Goal: Task Accomplishment & Management: Manage account settings

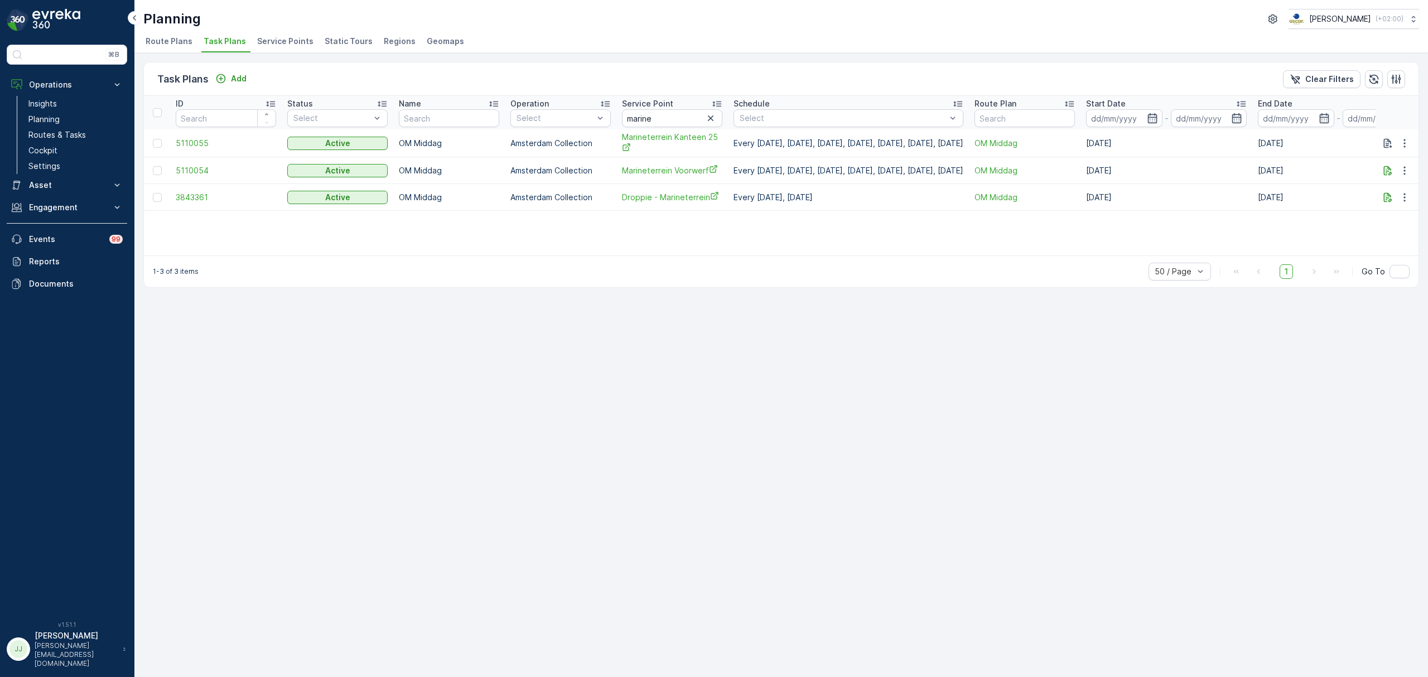
scroll to position [0, 70]
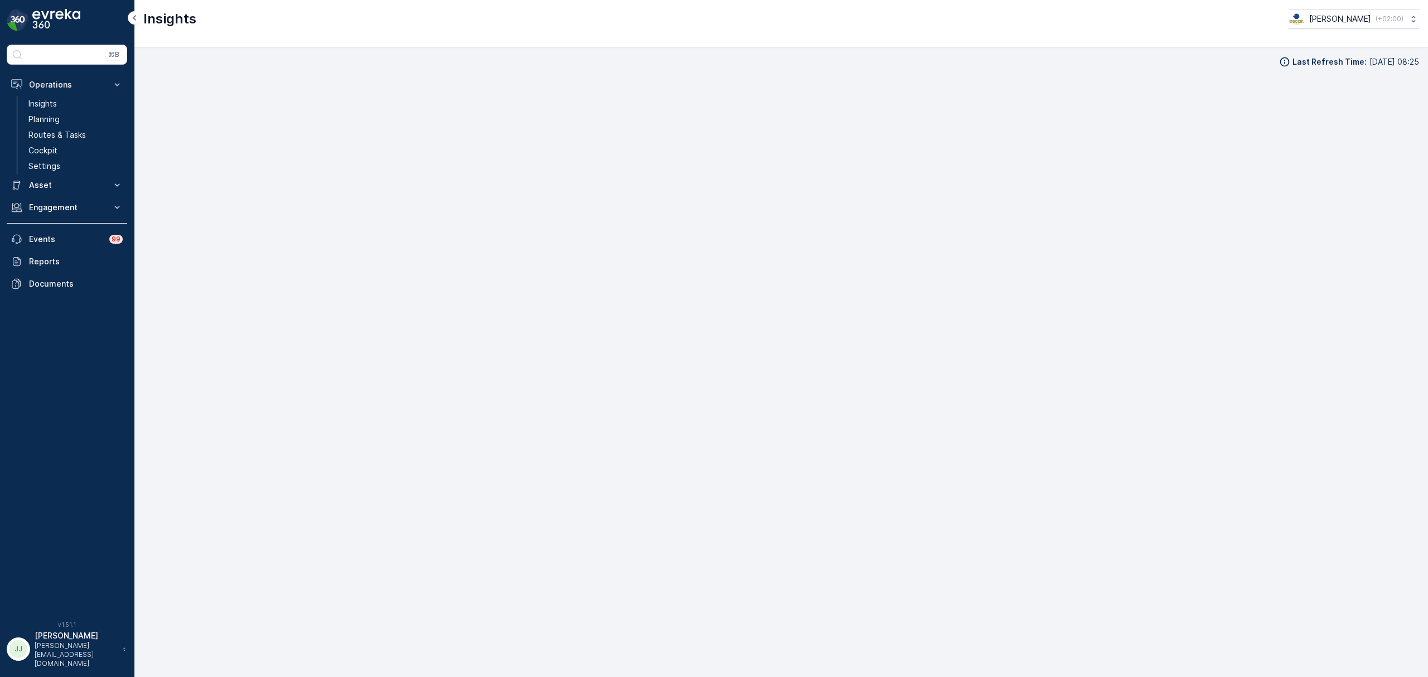
scroll to position [13, 0]
click at [65, 118] on link "Planning" at bounding box center [75, 120] width 103 height 16
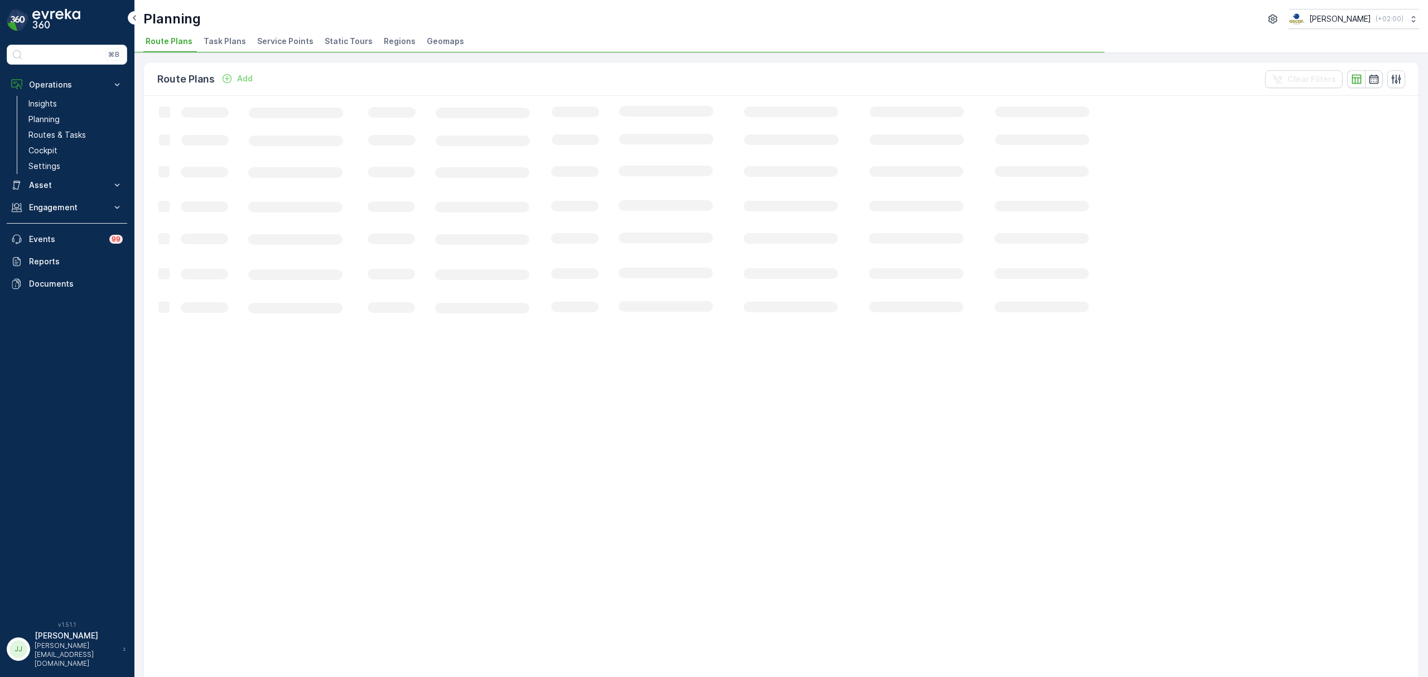
click at [240, 40] on span "Task Plans" at bounding box center [225, 41] width 42 height 11
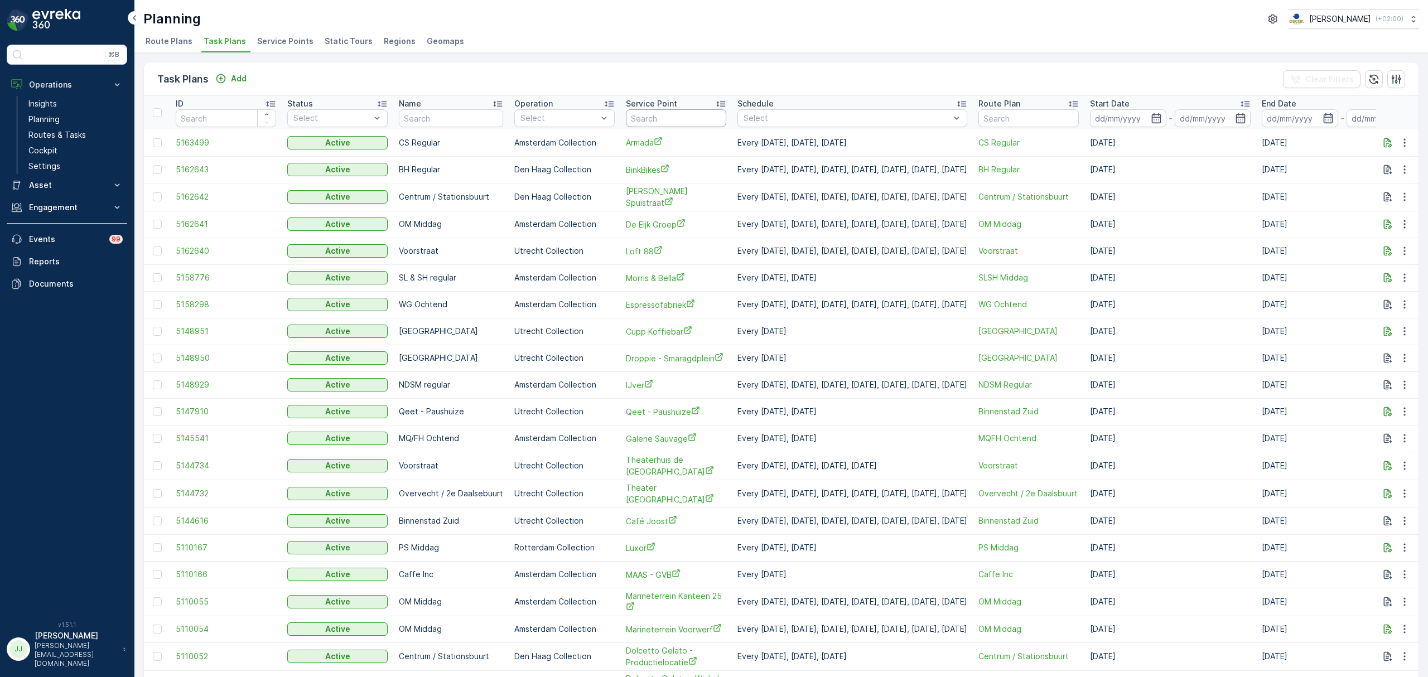
click at [639, 119] on input "text" at bounding box center [676, 118] width 100 height 18
type input "maas"
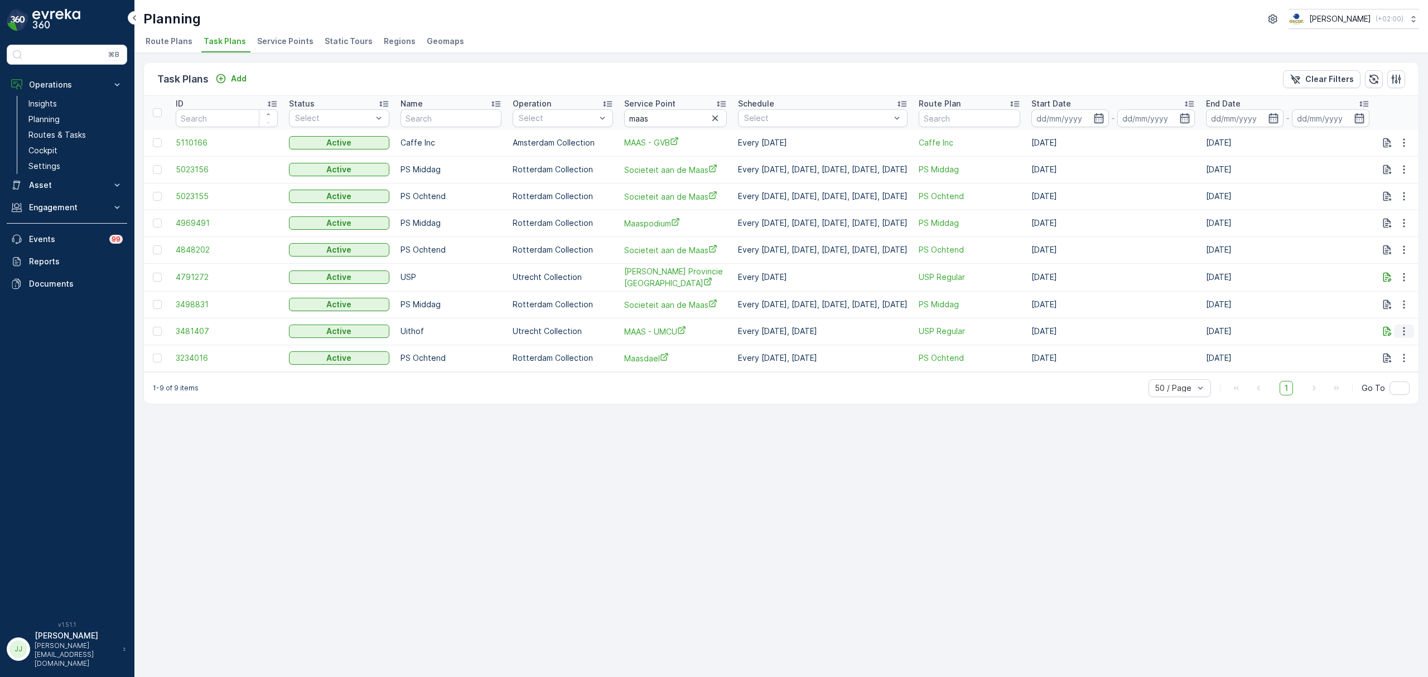
click at [1408, 326] on icon "button" at bounding box center [1403, 331] width 11 height 11
click at [1373, 364] on span "Edit Task Plan" at bounding box center [1385, 362] width 52 height 11
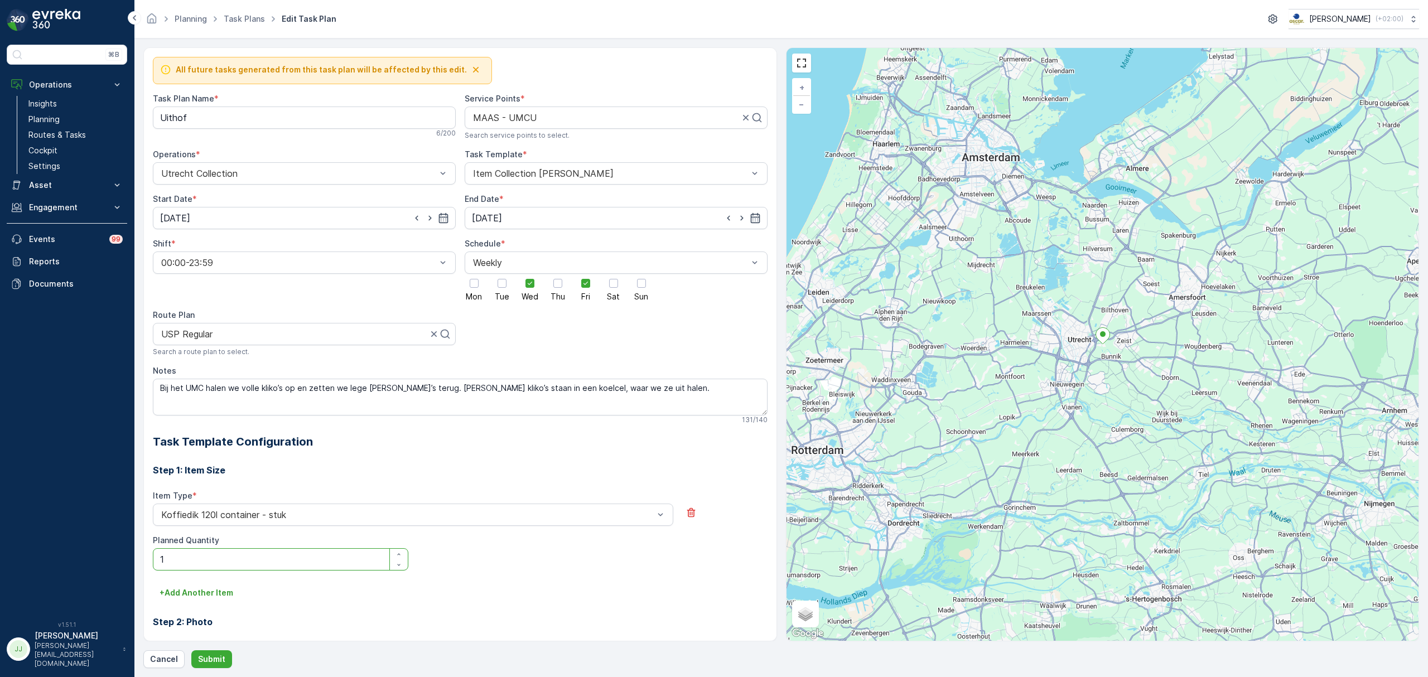
drag, startPoint x: 250, startPoint y: 554, endPoint x: 146, endPoint y: 561, distance: 104.5
click at [146, 561] on div "All future tasks generated from this task plan will be affected by this edit. T…" at bounding box center [460, 344] width 634 height 594
type Quantity "10"
click at [206, 652] on button "Submit" at bounding box center [211, 659] width 41 height 18
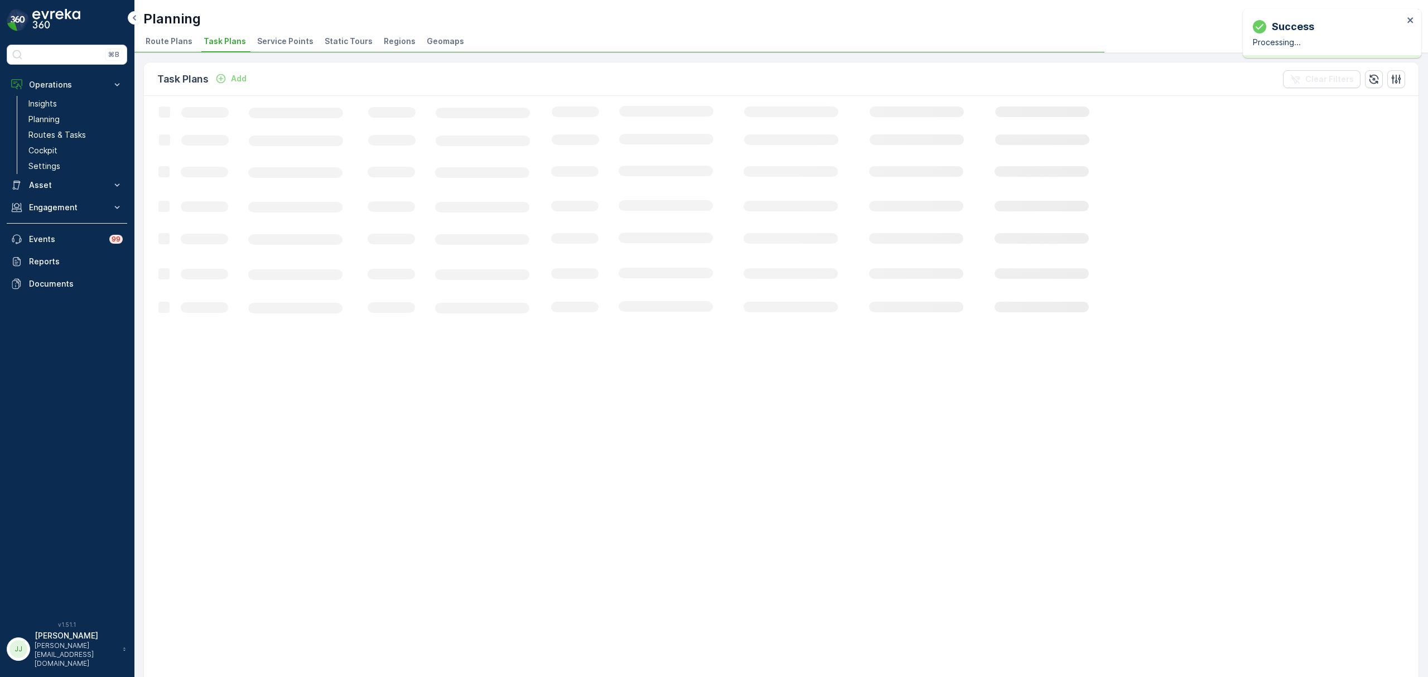
click at [1411, 12] on div "Success Processing..." at bounding box center [1332, 33] width 178 height 49
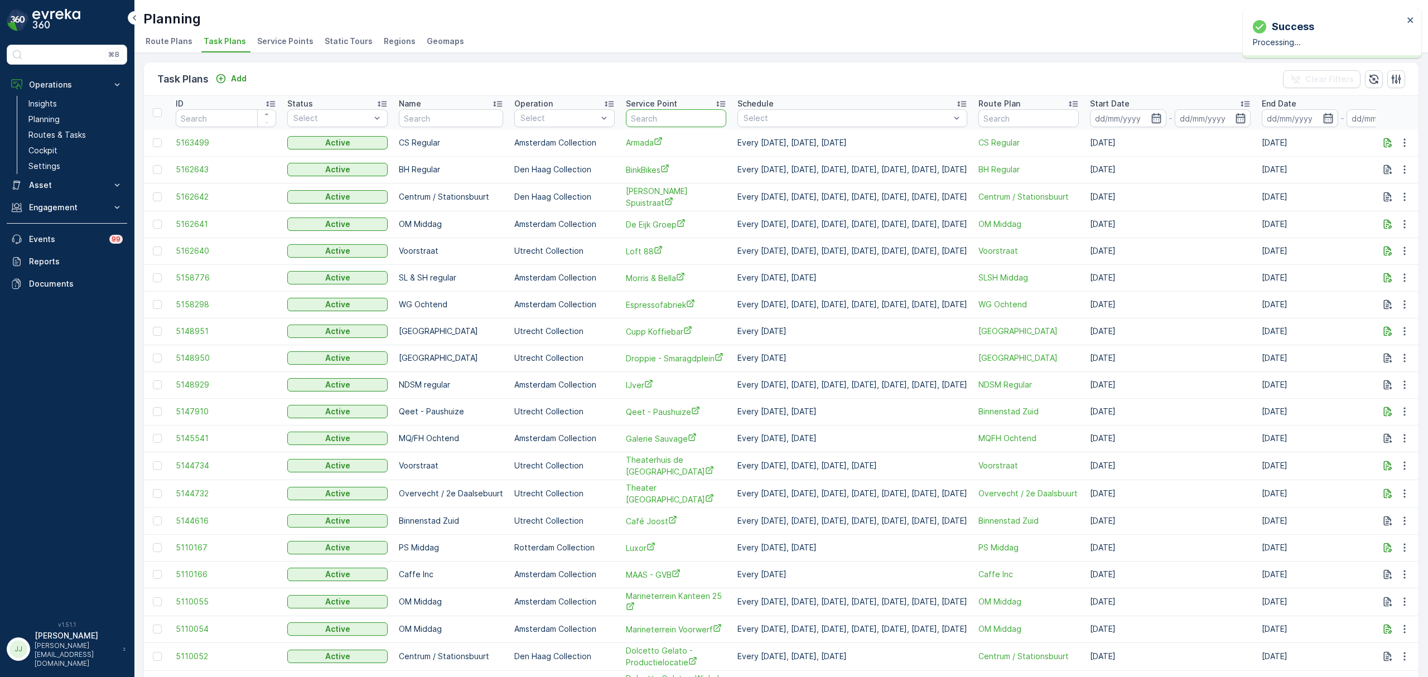
click at [665, 119] on input "text" at bounding box center [676, 118] width 100 height 18
type input "maas"
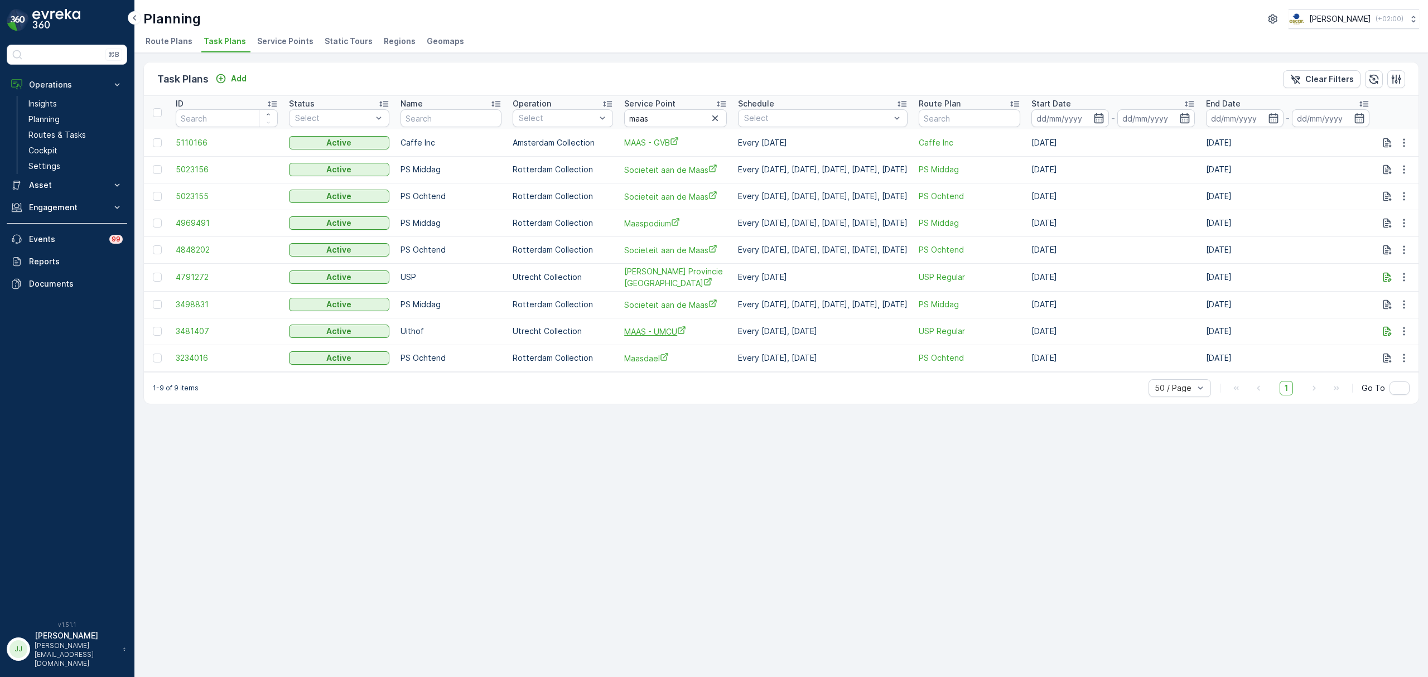
click at [657, 331] on span "MAAS - UMCU" at bounding box center [675, 332] width 103 height 12
drag, startPoint x: 657, startPoint y: 119, endPoint x: 650, endPoint y: 119, distance: 6.7
click at [650, 119] on input "maas" at bounding box center [675, 118] width 103 height 18
click at [61, 152] on link "Cockpit" at bounding box center [75, 151] width 103 height 16
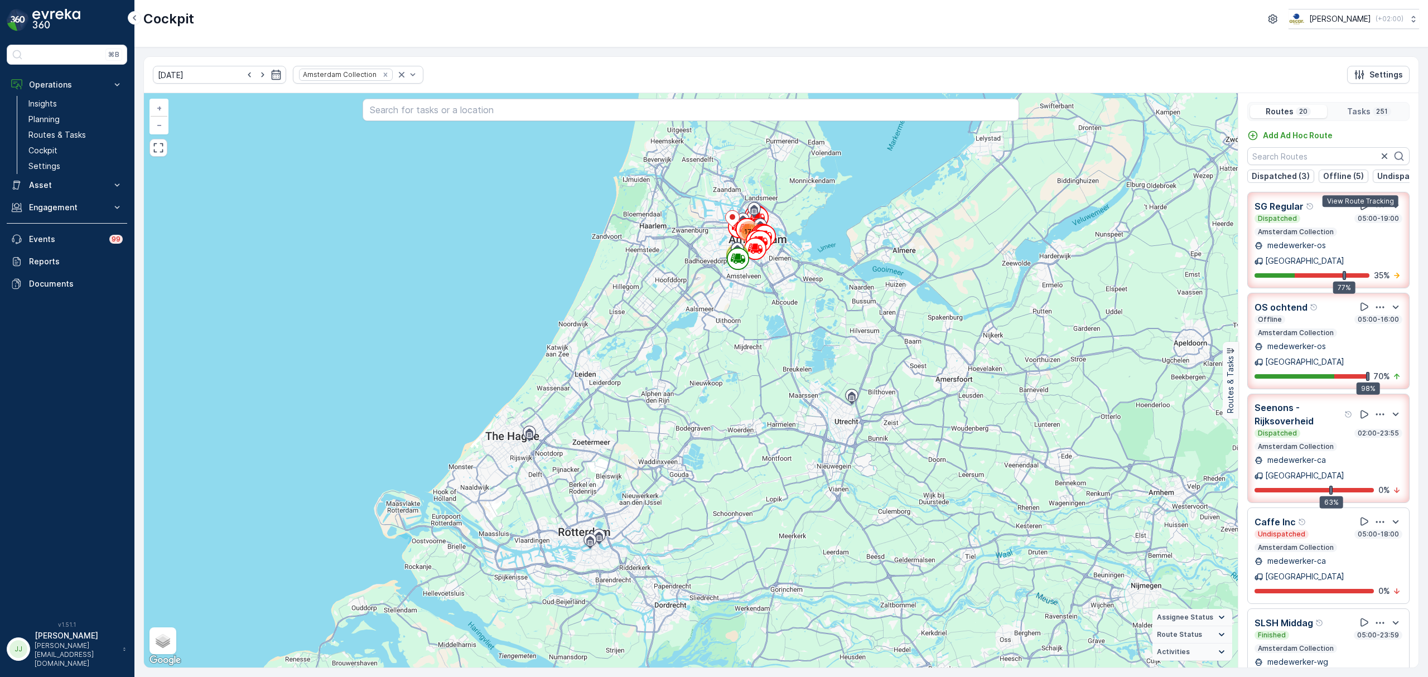
click at [1360, 211] on icon at bounding box center [1364, 205] width 11 height 11
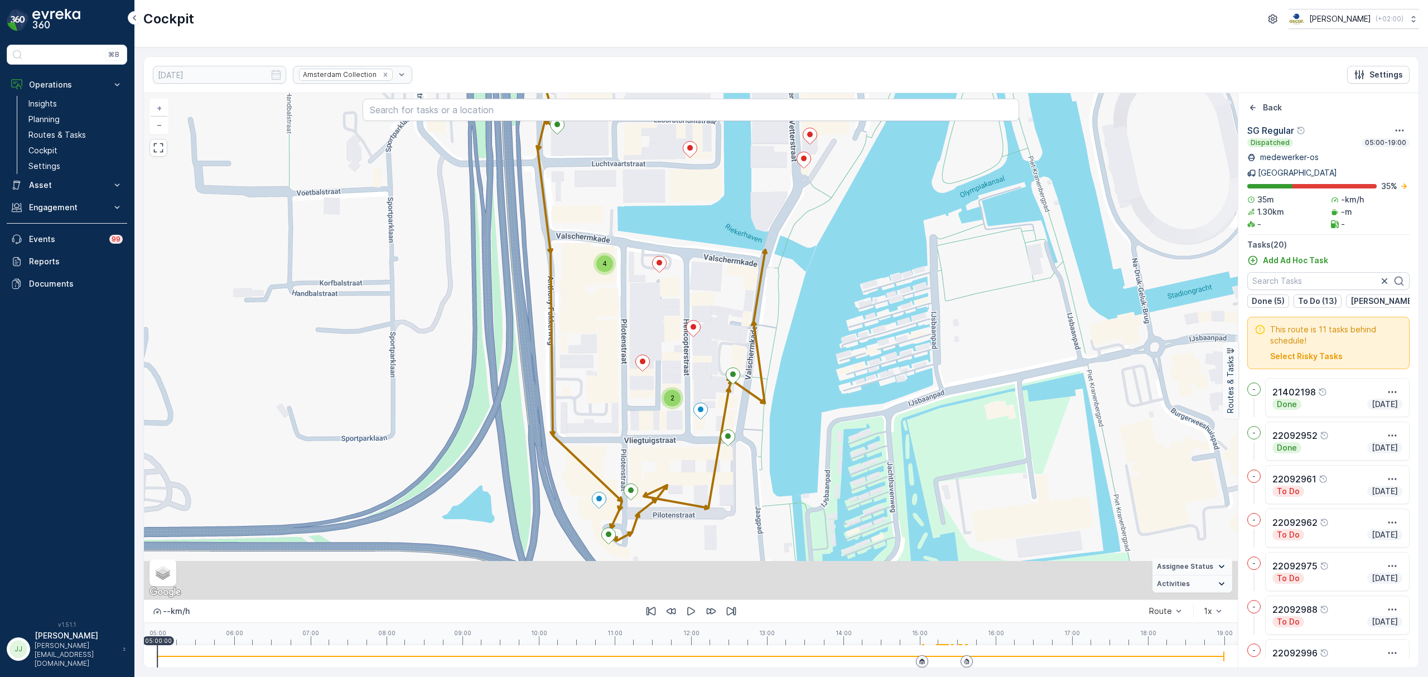
drag, startPoint x: 618, startPoint y: 454, endPoint x: 611, endPoint y: 385, distance: 69.5
click at [611, 385] on div "2 4 + − Satellite Roadmap Terrain Hybrid Leaflet Keyboard shortcuts Map Data Ma…" at bounding box center [691, 346] width 1094 height 506
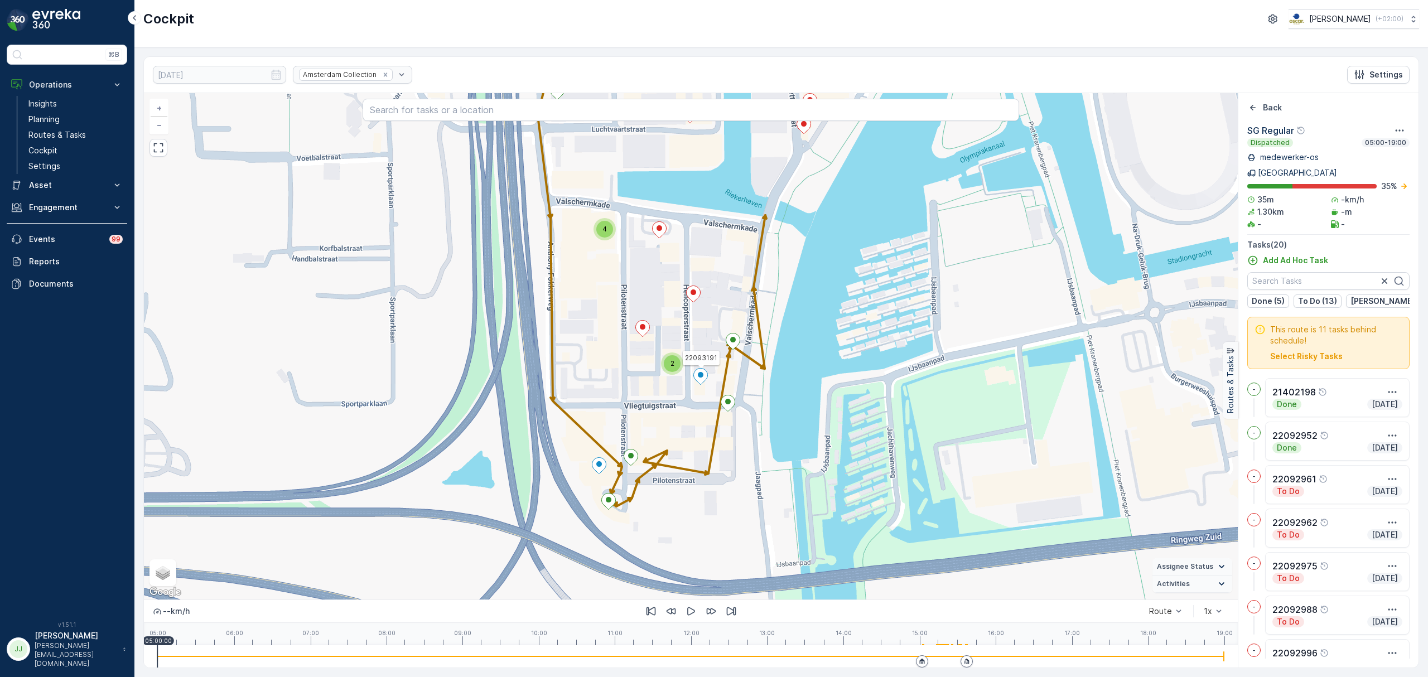
click at [703, 378] on icon at bounding box center [701, 377] width 14 height 16
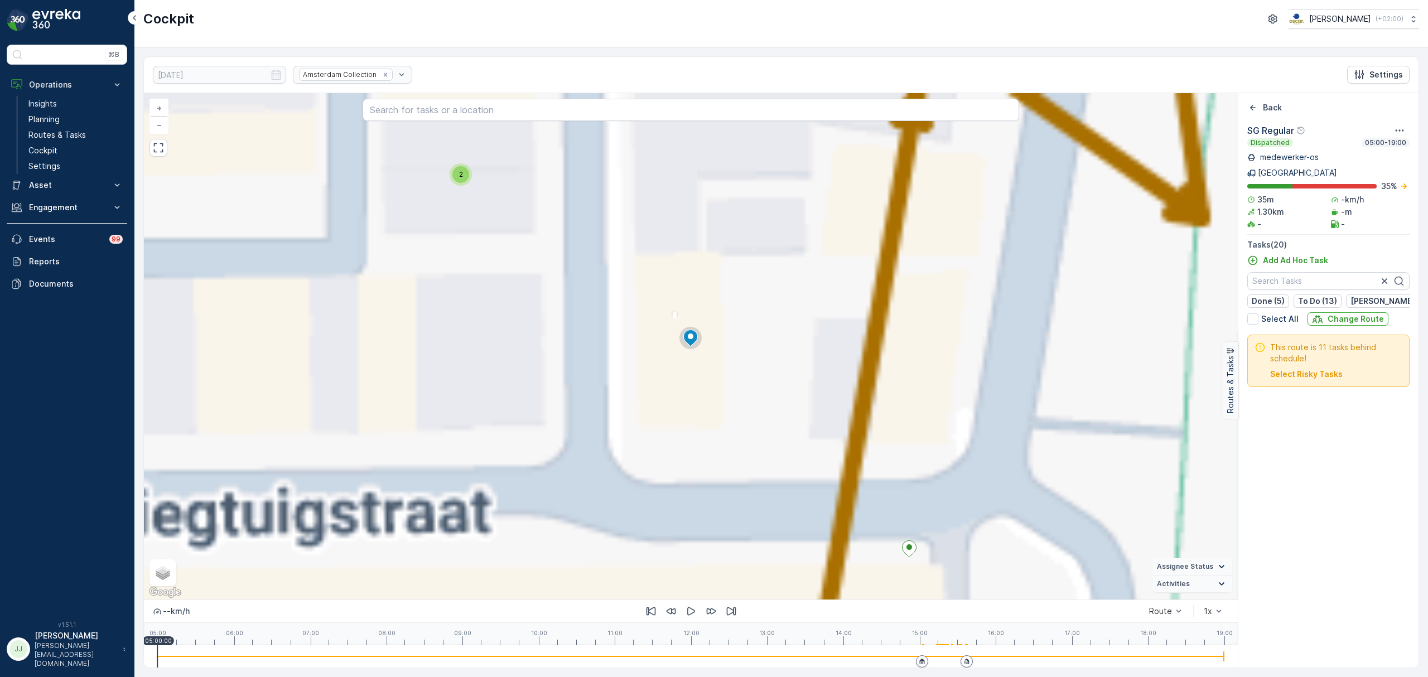
scroll to position [575, 0]
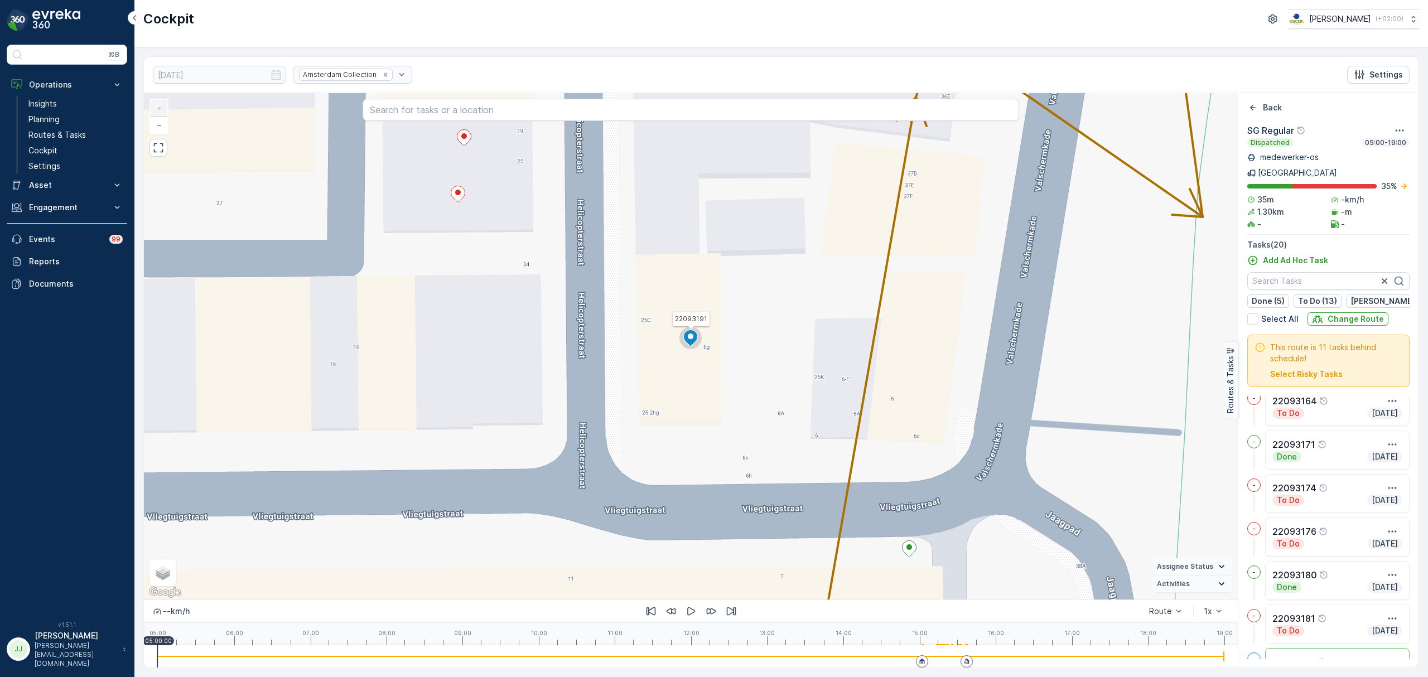
drag, startPoint x: 1056, startPoint y: 353, endPoint x: 1052, endPoint y: 432, distance: 78.8
click at [1052, 432] on div "3 22093191 + − Satellite Roadmap Terrain Hybrid Leaflet Keyboard shortcuts Map …" at bounding box center [691, 346] width 1094 height 506
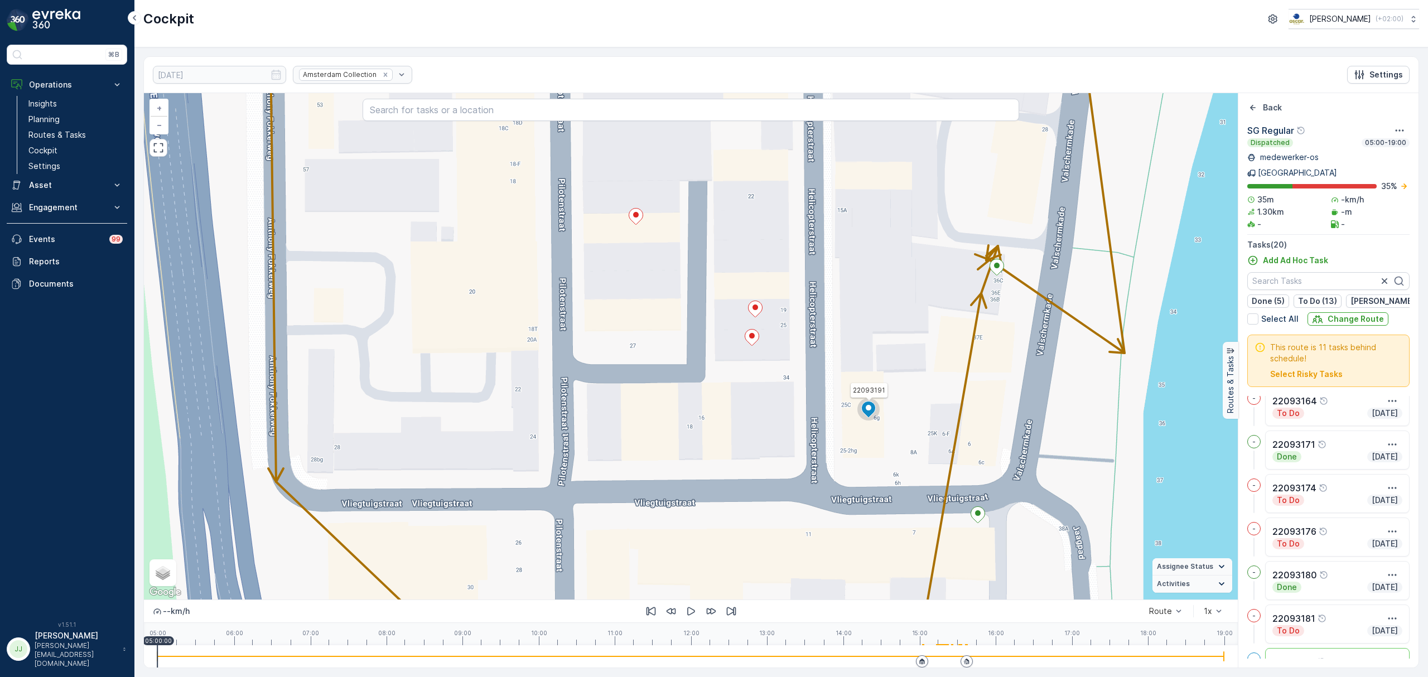
drag, startPoint x: 896, startPoint y: 434, endPoint x: 882, endPoint y: 368, distance: 67.3
click at [882, 368] on div "3 22093191 + − Satellite Roadmap Terrain Hybrid Leaflet Keyboard shortcuts Map …" at bounding box center [691, 346] width 1094 height 506
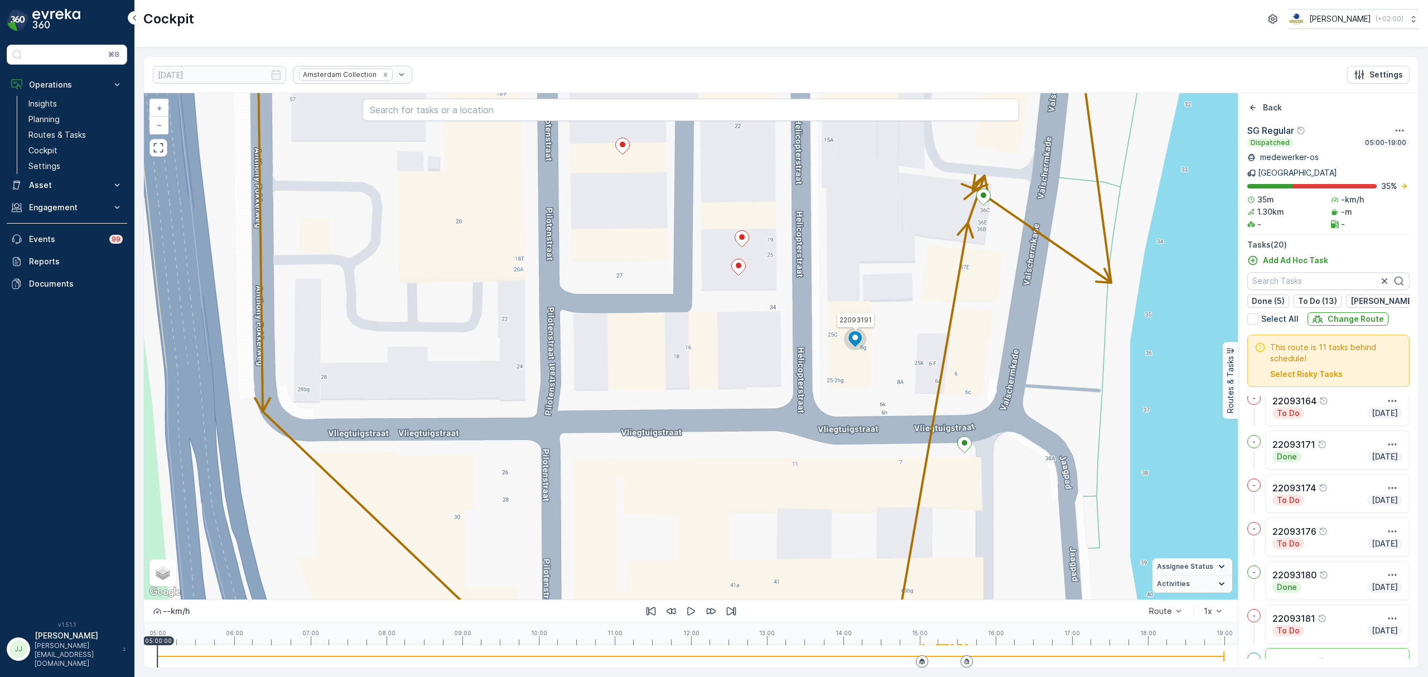
drag, startPoint x: 890, startPoint y: 387, endPoint x: 890, endPoint y: 373, distance: 13.9
click at [890, 373] on div "3 22093191 + − Satellite Roadmap Terrain Hybrid Leaflet Keyboard shortcuts Map …" at bounding box center [691, 346] width 1094 height 506
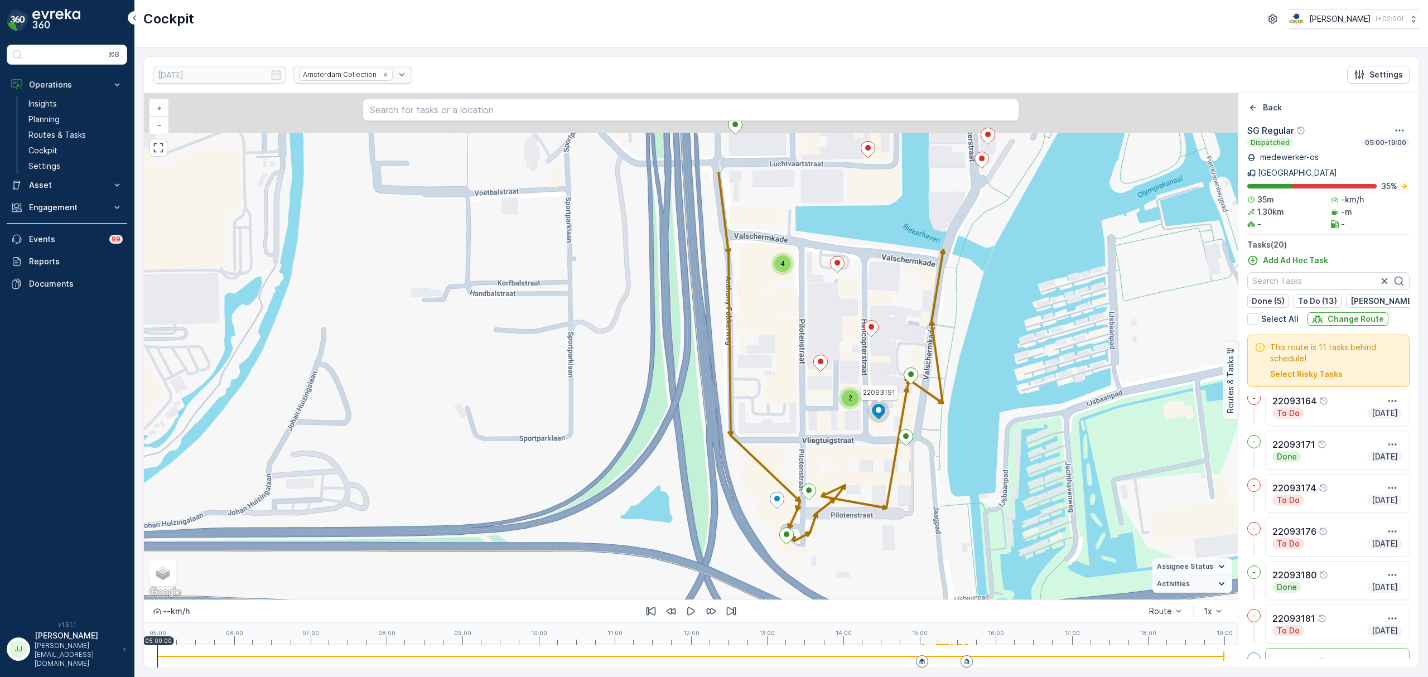
drag, startPoint x: 936, startPoint y: 237, endPoint x: 895, endPoint y: 373, distance: 142.8
click at [895, 393] on div "2 4 22093191 + − Satellite Roadmap Terrain Hybrid Leaflet Keyboard shortcuts Ma…" at bounding box center [691, 346] width 1094 height 506
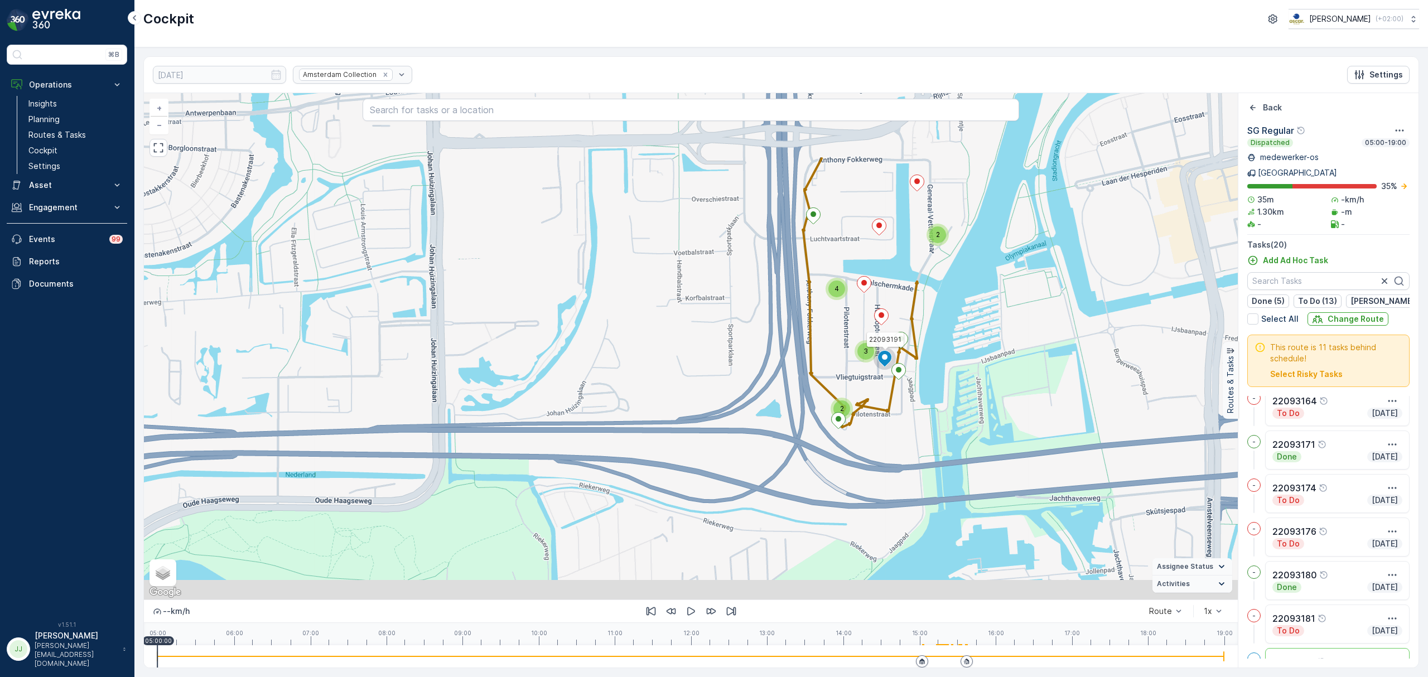
drag, startPoint x: 902, startPoint y: 360, endPoint x: 902, endPoint y: 325, distance: 35.7
click at [902, 325] on div "2 2 3 4 22093191 + − Satellite Roadmap Terrain Hybrid Leaflet Keyboard shortcut…" at bounding box center [691, 346] width 1094 height 506
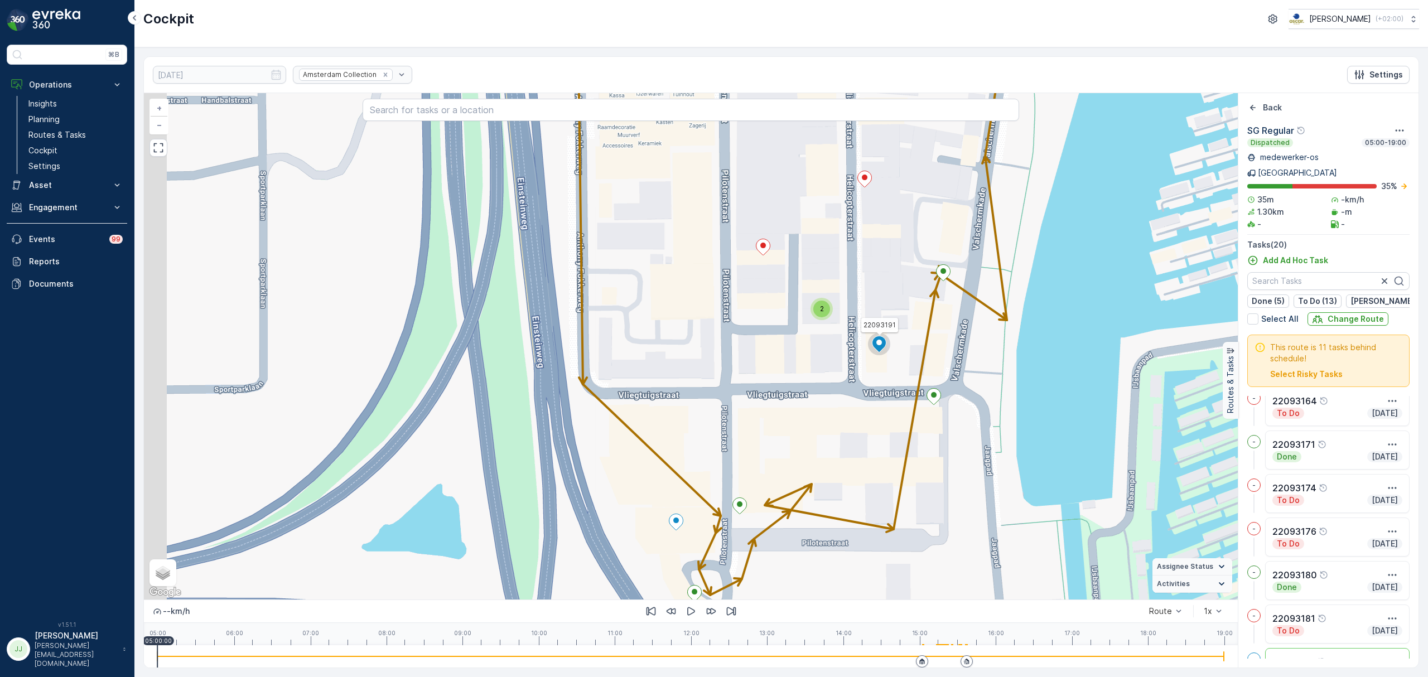
drag, startPoint x: 895, startPoint y: 368, endPoint x: 939, endPoint y: 346, distance: 49.6
click at [939, 346] on div "2 4 22093191 + − Satellite Roadmap Terrain Hybrid Leaflet Keyboard shortcuts Ma…" at bounding box center [691, 346] width 1094 height 506
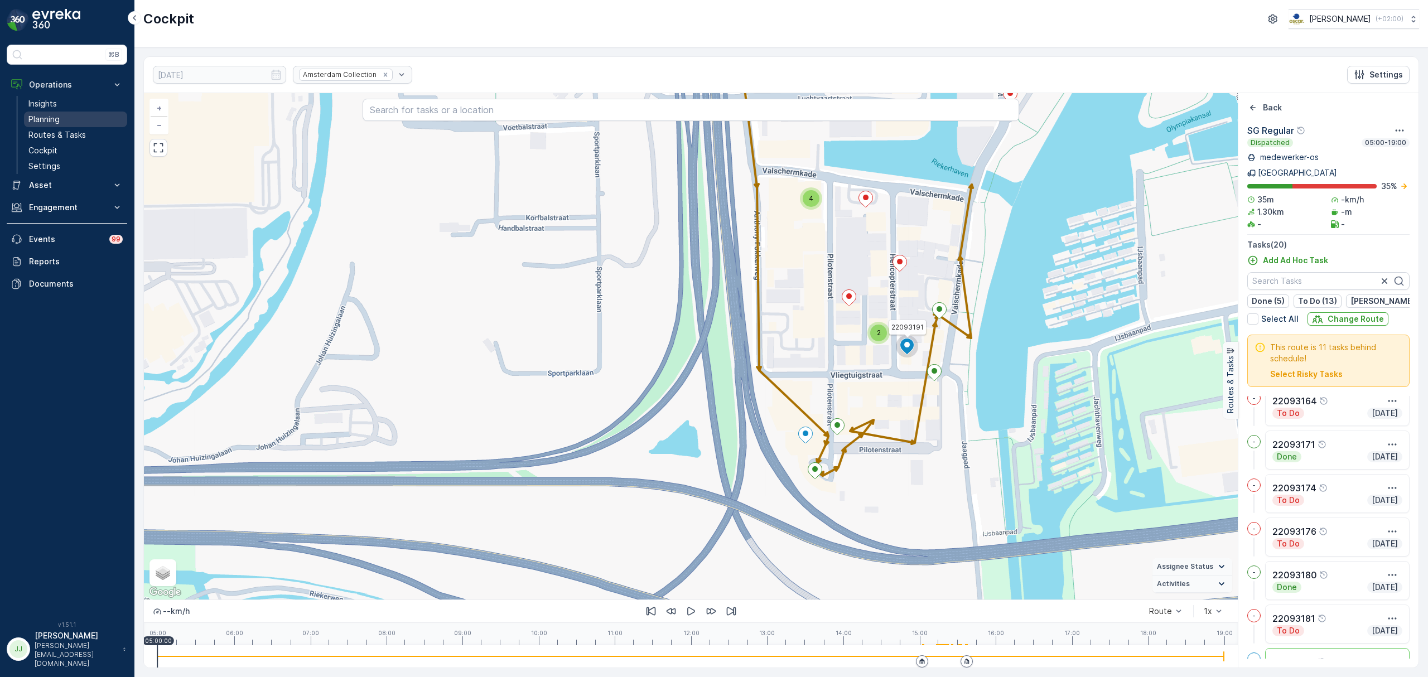
click at [73, 117] on link "Planning" at bounding box center [75, 120] width 103 height 16
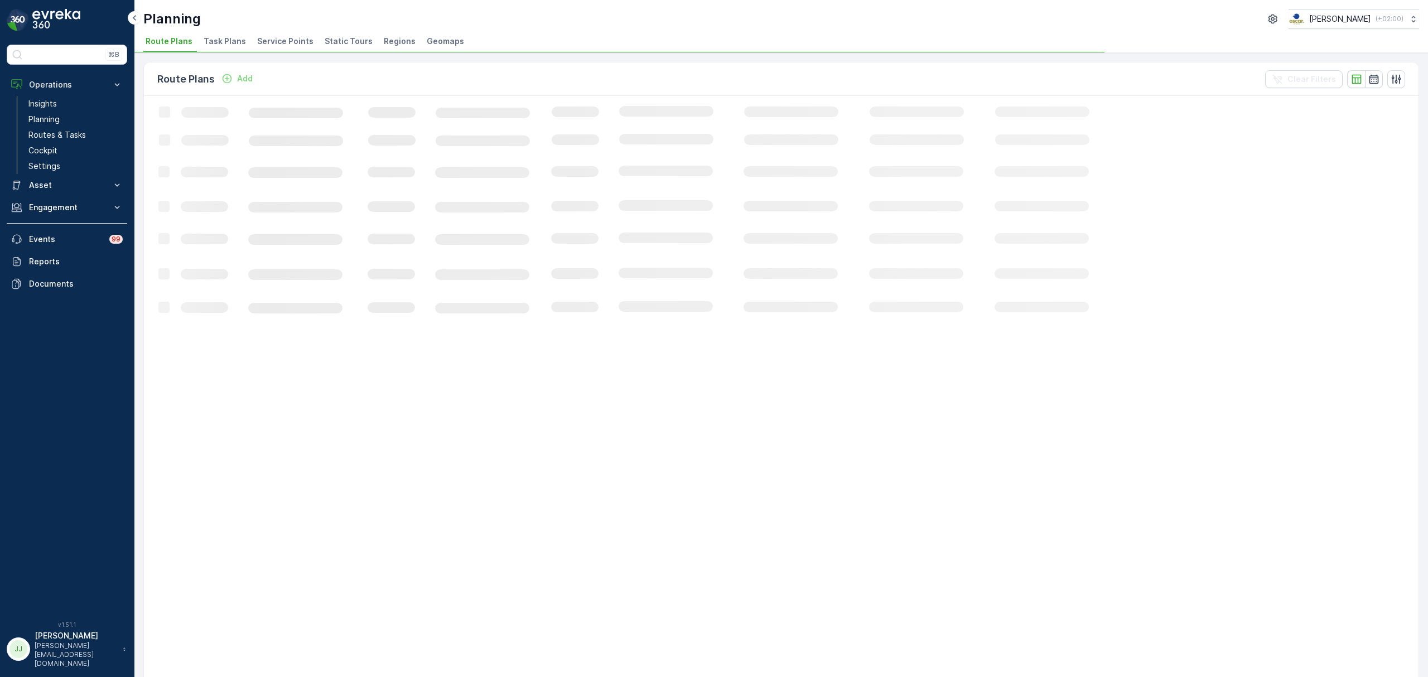
click at [223, 38] on span "Task Plans" at bounding box center [225, 41] width 42 height 11
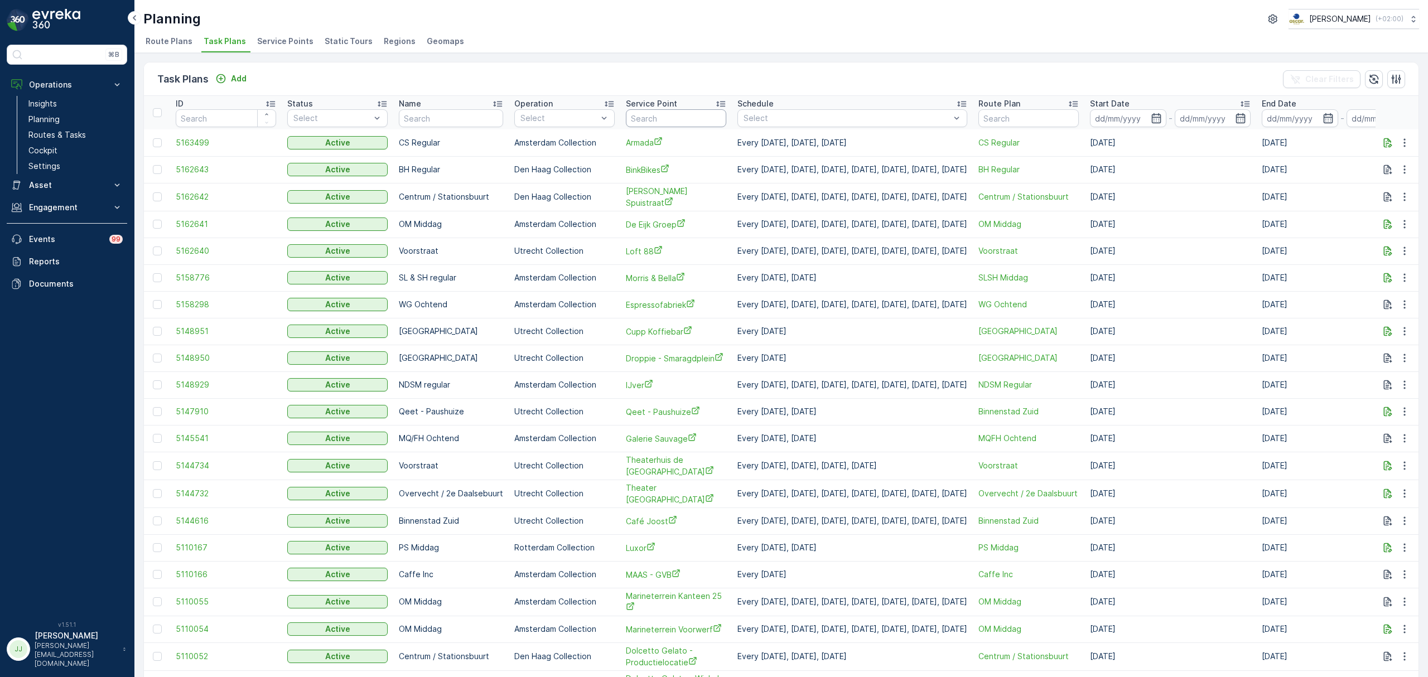
click at [711, 121] on input "text" at bounding box center [676, 118] width 100 height 18
type input "helicopte"
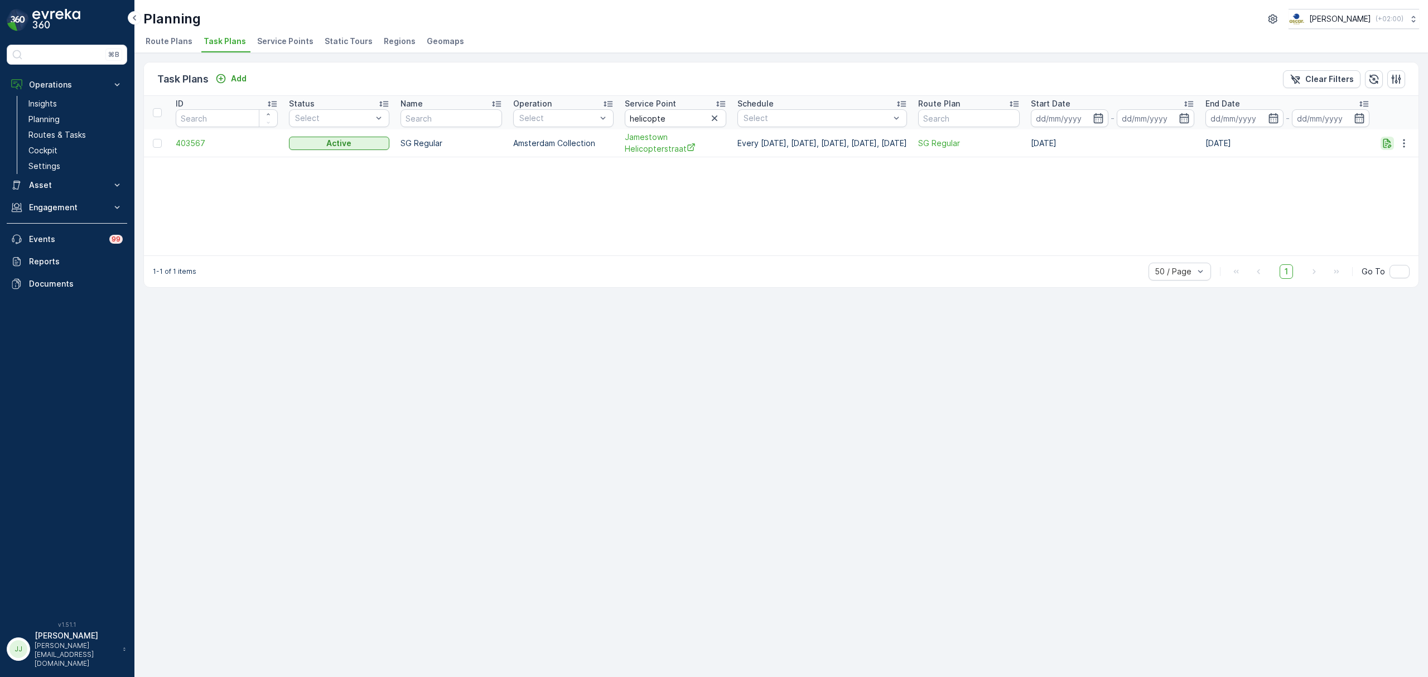
click at [1384, 141] on icon "button" at bounding box center [1387, 143] width 11 height 11
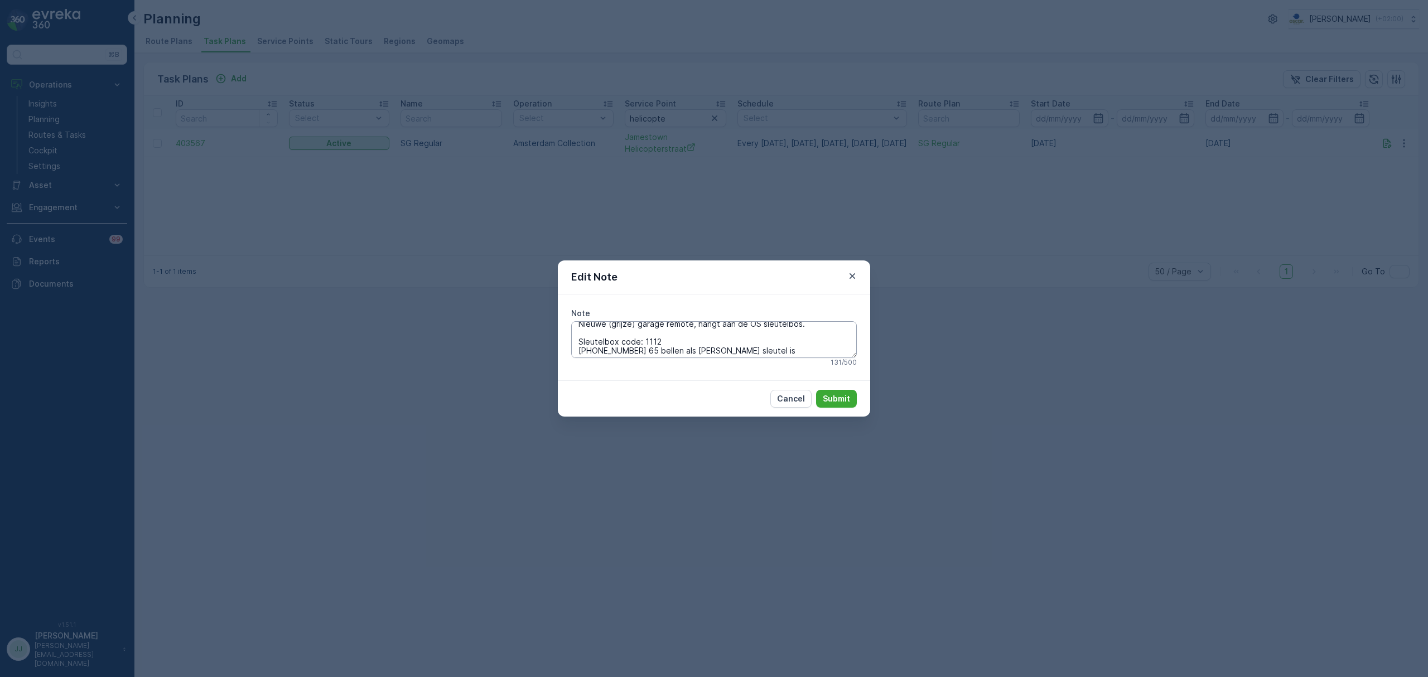
scroll to position [9, 0]
click at [847, 275] on icon "button" at bounding box center [852, 276] width 11 height 11
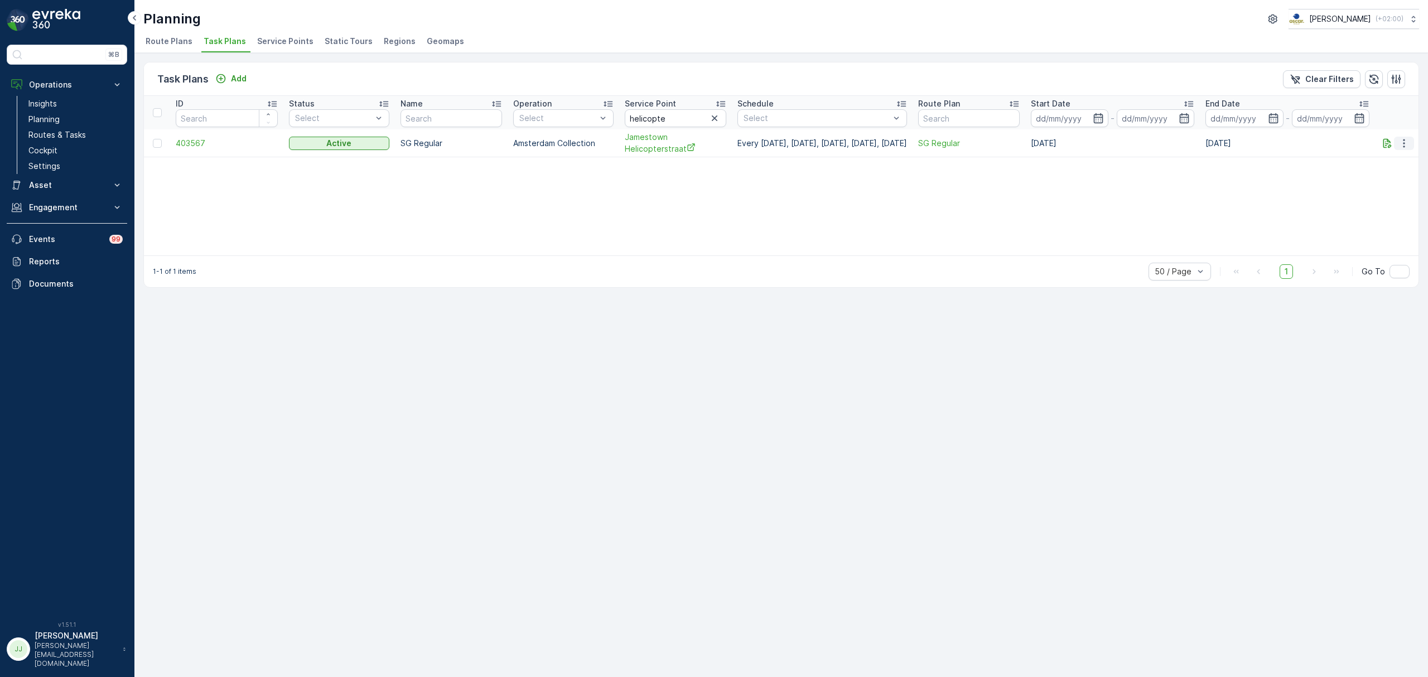
click at [1394, 145] on button "button" at bounding box center [1404, 143] width 20 height 13
click at [1388, 144] on icon "button" at bounding box center [1387, 142] width 8 height 9
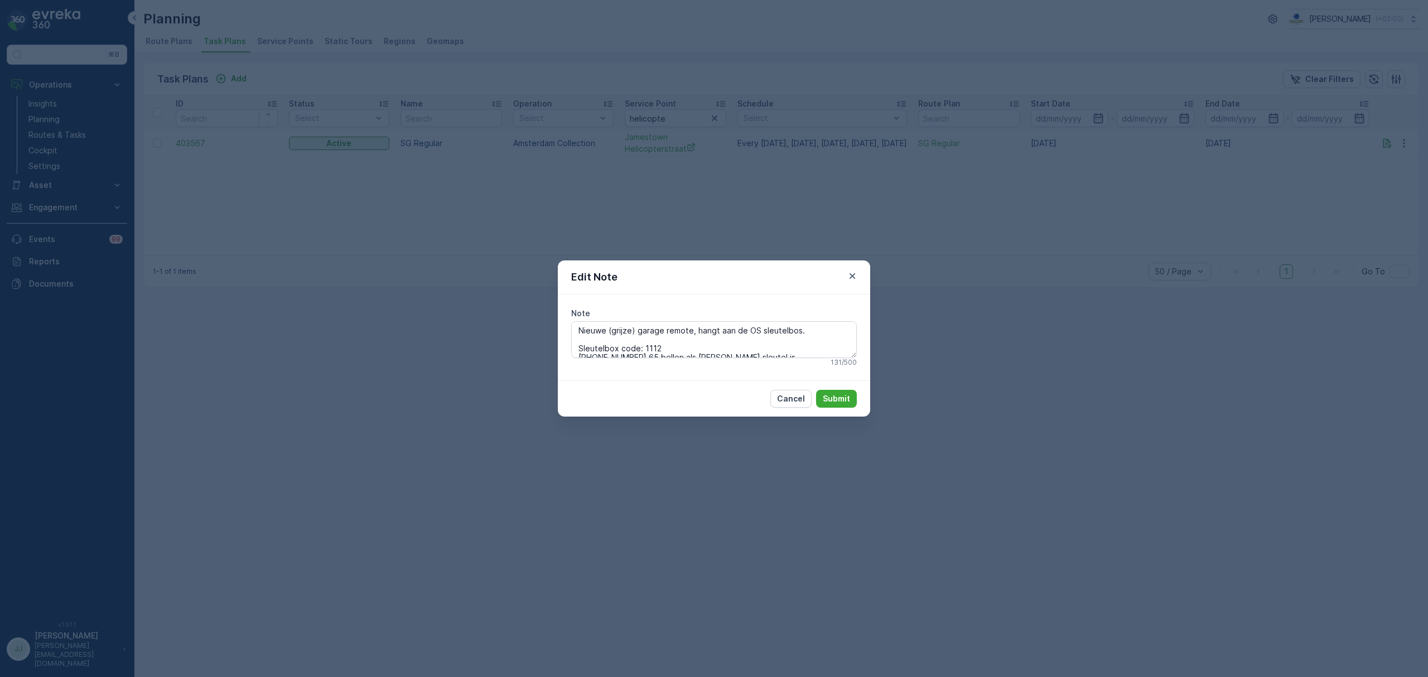
click at [862, 277] on div "Edit Note" at bounding box center [714, 277] width 312 height 34
click at [848, 273] on icon "button" at bounding box center [852, 276] width 11 height 11
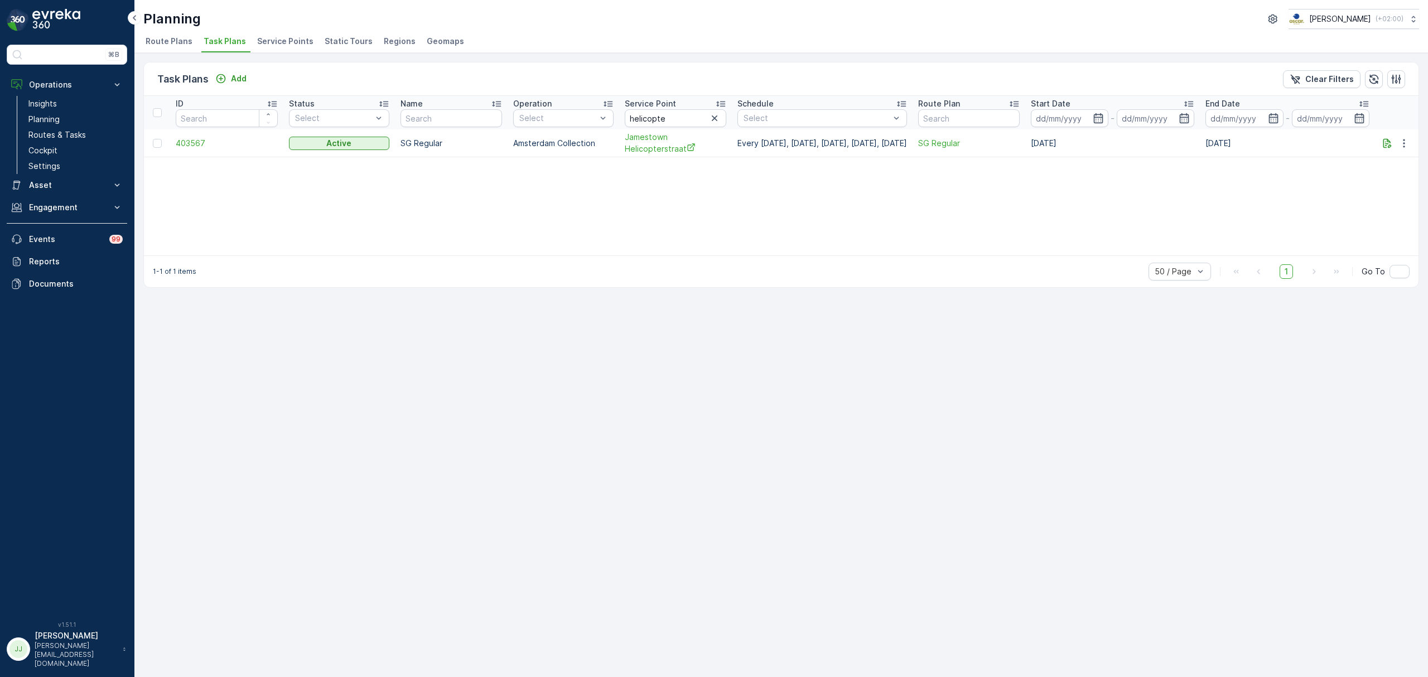
drag, startPoint x: 872, startPoint y: 144, endPoint x: 934, endPoint y: 149, distance: 61.6
click at [913, 149] on td "Every [DATE], [DATE], [DATE], [DATE], [DATE]" at bounding box center [822, 143] width 181 height 28
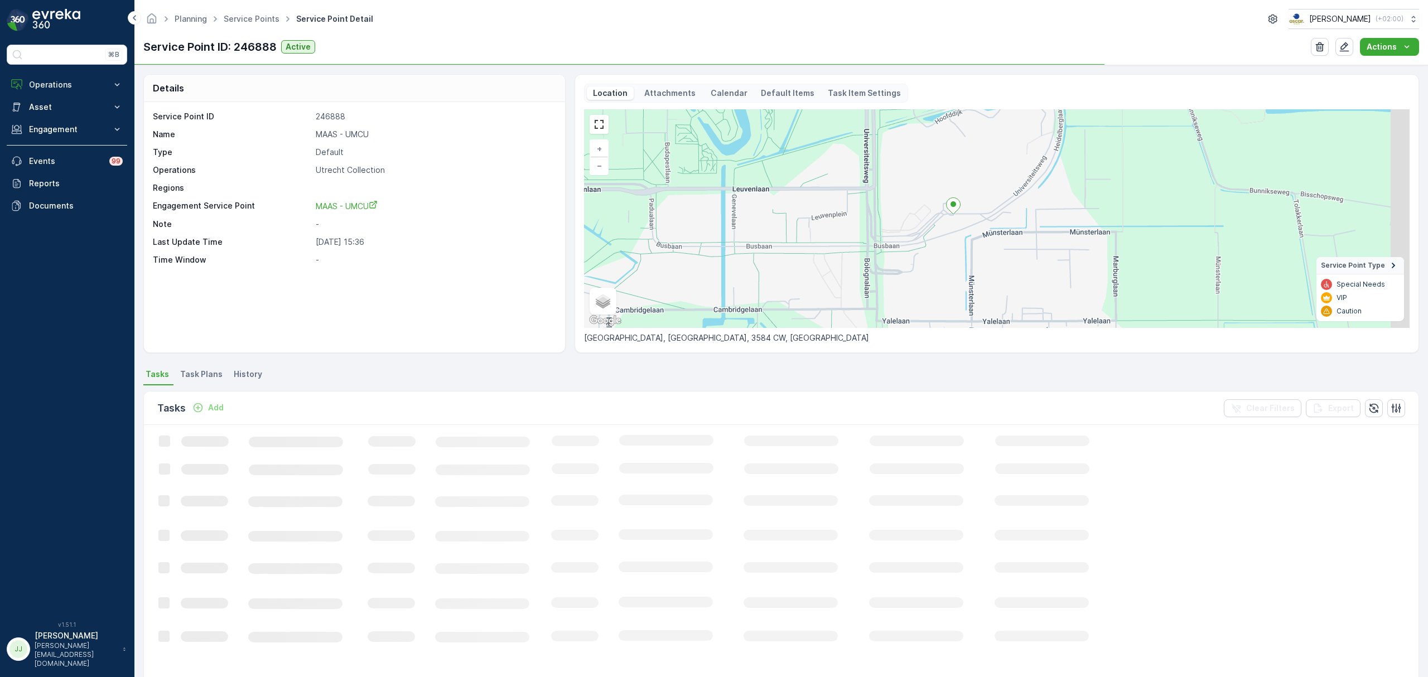
drag, startPoint x: 998, startPoint y: 241, endPoint x: 958, endPoint y: 237, distance: 39.9
click at [958, 237] on div "+ − Satellite Roadmap Terrain Hybrid Leaflet Keyboard shortcuts Map Data Map da…" at bounding box center [997, 218] width 826 height 219
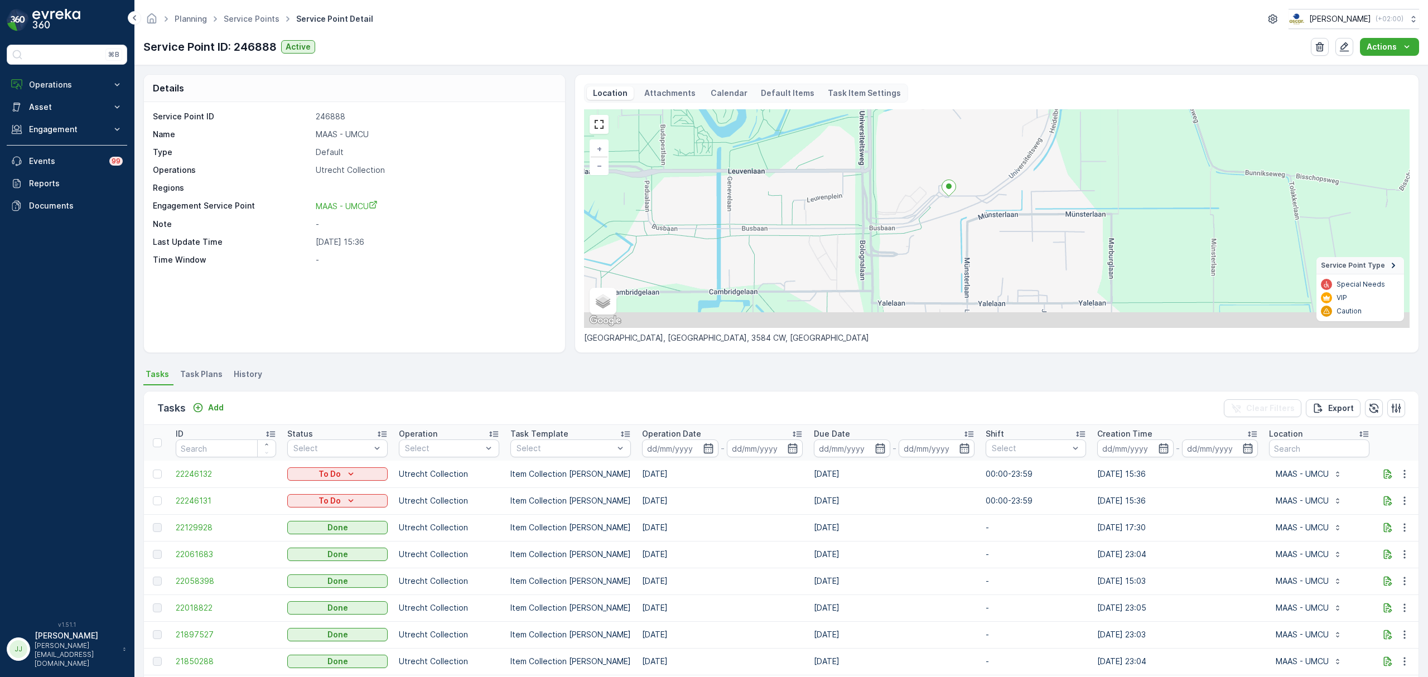
drag, startPoint x: 976, startPoint y: 258, endPoint x: 871, endPoint y: 226, distance: 110.1
click at [869, 225] on div "+ − Satellite Roadmap Terrain Hybrid Leaflet Keyboard shortcuts Map Data Map da…" at bounding box center [997, 218] width 826 height 219
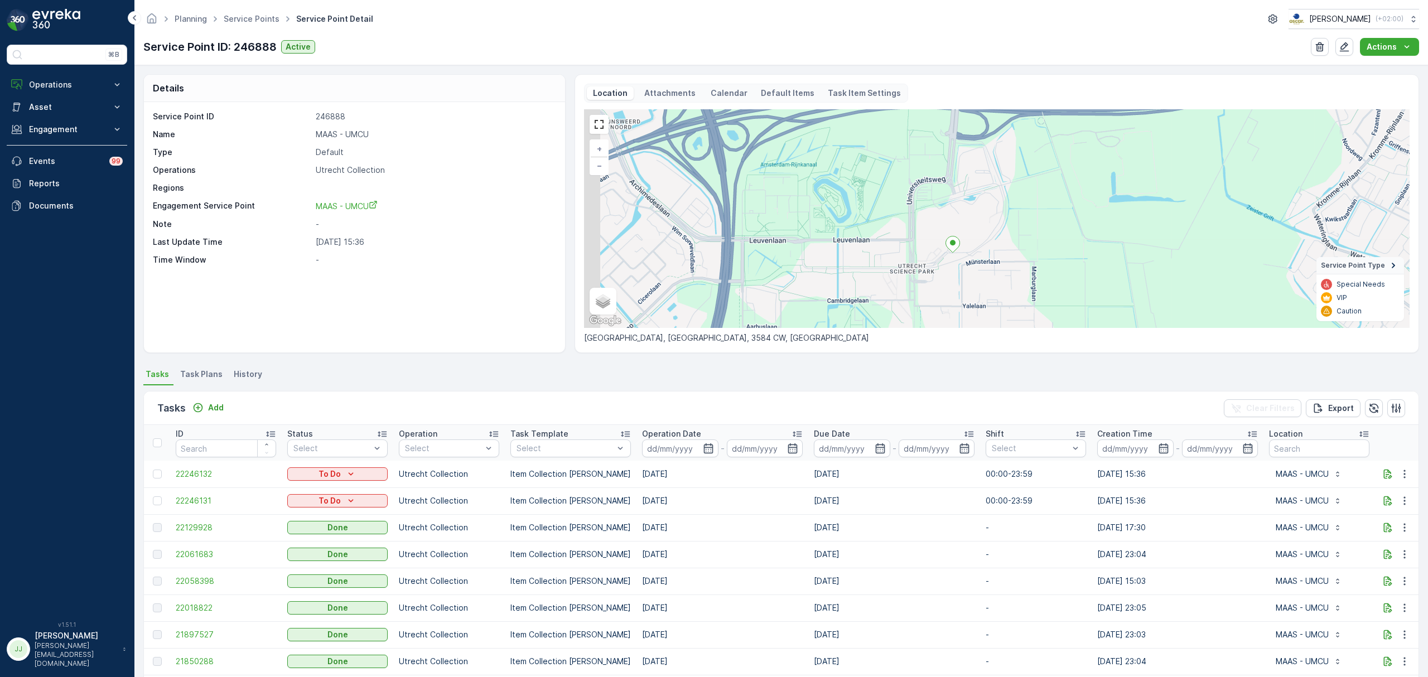
drag, startPoint x: 841, startPoint y: 232, endPoint x: 909, endPoint y: 254, distance: 71.6
click at [909, 254] on div "+ − Satellite Roadmap Terrain Hybrid Leaflet Keyboard shortcuts Map Data Map da…" at bounding box center [997, 218] width 826 height 219
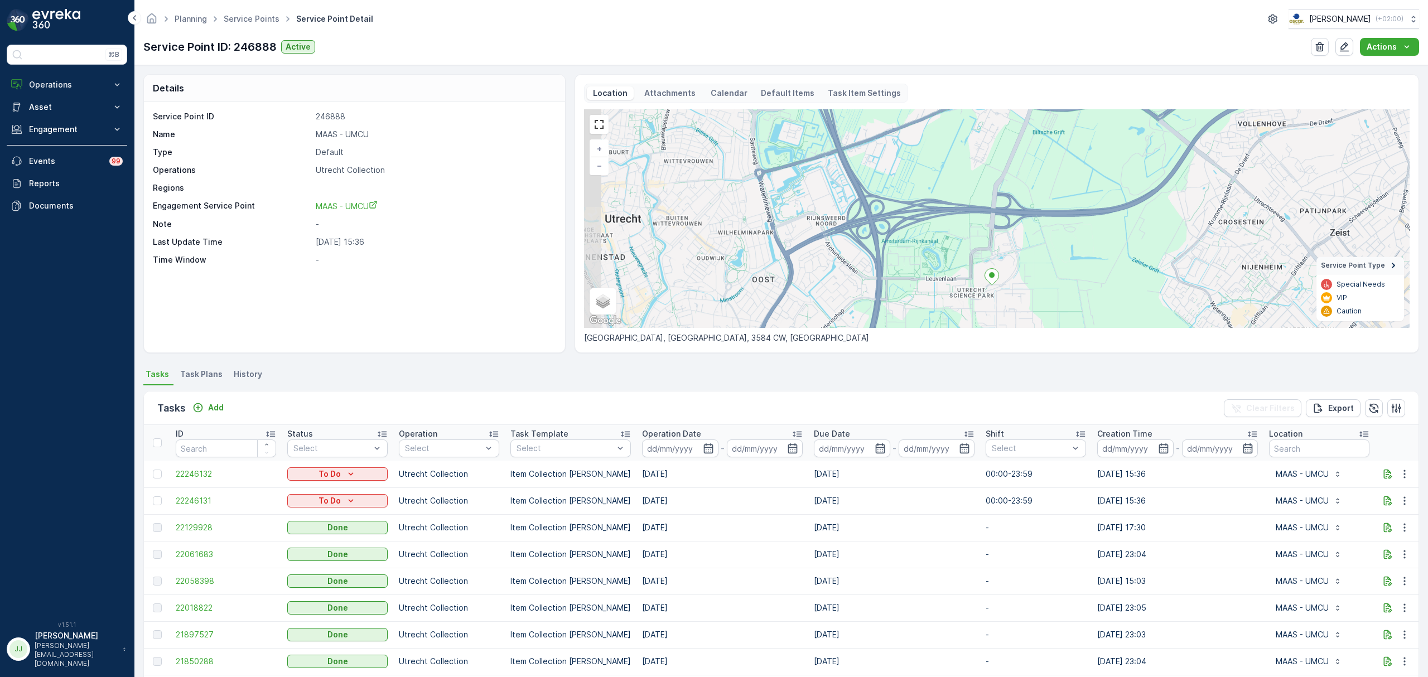
drag, startPoint x: 979, startPoint y: 204, endPoint x: 1032, endPoint y: 237, distance: 61.9
click at [1032, 237] on div "+ − Satellite Roadmap Terrain Hybrid Leaflet Keyboard shortcuts Map Data Map da…" at bounding box center [997, 218] width 826 height 219
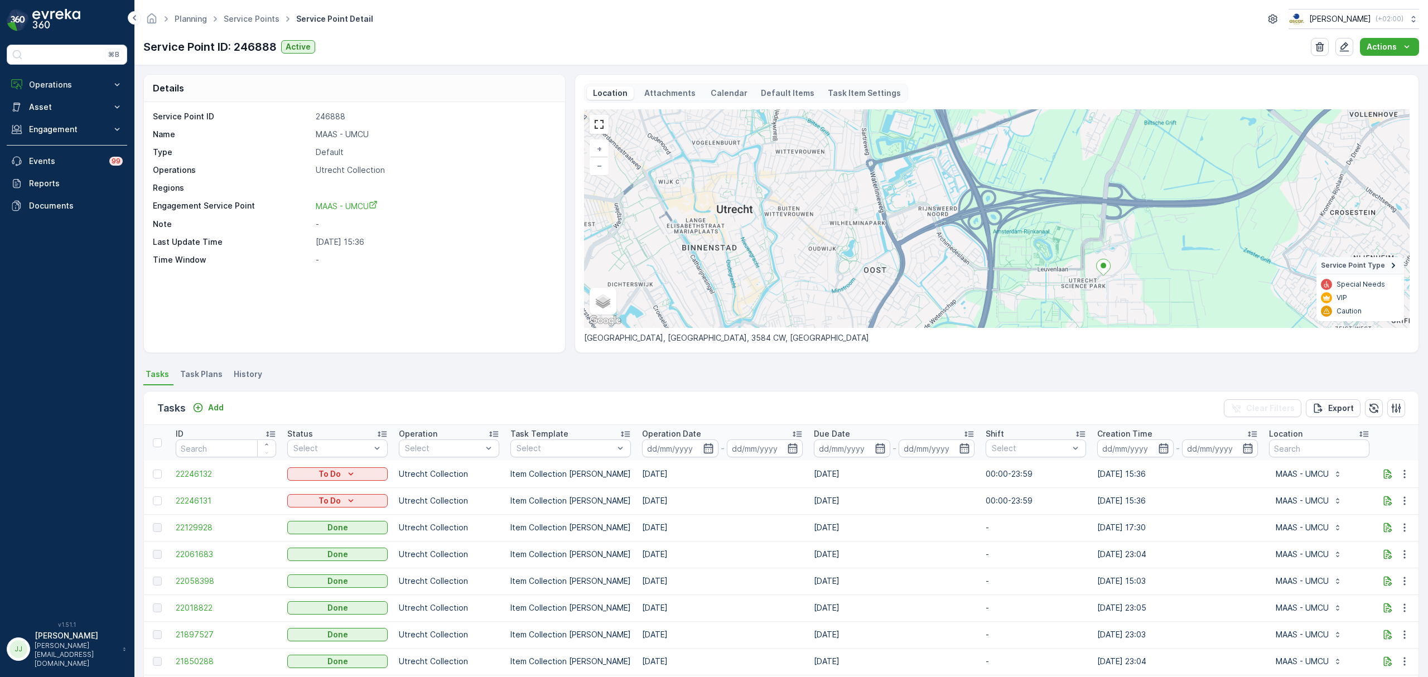
drag, startPoint x: 869, startPoint y: 248, endPoint x: 980, endPoint y: 239, distance: 111.3
click at [981, 239] on div "+ − Satellite Roadmap Terrain Hybrid Leaflet Keyboard shortcuts Map Data Map da…" at bounding box center [997, 218] width 826 height 219
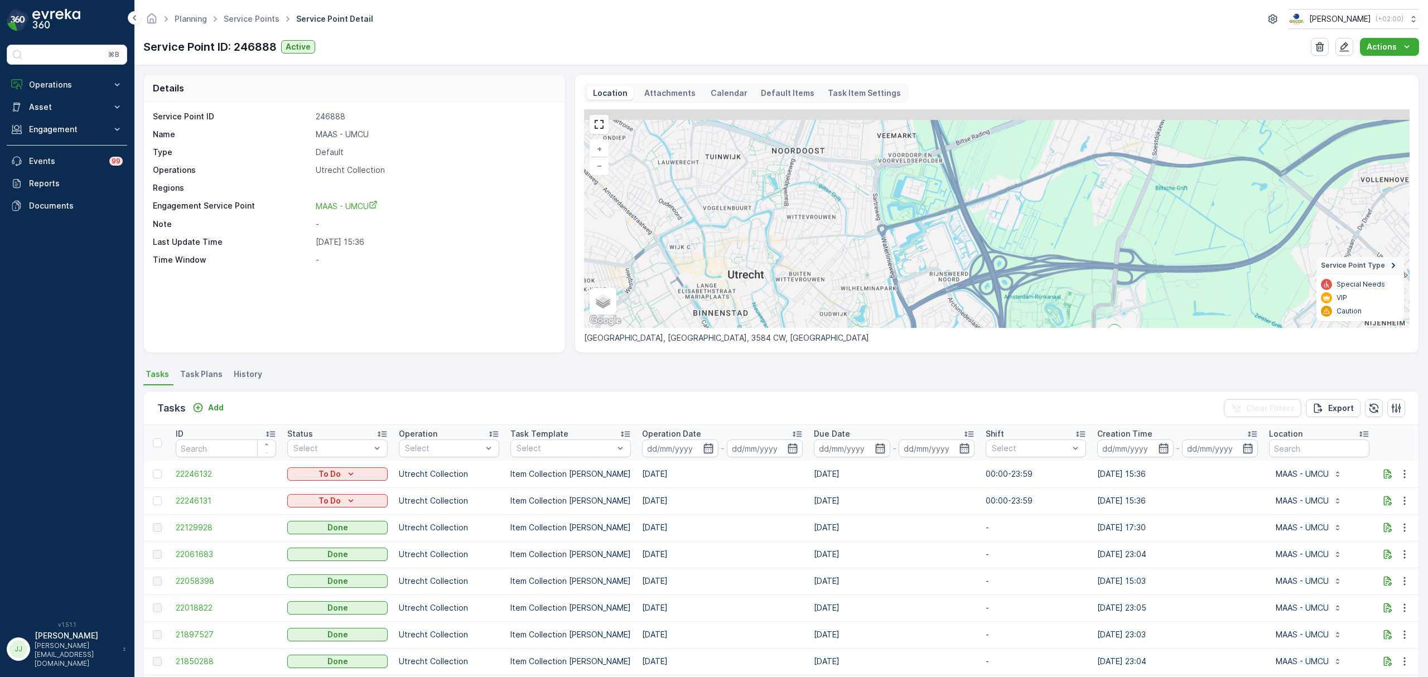
drag, startPoint x: 901, startPoint y: 295, endPoint x: 904, endPoint y: 306, distance: 11.5
click at [904, 306] on div "+ − Satellite Roadmap Terrain Hybrid Leaflet Keyboard shortcuts Map Data Map da…" at bounding box center [997, 218] width 826 height 219
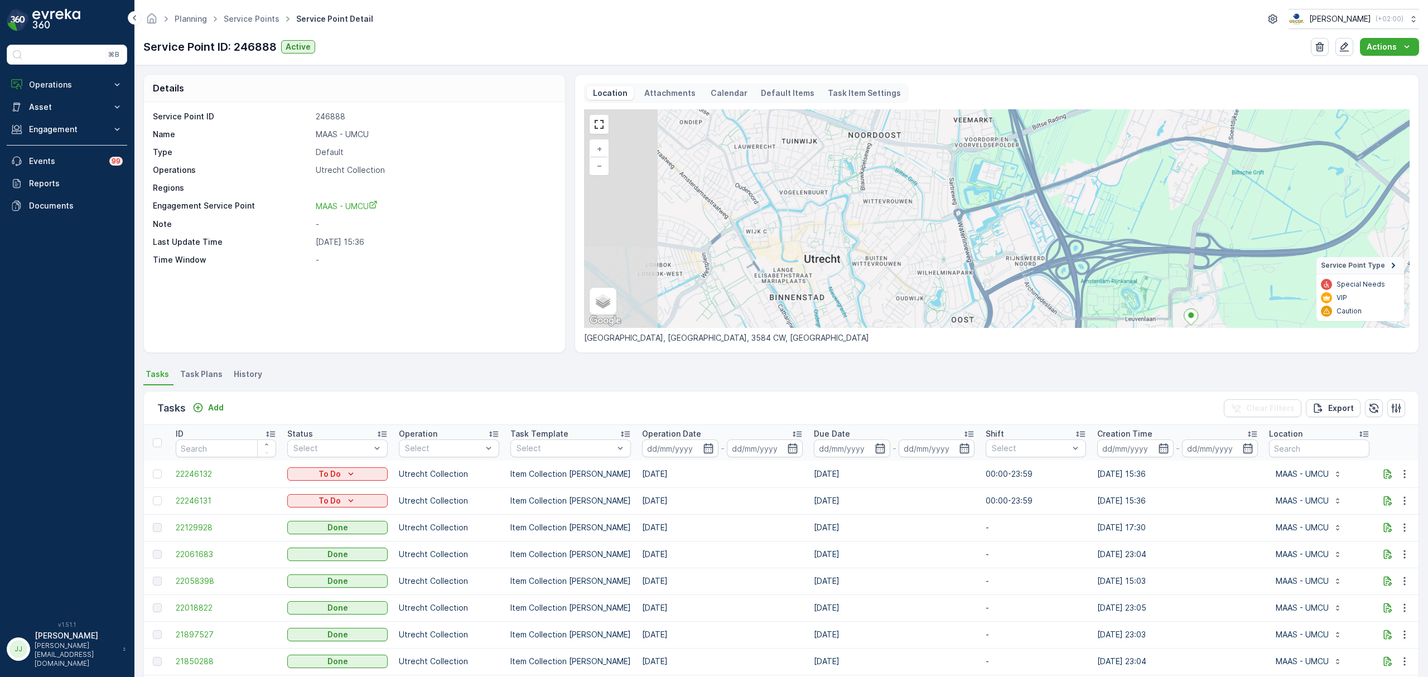
drag, startPoint x: 850, startPoint y: 284, endPoint x: 926, endPoint y: 262, distance: 78.9
click at [926, 262] on div "+ − Satellite Roadmap Terrain Hybrid Leaflet Keyboard shortcuts Map Data Map da…" at bounding box center [997, 218] width 826 height 219
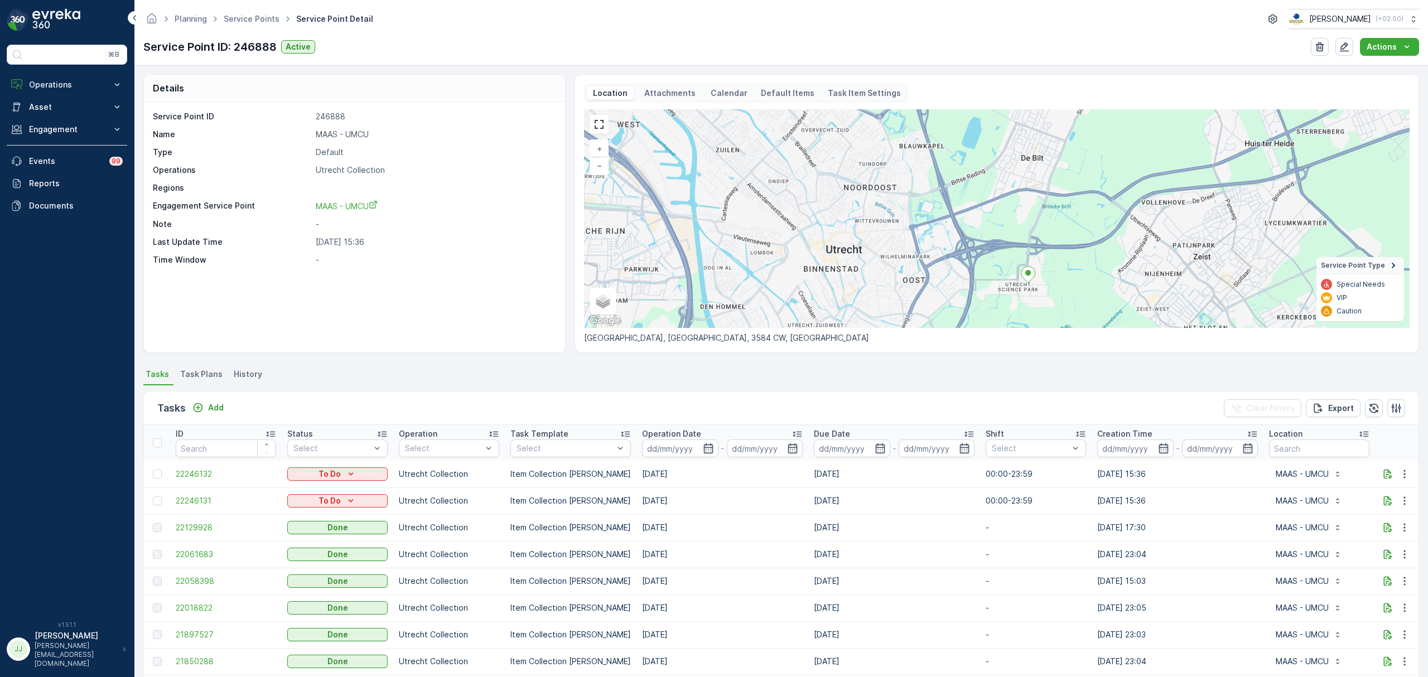
drag, startPoint x: 933, startPoint y: 253, endPoint x: 885, endPoint y: 239, distance: 50.1
click at [885, 239] on div "+ − Satellite Roadmap Terrain Hybrid Leaflet Keyboard shortcuts Map Data Map da…" at bounding box center [997, 218] width 826 height 219
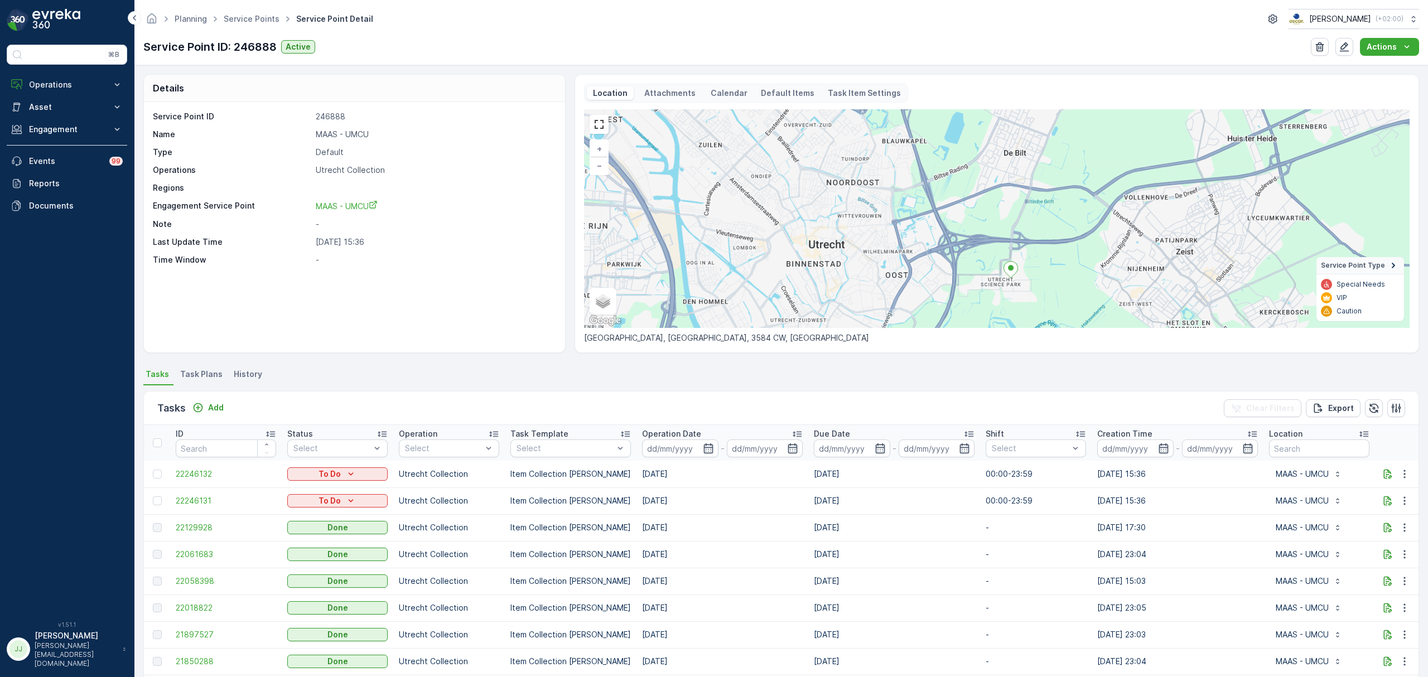
drag, startPoint x: 894, startPoint y: 244, endPoint x: 880, endPoint y: 235, distance: 16.3
click at [880, 235] on div "+ − Satellite Roadmap Terrain Hybrid Leaflet Keyboard shortcuts Map Data Map da…" at bounding box center [997, 218] width 826 height 219
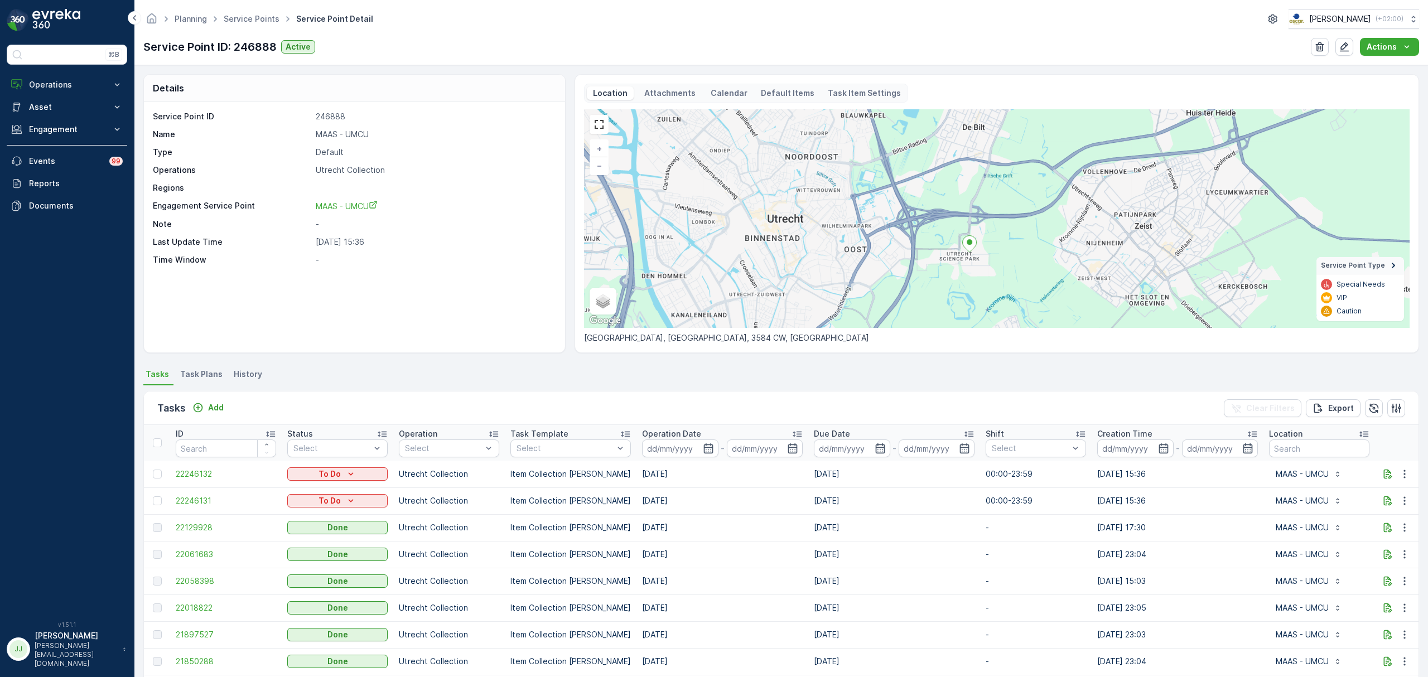
drag, startPoint x: 1087, startPoint y: 272, endPoint x: 1036, endPoint y: 248, distance: 56.4
click at [1036, 248] on div "+ − Satellite Roadmap Terrain Hybrid Leaflet Keyboard shortcuts Map Data Map da…" at bounding box center [997, 218] width 826 height 219
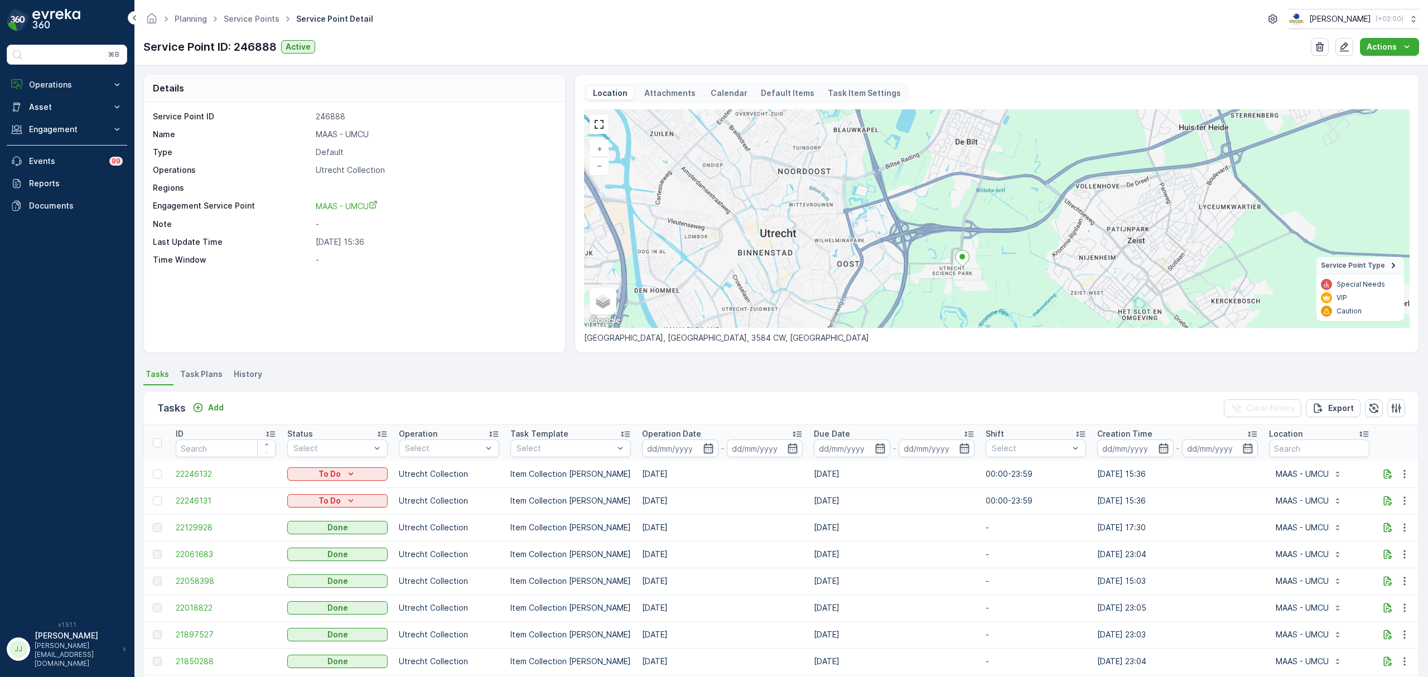
drag, startPoint x: 807, startPoint y: 242, endPoint x: 822, endPoint y: 250, distance: 17.5
click at [822, 250] on div "+ − Satellite Roadmap Terrain Hybrid Leaflet Keyboard shortcuts Map Data Map da…" at bounding box center [997, 218] width 826 height 219
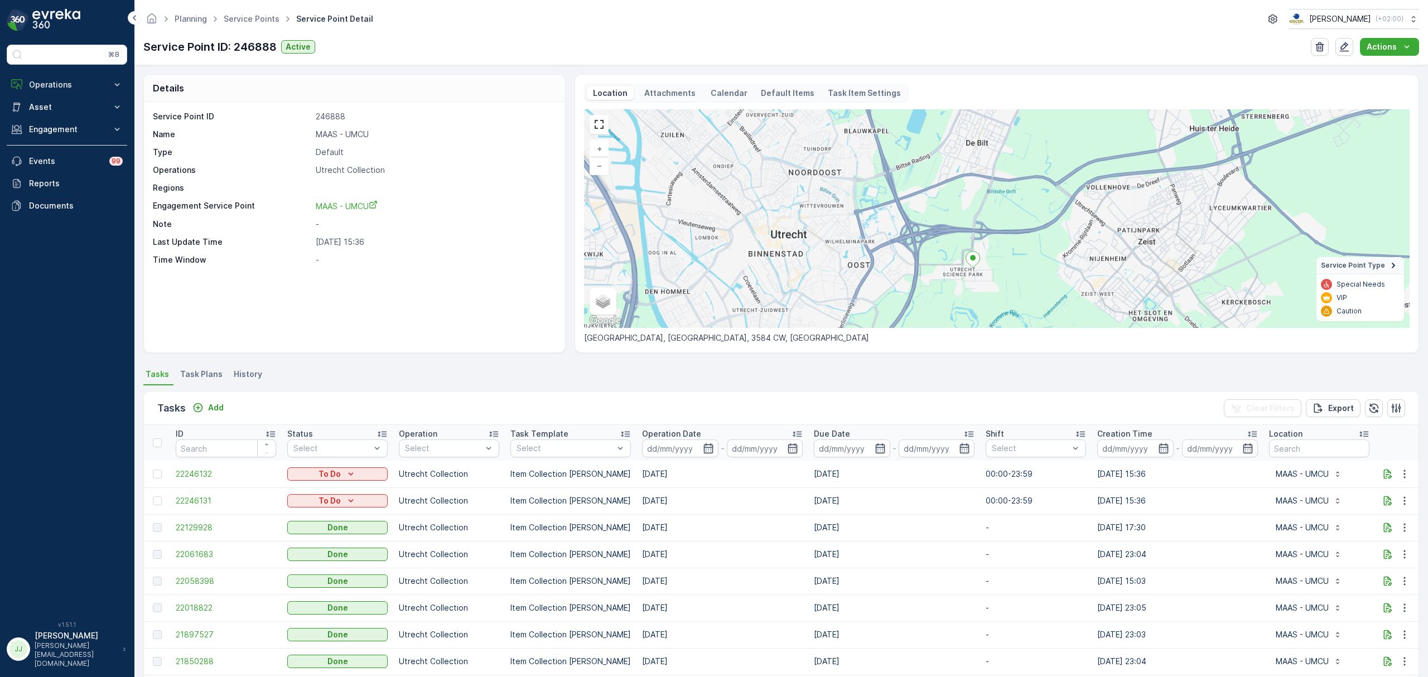
drag, startPoint x: 976, startPoint y: 228, endPoint x: 971, endPoint y: 219, distance: 9.8
click at [971, 219] on div "+ − Satellite Roadmap Terrain Hybrid Leaflet Keyboard shortcuts Map Data Map da…" at bounding box center [997, 218] width 826 height 219
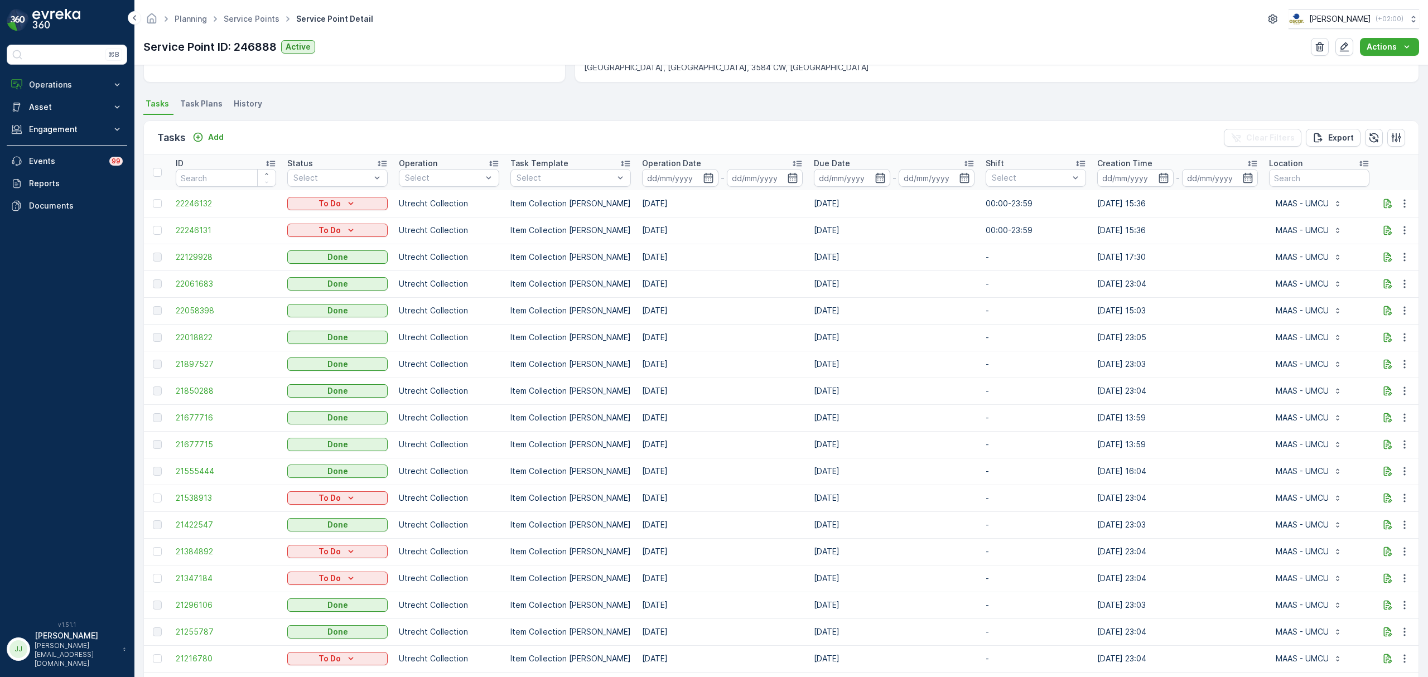
scroll to position [270, 0]
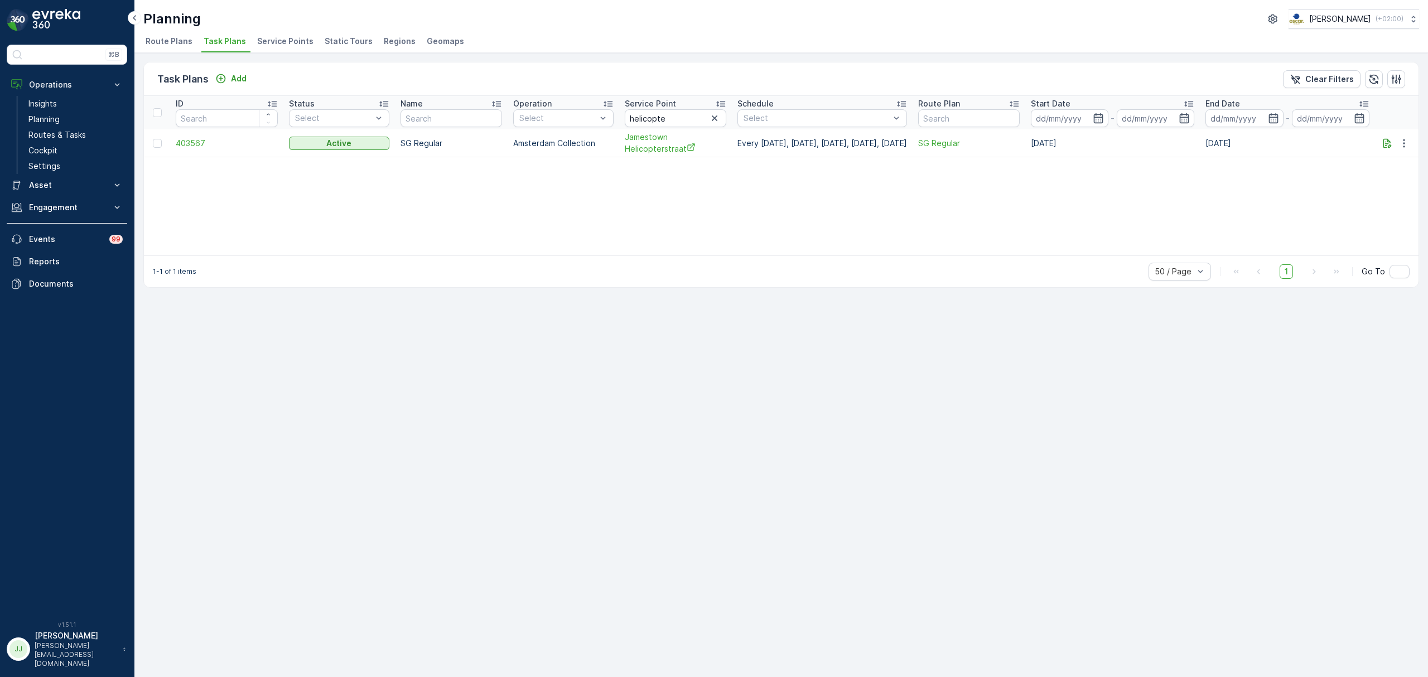
scroll to position [0, 2]
click at [226, 78] on icon "Add" at bounding box center [220, 78] width 11 height 11
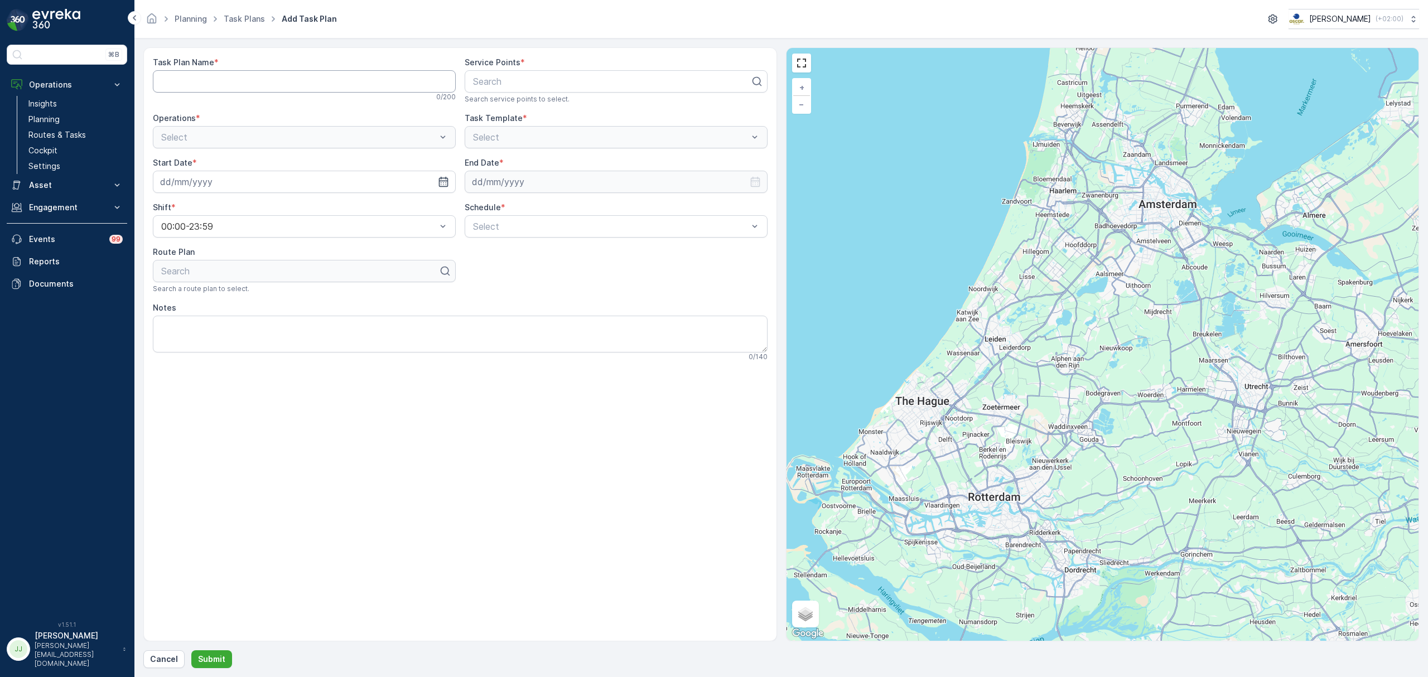
click at [242, 87] on Name "Task Plan Name" at bounding box center [304, 81] width 303 height 22
type Name "KD Ochtend"
click at [517, 68] on span "Service Points" at bounding box center [493, 62] width 56 height 11
click at [513, 74] on div "Search" at bounding box center [616, 81] width 303 height 22
type input "fenixloofs"
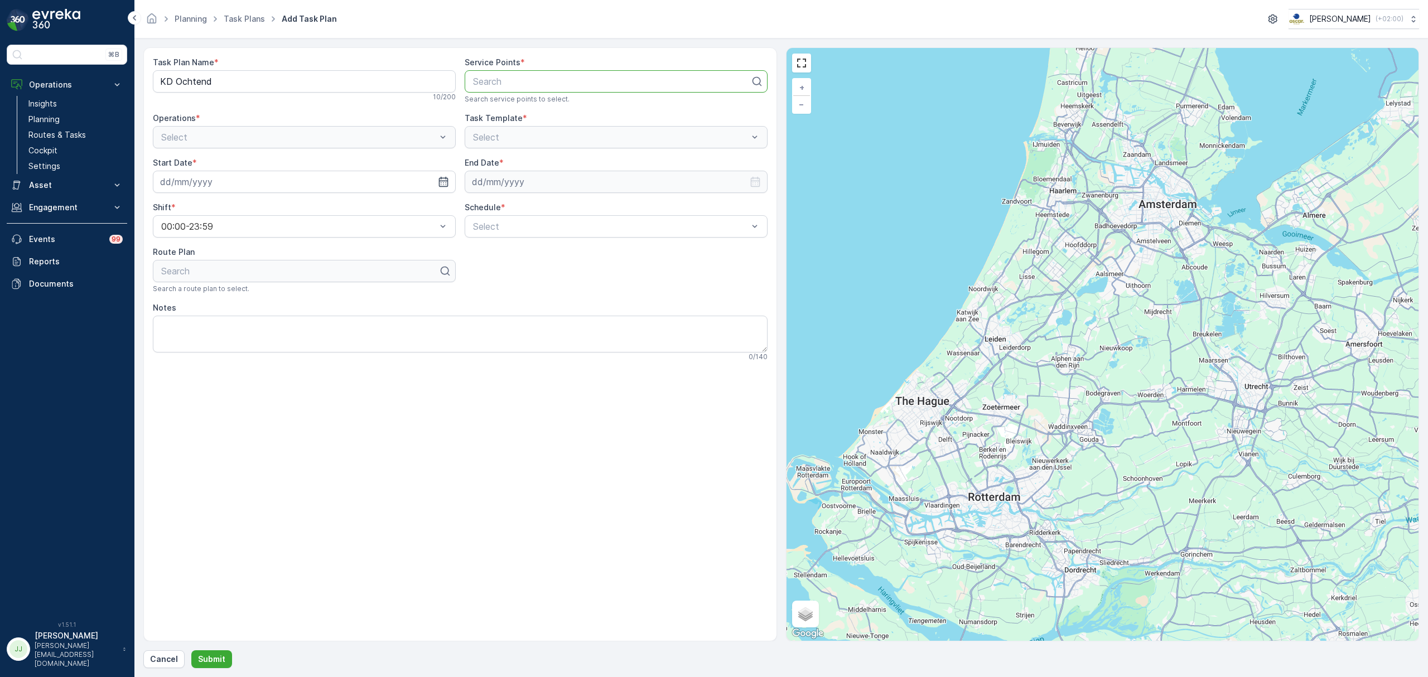
click at [520, 78] on div at bounding box center [611, 81] width 279 height 10
type input "fenixlo"
click at [536, 129] on span "FenixLoods 2 West" at bounding box center [511, 128] width 80 height 10
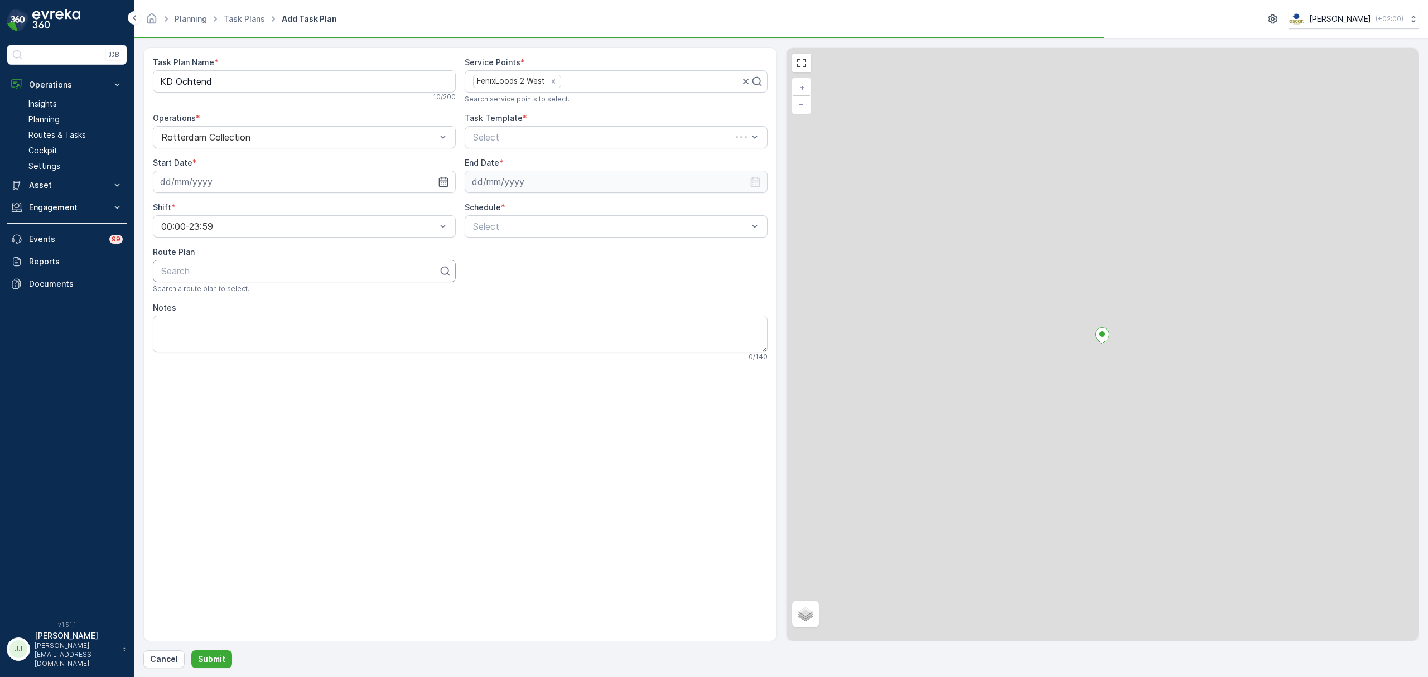
click at [251, 262] on div "Search" at bounding box center [304, 271] width 303 height 22
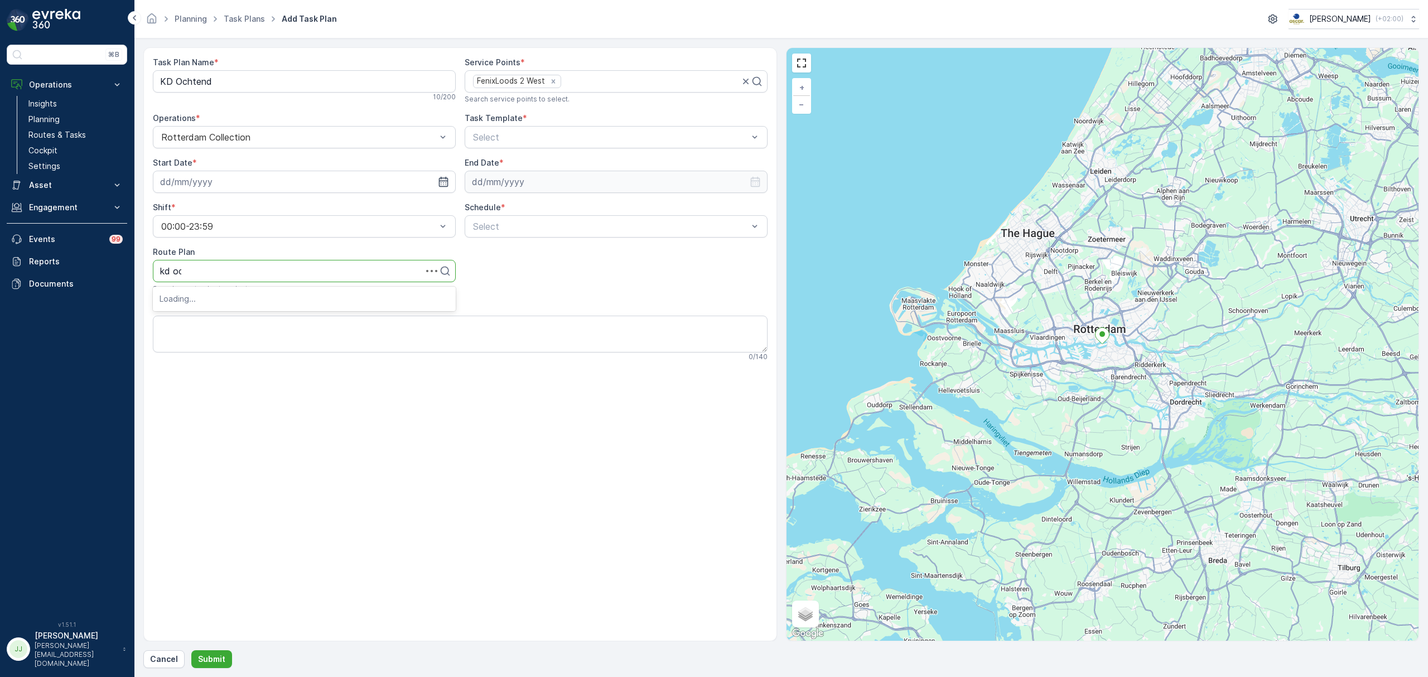
type input "kd och"
click at [224, 305] on div "KD Ochtend" at bounding box center [304, 298] width 303 height 19
click at [196, 345] on textarea "Notes" at bounding box center [460, 334] width 615 height 37
type textarea "M"
type textarea "Pallet meenemen"
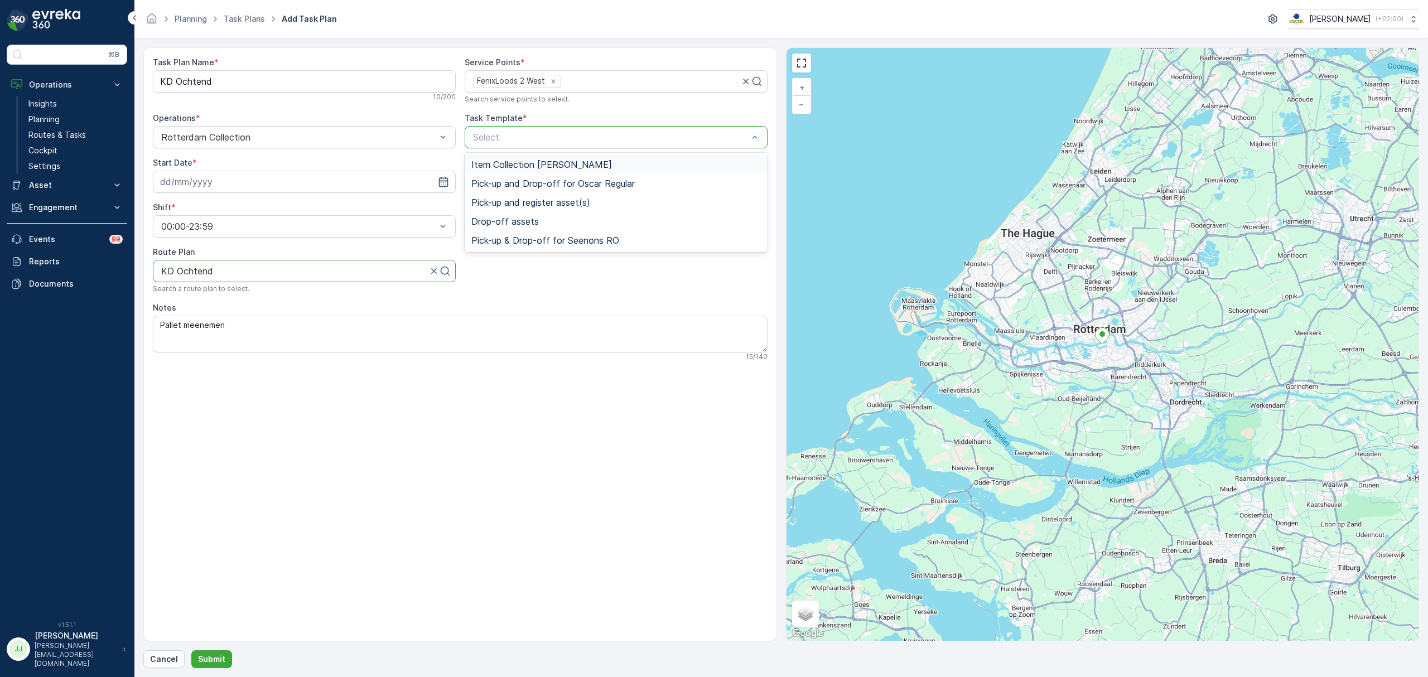
click at [556, 163] on span "Item Collection [PERSON_NAME]" at bounding box center [541, 165] width 141 height 10
click at [495, 220] on div "Select" at bounding box center [616, 226] width 303 height 22
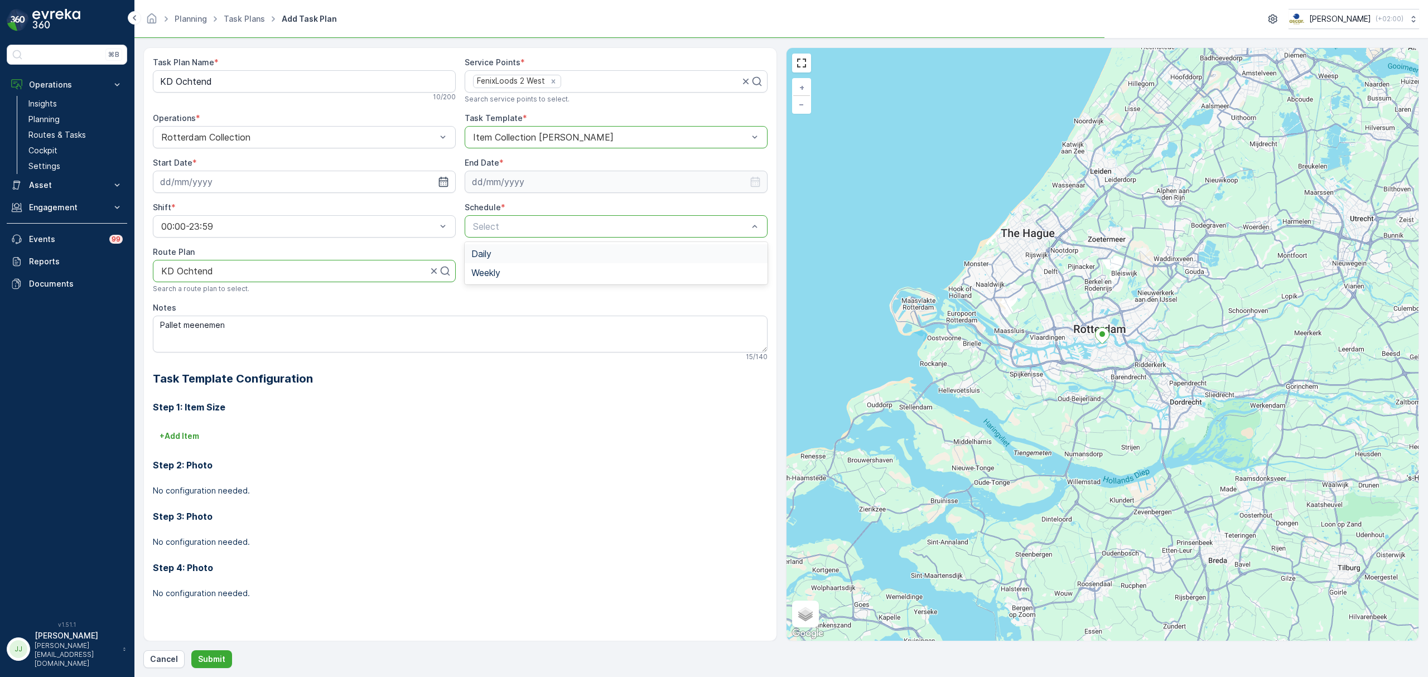
click at [489, 252] on span "Daily" at bounding box center [481, 254] width 20 height 10
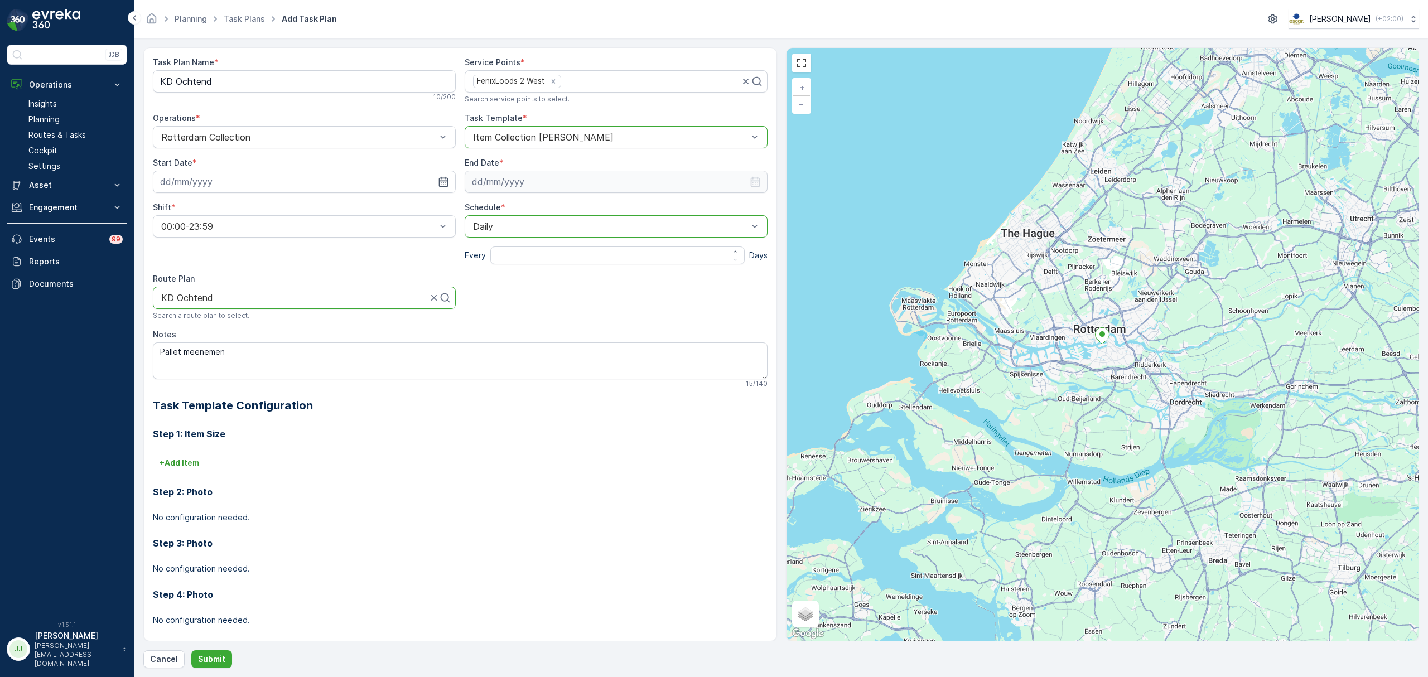
click at [531, 233] on div "Daily" at bounding box center [616, 226] width 303 height 22
click at [521, 284] on div "Daily Weekly" at bounding box center [616, 263] width 303 height 42
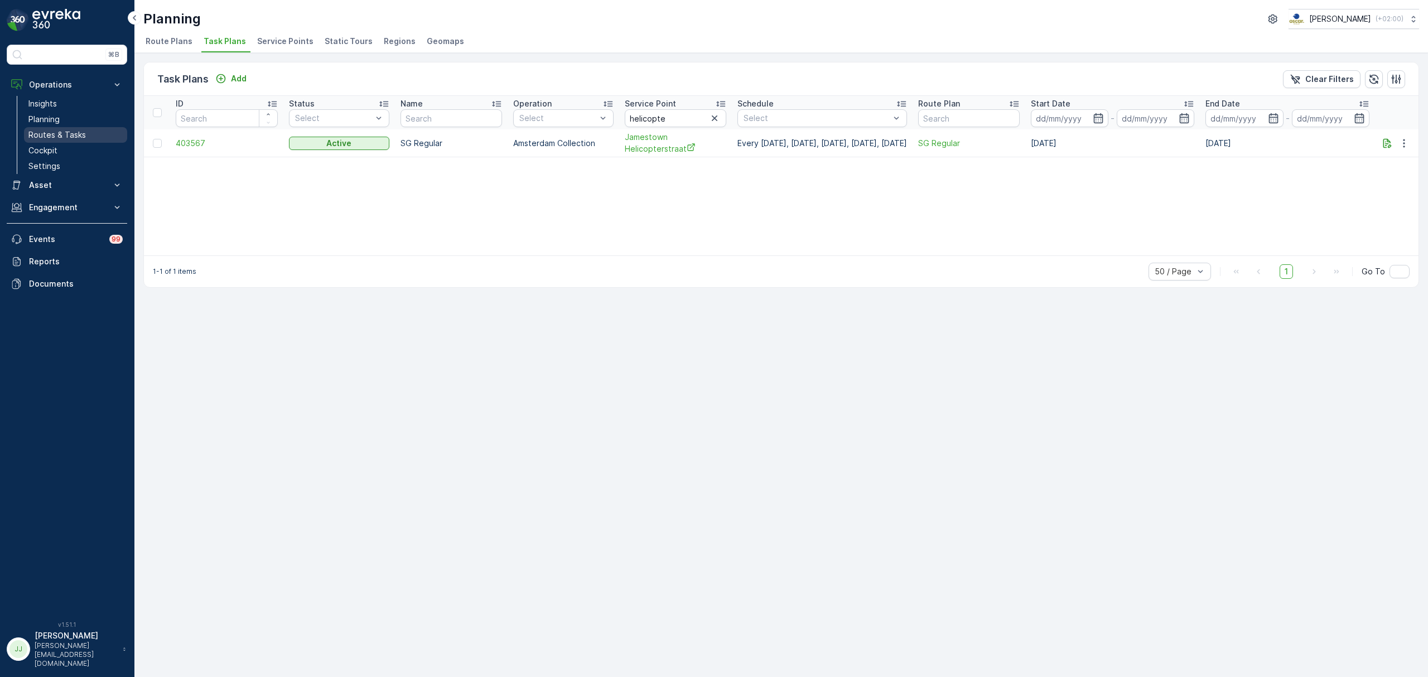
click at [72, 134] on p "Routes & Tasks" at bounding box center [56, 134] width 57 height 11
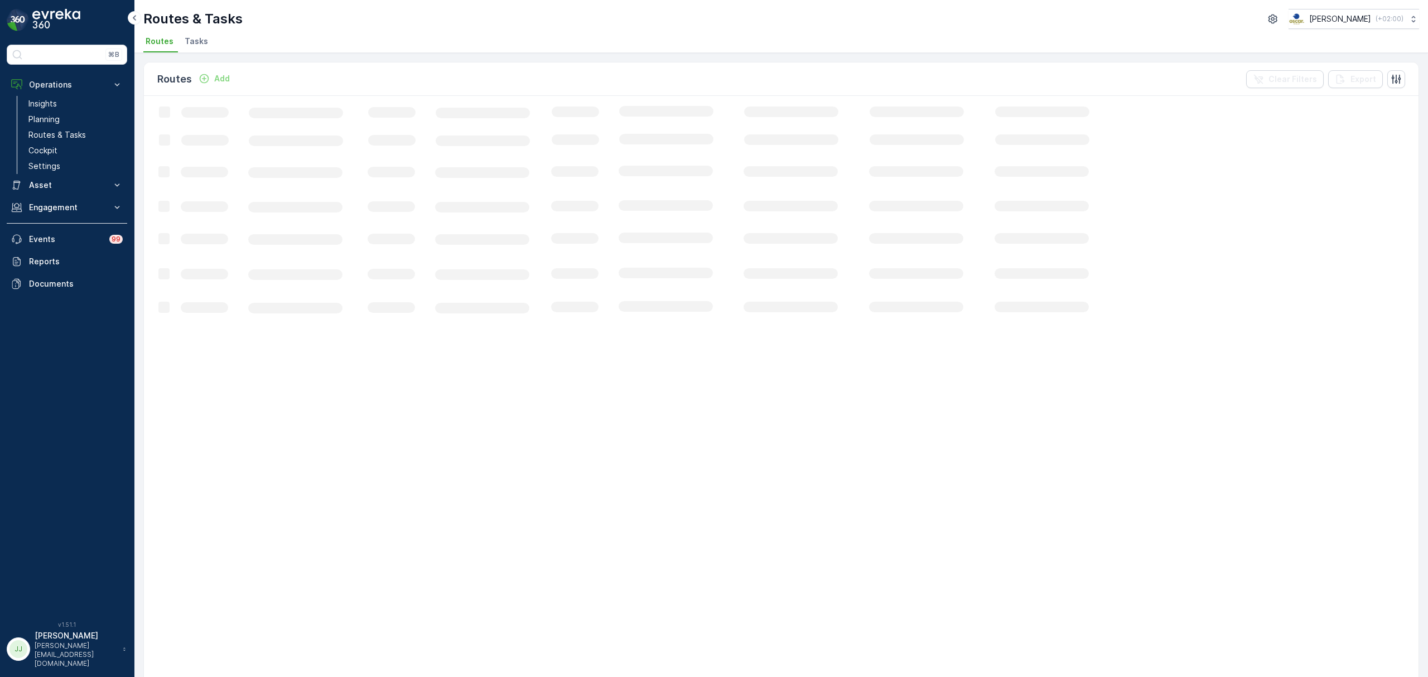
click at [194, 41] on span "Tasks" at bounding box center [196, 41] width 23 height 11
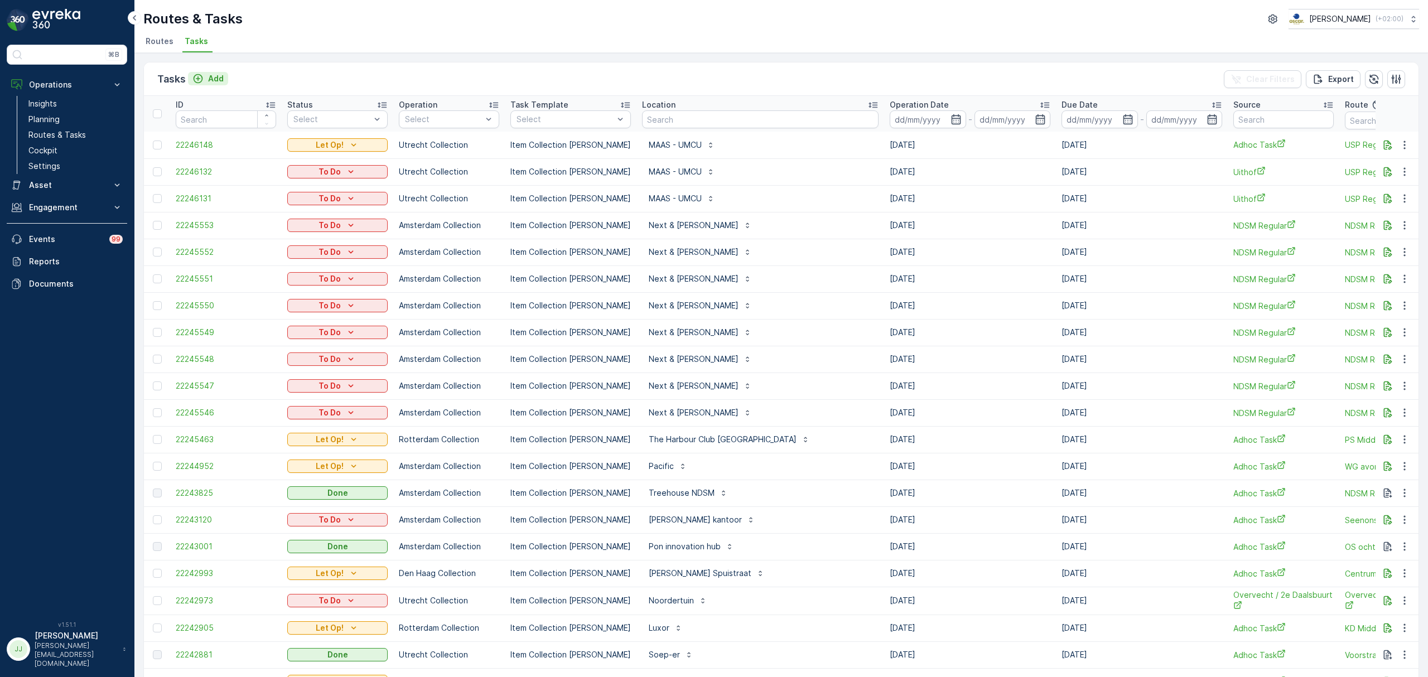
click at [217, 76] on p "Add" at bounding box center [216, 78] width 16 height 11
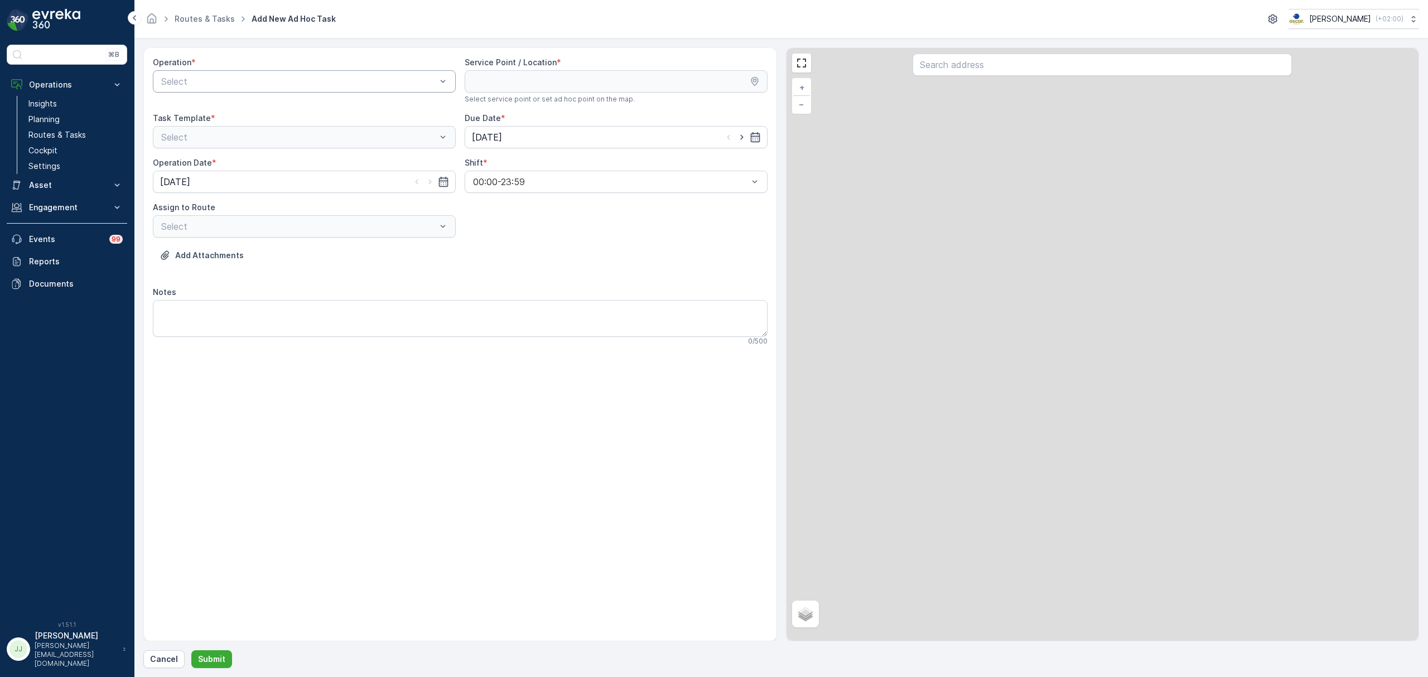
click at [289, 72] on div "Select" at bounding box center [304, 81] width 303 height 22
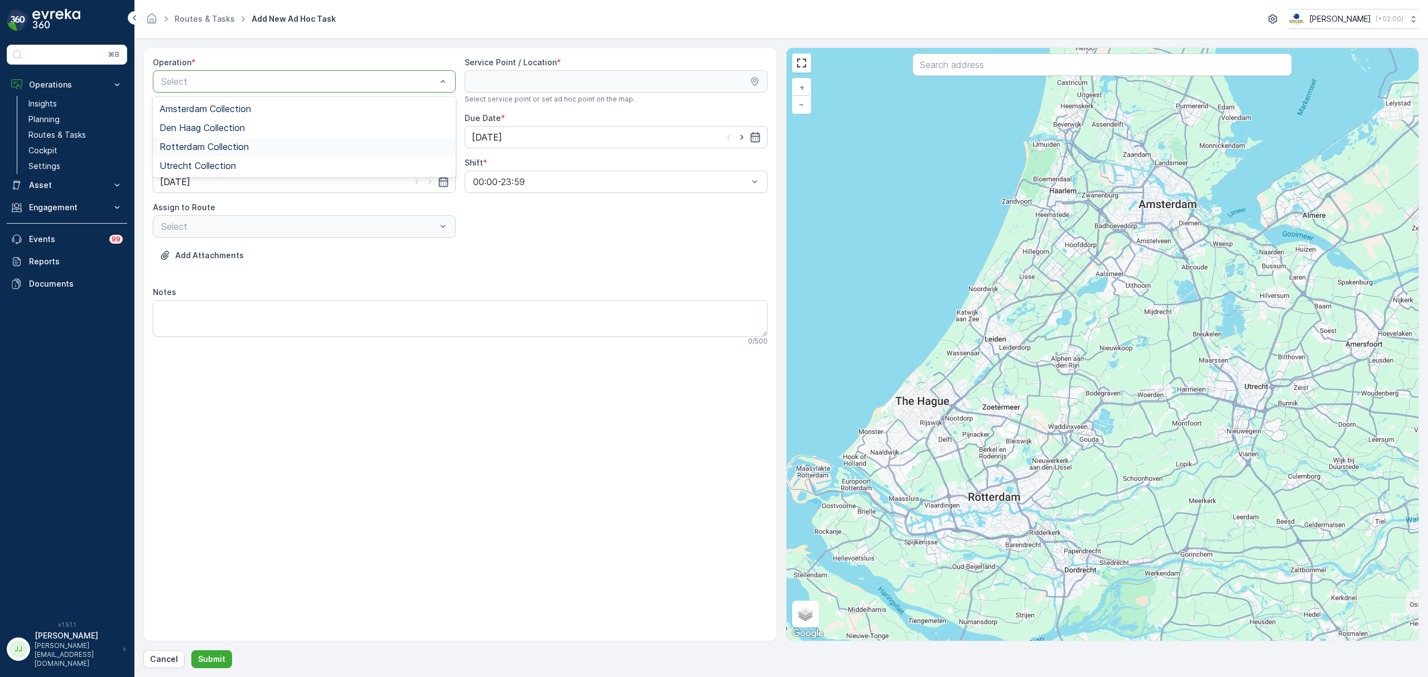
click at [219, 143] on span "Rotterdam Collection" at bounding box center [204, 147] width 89 height 10
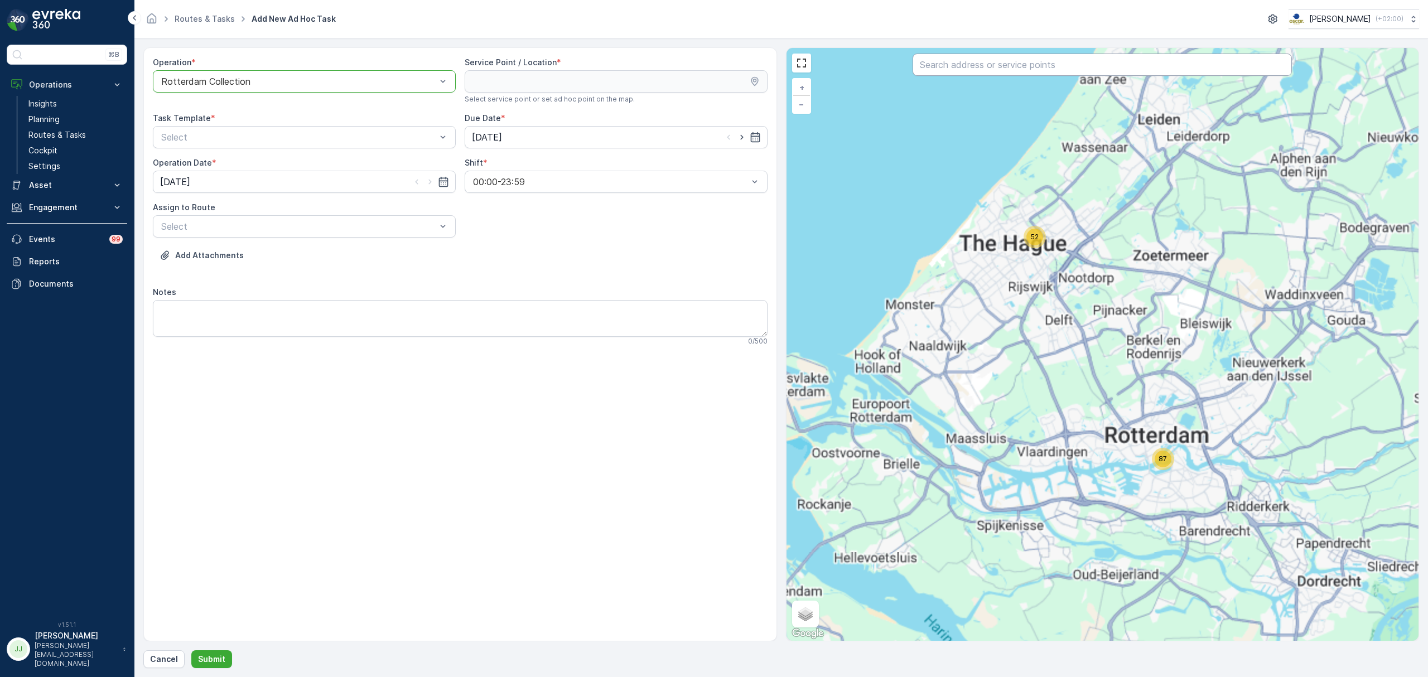
click at [973, 65] on input "text" at bounding box center [1102, 65] width 379 height 22
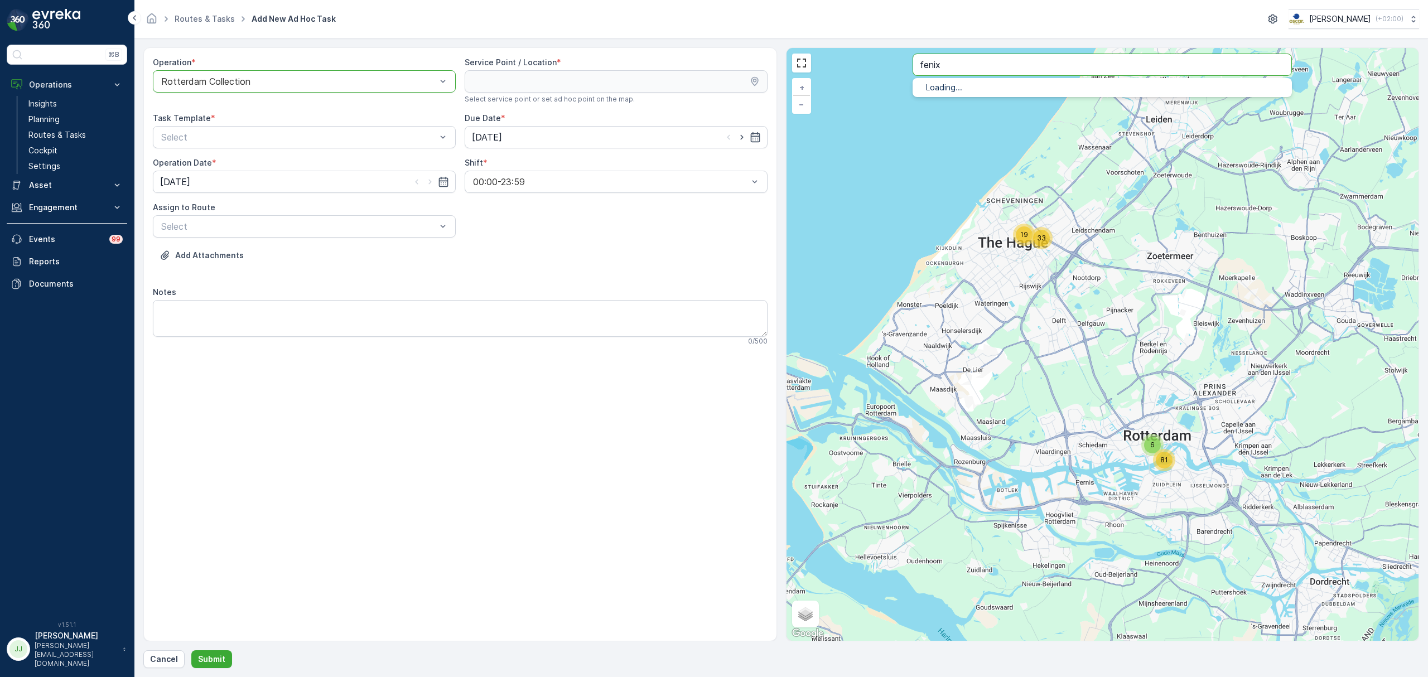
type input "fenix"
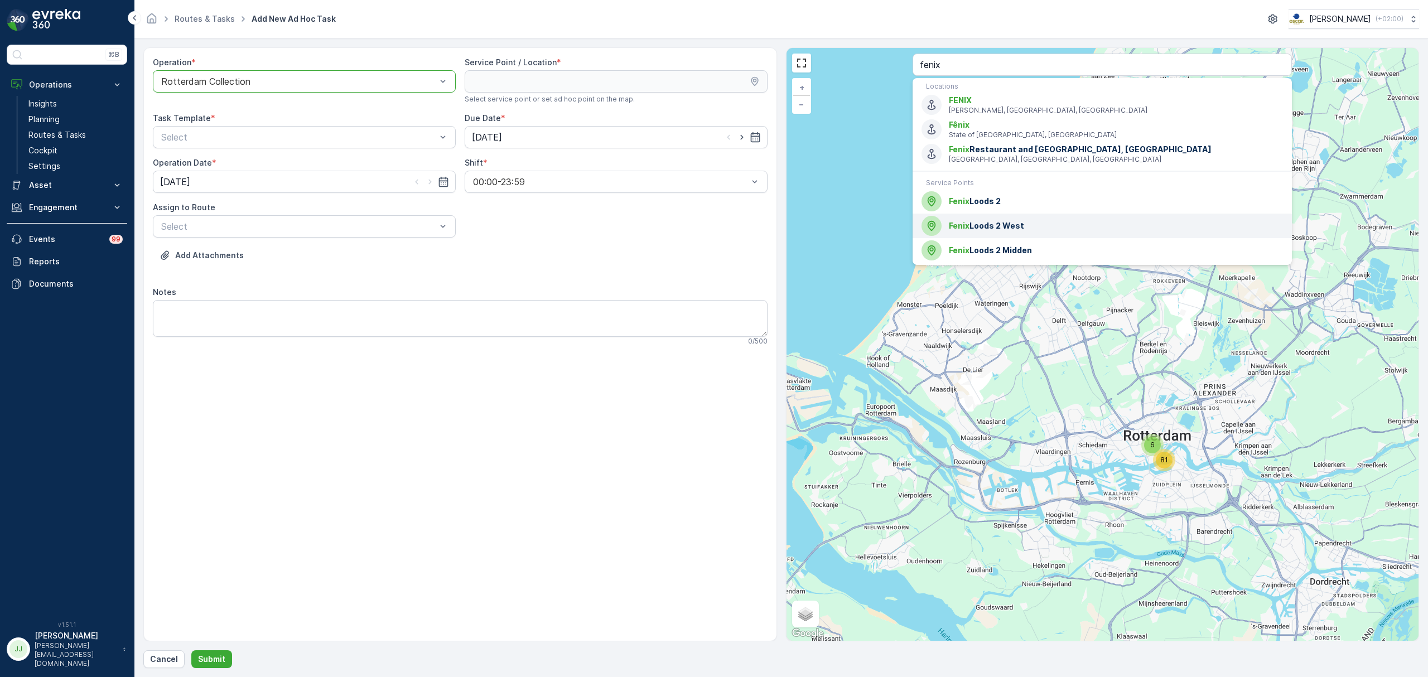
click at [955, 233] on div "Fenix Loods 2 West" at bounding box center [1101, 226] width 361 height 20
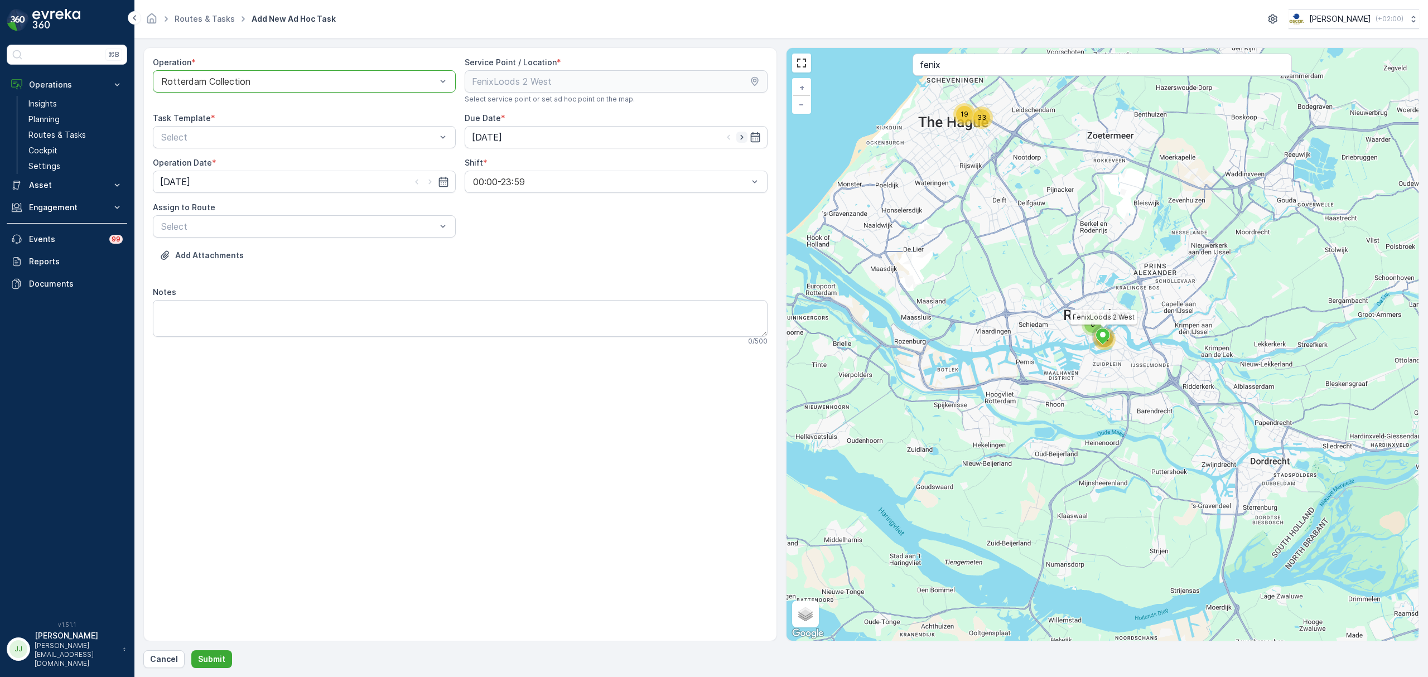
click at [737, 136] on icon "button" at bounding box center [741, 137] width 11 height 11
type input "07.10.2025"
click at [429, 181] on icon "button" at bounding box center [429, 181] width 11 height 11
type input "07.10.2025"
click at [206, 163] on span "Item Collection [PERSON_NAME]" at bounding box center [230, 165] width 141 height 10
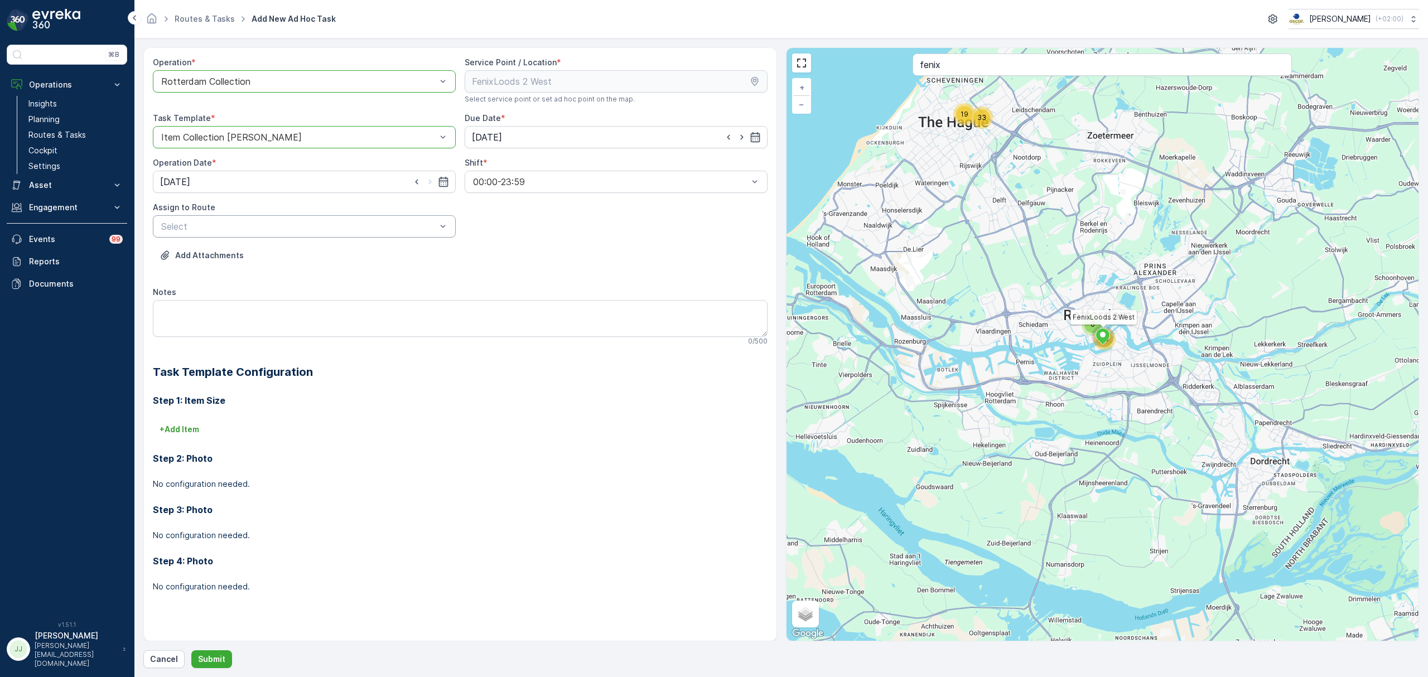
click at [275, 219] on div "Select" at bounding box center [304, 226] width 303 height 22
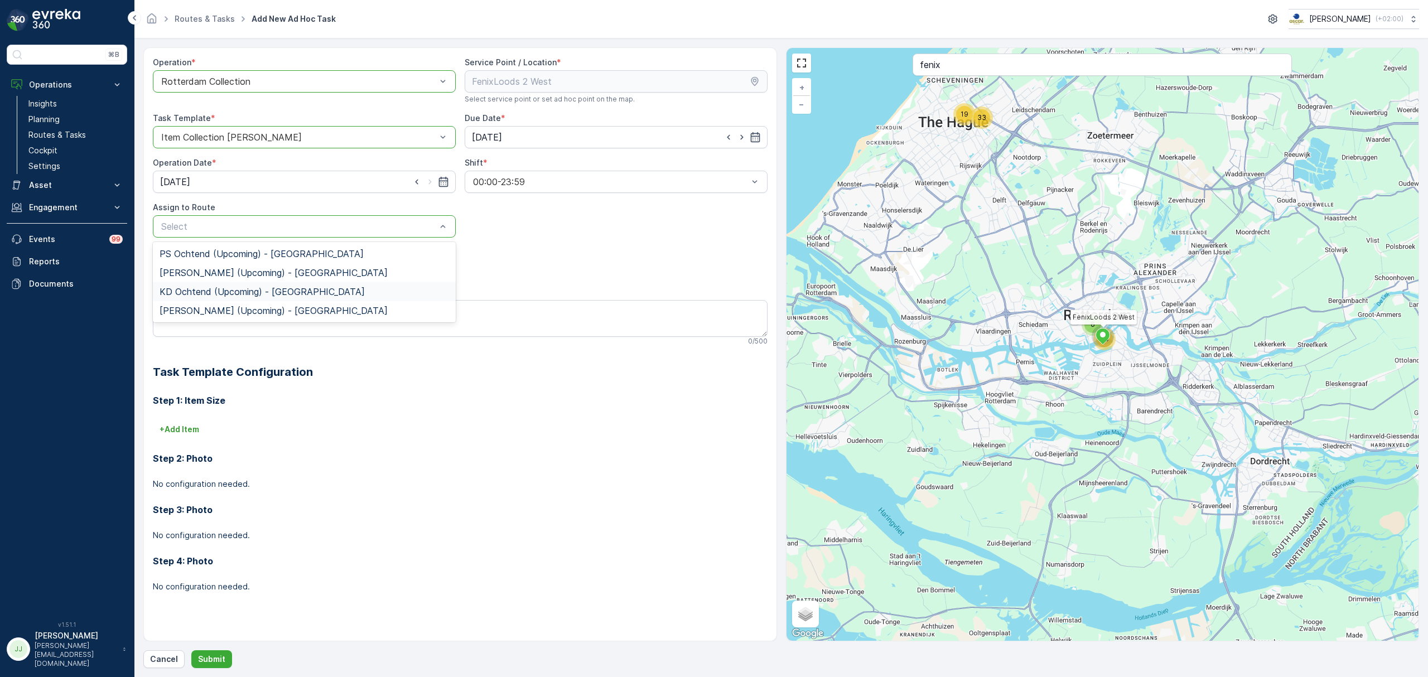
click at [209, 295] on span "KD Ochtend (Upcoming) - Rotterdam" at bounding box center [262, 292] width 205 height 10
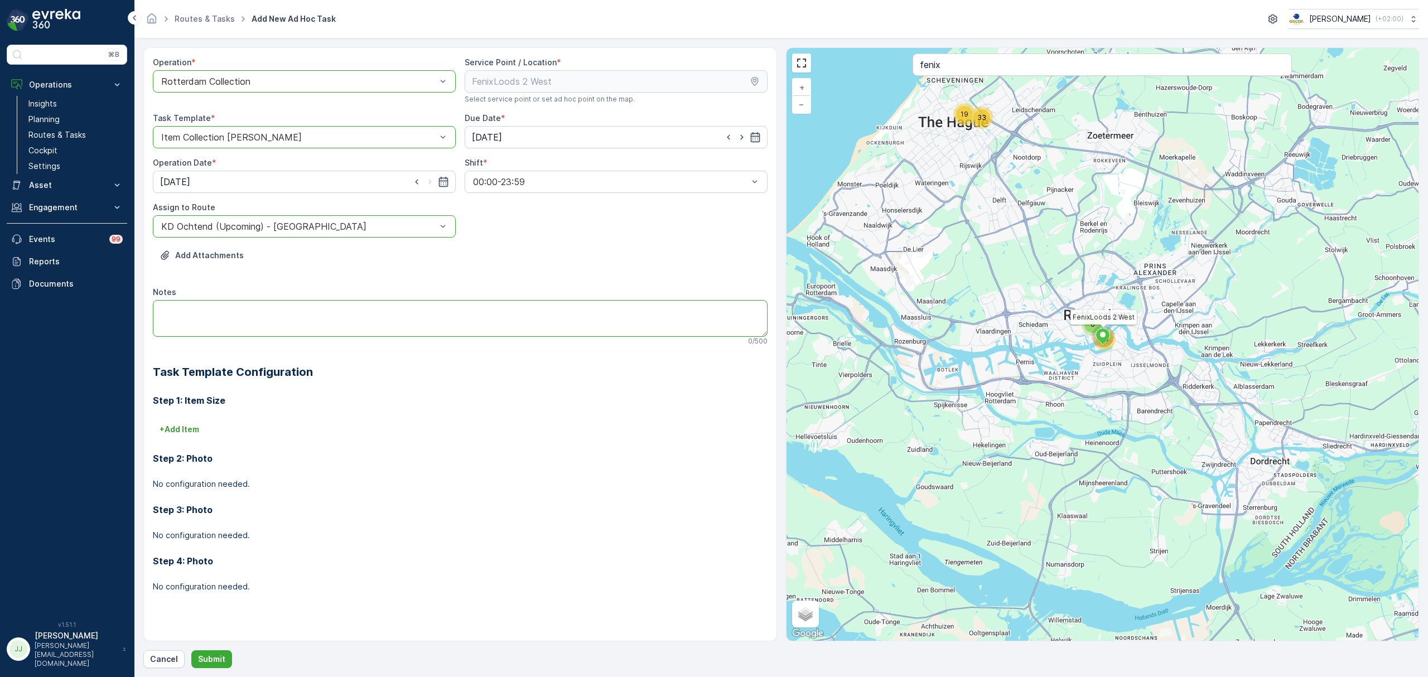
click at [205, 313] on textarea "Notes" at bounding box center [460, 318] width 615 height 37
type textarea "Pallet meenemen"
click at [175, 427] on p "+ Add Item" at bounding box center [180, 429] width 40 height 11
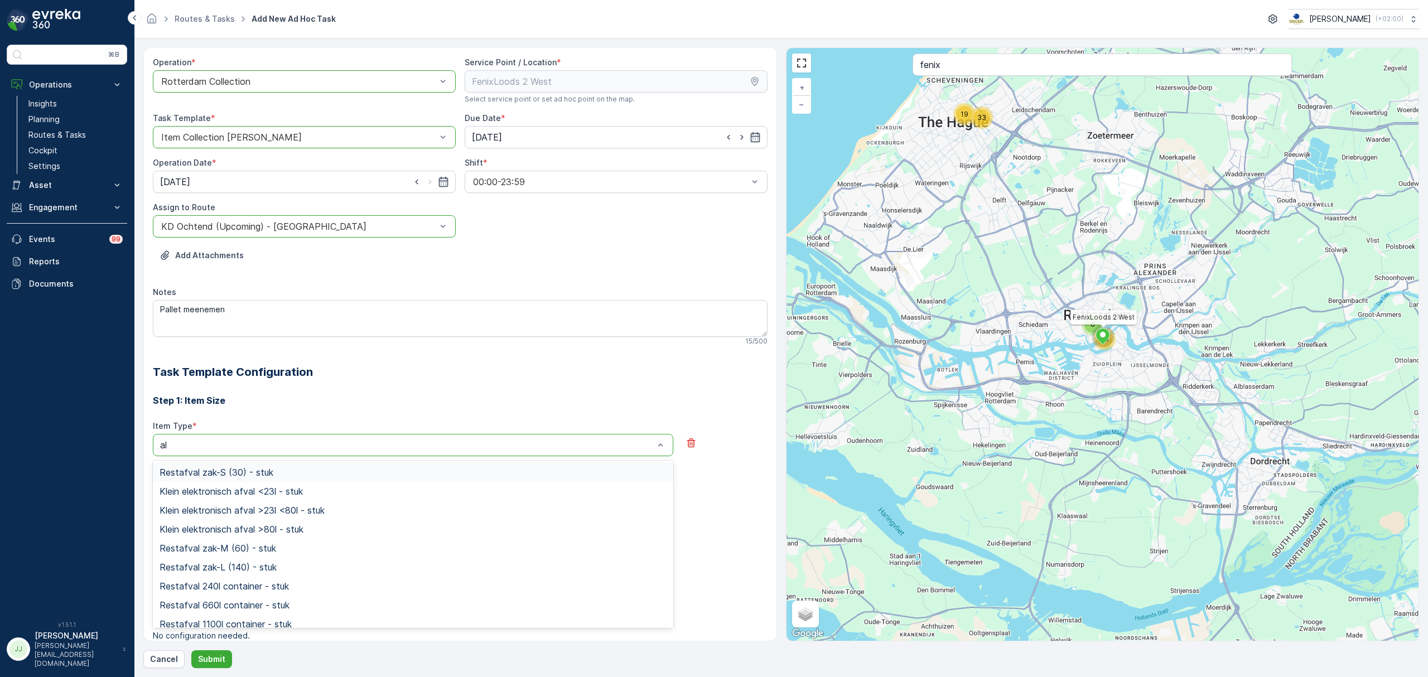
type input "a"
type input "palle"
click at [239, 499] on div "Pallet los item - stuk" at bounding box center [413, 491] width 520 height 19
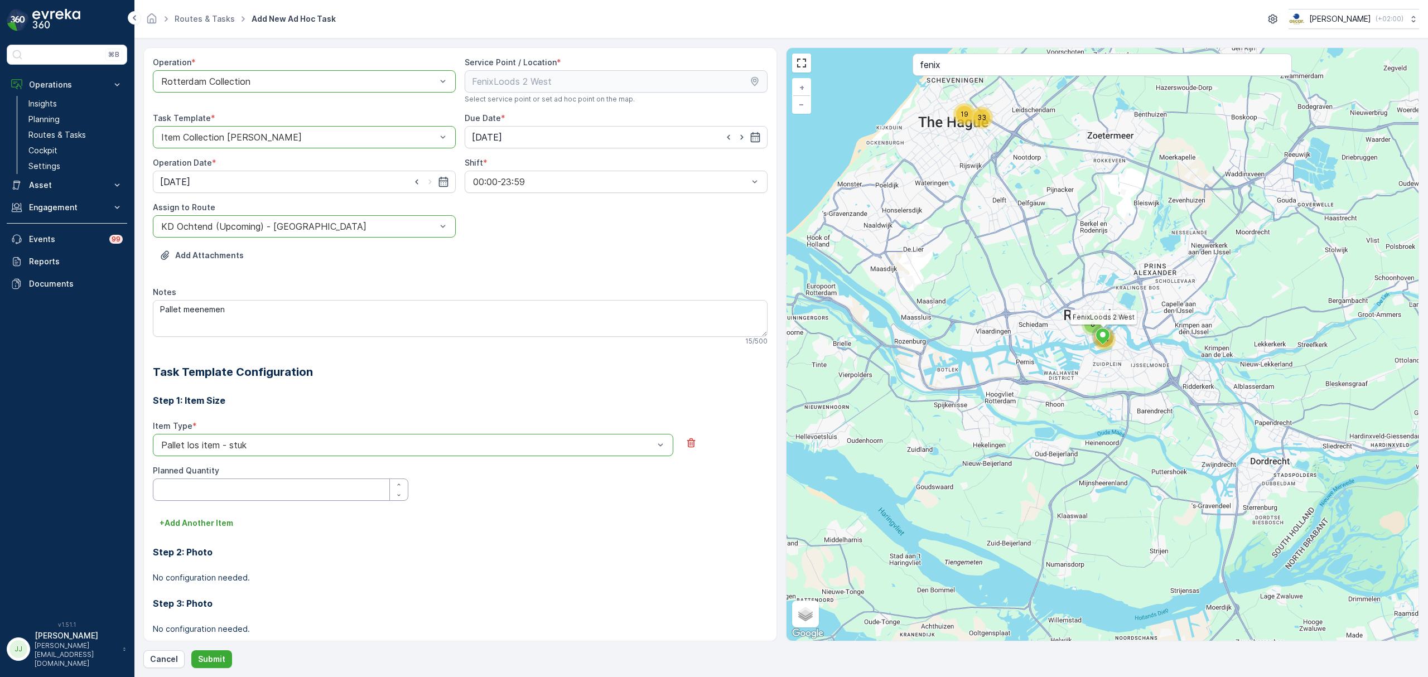
click at [218, 498] on Quantity "Planned Quantity" at bounding box center [280, 490] width 255 height 22
type Quantity "1"
click at [221, 664] on p "Submit" at bounding box center [211, 659] width 27 height 11
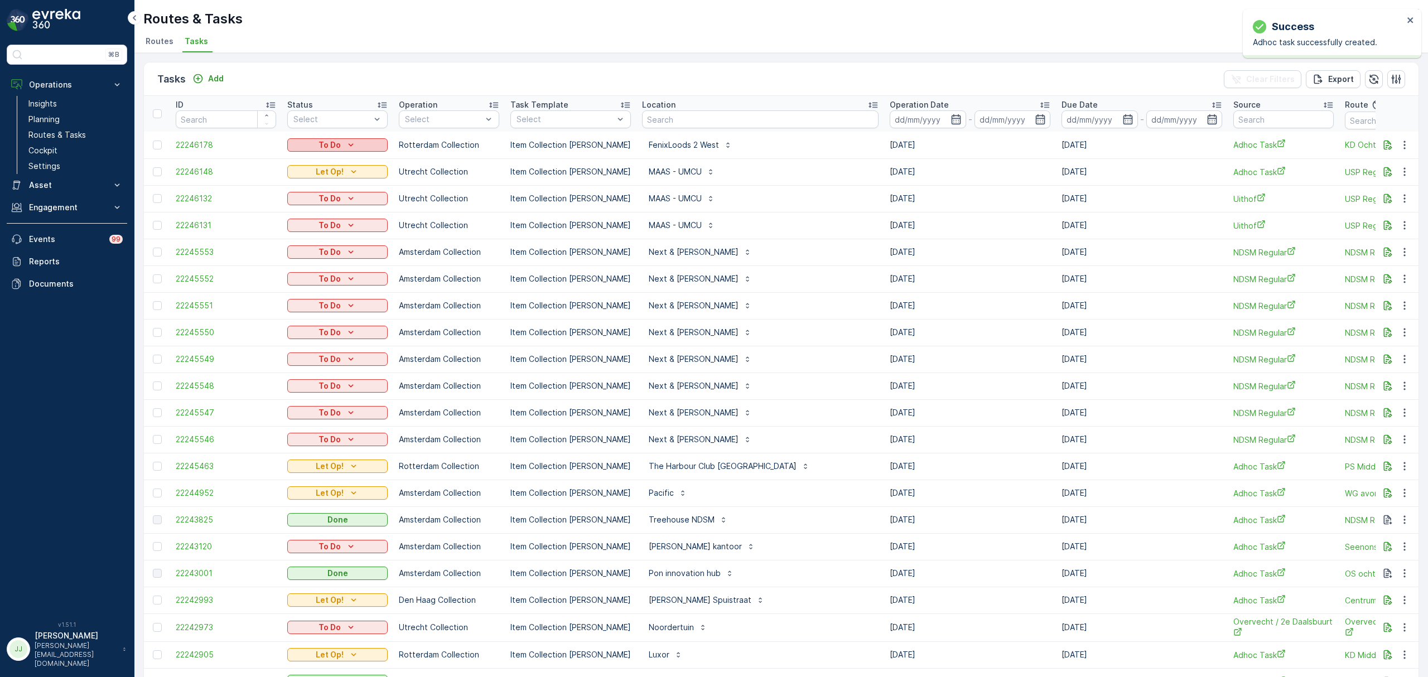
click at [319, 148] on p "To Do" at bounding box center [329, 144] width 22 height 11
click at [315, 164] on span "Let Op!" at bounding box center [308, 161] width 28 height 11
click at [74, 135] on p "Routes & Tasks" at bounding box center [56, 134] width 57 height 11
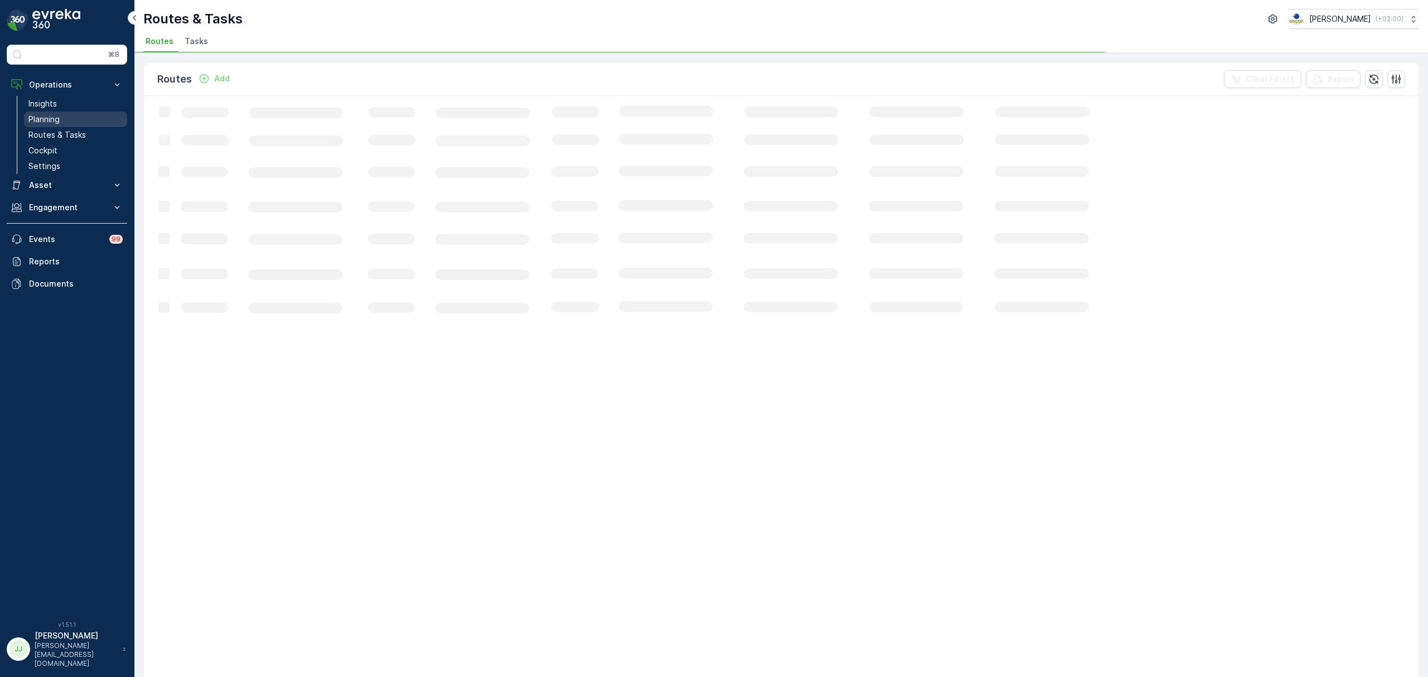
click at [73, 116] on link "Planning" at bounding box center [75, 120] width 103 height 16
click at [90, 133] on link "Routes & Tasks" at bounding box center [75, 135] width 103 height 16
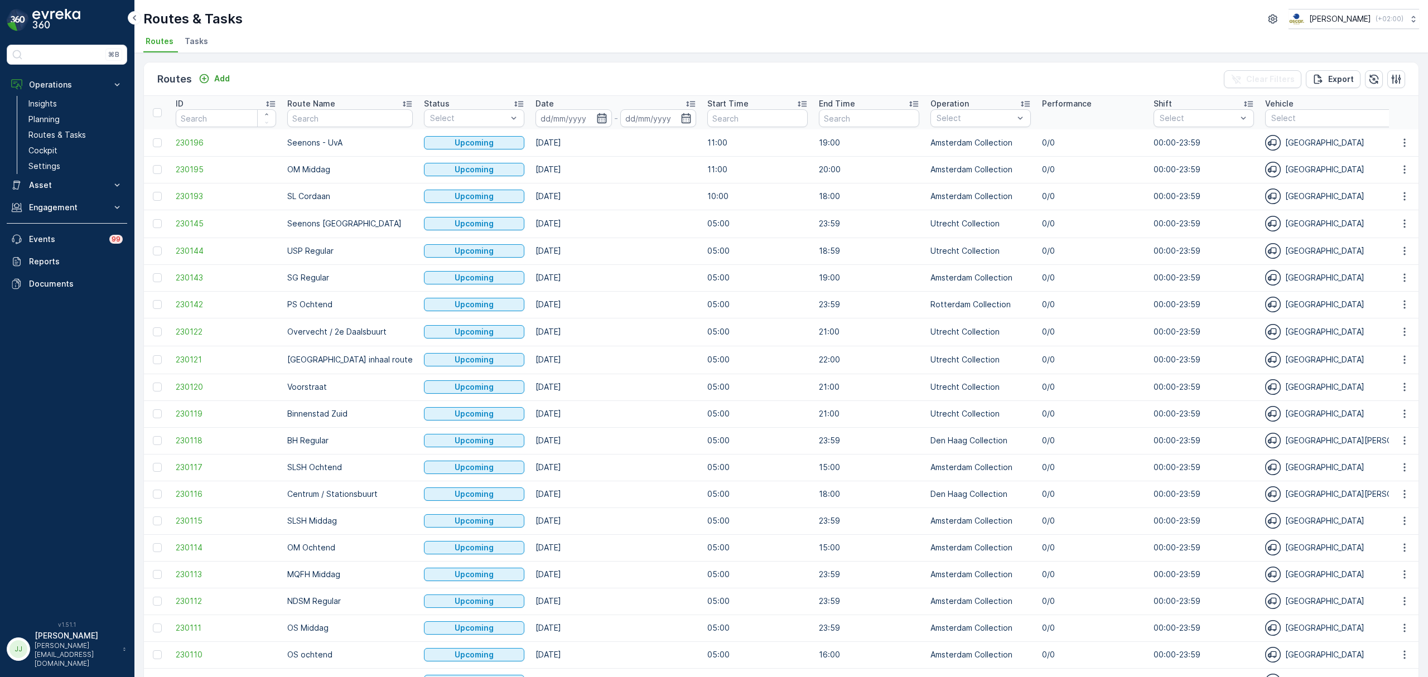
click at [596, 123] on icon "button" at bounding box center [601, 118] width 11 height 11
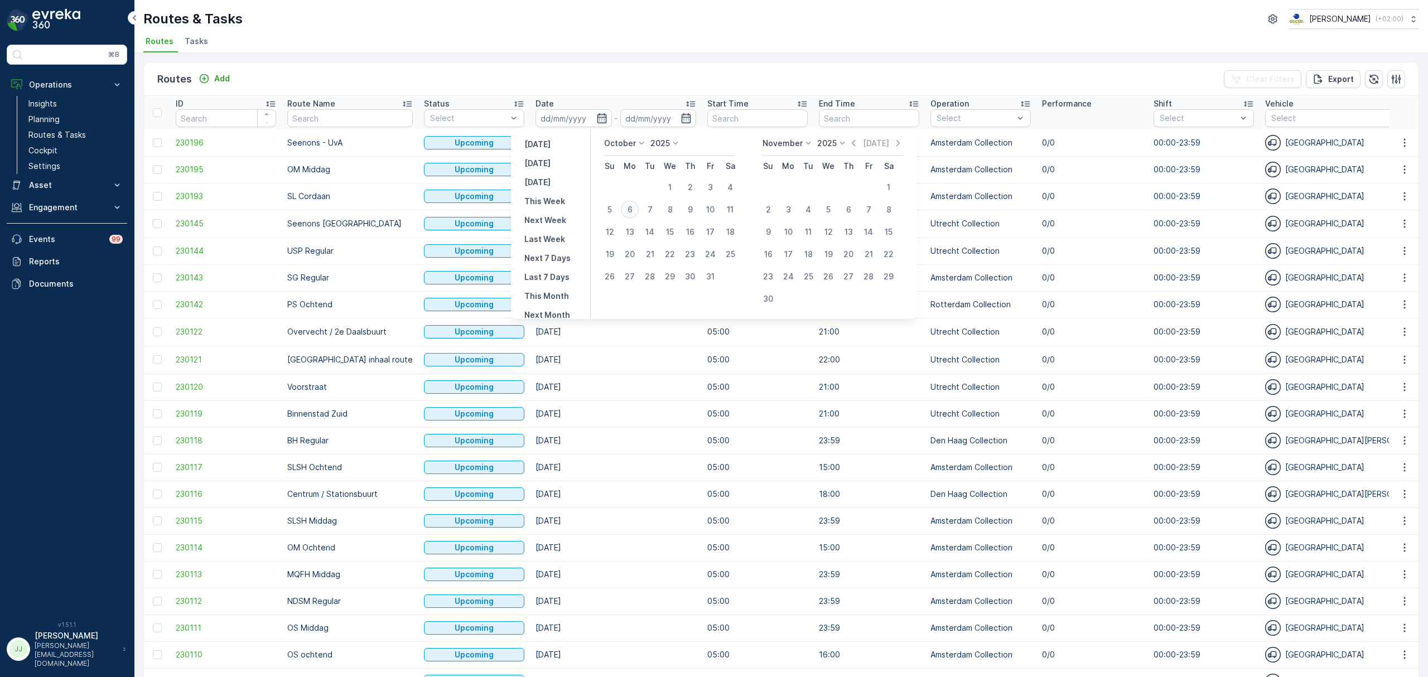
click at [634, 206] on div "6" at bounding box center [630, 210] width 18 height 18
type input "[DATE]"
click at [634, 206] on div "6" at bounding box center [630, 210] width 18 height 18
type input "[DATE]"
click at [634, 206] on div "6" at bounding box center [630, 210] width 18 height 18
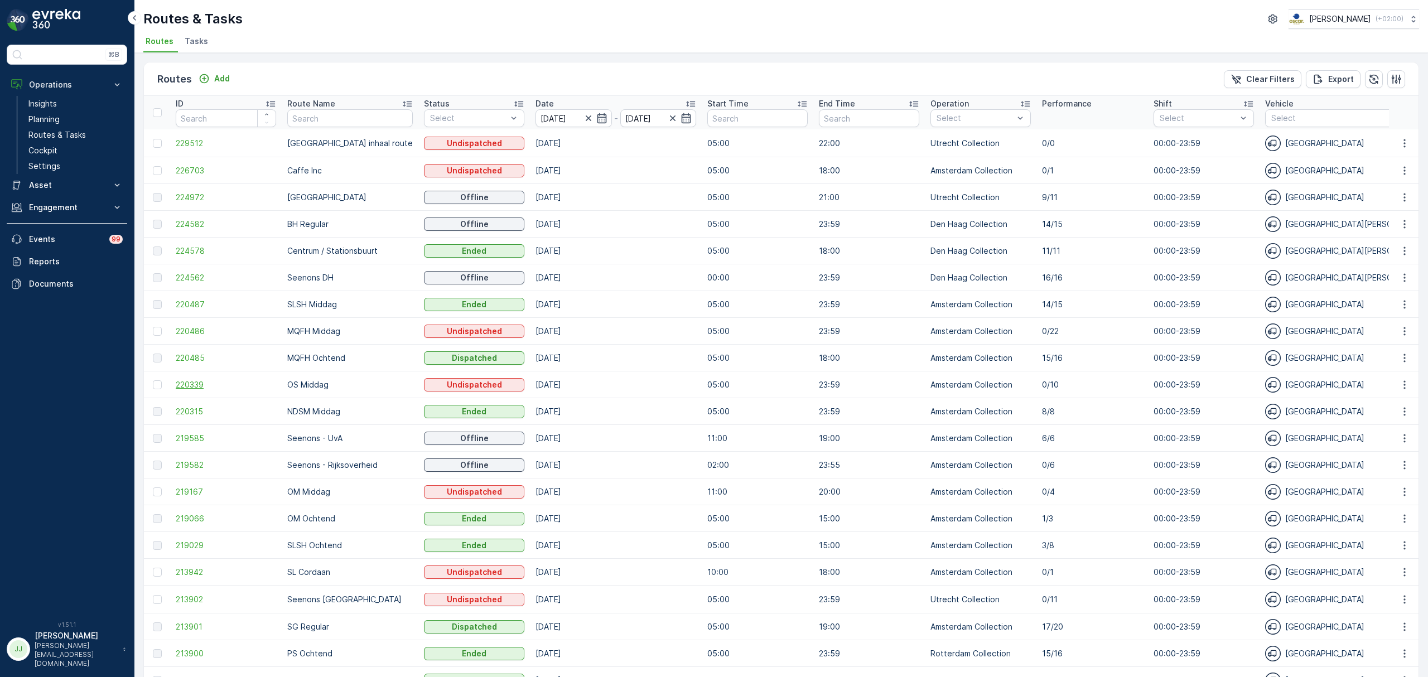
click at [204, 383] on span "220339" at bounding box center [226, 384] width 100 height 11
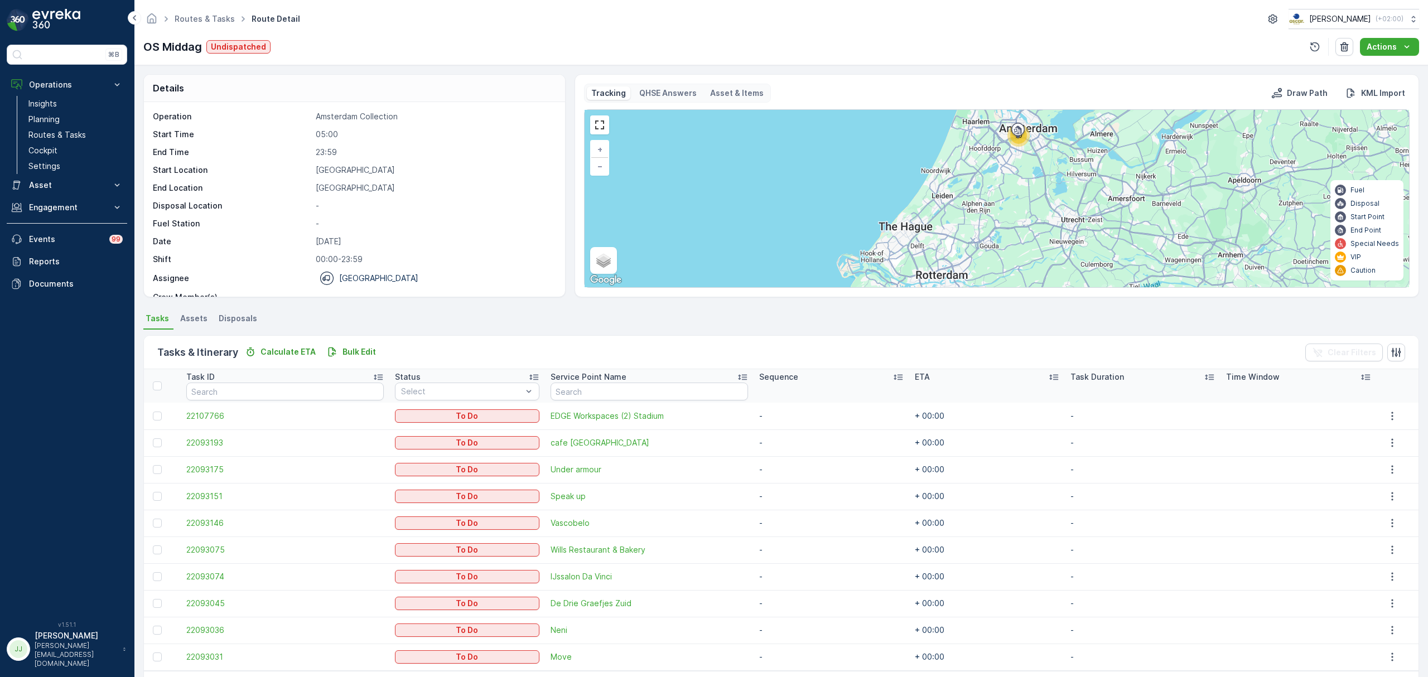
click at [1020, 150] on div "10 + − Satellite Roadmap Terrain Hybrid Leaflet Keyboard shortcuts Map Data Map…" at bounding box center [997, 198] width 824 height 177
click at [1016, 148] on div "10 + − Satellite Roadmap Terrain Hybrid Leaflet Keyboard shortcuts Map Data Map…" at bounding box center [997, 198] width 824 height 177
click at [1022, 139] on icon at bounding box center [1018, 132] width 18 height 20
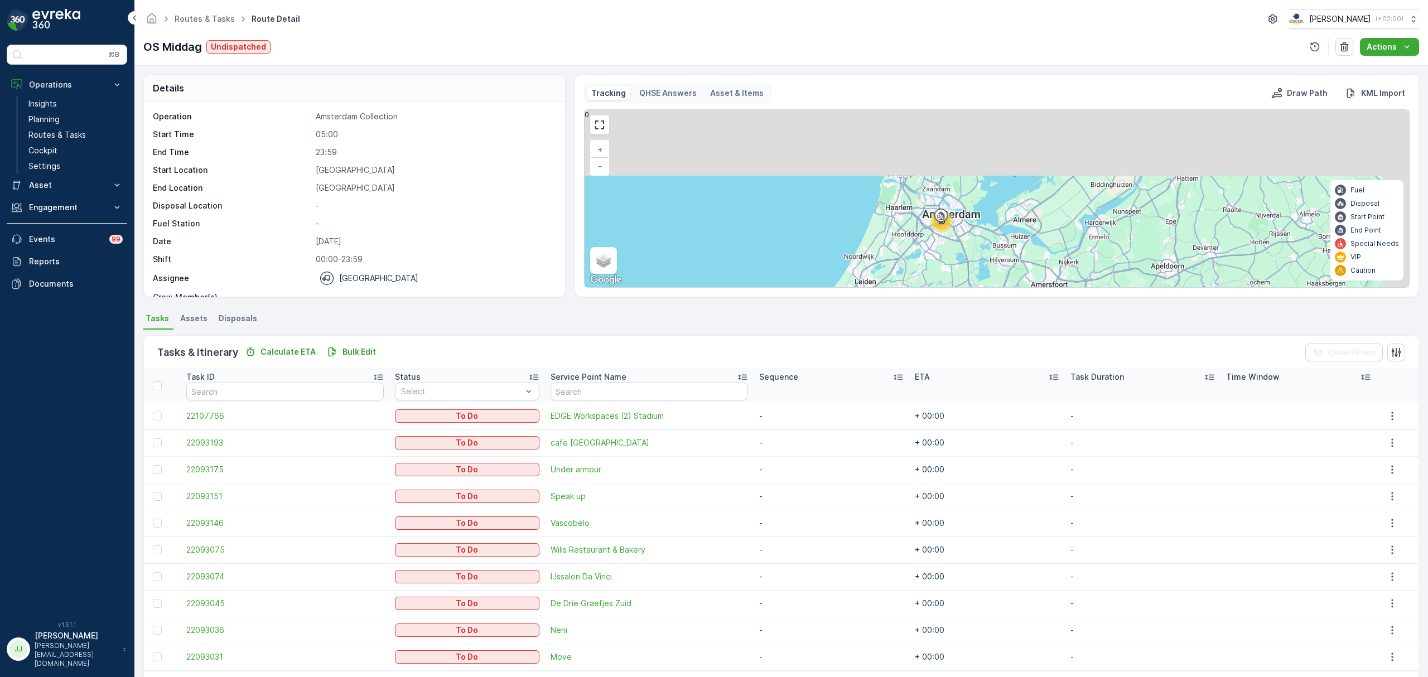
drag, startPoint x: 944, startPoint y: 195, endPoint x: 873, endPoint y: 264, distance: 98.6
click at [873, 264] on div "10 + − Satellite Roadmap Terrain Hybrid Leaflet Keyboard shortcuts Map Data Map…" at bounding box center [997, 198] width 824 height 177
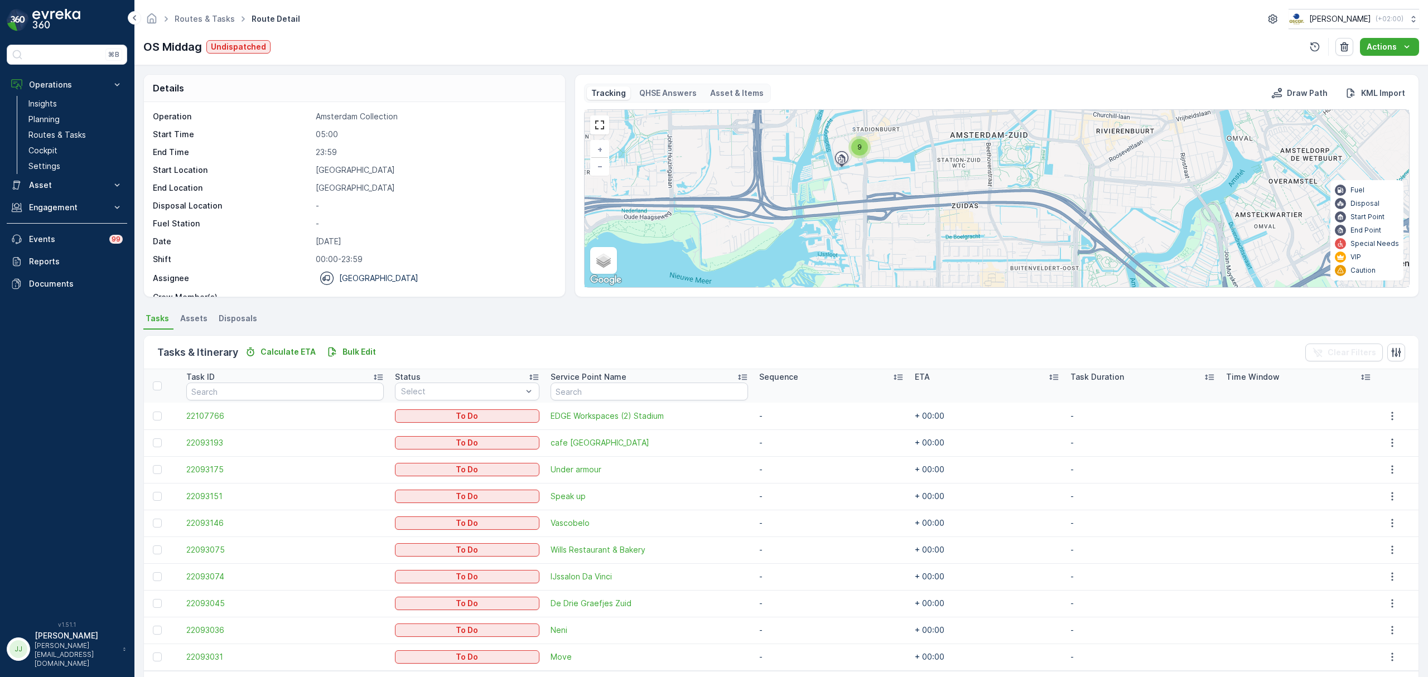
drag, startPoint x: 770, startPoint y: 231, endPoint x: 746, endPoint y: 183, distance: 53.6
click at [746, 183] on div "9 + − Satellite Roadmap Terrain Hybrid Leaflet Keyboard shortcuts Map Data Map …" at bounding box center [997, 198] width 824 height 177
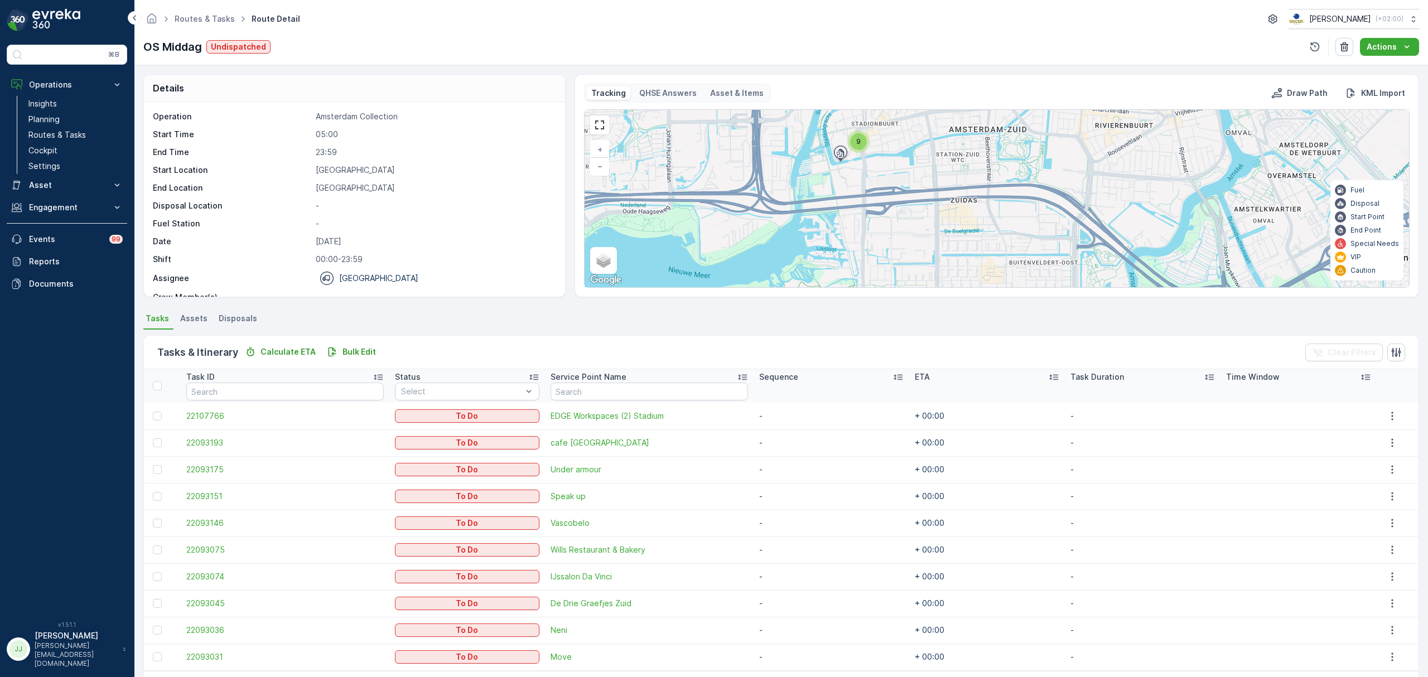
click at [861, 138] on div "9" at bounding box center [858, 141] width 17 height 17
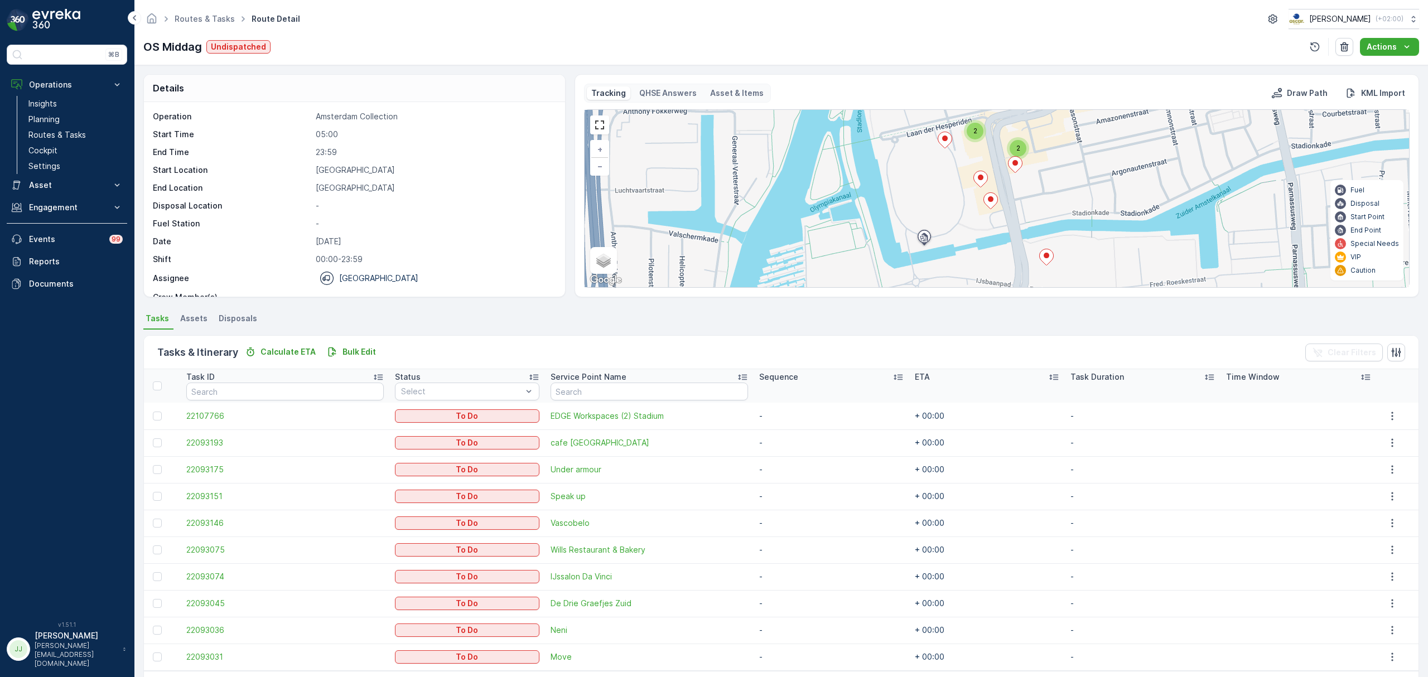
click at [994, 207] on icon at bounding box center [990, 200] width 15 height 17
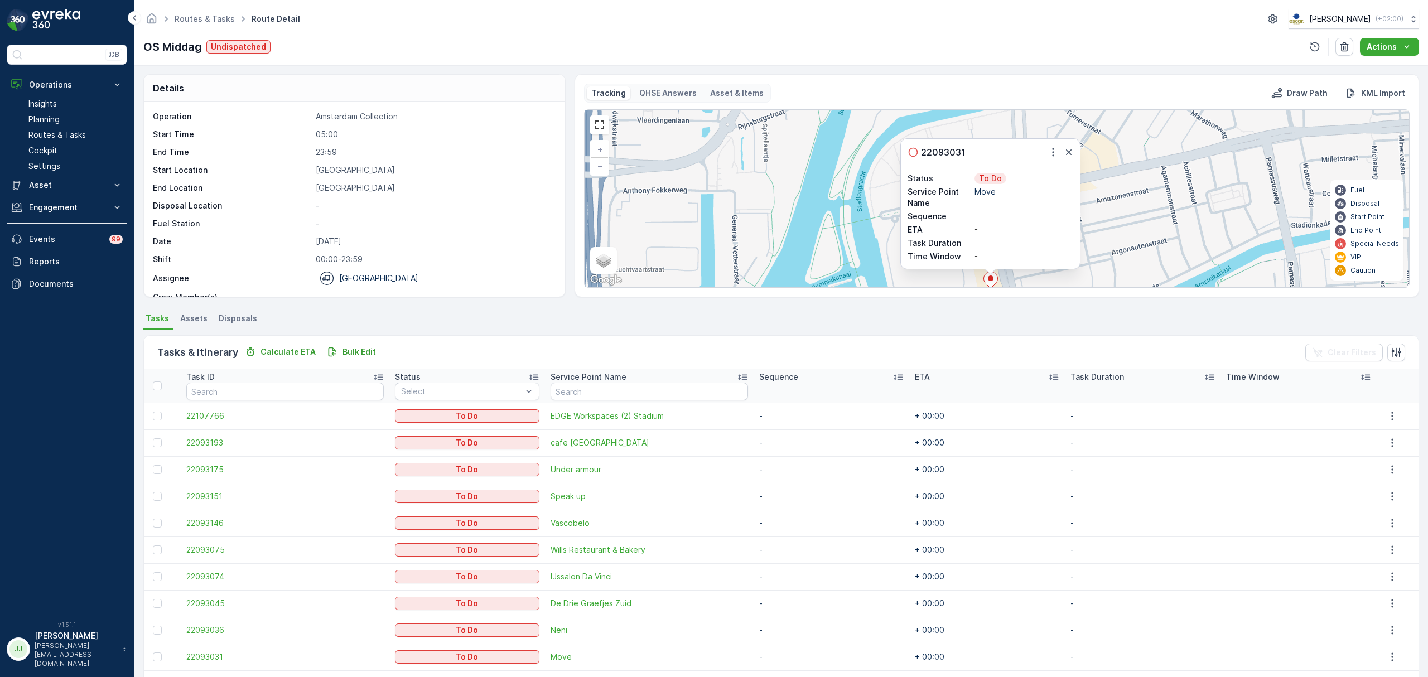
click at [1060, 156] on div at bounding box center [1060, 152] width 29 height 13
click at [1075, 155] on div "22093031" at bounding box center [990, 152] width 179 height 27
drag, startPoint x: 1065, startPoint y: 158, endPoint x: 1049, endPoint y: 173, distance: 21.3
click at [1063, 158] on icon "button" at bounding box center [1068, 152] width 11 height 11
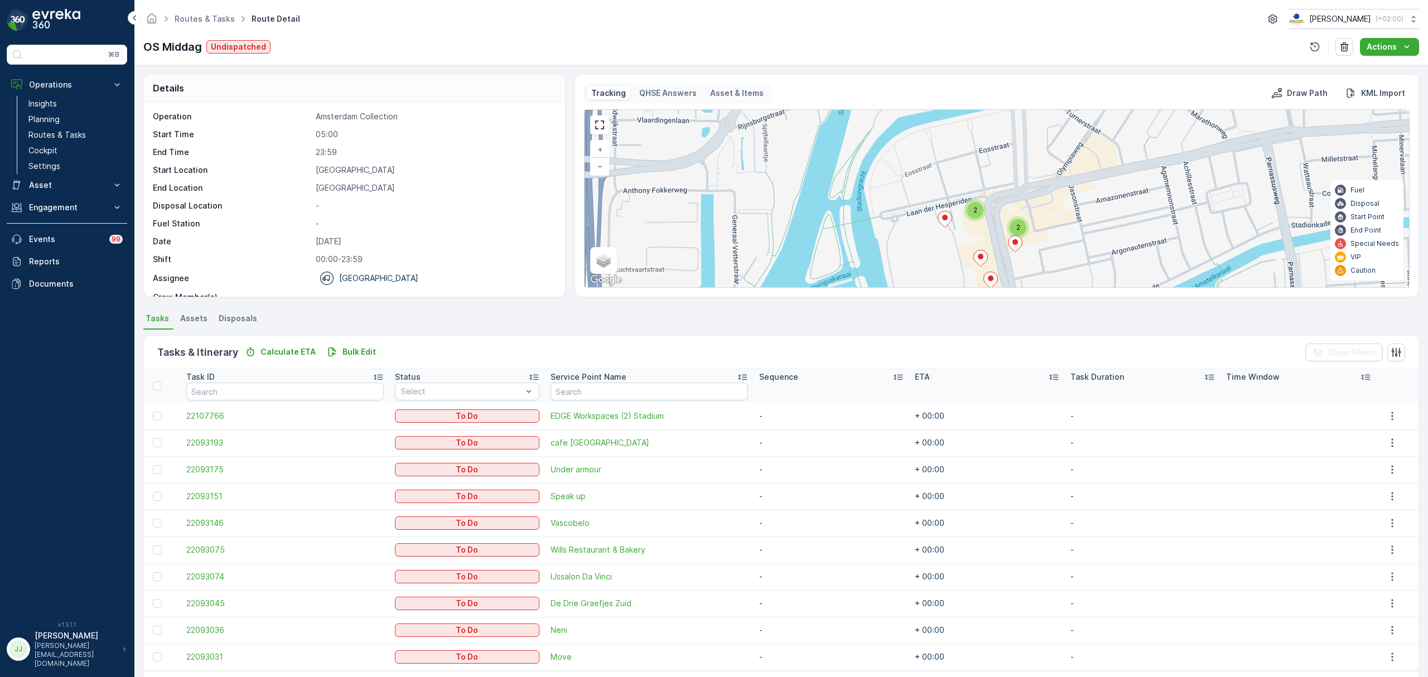
click at [981, 259] on ellipse at bounding box center [981, 257] width 6 height 6
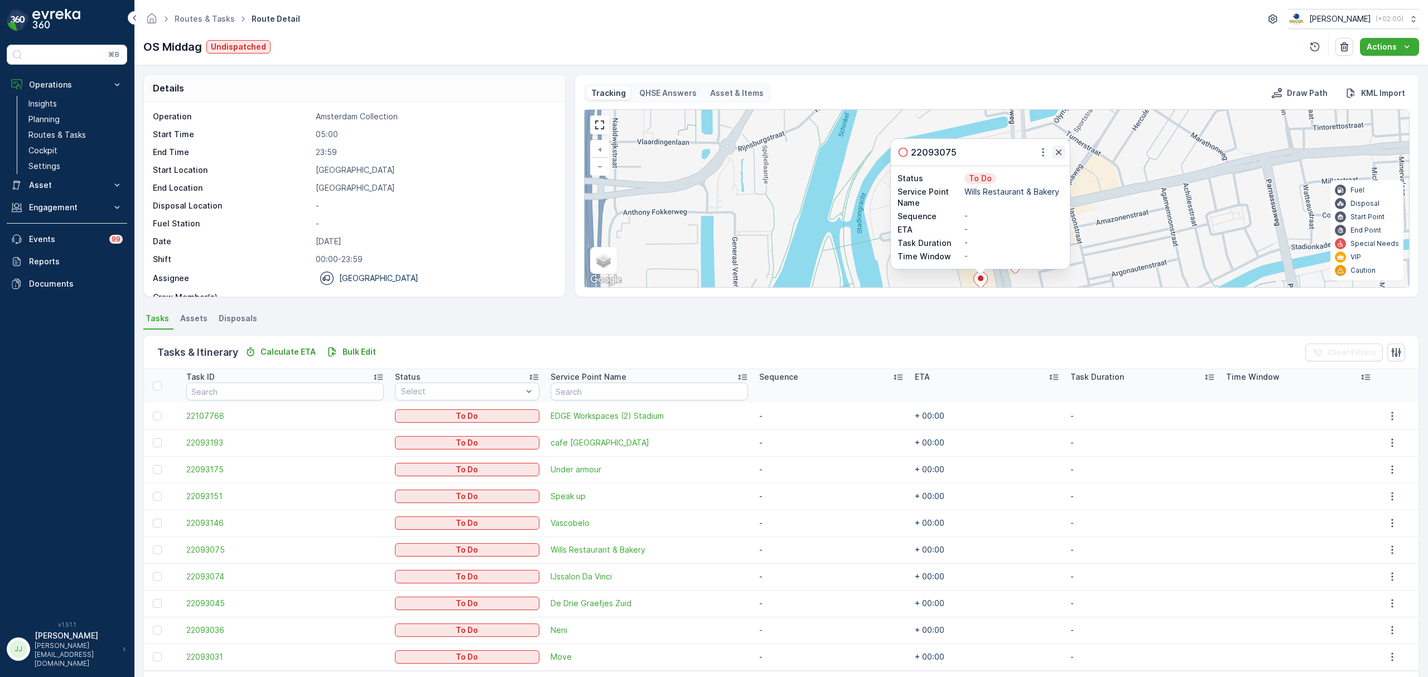
click at [1056, 155] on icon "button" at bounding box center [1059, 152] width 6 height 6
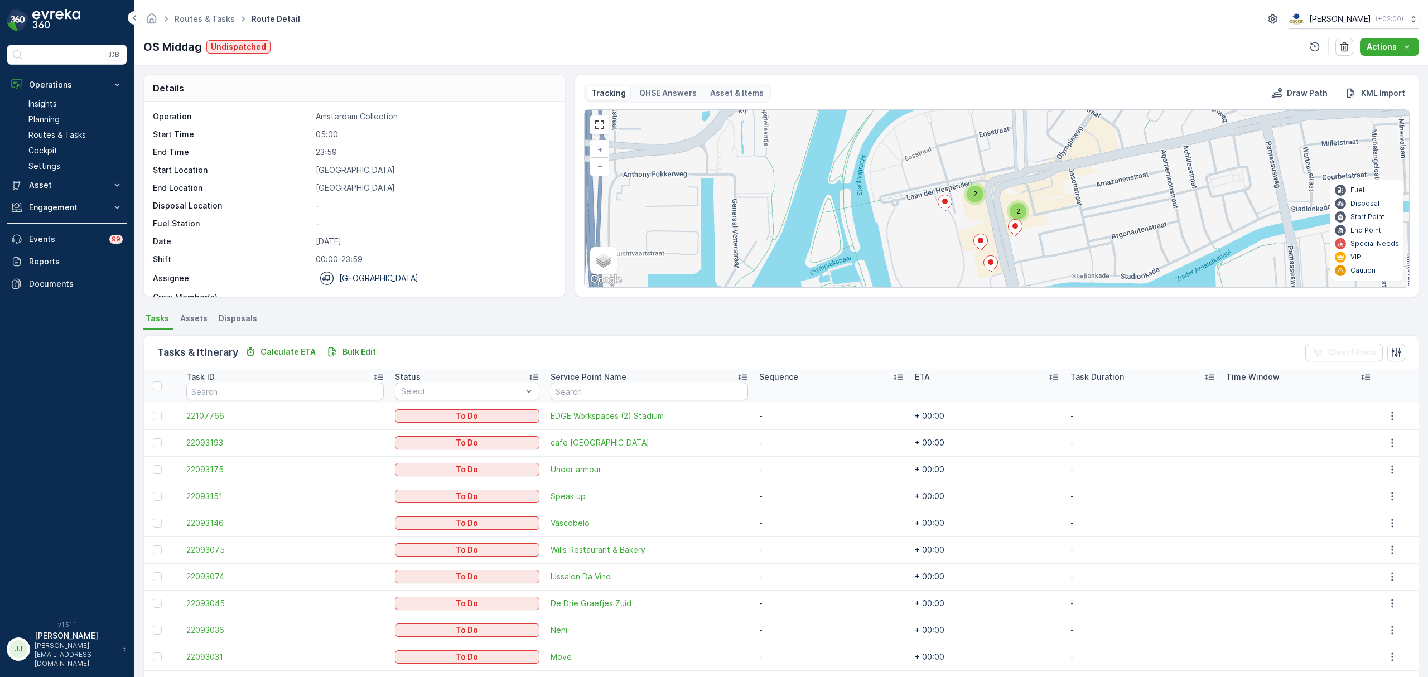
drag, startPoint x: 940, startPoint y: 242, endPoint x: 940, endPoint y: 204, distance: 37.9
click at [940, 204] on icon at bounding box center [945, 203] width 14 height 16
click at [949, 210] on icon at bounding box center [945, 203] width 15 height 17
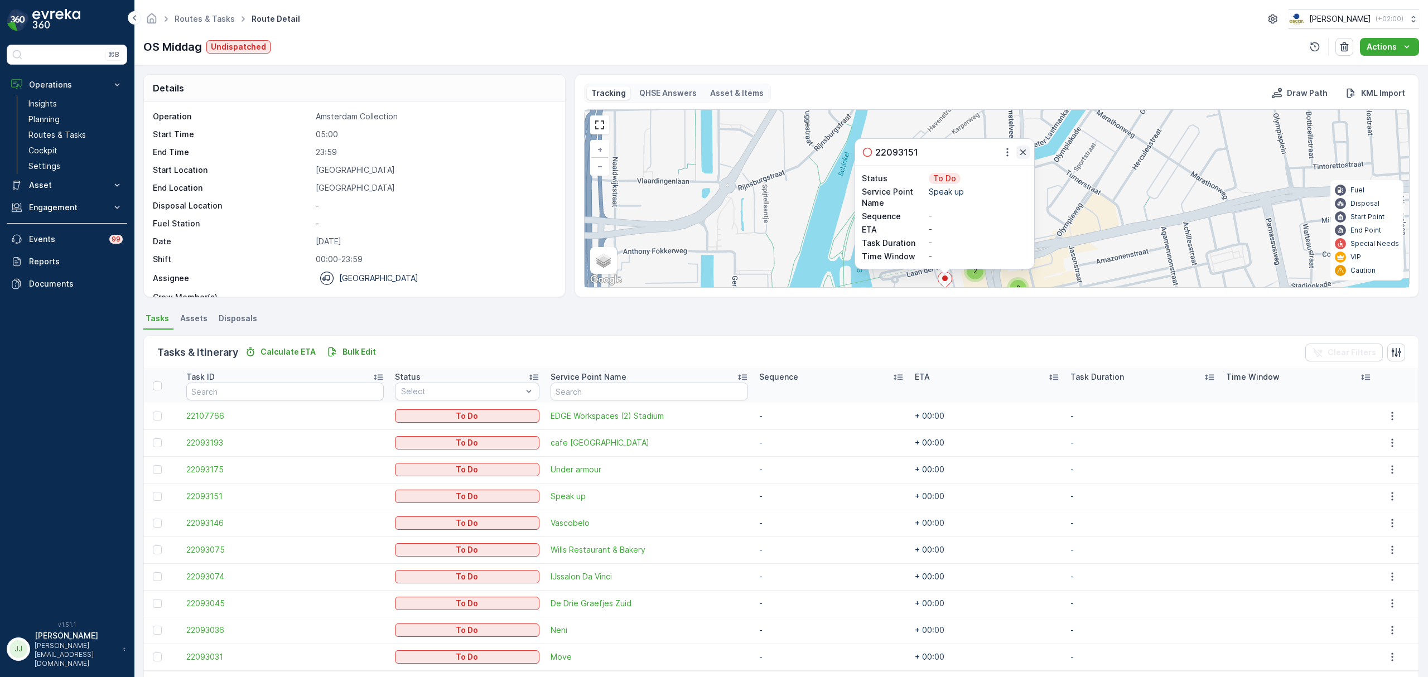
click at [1022, 158] on icon "button" at bounding box center [1022, 152] width 11 height 11
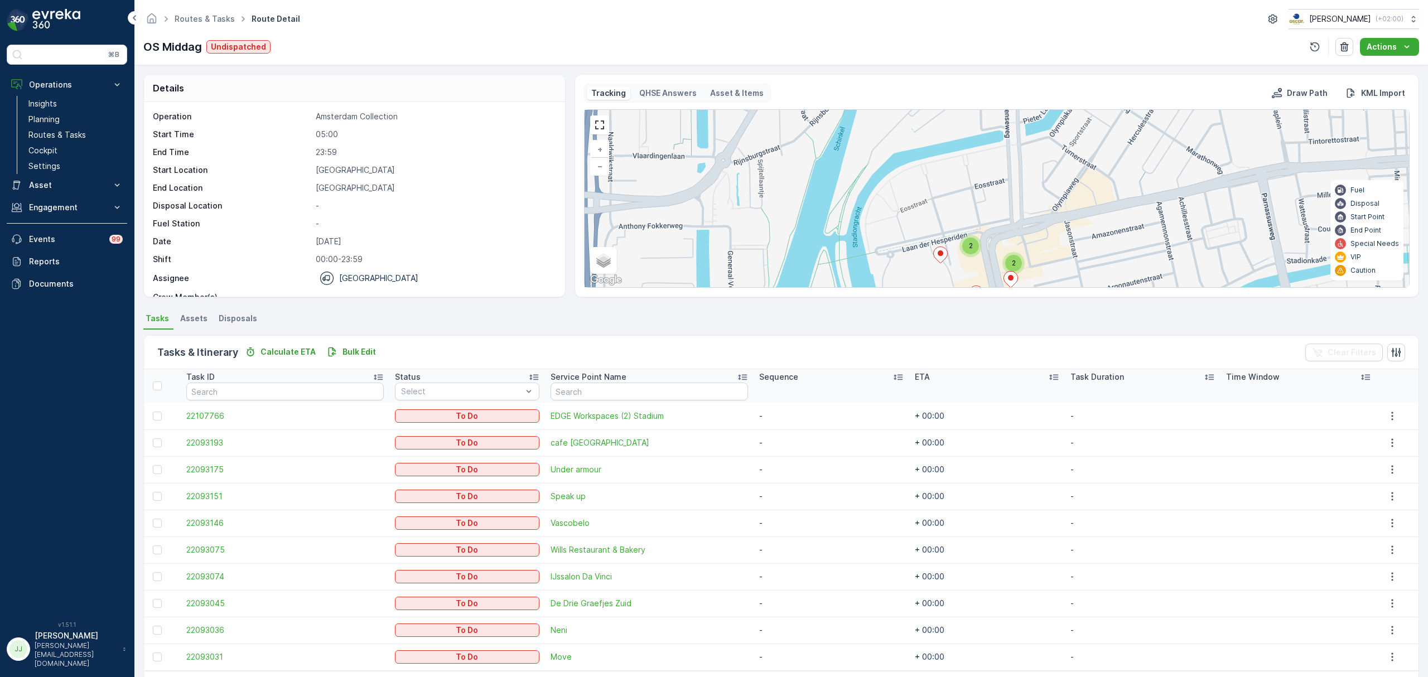
drag, startPoint x: 987, startPoint y: 202, endPoint x: 977, endPoint y: 116, distance: 86.4
click at [977, 116] on div "2 2 + − Satellite Roadmap Terrain Hybrid Leaflet Keyboard shortcuts Map Data Ma…" at bounding box center [997, 198] width 824 height 177
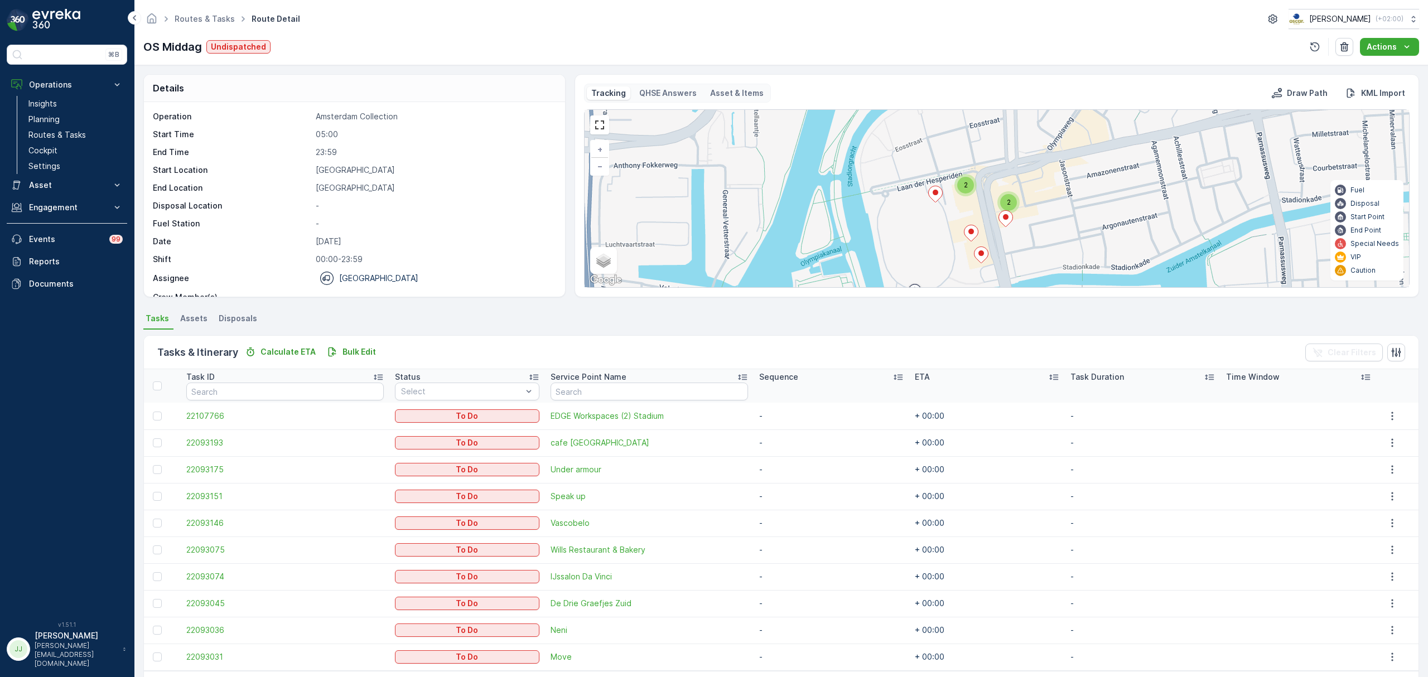
click at [966, 184] on span "2" at bounding box center [966, 185] width 4 height 8
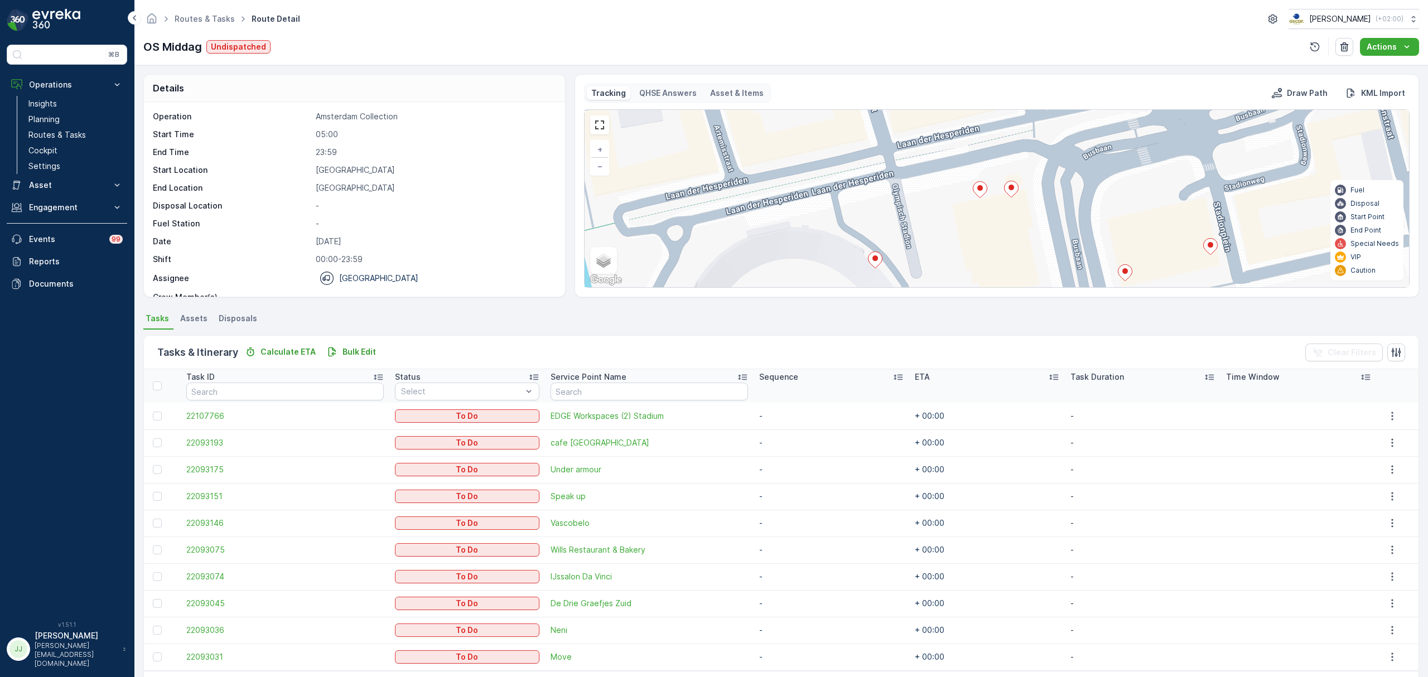
click at [977, 191] on icon at bounding box center [980, 190] width 14 height 16
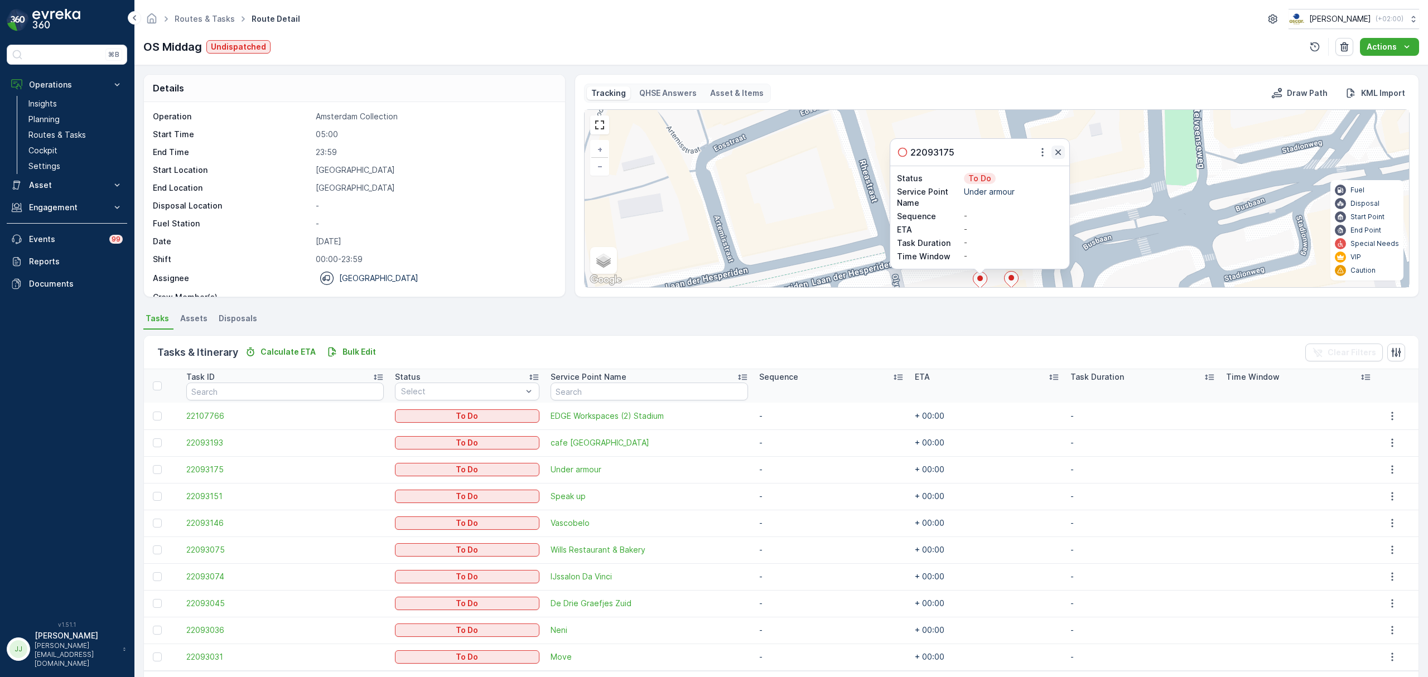
click at [1055, 155] on icon "button" at bounding box center [1058, 152] width 11 height 11
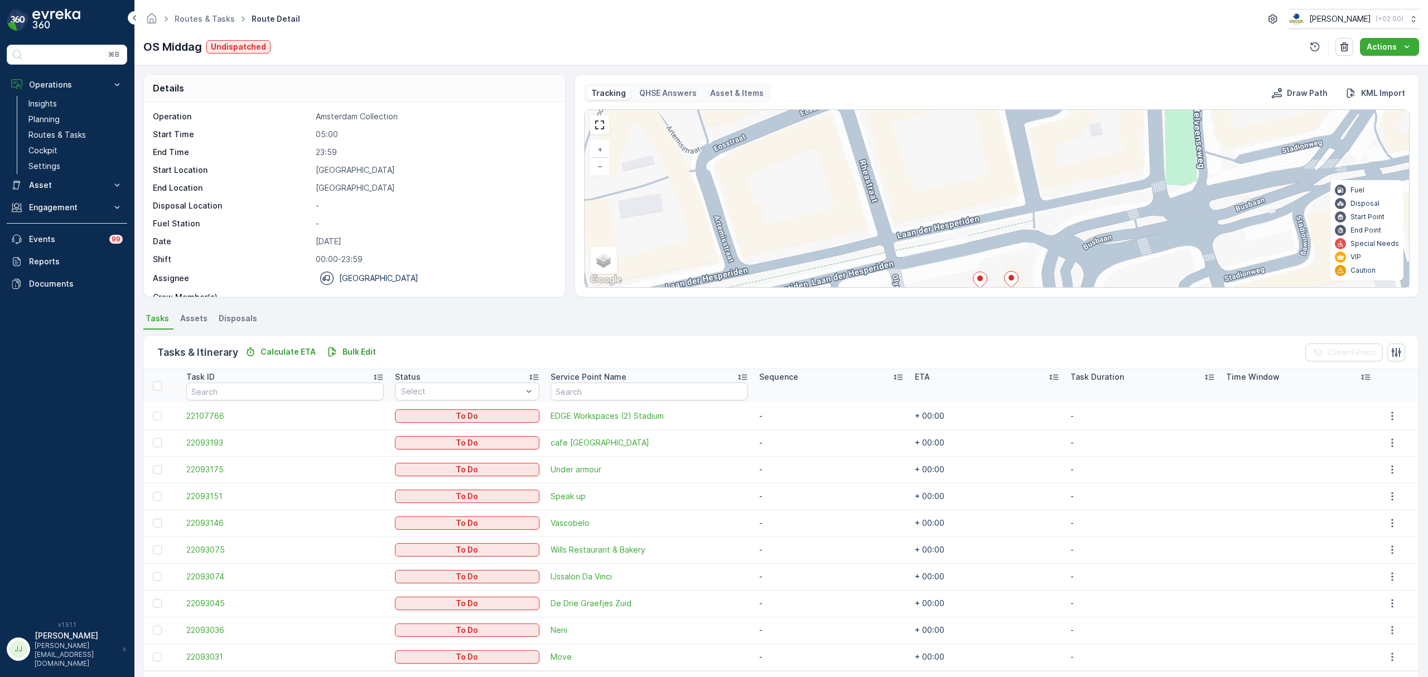
drag, startPoint x: 1067, startPoint y: 191, endPoint x: 930, endPoint y: 54, distance: 193.3
click at [930, 54] on div "Routes & Tasks Route Detail Oscar Circulair ( +02:00 ) OS Middag Undispatched A…" at bounding box center [781, 338] width 1294 height 677
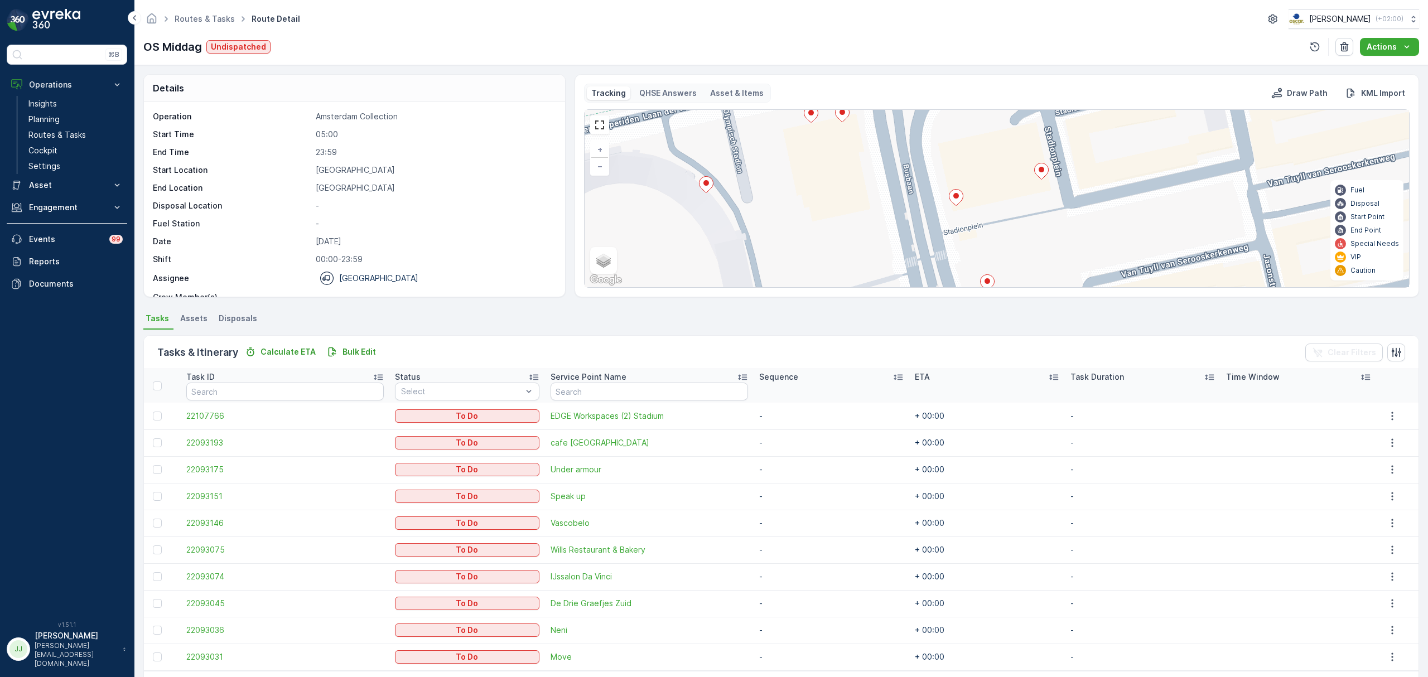
click at [953, 192] on icon at bounding box center [956, 198] width 14 height 16
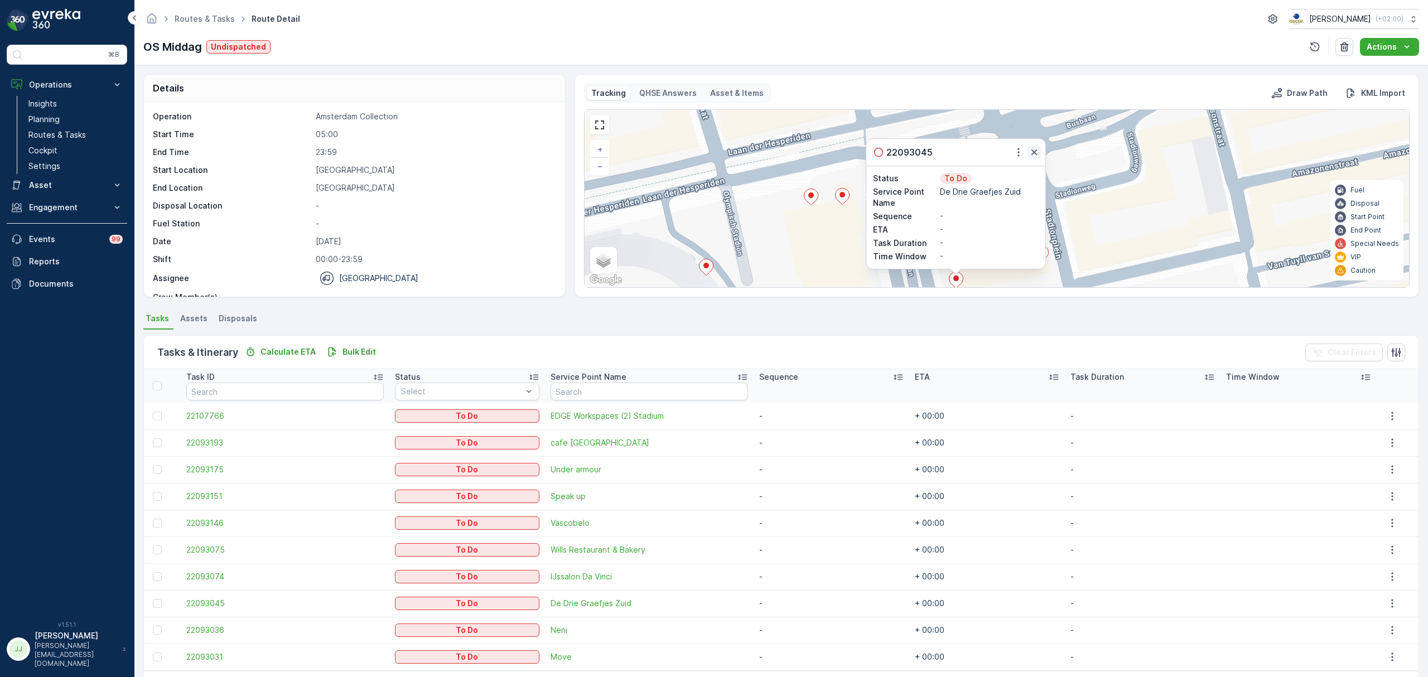
click at [1033, 152] on icon "button" at bounding box center [1034, 152] width 11 height 11
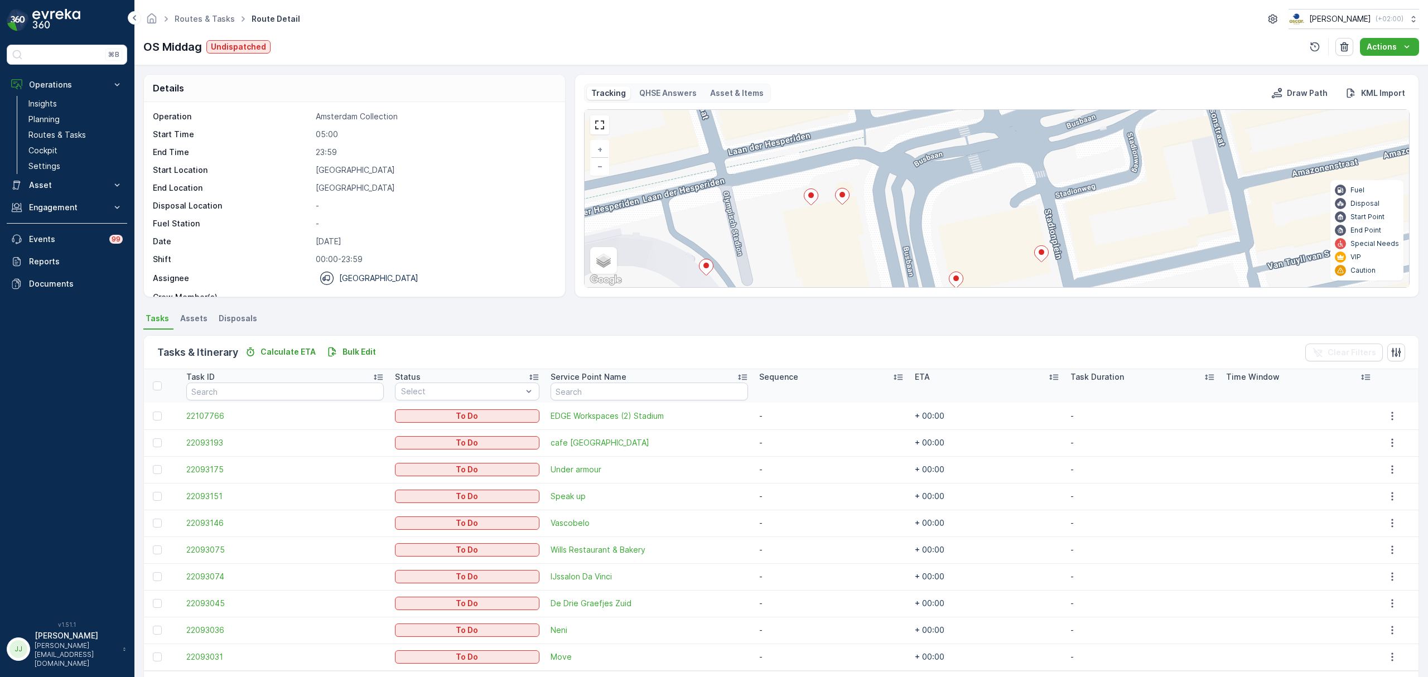
click at [1047, 249] on icon at bounding box center [1041, 253] width 15 height 17
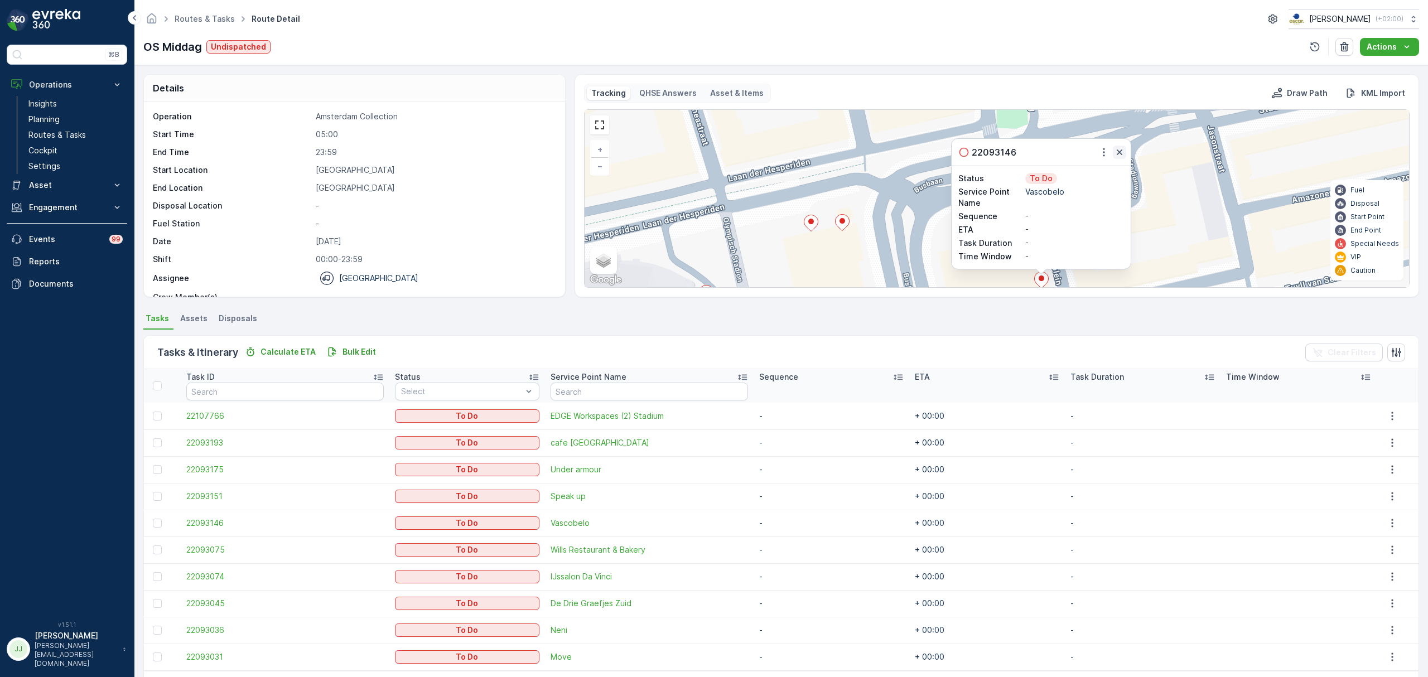
click at [1118, 152] on icon "button" at bounding box center [1120, 152] width 6 height 6
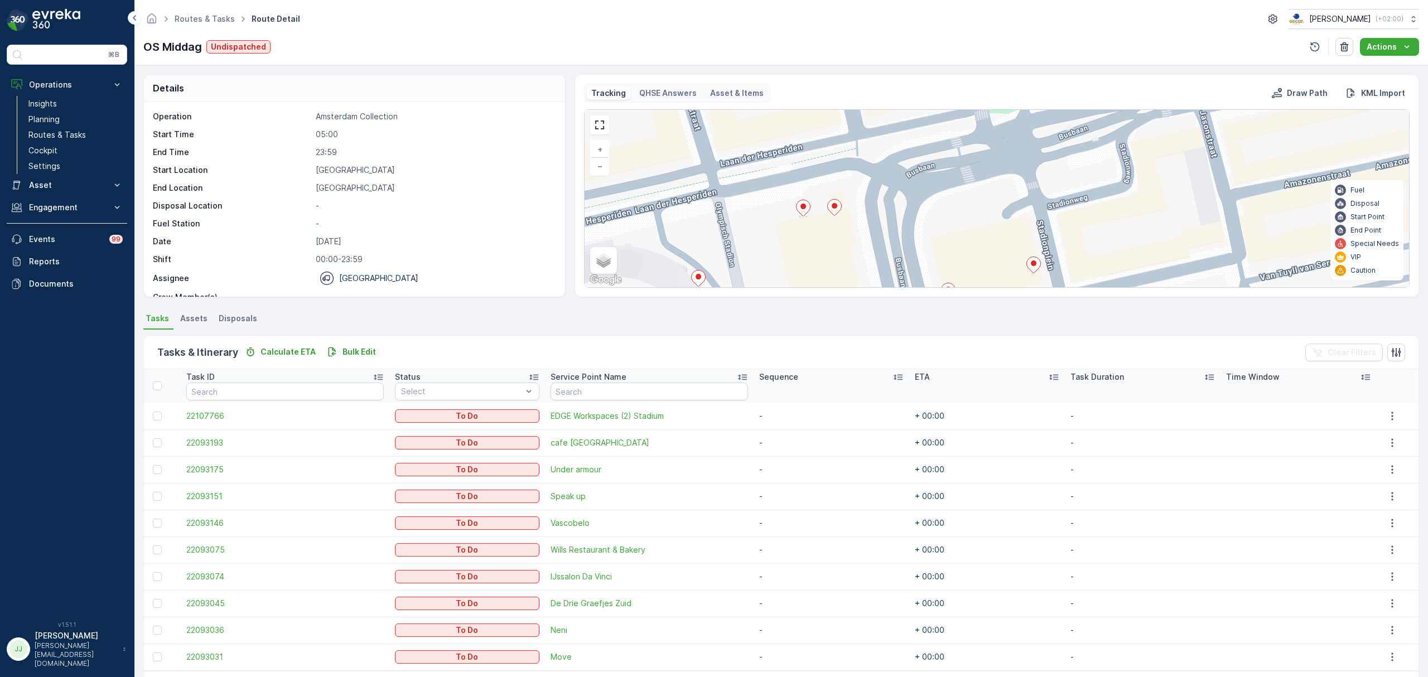
drag, startPoint x: 1032, startPoint y: 215, endPoint x: 1020, endPoint y: 196, distance: 21.8
click at [1020, 196] on div "+ − Satellite Roadmap Terrain Hybrid Leaflet Keyboard shortcuts Map Data Map da…" at bounding box center [997, 198] width 824 height 177
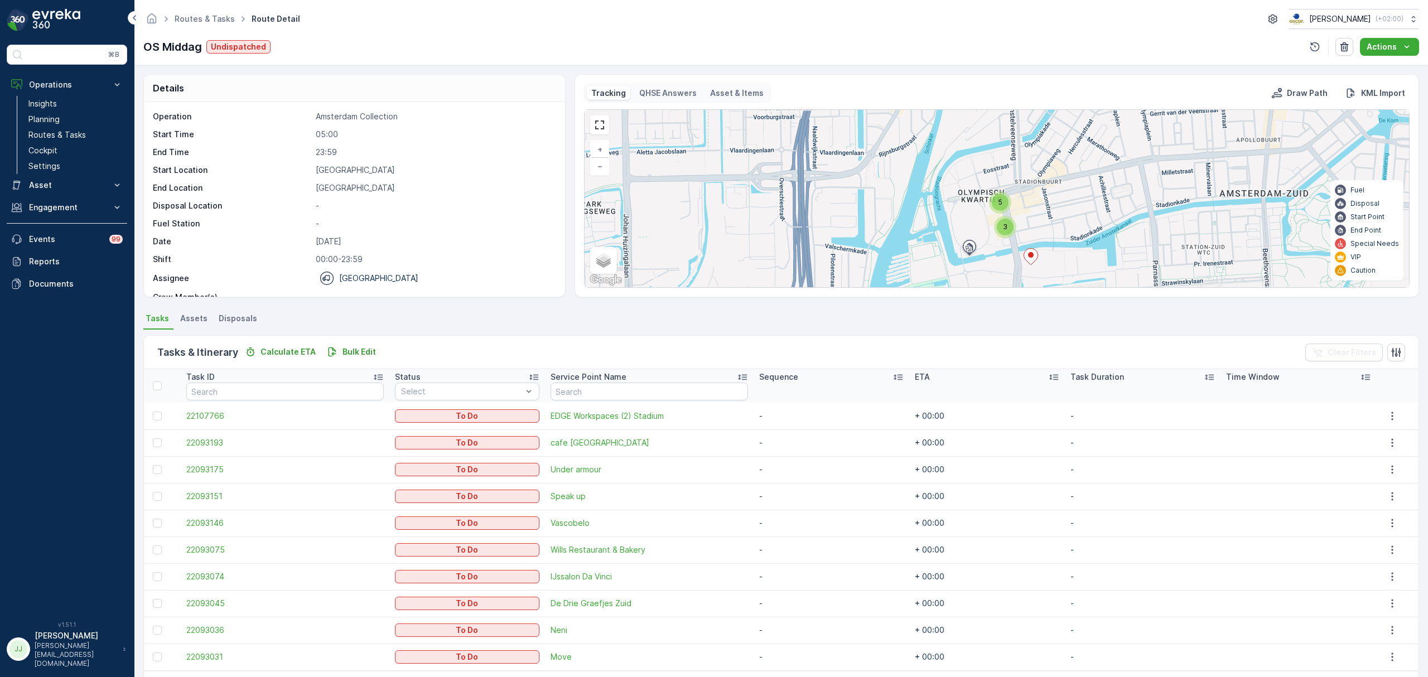
click at [1005, 210] on div "5" at bounding box center [1000, 202] width 22 height 22
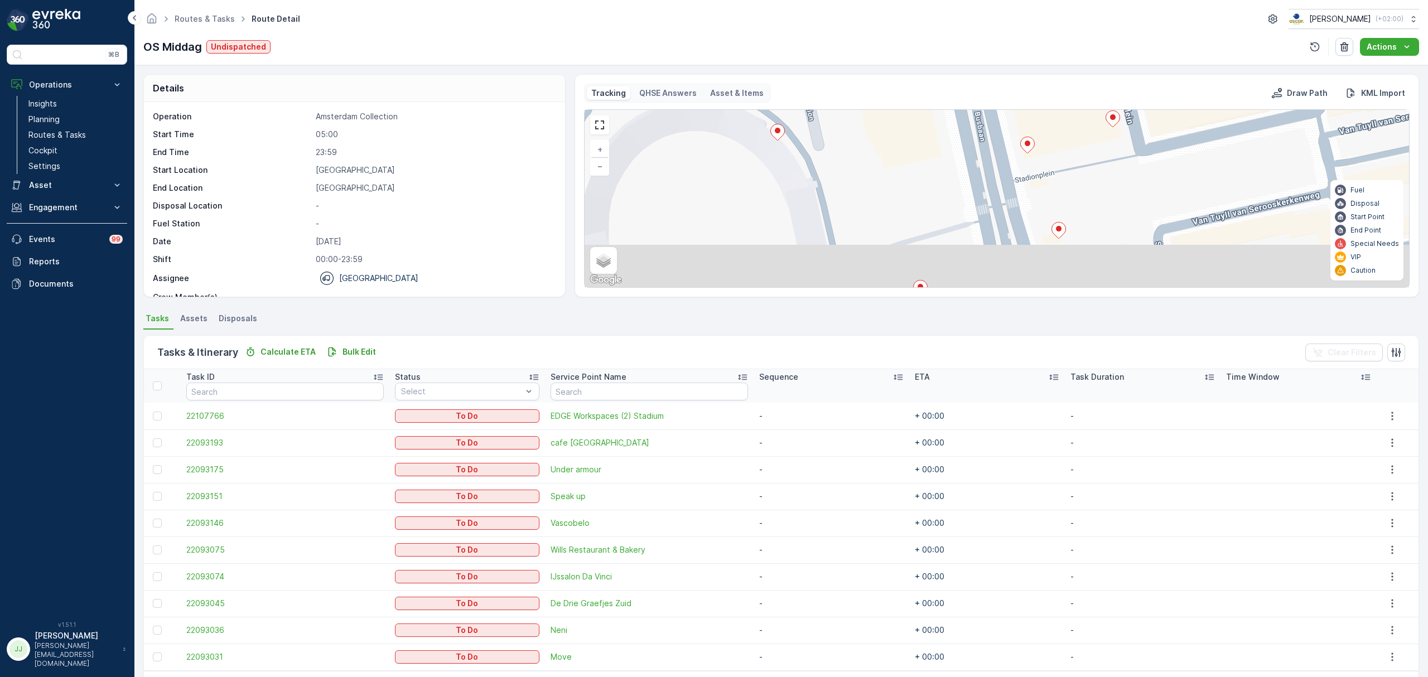
drag, startPoint x: 1089, startPoint y: 248, endPoint x: 1035, endPoint y: 158, distance: 104.1
click at [1035, 158] on div "+ − Satellite Roadmap Terrain Hybrid Leaflet Keyboard shortcuts Map Data Map da…" at bounding box center [997, 198] width 824 height 177
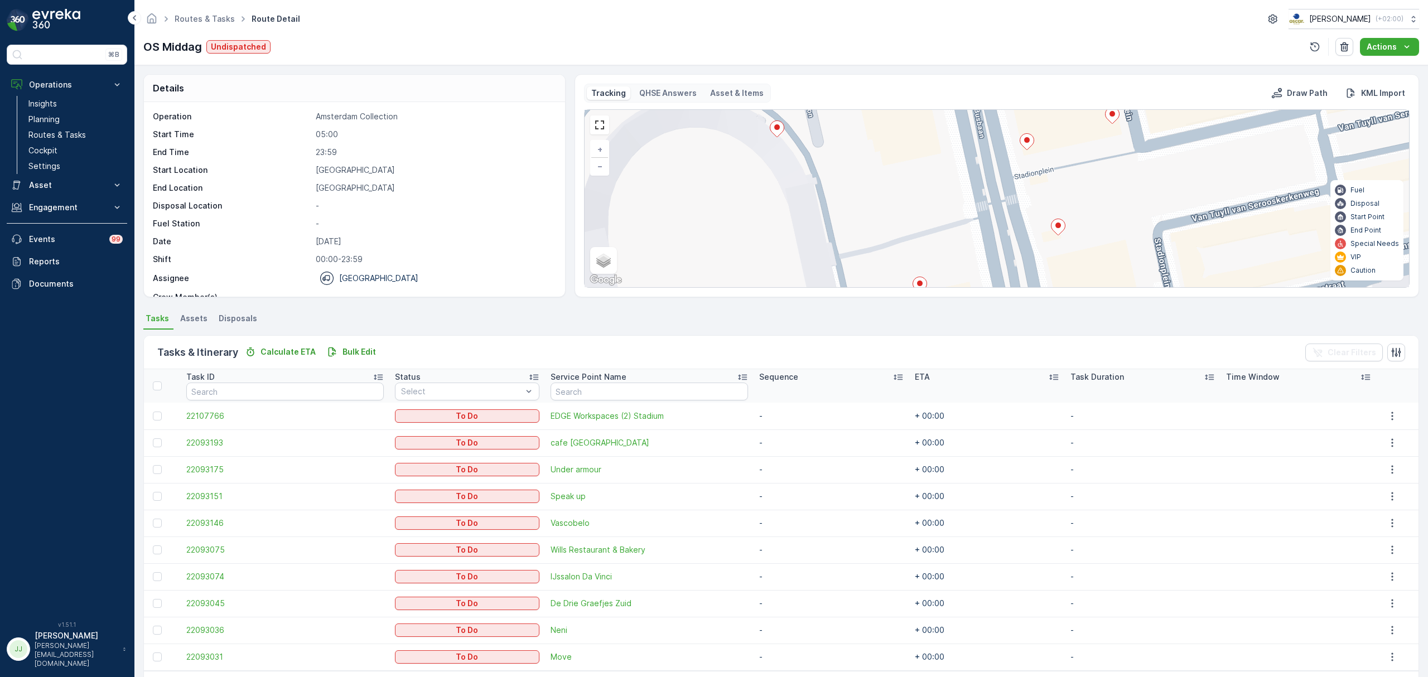
click at [1059, 232] on icon at bounding box center [1058, 227] width 14 height 16
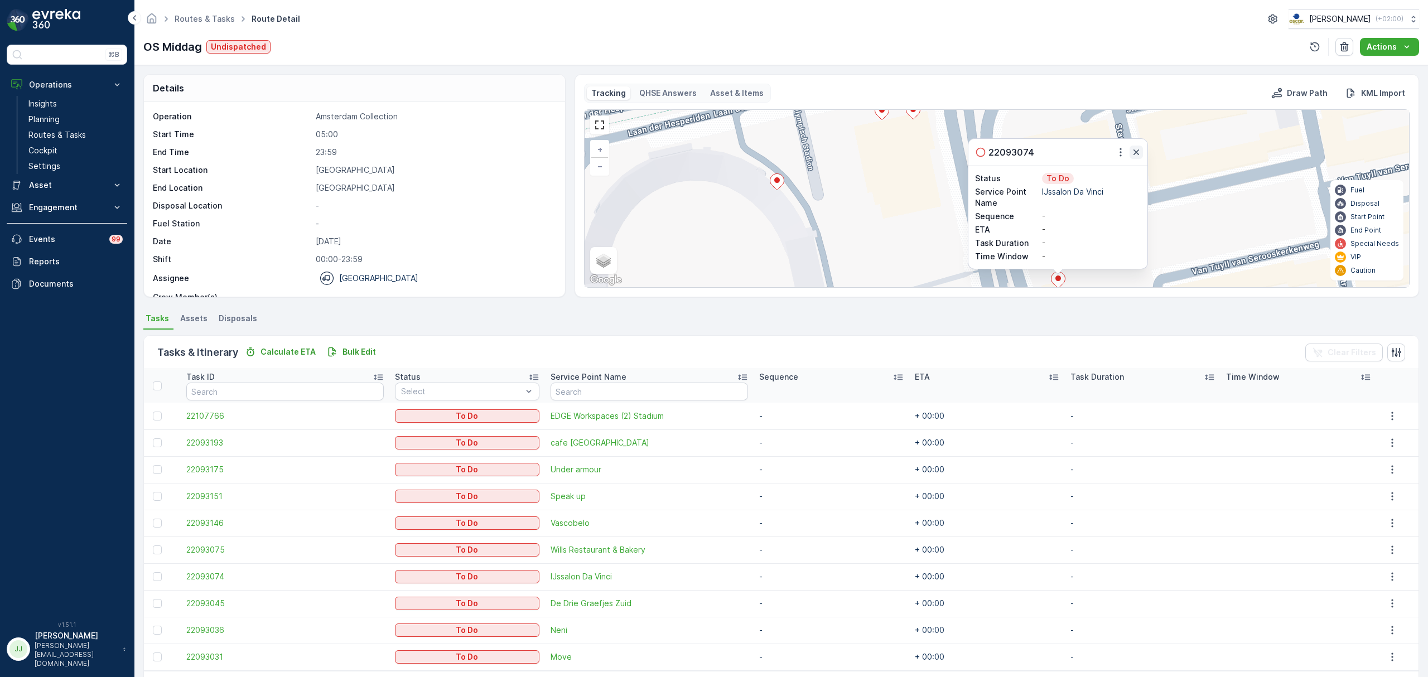
click at [1136, 157] on icon "button" at bounding box center [1136, 152] width 11 height 11
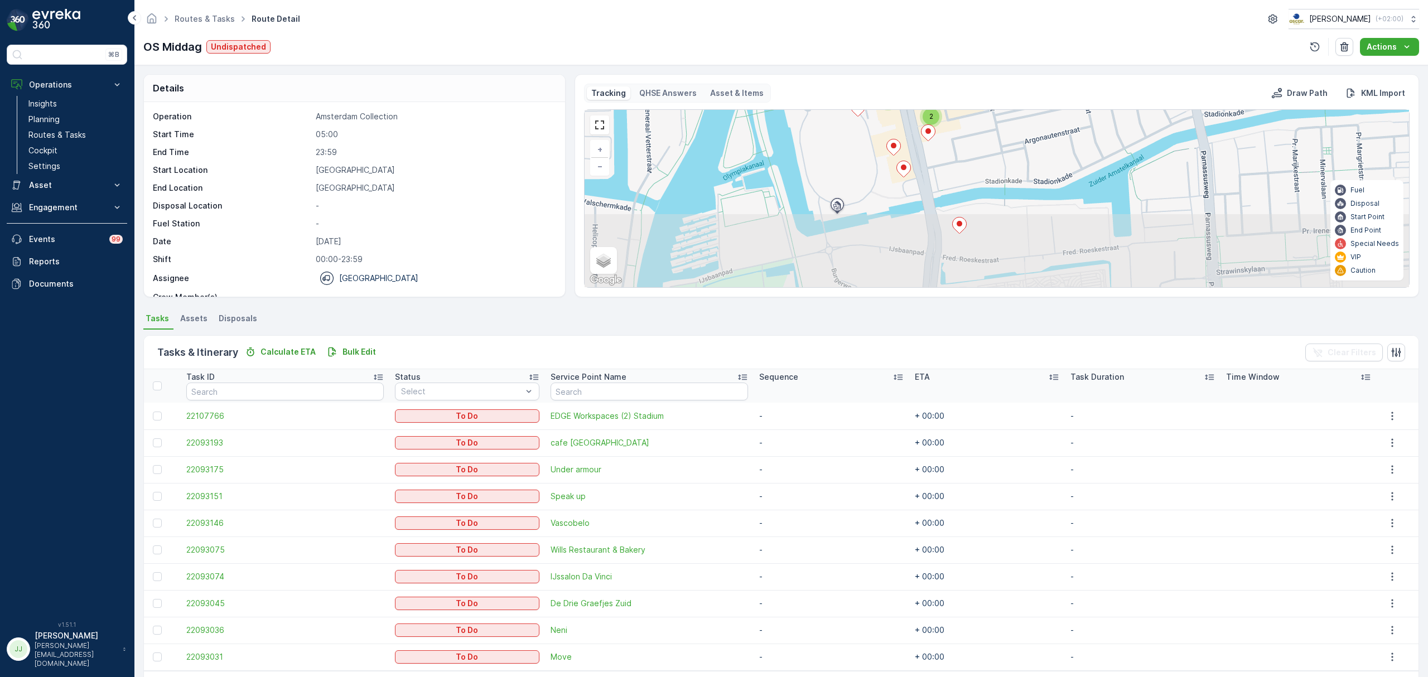
drag, startPoint x: 955, startPoint y: 262, endPoint x: 890, endPoint y: 153, distance: 126.8
click at [890, 153] on icon at bounding box center [894, 147] width 14 height 16
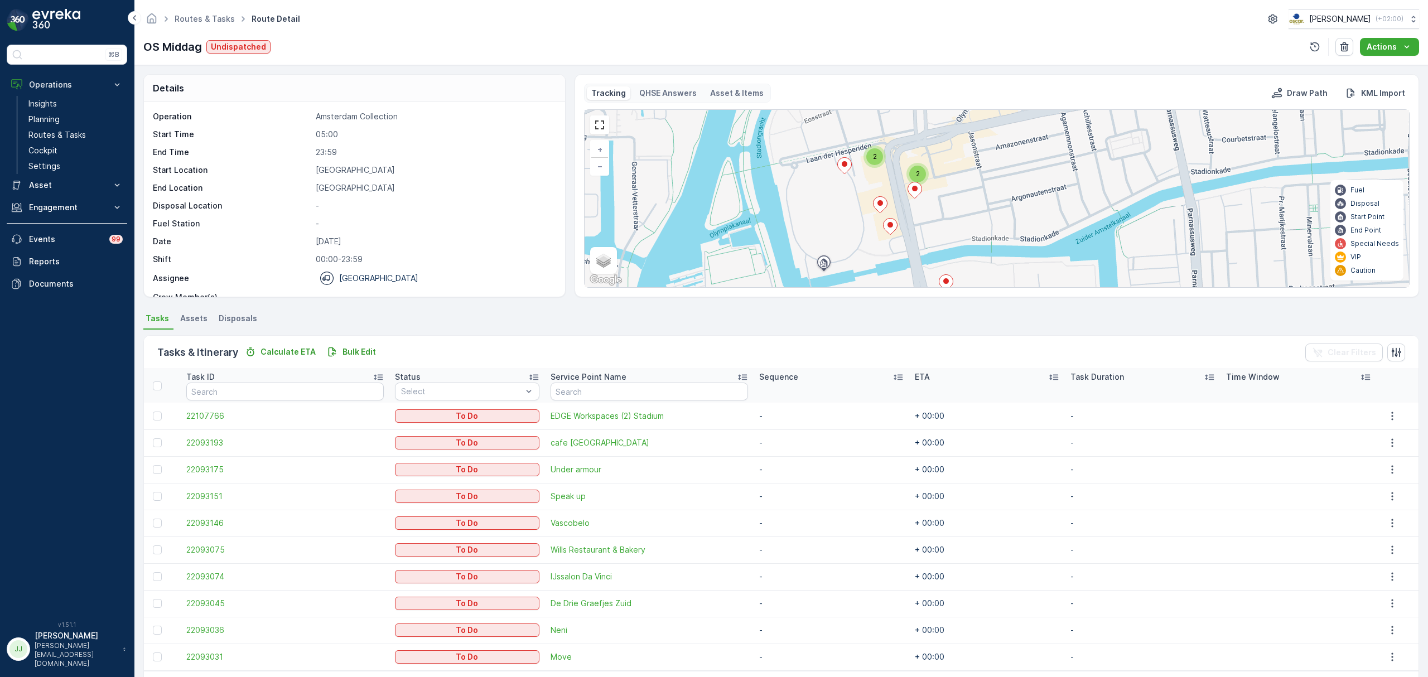
drag, startPoint x: 868, startPoint y: 204, endPoint x: 855, endPoint y: 261, distance: 59.1
click at [855, 261] on div "2 2 + − Satellite Roadmap Terrain Hybrid Leaflet Keyboard shortcuts Map Data Ma…" at bounding box center [997, 198] width 824 height 177
click at [913, 201] on div at bounding box center [914, 192] width 15 height 20
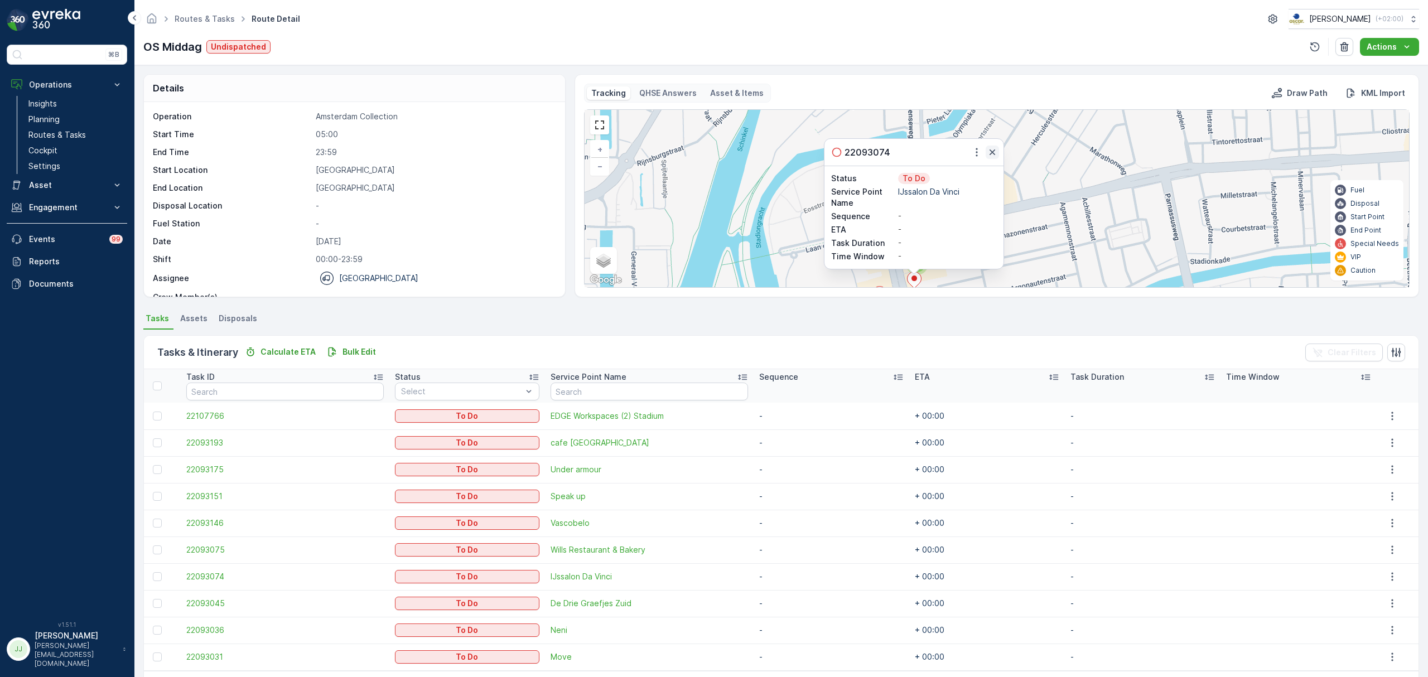
click at [990, 148] on icon "button" at bounding box center [992, 152] width 11 height 11
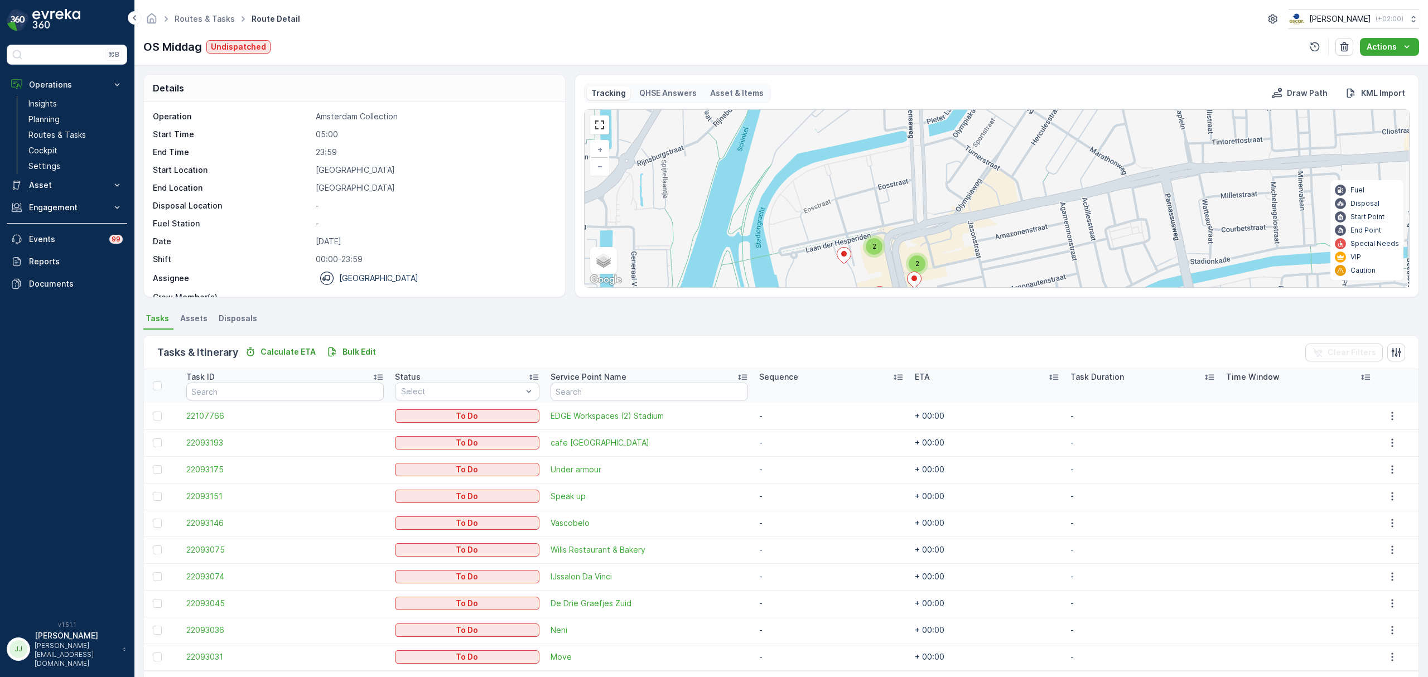
drag, startPoint x: 997, startPoint y: 162, endPoint x: 977, endPoint y: 251, distance: 91.5
click at [977, 251] on div "2 2 + − Satellite Roadmap Terrain Hybrid Leaflet Keyboard shortcuts Map Data Ma…" at bounding box center [997, 198] width 824 height 177
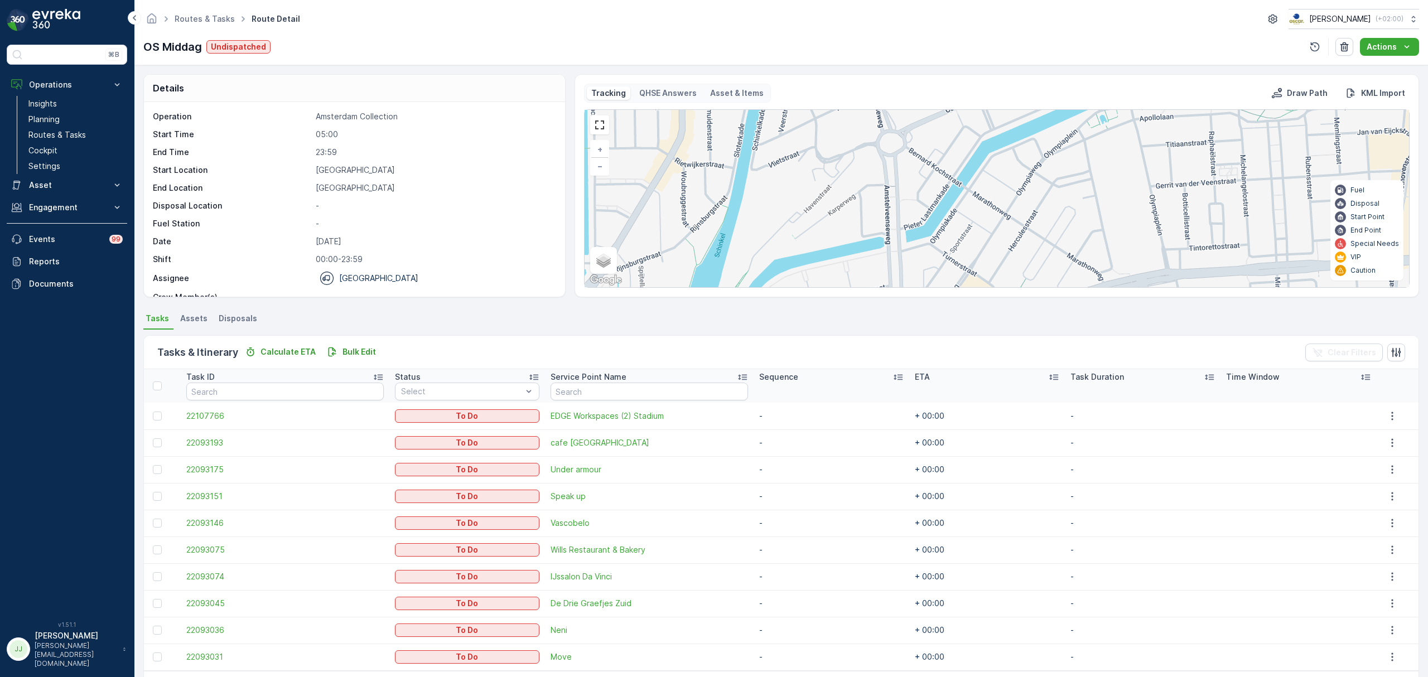
drag, startPoint x: 914, startPoint y: 206, endPoint x: 936, endPoint y: 307, distance: 103.4
click at [936, 307] on div "Details Operation Amsterdam Collection Start Time 05:00 End Time 23:59 Start Lo…" at bounding box center [781, 371] width 1294 height 612
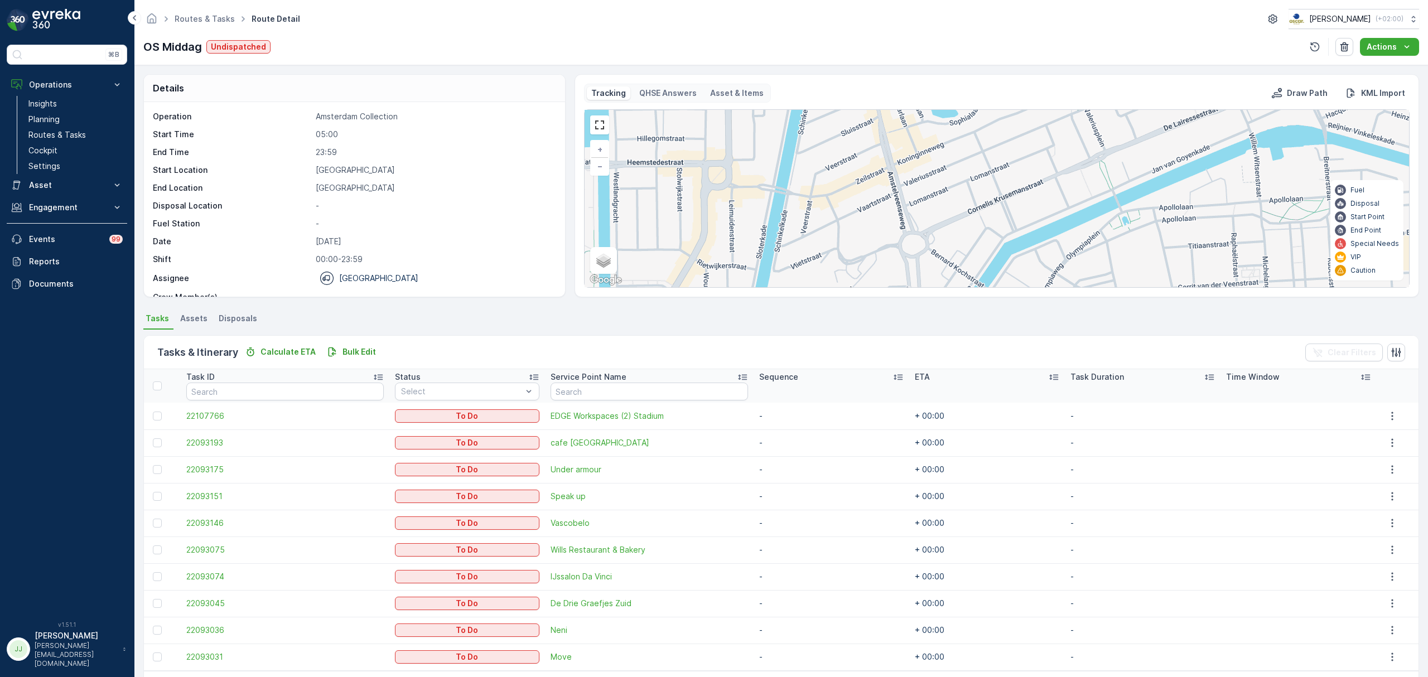
drag, startPoint x: 889, startPoint y: 213, endPoint x: 906, endPoint y: 300, distance: 88.2
click at [906, 300] on div "Details Operation Amsterdam Collection Start Time 05:00 End Time 23:59 Start Lo…" at bounding box center [781, 371] width 1294 height 612
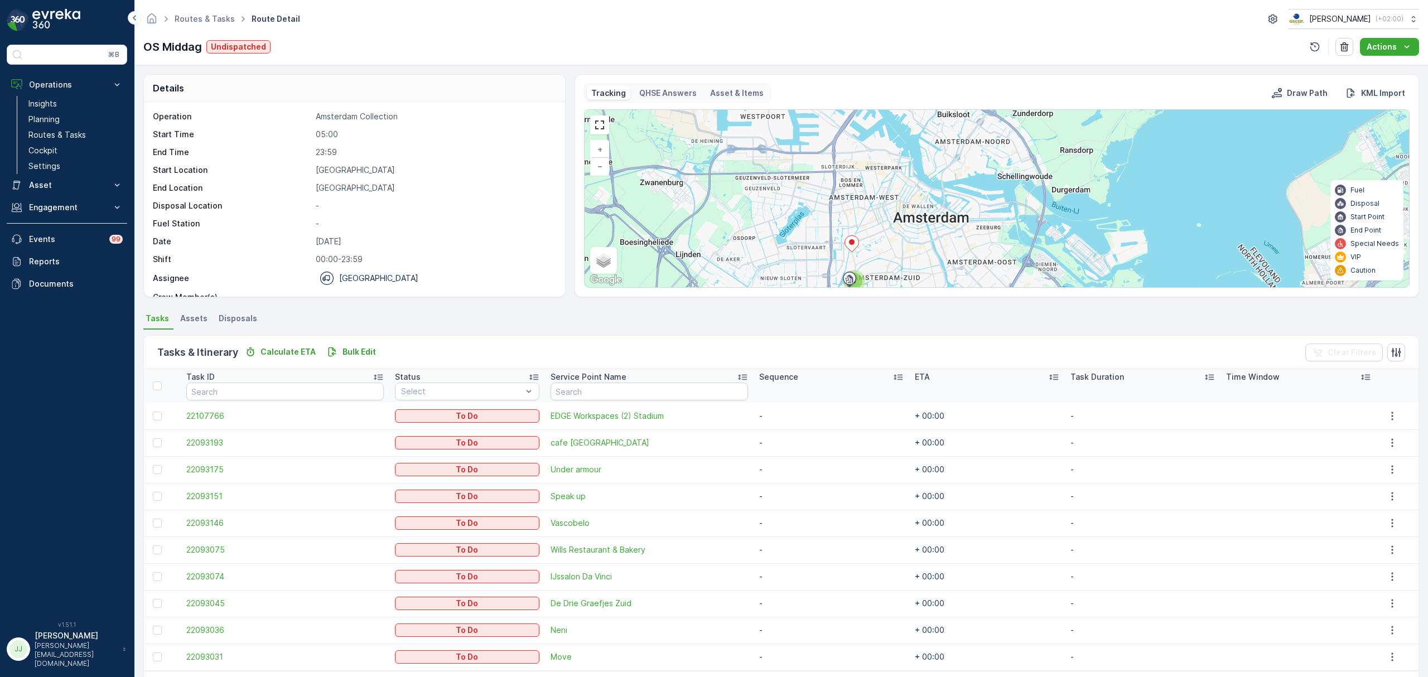
drag, startPoint x: 823, startPoint y: 163, endPoint x: 814, endPoint y: 250, distance: 86.9
click at [814, 250] on div "9 + − Satellite Roadmap Terrain Hybrid Leaflet Keyboard shortcuts Map Data Map …" at bounding box center [997, 198] width 824 height 177
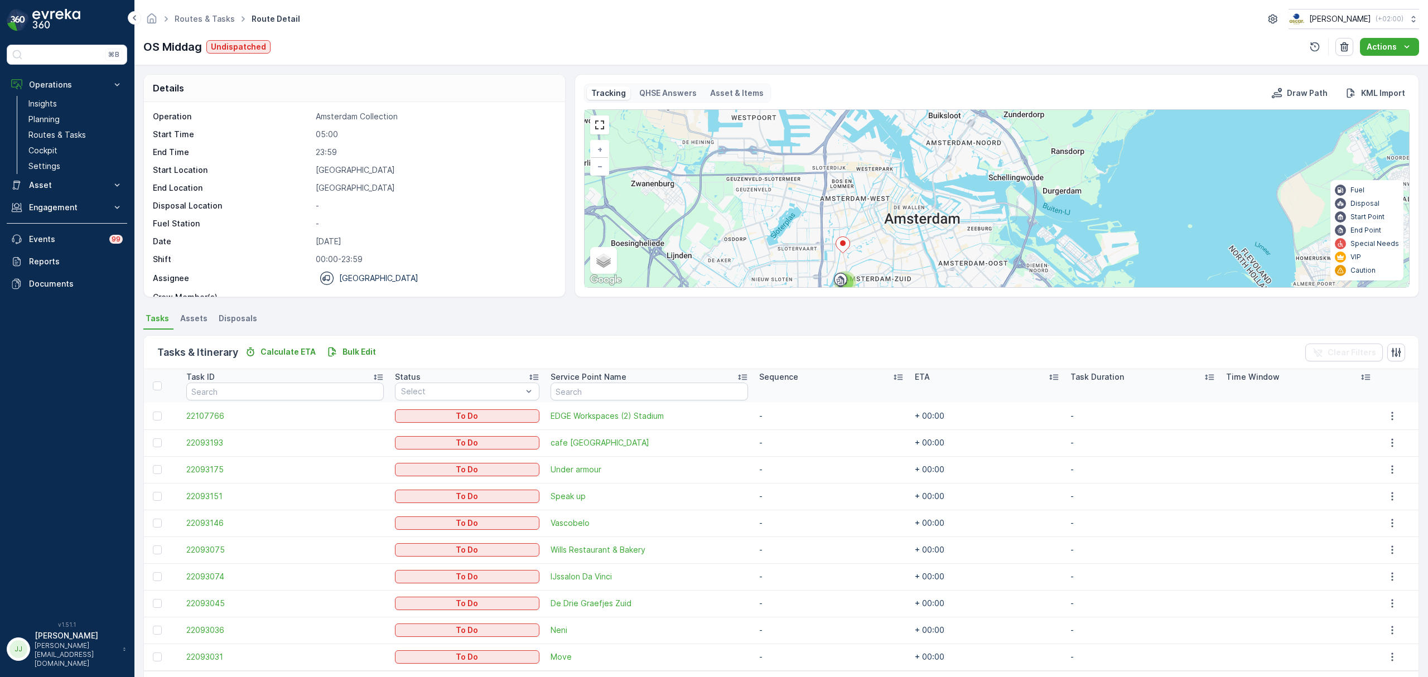
drag, startPoint x: 814, startPoint y: 250, endPoint x: 779, endPoint y: 246, distance: 35.9
click at [779, 246] on div "9 + − Satellite Roadmap Terrain Hybrid Leaflet Keyboard shortcuts Map Data Map …" at bounding box center [997, 198] width 824 height 177
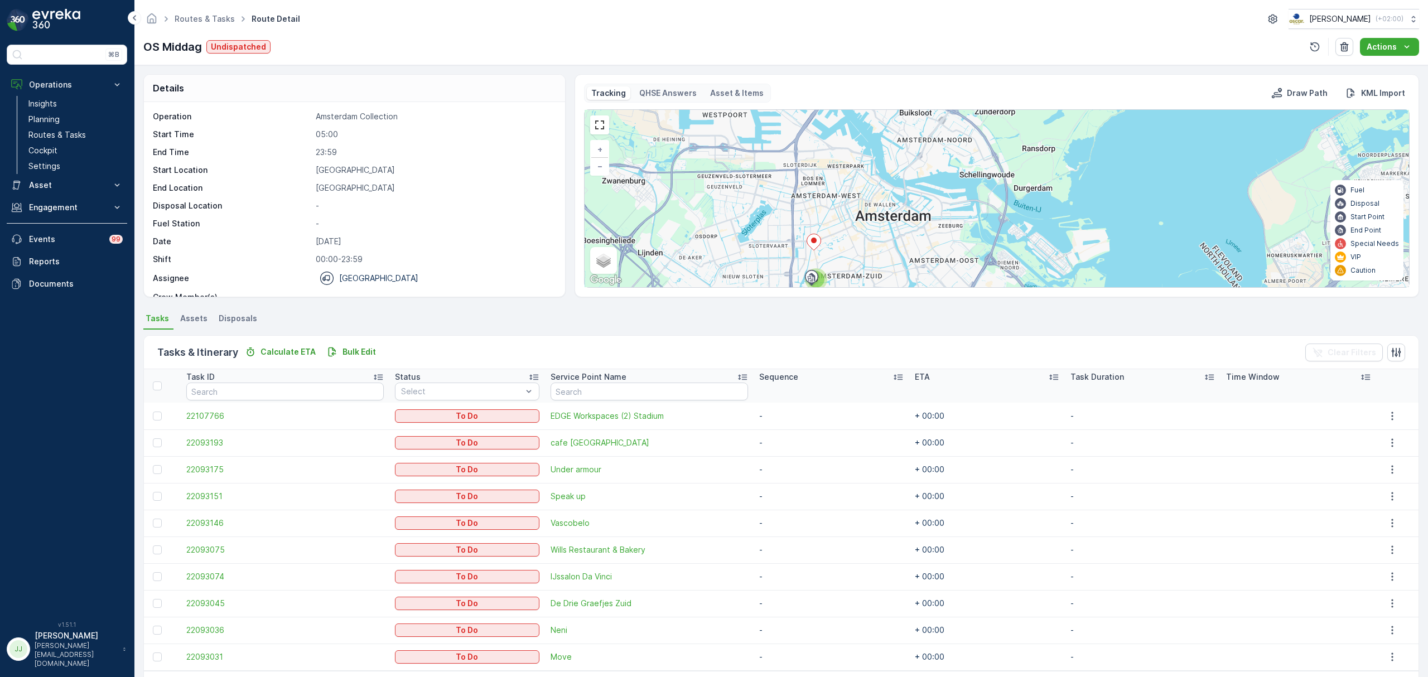
click at [779, 246] on div "9 + − Satellite Roadmap Terrain Hybrid Leaflet Keyboard shortcuts Map Data Map …" at bounding box center [997, 198] width 824 height 177
click at [77, 137] on p "Routes & Tasks" at bounding box center [56, 134] width 57 height 11
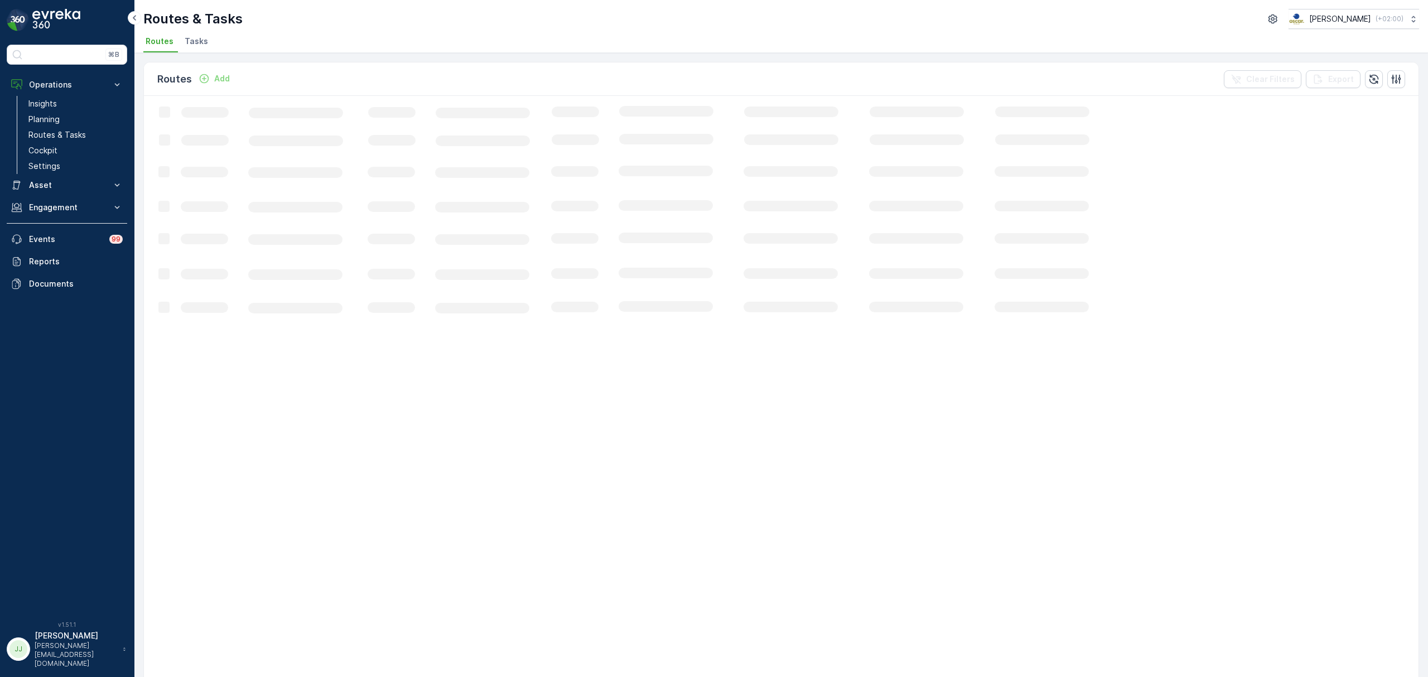
click at [192, 40] on span "Tasks" at bounding box center [196, 41] width 23 height 11
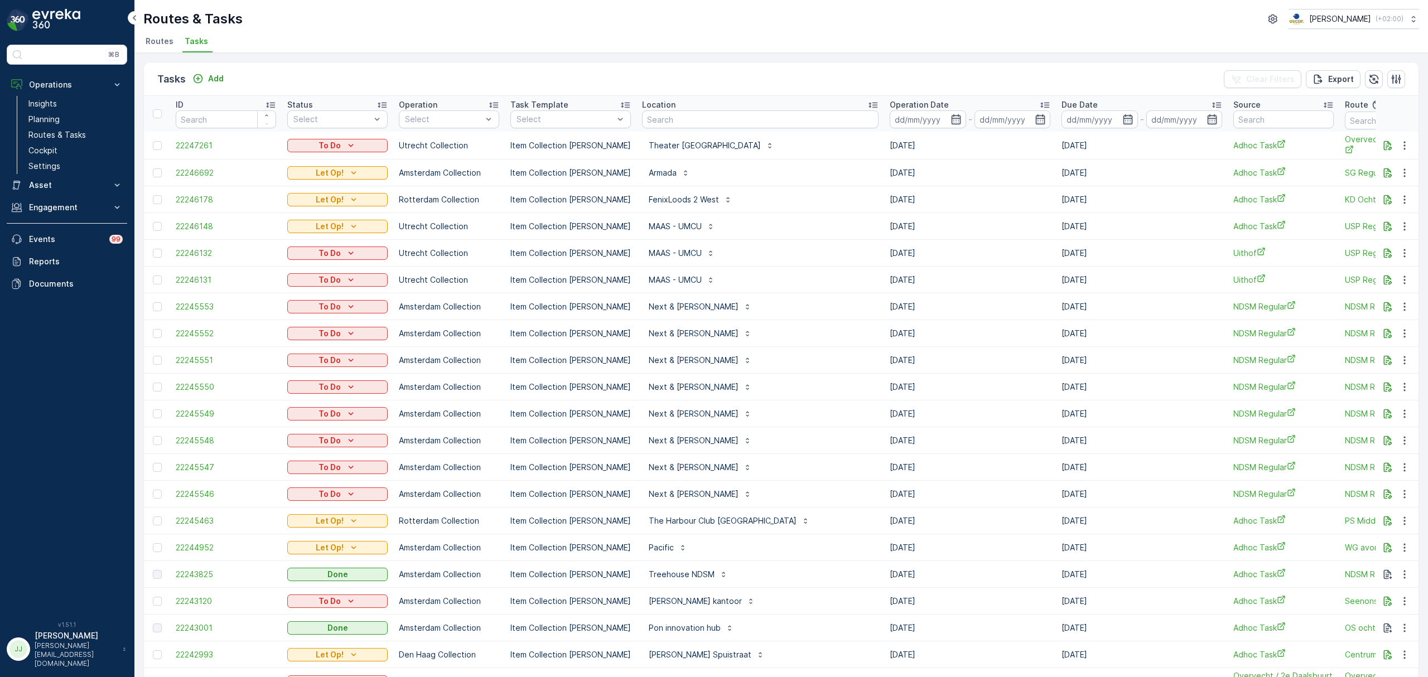
click at [659, 129] on th "Location" at bounding box center [760, 114] width 248 height 36
click at [663, 119] on input "text" at bounding box center [760, 119] width 237 height 18
type input "maas"
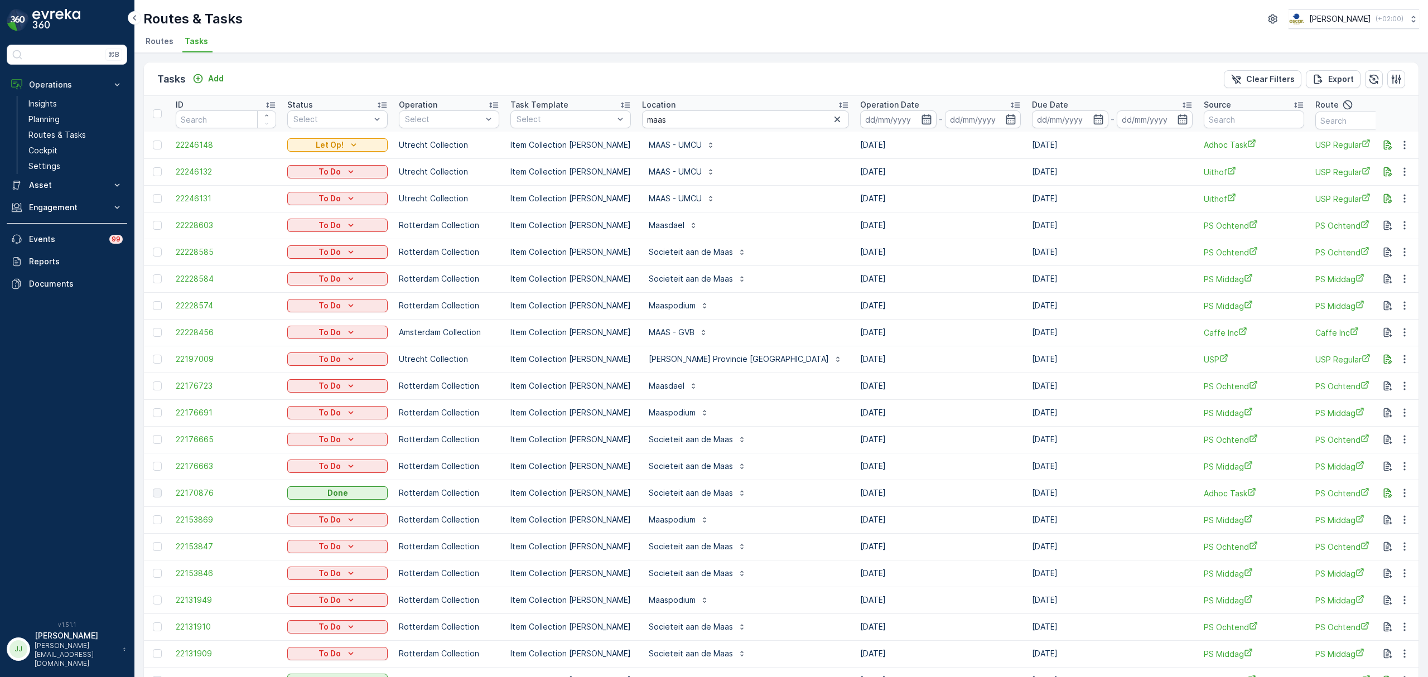
click at [921, 117] on icon "button" at bounding box center [925, 119] width 9 height 10
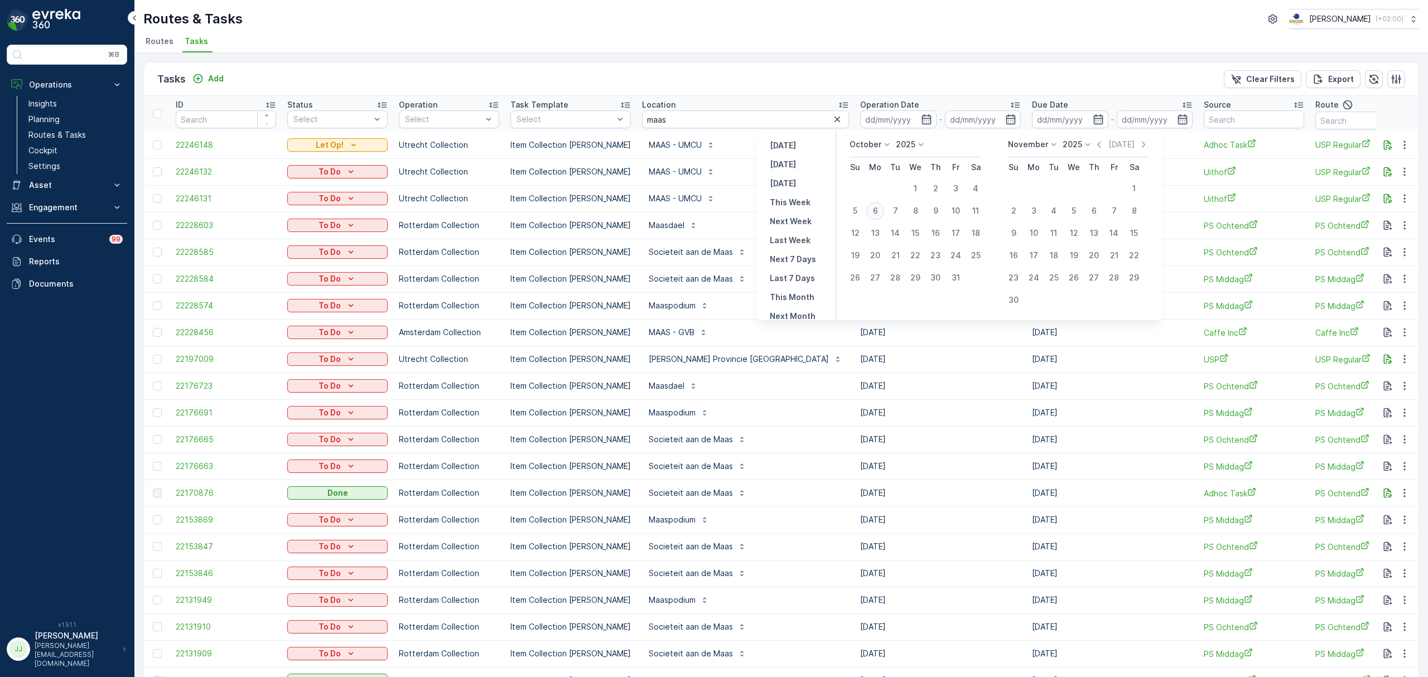
click at [878, 210] on div "6" at bounding box center [875, 211] width 18 height 18
type input "[DATE]"
click at [878, 210] on div "6" at bounding box center [875, 211] width 18 height 18
type input "[DATE]"
click at [875, 206] on div "6" at bounding box center [875, 211] width 18 height 18
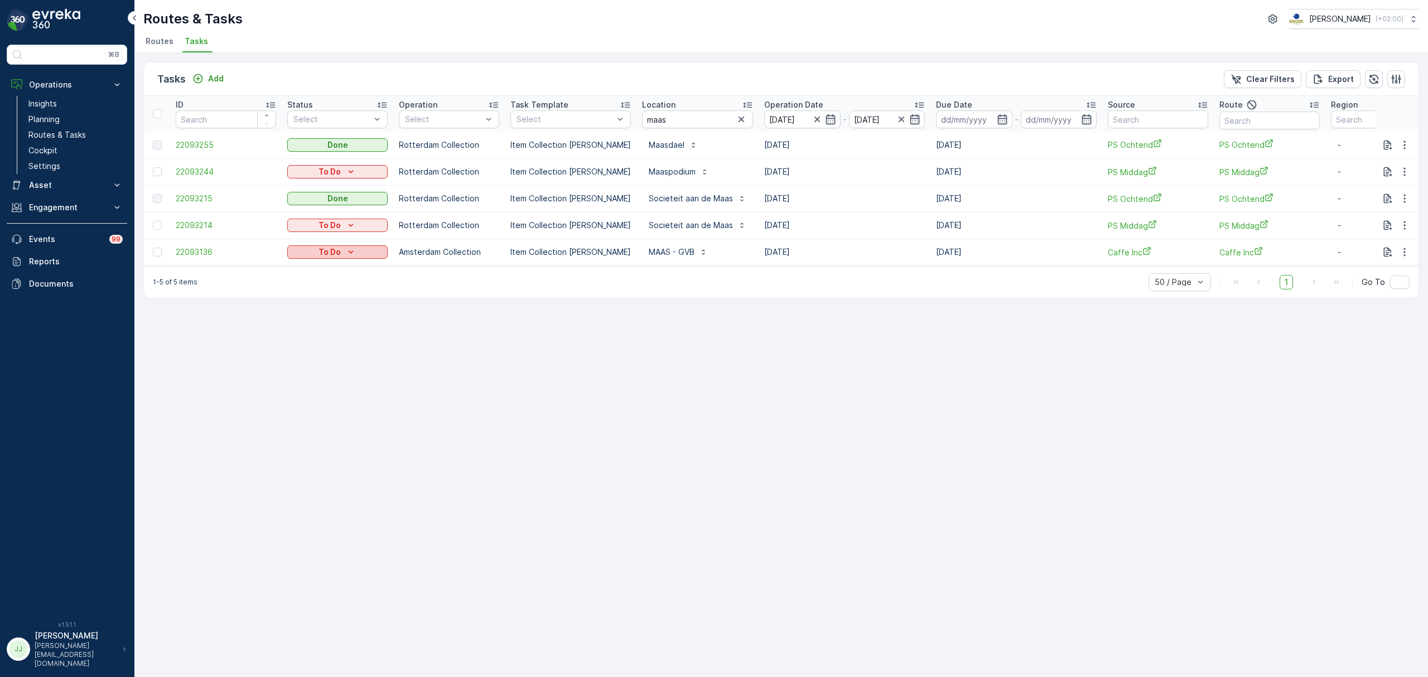
click at [339, 255] on p "To Do" at bounding box center [329, 252] width 22 height 11
click at [1401, 252] on icon "button" at bounding box center [1404, 252] width 11 height 11
drag, startPoint x: 1384, startPoint y: 287, endPoint x: 1375, endPoint y: 271, distance: 18.5
click at [1375, 271] on ul "See More Details History Change Route Remove from Route Delete" at bounding box center [1386, 303] width 89 height 88
click at [1375, 270] on span "See More Details" at bounding box center [1381, 268] width 65 height 11
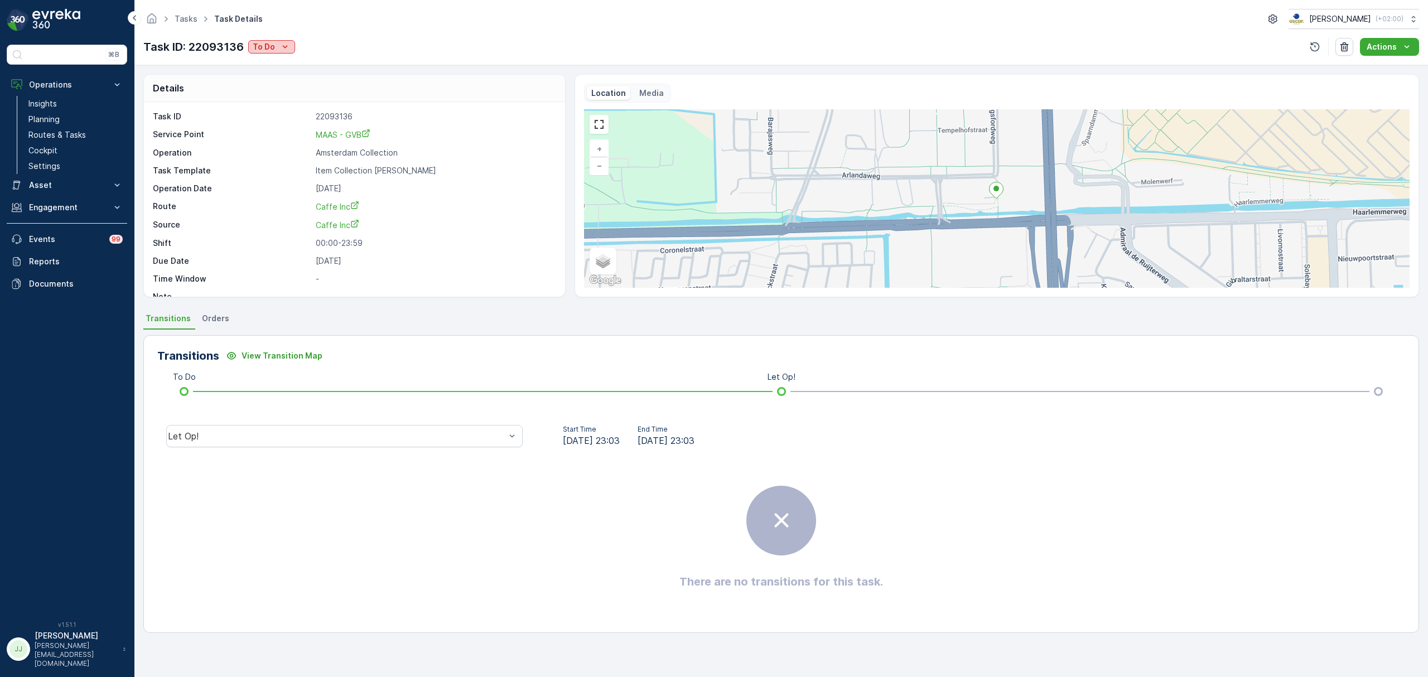
click at [274, 46] on p "To Do" at bounding box center [264, 46] width 22 height 11
click at [268, 92] on span "Done" at bounding box center [265, 94] width 20 height 11
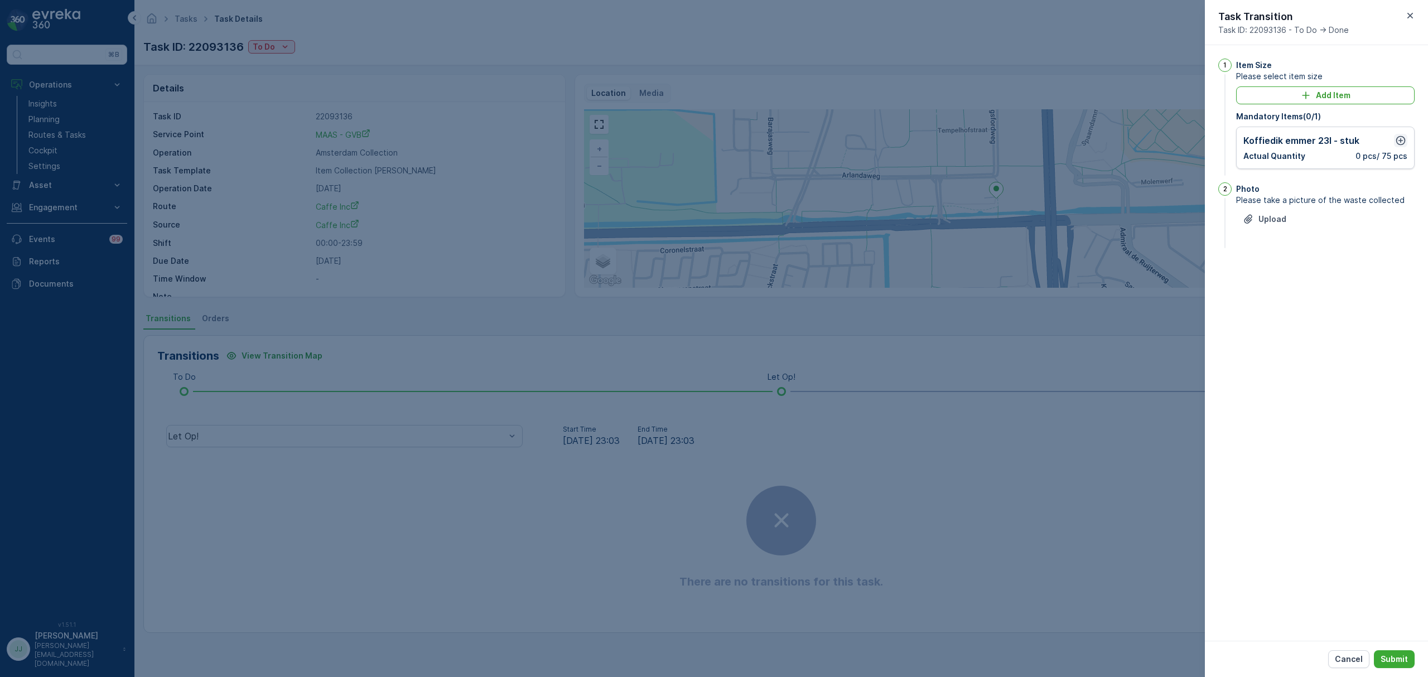
click at [1402, 141] on icon "button" at bounding box center [1400, 140] width 9 height 9
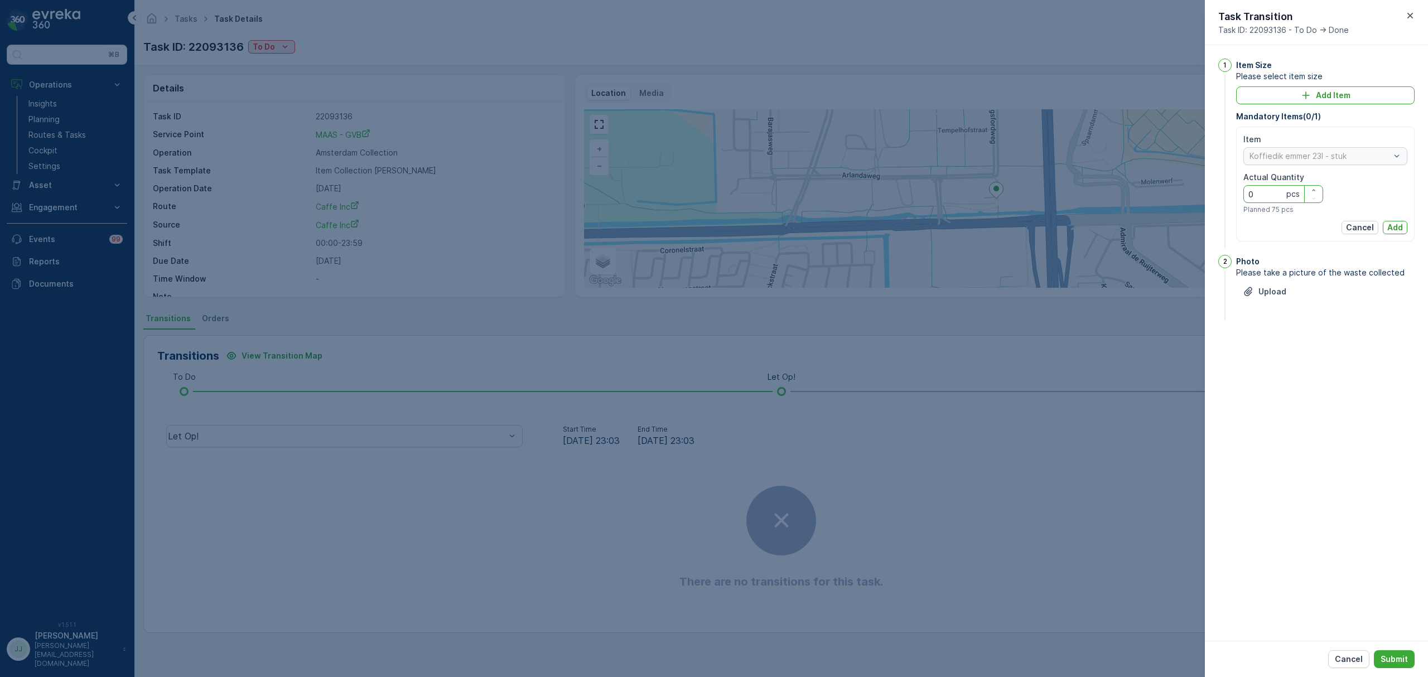
drag, startPoint x: 1248, startPoint y: 193, endPoint x: 1228, endPoint y: 194, distance: 20.1
click at [1228, 194] on div "1 Item Size Please select item size Add Item Mandatory Items ( 0 / 1 ) Item Kof…" at bounding box center [1316, 155] width 196 height 192
type Quantity "11"
click at [1383, 202] on div "Item Koffiedik emmer 23l - stuk Actual Quantity 11 pcs Planned 75 pcs" at bounding box center [1325, 174] width 164 height 80
click at [1398, 229] on p "Add" at bounding box center [1395, 227] width 16 height 11
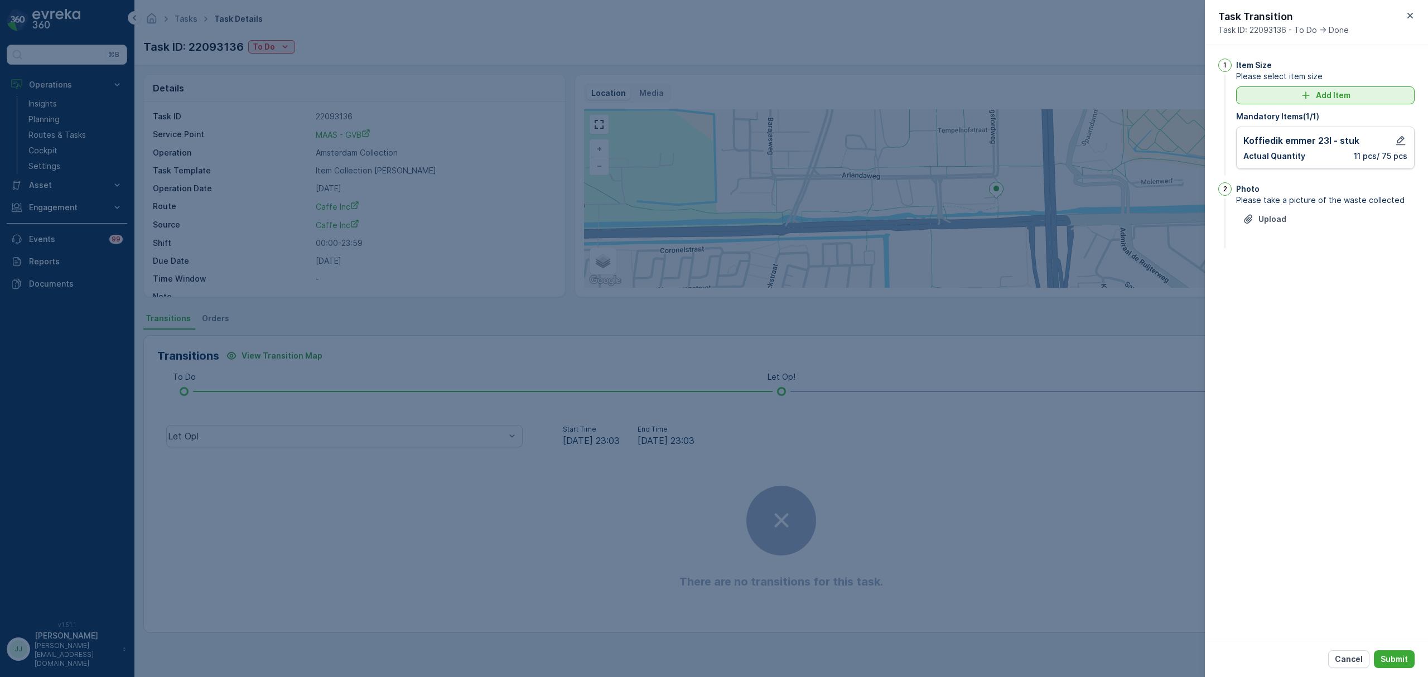
click at [1380, 88] on button "Add Item" at bounding box center [1325, 95] width 178 height 18
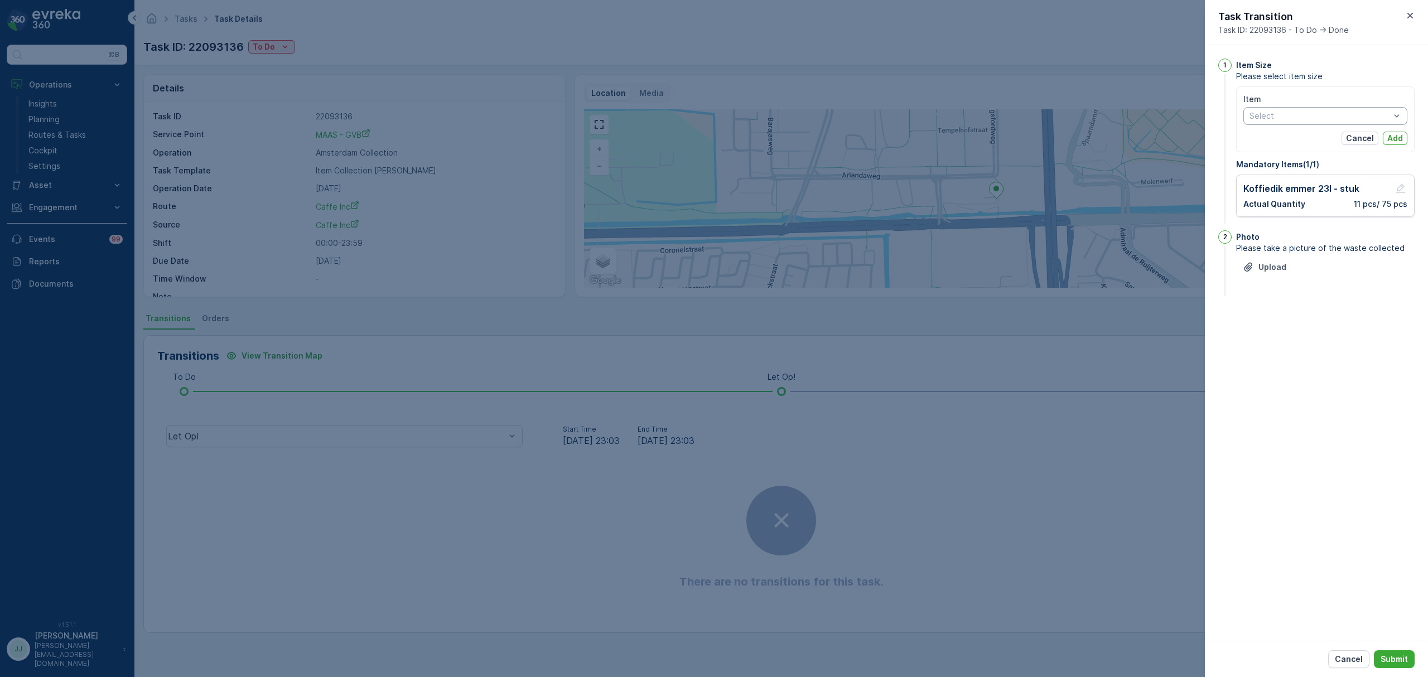
drag, startPoint x: 1306, startPoint y: 477, endPoint x: 1315, endPoint y: 453, distance: 25.6
click at [1306, 472] on div "1 Item Size Please select item size Item Select Cancel Add Mandatory Items ( 1 …" at bounding box center [1316, 343] width 223 height 596
click at [1350, 147] on div "Item Select Cancel Add" at bounding box center [1325, 119] width 178 height 66
click at [1353, 137] on p "Cancel" at bounding box center [1360, 138] width 28 height 11
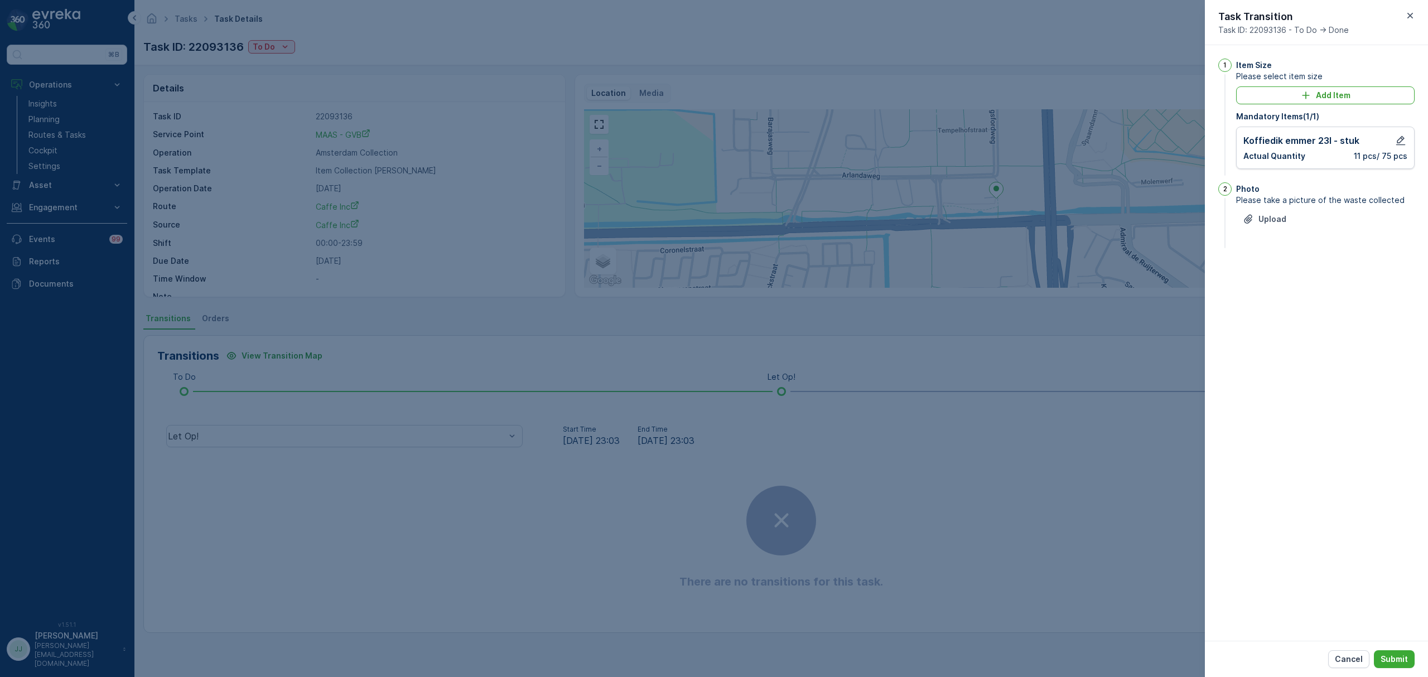
click at [1391, 670] on div "Cancel Submit" at bounding box center [1316, 659] width 223 height 36
click at [1393, 663] on p "Submit" at bounding box center [1394, 659] width 27 height 11
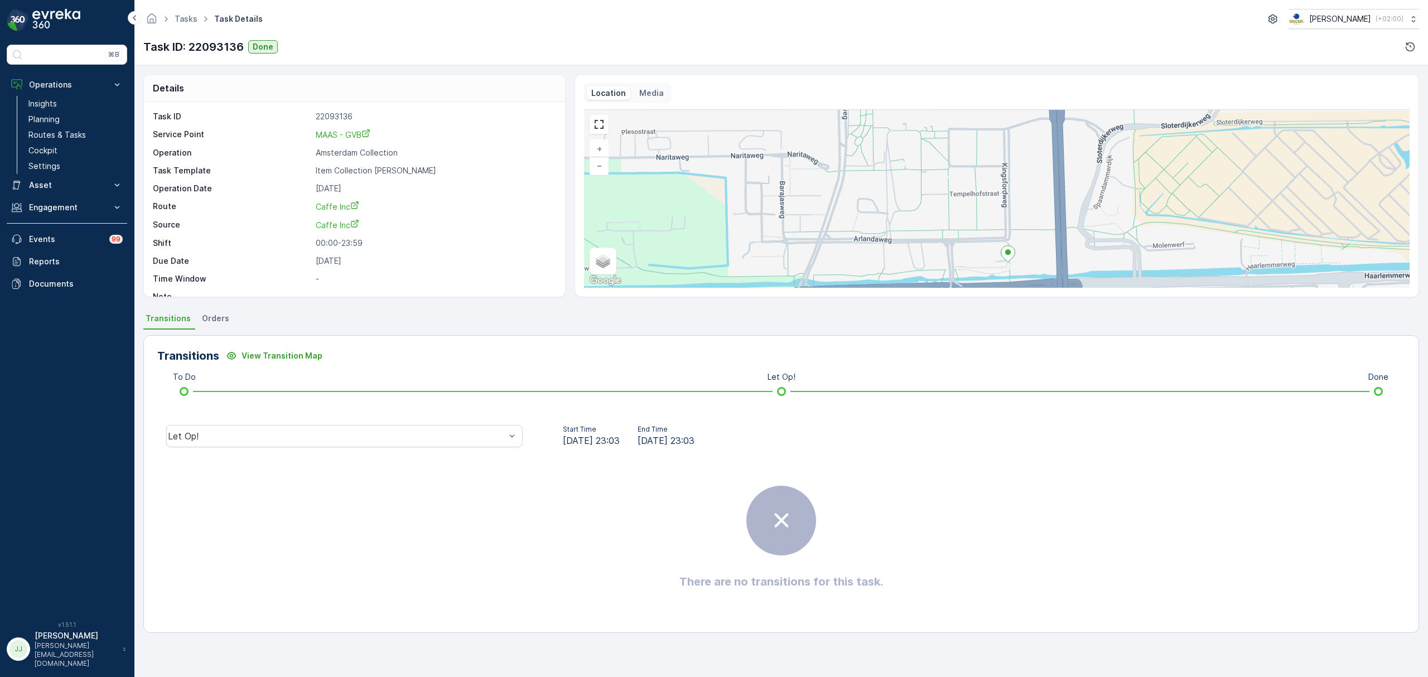
drag, startPoint x: 947, startPoint y: 226, endPoint x: 875, endPoint y: 190, distance: 80.8
click at [875, 190] on div "+ − Satellite Roadmap Terrain Hybrid Leaflet Keyboard shortcuts Map Data Map da…" at bounding box center [997, 198] width 826 height 178
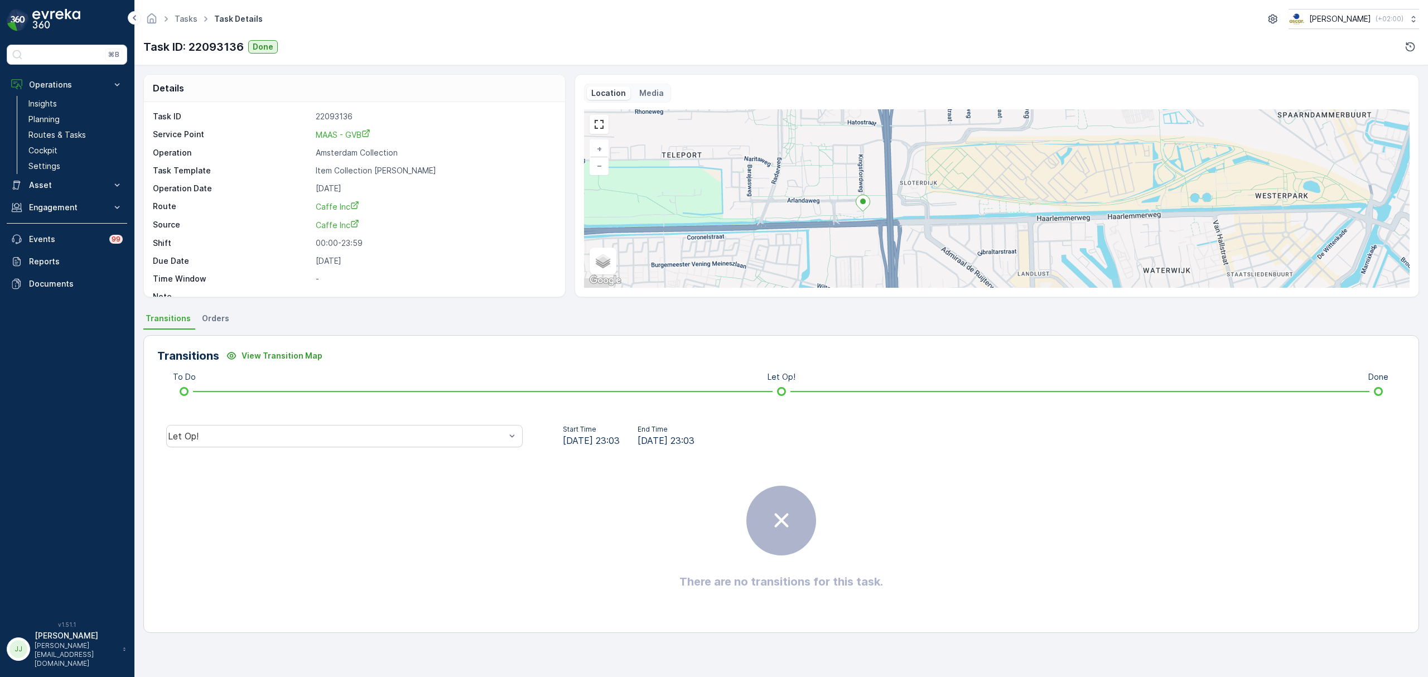
drag, startPoint x: 920, startPoint y: 220, endPoint x: 846, endPoint y: 204, distance: 75.9
click at [846, 204] on div "+ − Satellite Roadmap Terrain Hybrid Leaflet Keyboard shortcuts Map Data Map da…" at bounding box center [997, 198] width 826 height 178
drag, startPoint x: 905, startPoint y: 213, endPoint x: 847, endPoint y: 215, distance: 58.1
click at [847, 215] on div "+ − Satellite Roadmap Terrain Hybrid Leaflet Keyboard shortcuts Map Data Map da…" at bounding box center [997, 198] width 826 height 178
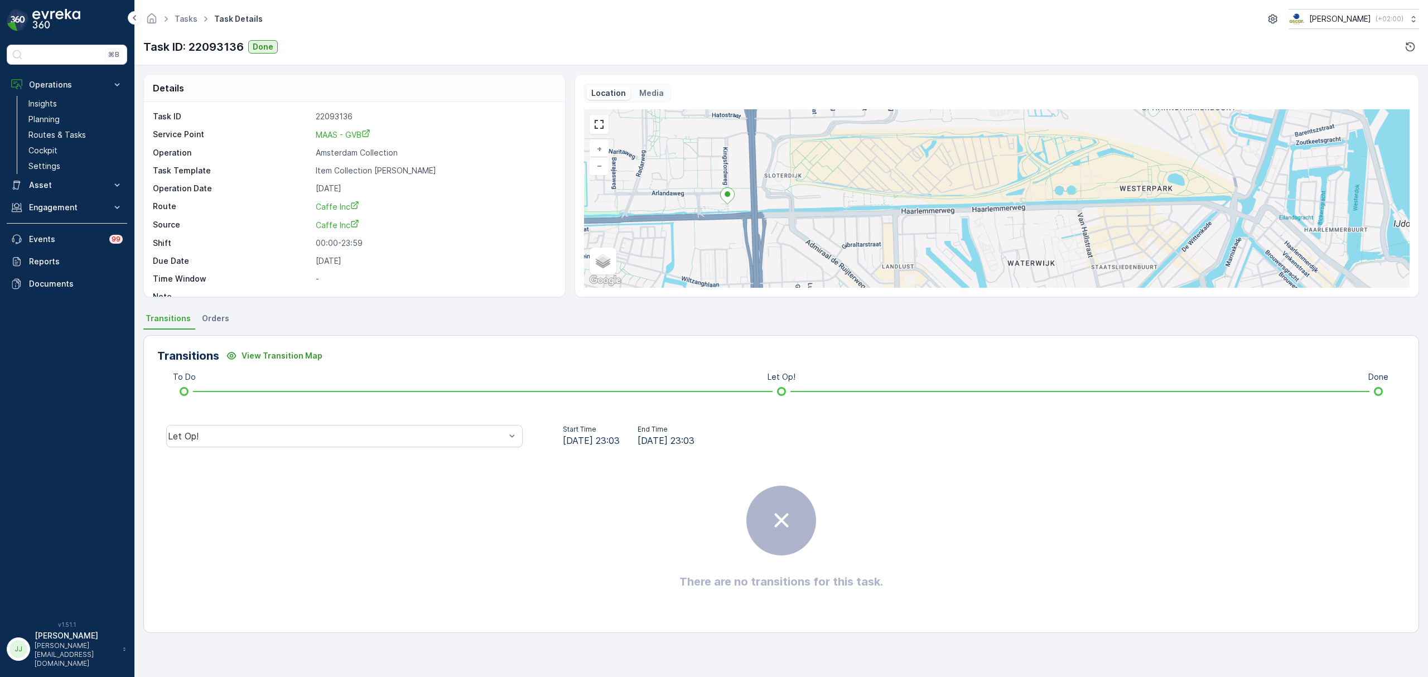
drag, startPoint x: 1024, startPoint y: 206, endPoint x: 991, endPoint y: 200, distance: 34.1
click at [991, 200] on div "+ − Satellite Roadmap Terrain Hybrid Leaflet Keyboard shortcuts Map Data Map da…" at bounding box center [997, 198] width 826 height 178
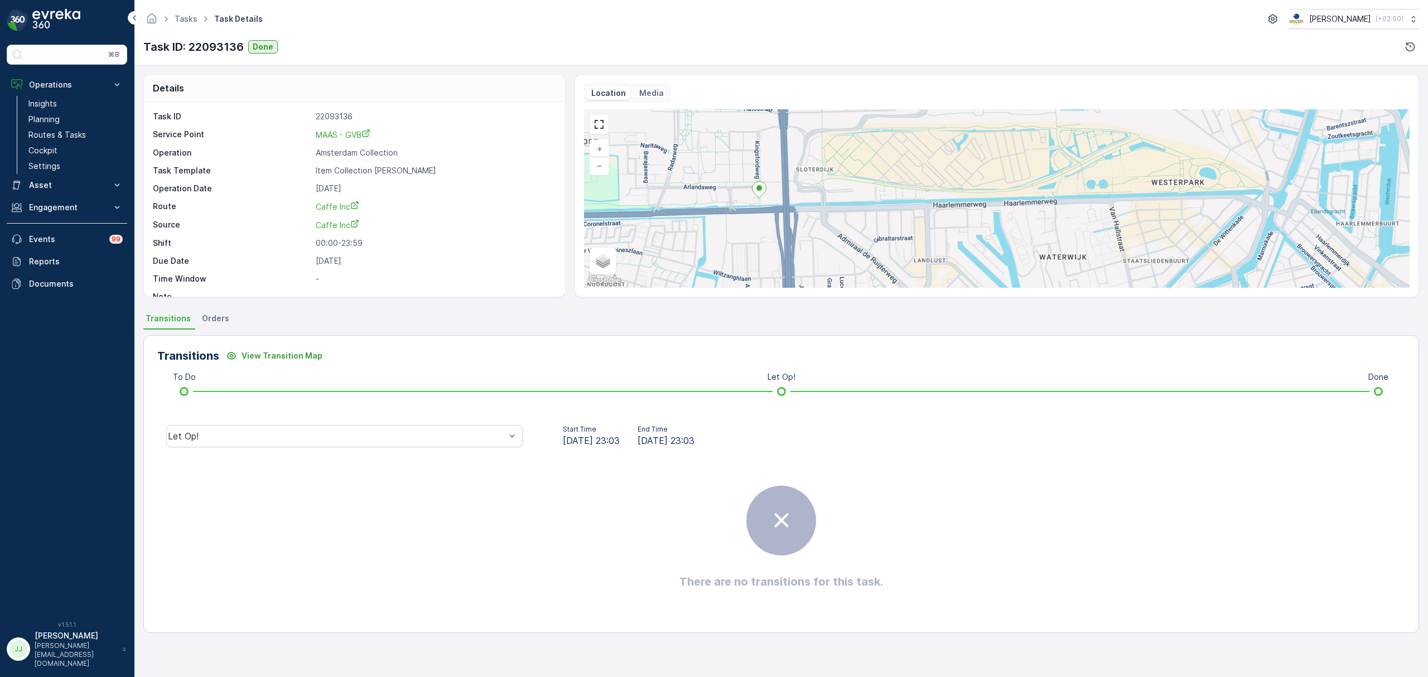
drag, startPoint x: 849, startPoint y: 210, endPoint x: 924, endPoint y: 183, distance: 79.6
click at [924, 183] on div "+ − Satellite Roadmap Terrain Hybrid Leaflet Keyboard shortcuts Map Data Map da…" at bounding box center [997, 198] width 826 height 178
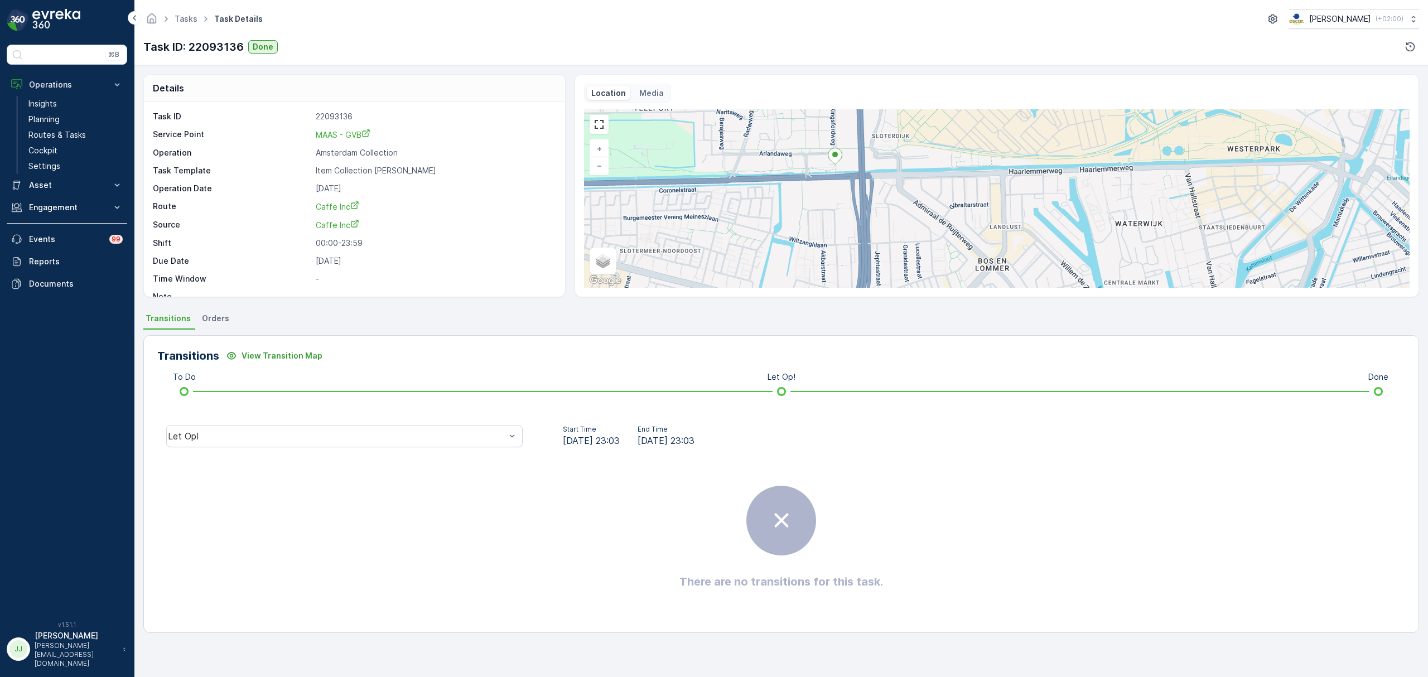
drag, startPoint x: 910, startPoint y: 213, endPoint x: 896, endPoint y: 167, distance: 48.0
click at [896, 167] on div "+ − Satellite Roadmap Terrain Hybrid Leaflet Keyboard shortcuts Map Data Map da…" at bounding box center [997, 198] width 826 height 178
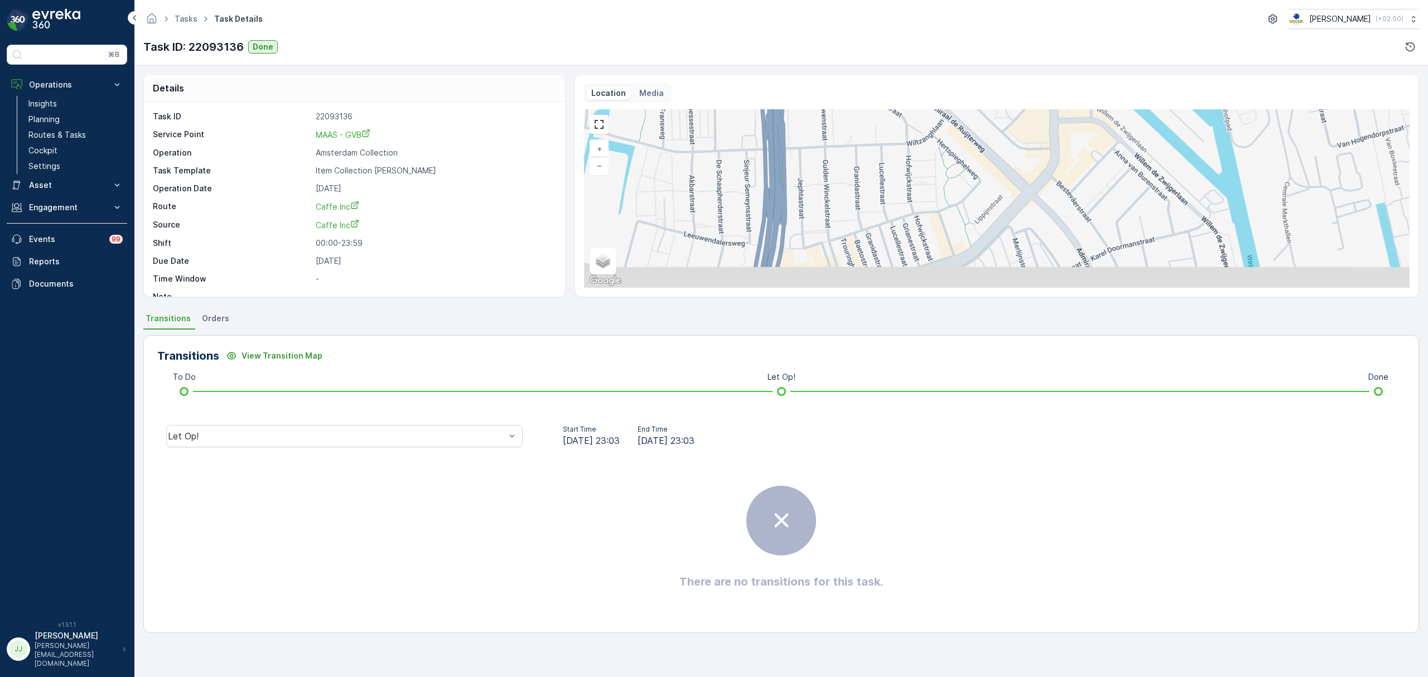
drag, startPoint x: 844, startPoint y: 197, endPoint x: 804, endPoint y: 138, distance: 71.5
click at [804, 138] on div "+ − Satellite Roadmap Terrain Hybrid Leaflet Keyboard shortcuts Map Data Map da…" at bounding box center [997, 198] width 826 height 178
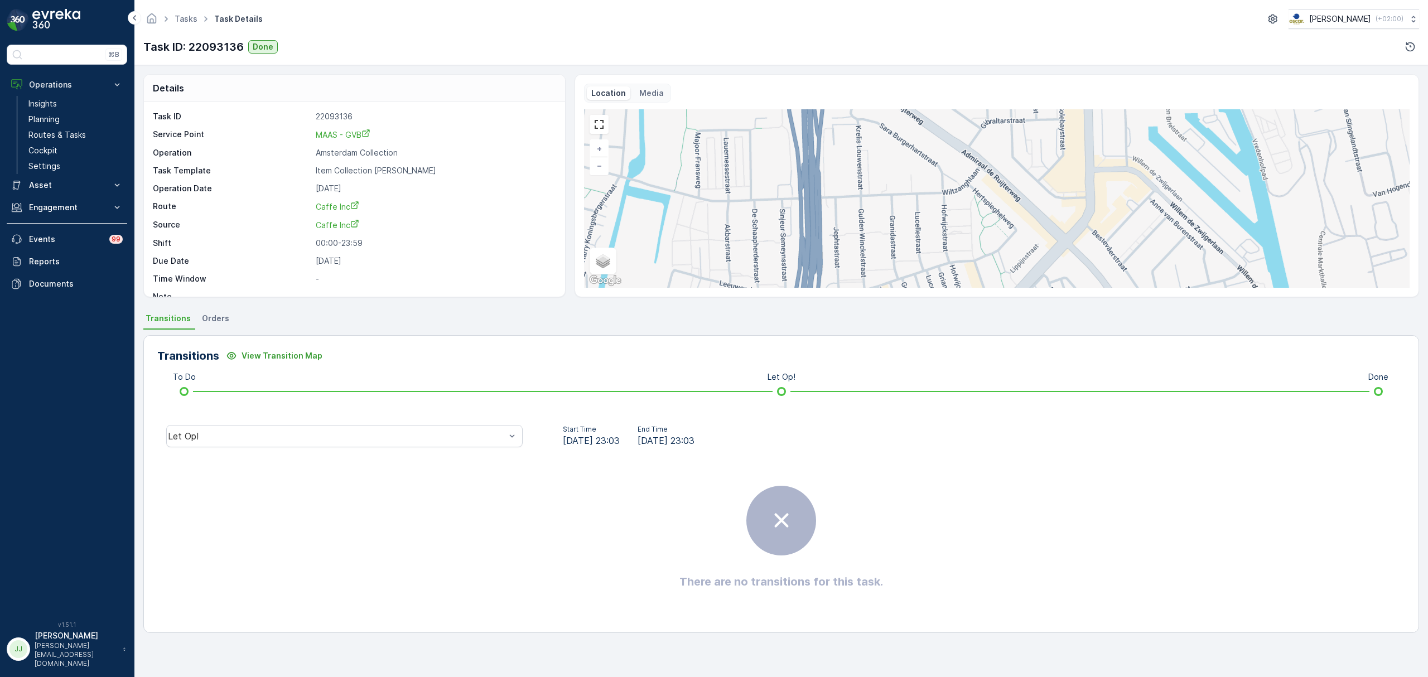
drag, startPoint x: 811, startPoint y: 162, endPoint x: 850, endPoint y: 212, distance: 63.6
click at [850, 212] on div "+ − Satellite Roadmap Terrain Hybrid Leaflet Keyboard shortcuts Map Data Map da…" at bounding box center [997, 198] width 826 height 178
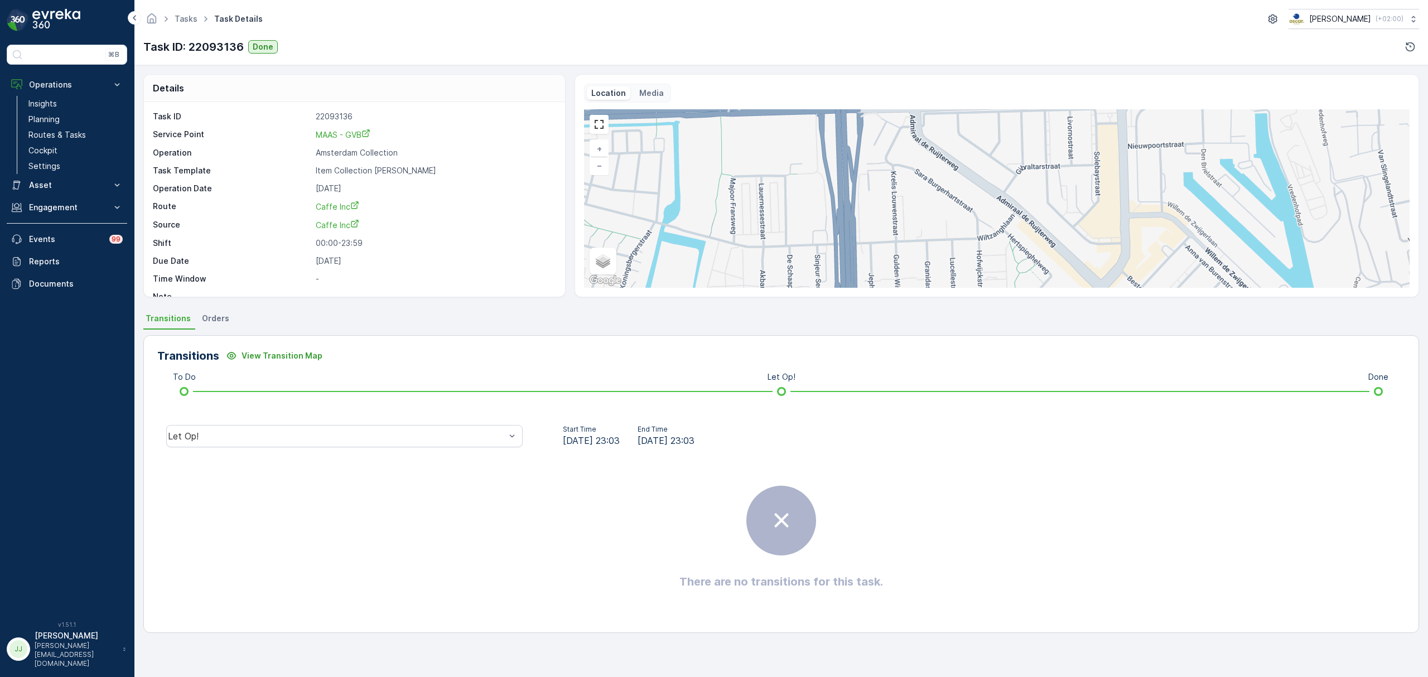
drag, startPoint x: 880, startPoint y: 182, endPoint x: 915, endPoint y: 229, distance: 58.9
click at [915, 229] on div "+ − Satellite Roadmap Terrain Hybrid Leaflet Keyboard shortcuts Map Data Map da…" at bounding box center [997, 198] width 826 height 178
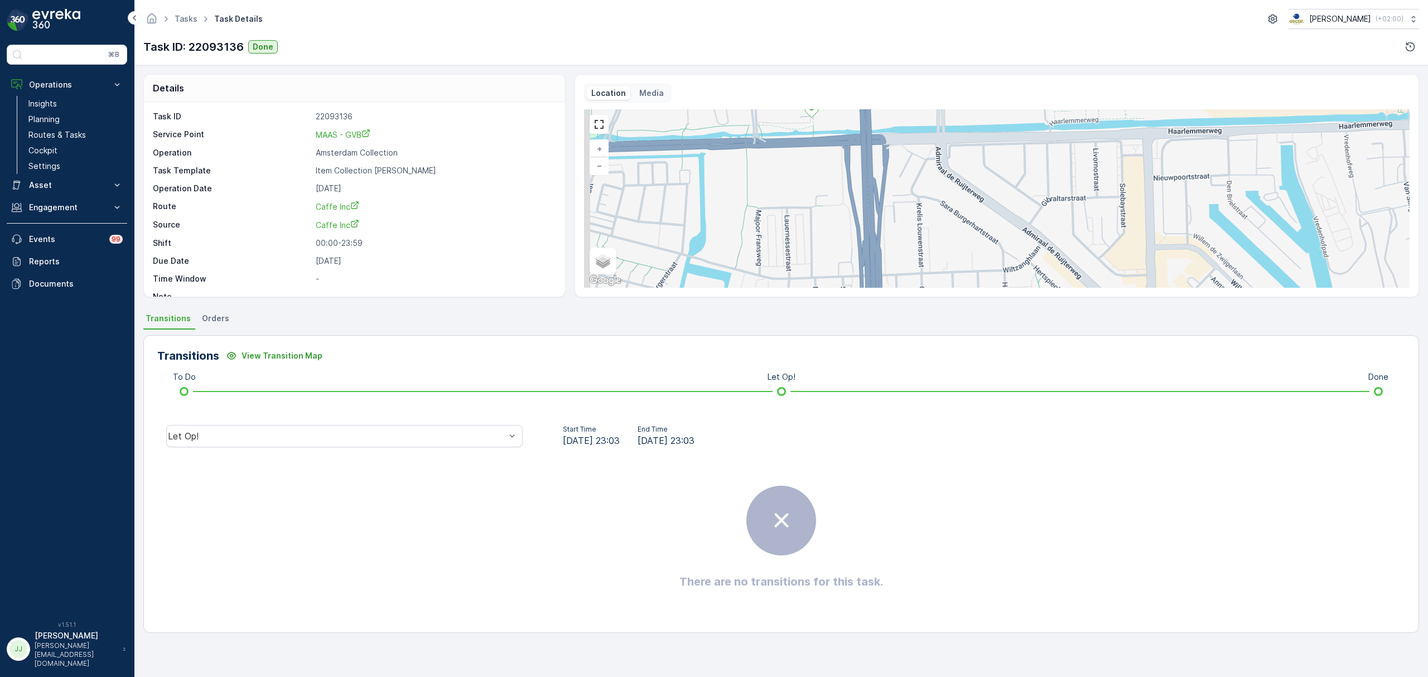
drag, startPoint x: 880, startPoint y: 217, endPoint x: 902, endPoint y: 248, distance: 38.3
click at [902, 248] on div "+ − Satellite Roadmap Terrain Hybrid Leaflet Keyboard shortcuts Map Data Map da…" at bounding box center [997, 198] width 826 height 178
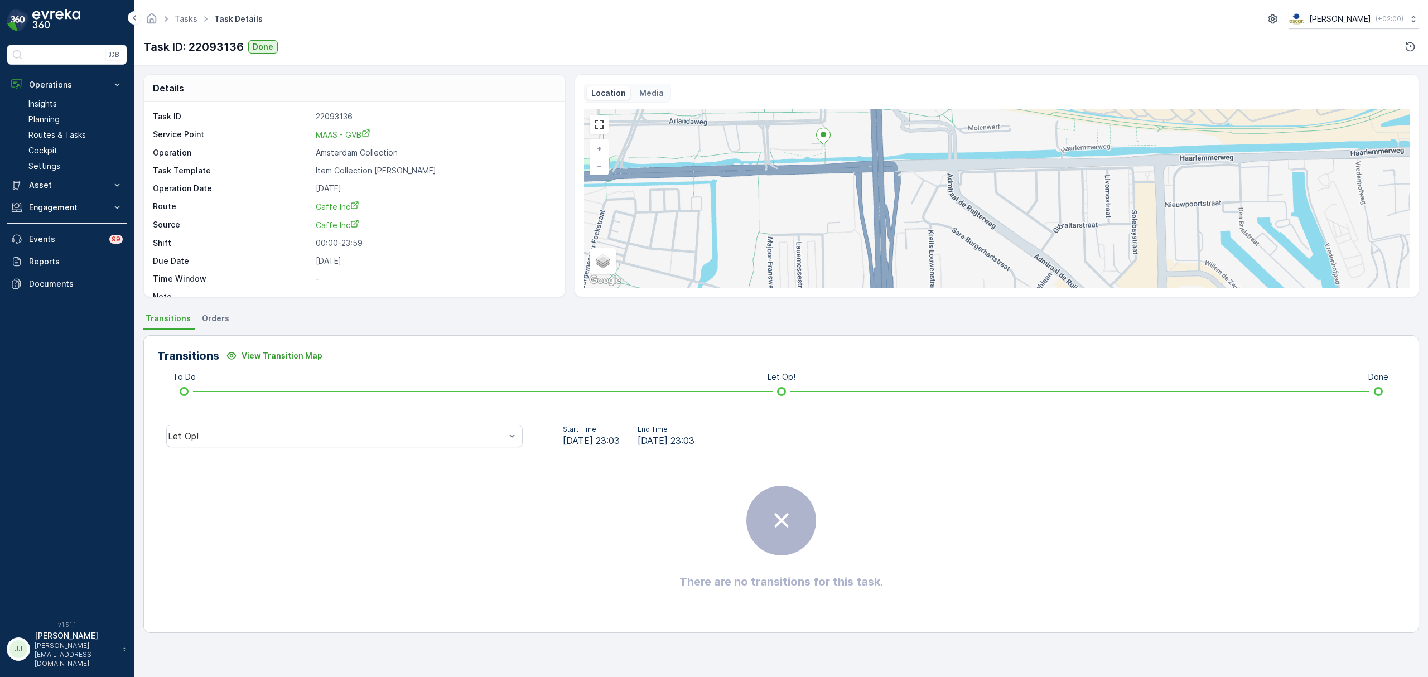
drag, startPoint x: 914, startPoint y: 208, endPoint x: 927, endPoint y: 282, distance: 74.8
click at [927, 282] on div "+ − Satellite Roadmap Terrain Hybrid Leaflet Keyboard shortcuts Map Data Map da…" at bounding box center [997, 198] width 826 height 178
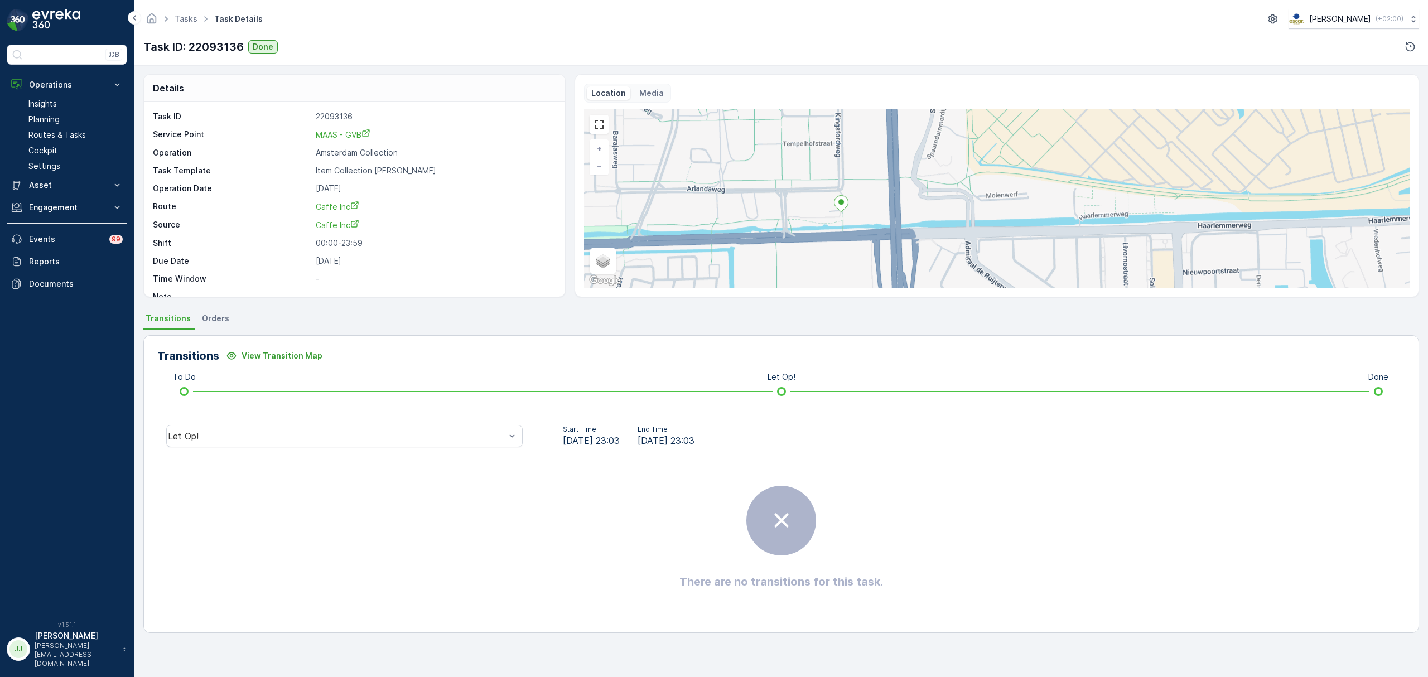
drag, startPoint x: 929, startPoint y: 211, endPoint x: 945, endPoint y: 228, distance: 22.9
click at [945, 228] on div "+ − Satellite Roadmap Terrain Hybrid Leaflet Keyboard shortcuts Map Data Map da…" at bounding box center [997, 198] width 826 height 178
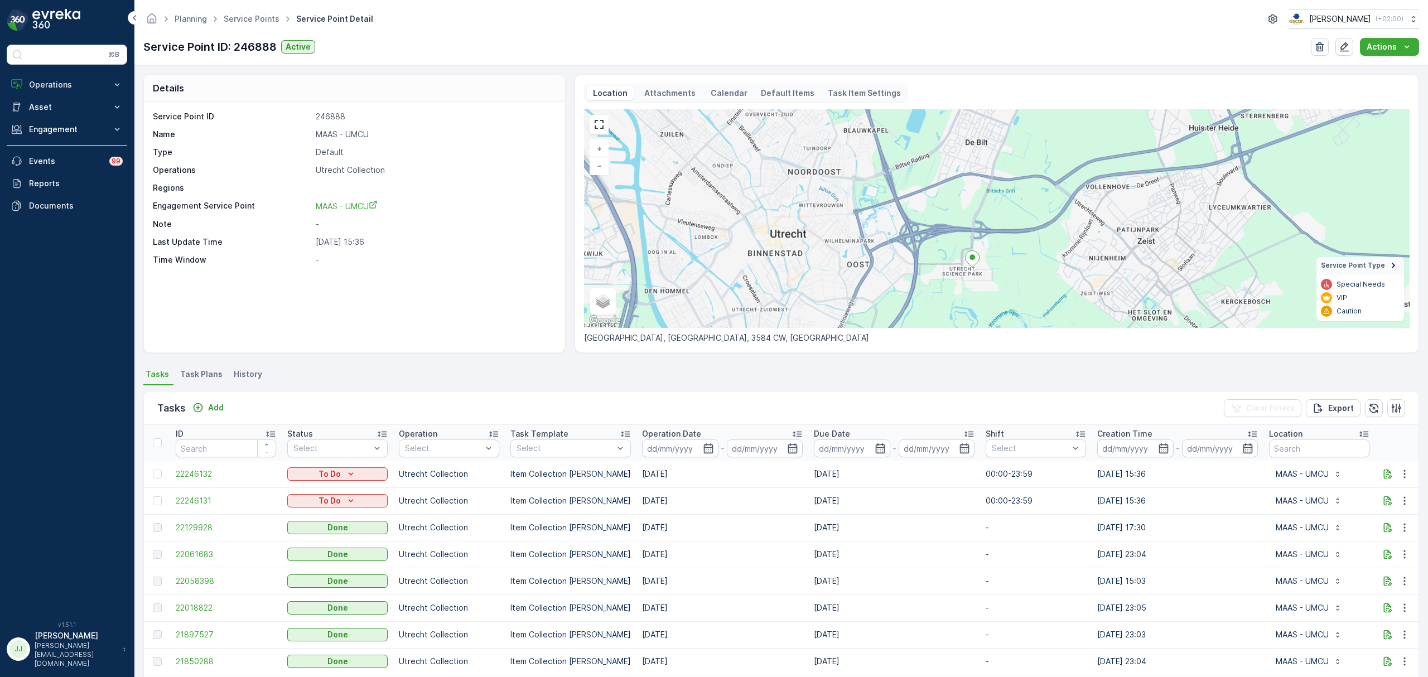
scroll to position [270, 0]
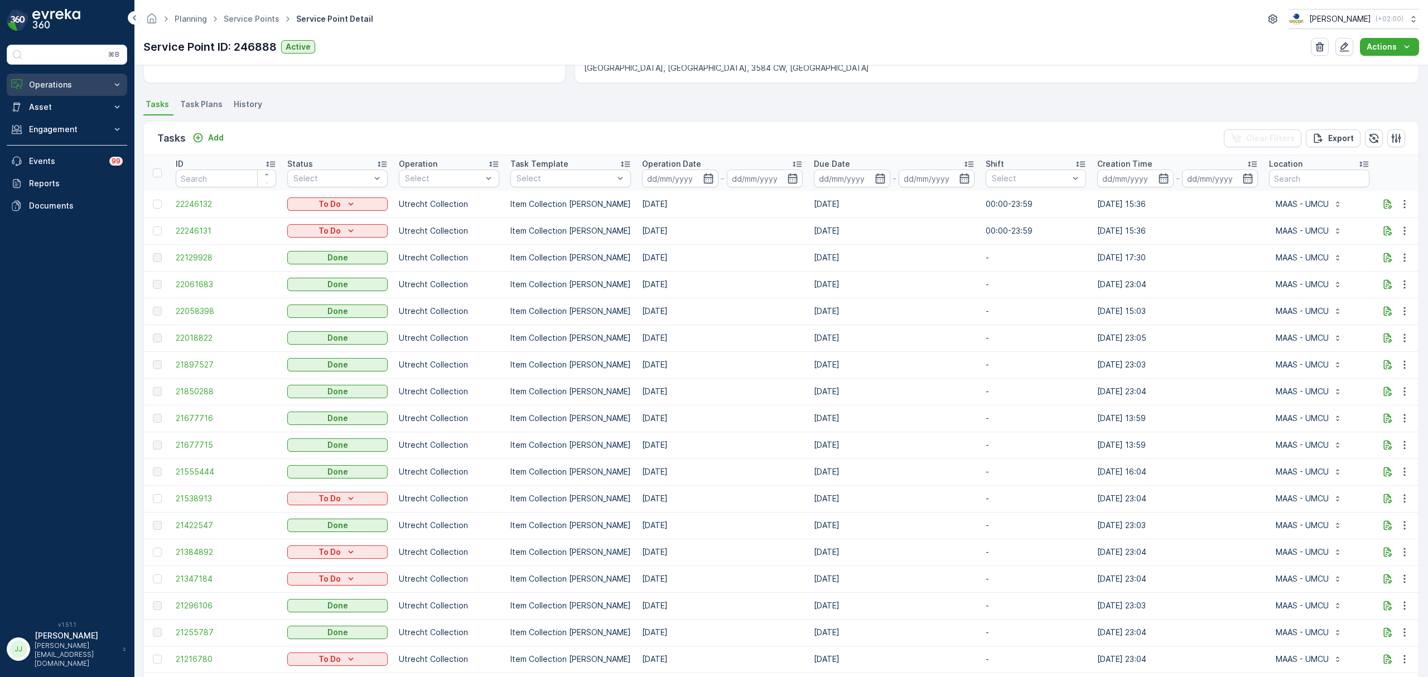
click at [83, 85] on p "Operations" at bounding box center [67, 84] width 76 height 11
click at [61, 139] on p "Routes & Tasks" at bounding box center [56, 134] width 57 height 11
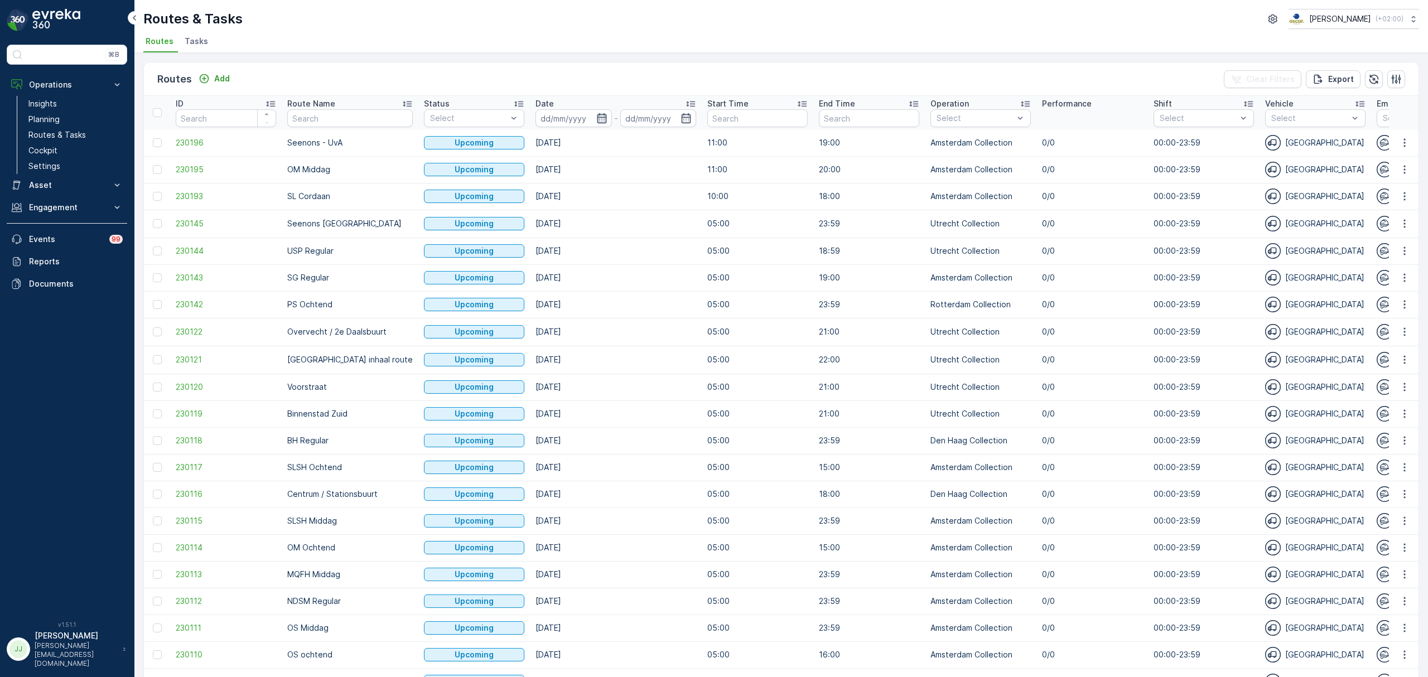
click at [597, 123] on icon "button" at bounding box center [601, 118] width 9 height 10
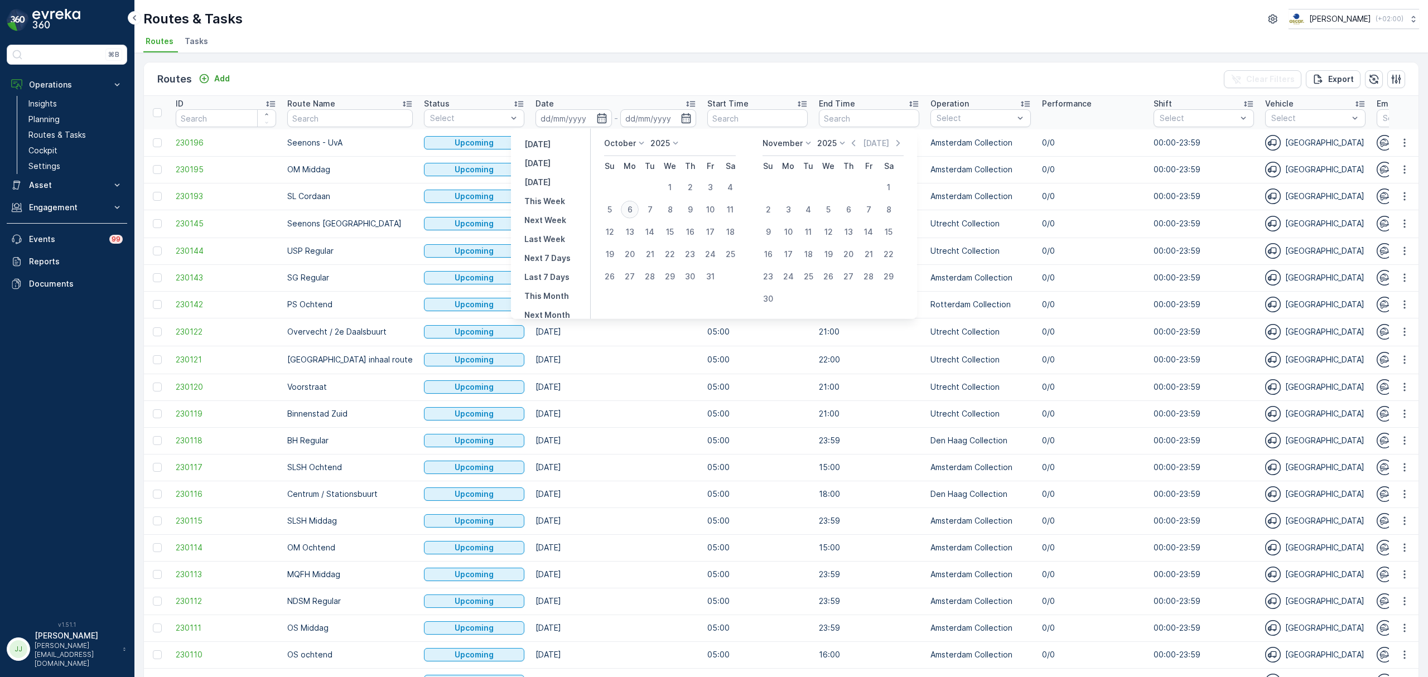
click at [628, 206] on div "6" at bounding box center [630, 210] width 18 height 18
type input "[DATE]"
click at [628, 206] on div "6" at bounding box center [630, 210] width 18 height 18
type input "[DATE]"
click at [630, 210] on div "6" at bounding box center [630, 210] width 18 height 18
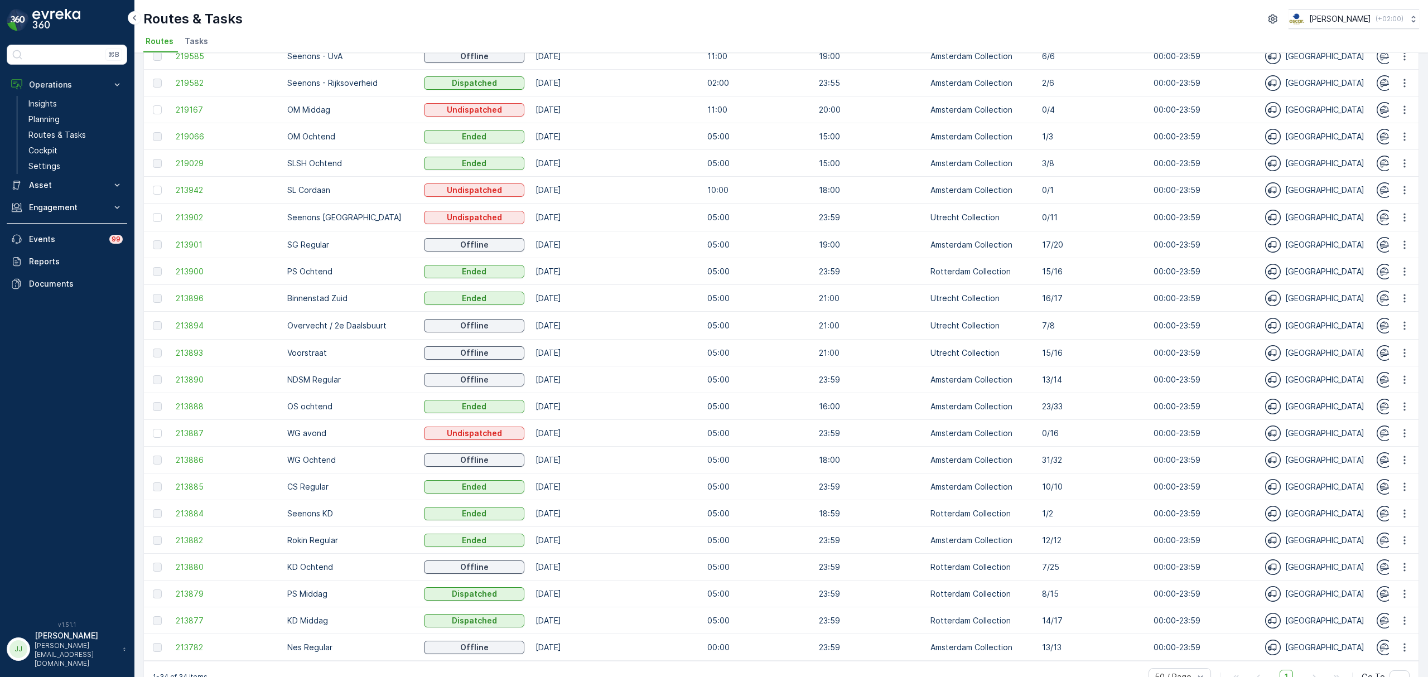
scroll to position [411, 0]
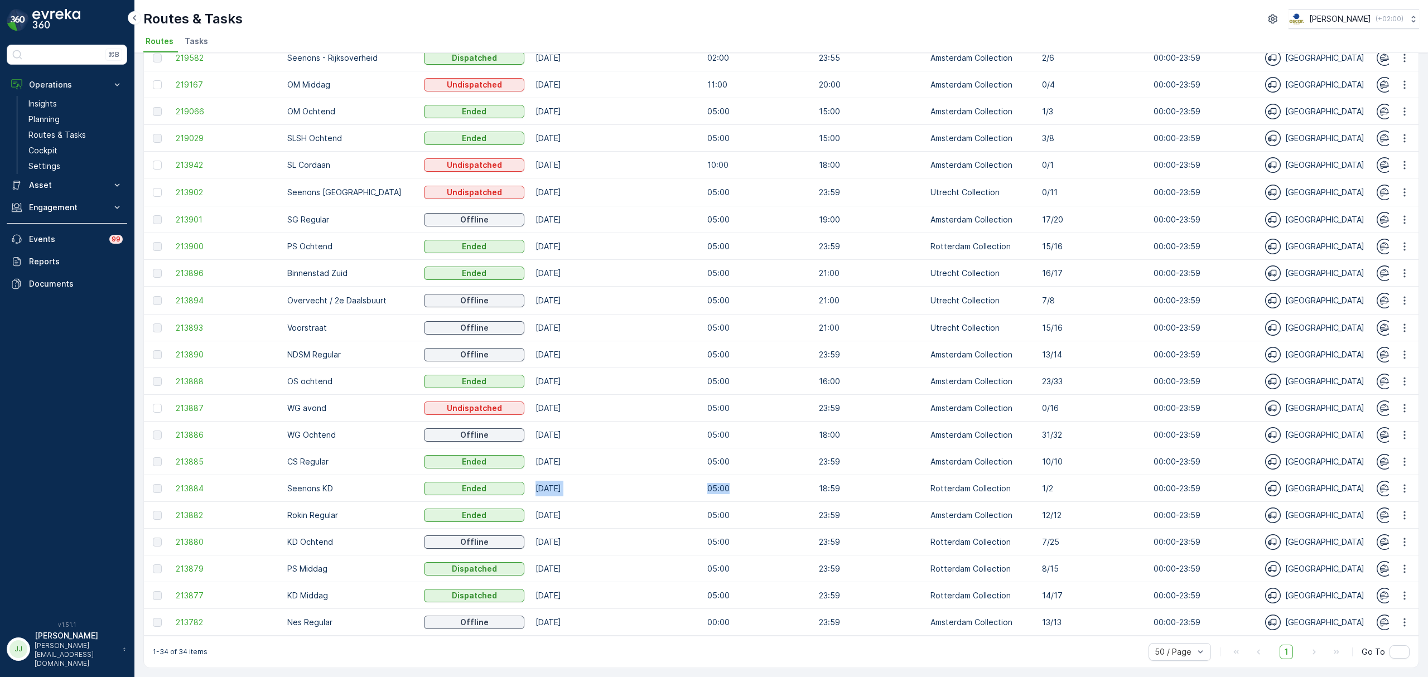
drag, startPoint x: 788, startPoint y: 494, endPoint x: 508, endPoint y: 486, distance: 280.1
click at [508, 486] on tr "213884 Seenons KD Ended [DATE] 05:00 18:59 Rotterdam Collection [DATE] 00:00-23…" at bounding box center [1345, 488] width 2402 height 27
click at [628, 488] on td "[DATE]" at bounding box center [616, 488] width 172 height 27
drag, startPoint x: 1040, startPoint y: 530, endPoint x: 978, endPoint y: 534, distance: 62.0
click at [978, 534] on tr "213880 KD Ochtend Offline [DATE] 05:00 23:59 Rotterdam Collection [DATE] 00:00-…" at bounding box center [1345, 542] width 2402 height 27
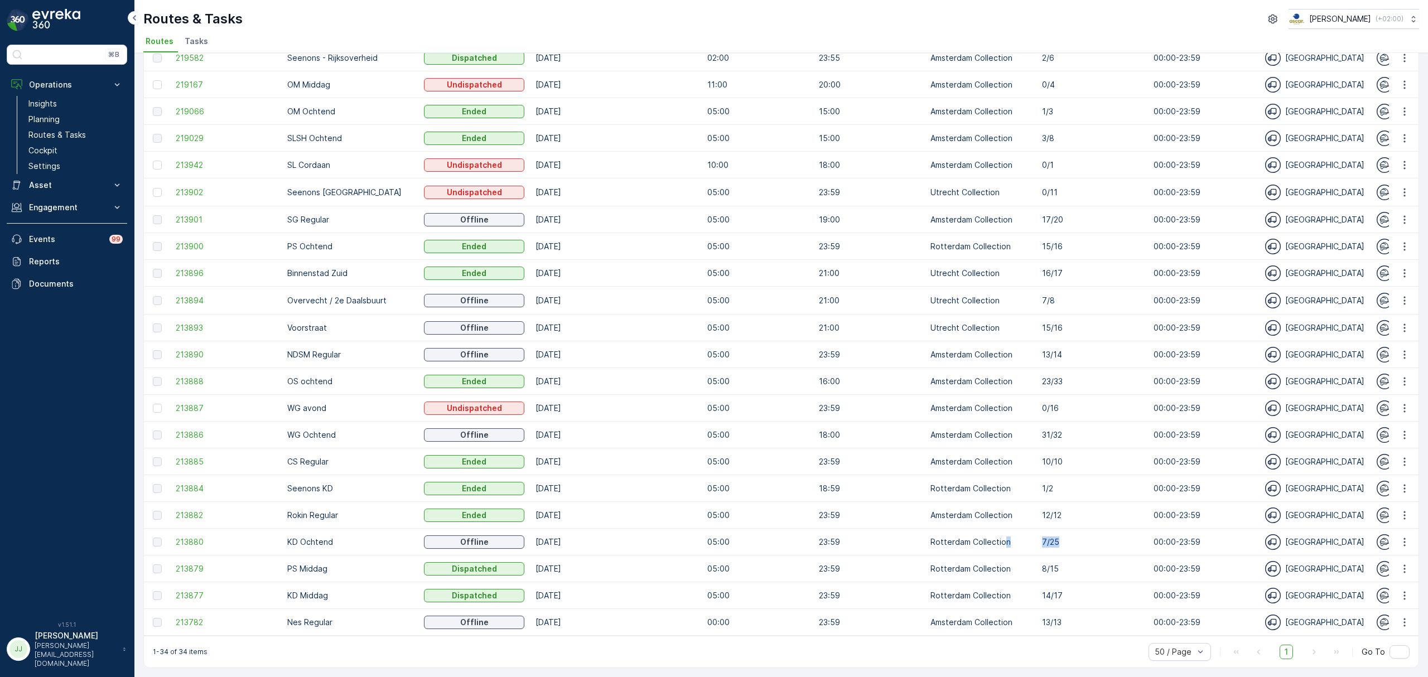
click at [1006, 531] on td "Rotterdam Collection" at bounding box center [981, 542] width 112 height 27
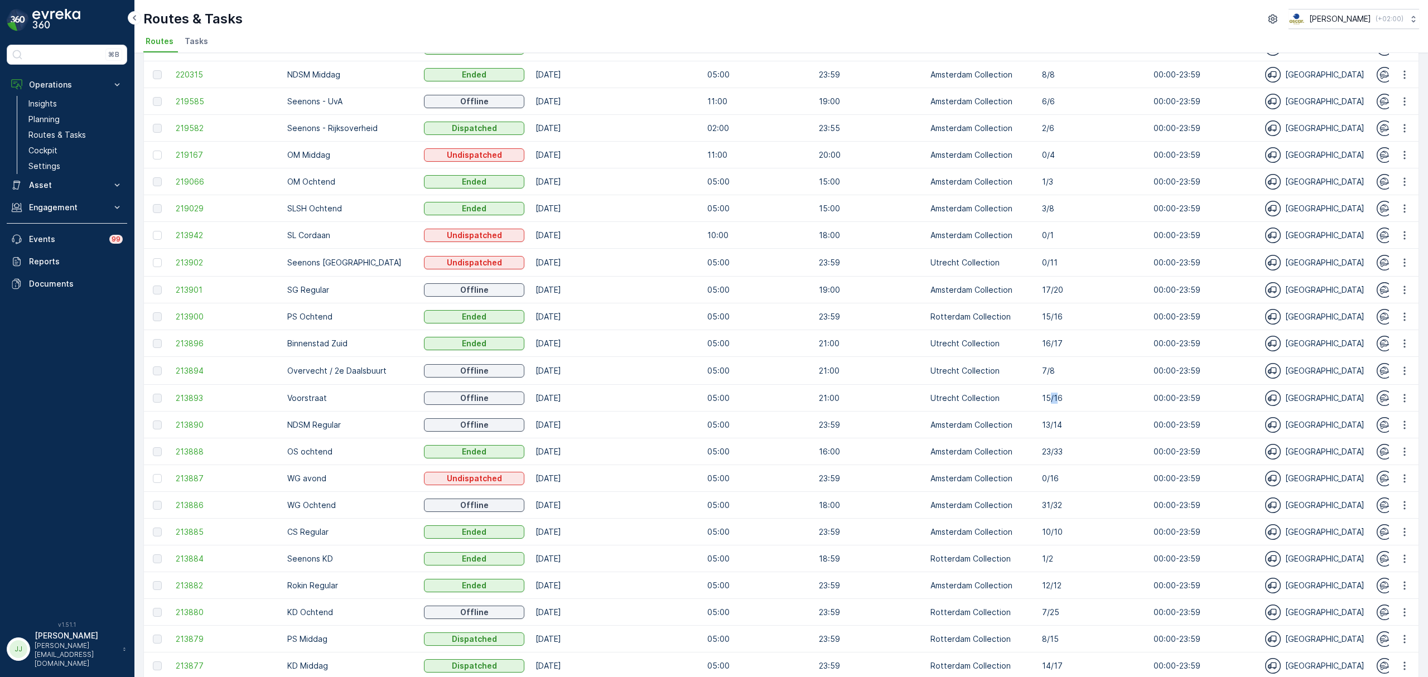
drag, startPoint x: 1031, startPoint y: 395, endPoint x: 1025, endPoint y: 391, distance: 7.3
click at [1042, 395] on p "15/16" at bounding box center [1092, 398] width 100 height 11
click at [1036, 373] on td "7/8" at bounding box center [1092, 371] width 112 height 28
drag, startPoint x: 1015, startPoint y: 257, endPoint x: 262, endPoint y: 266, distance: 753.1
click at [262, 266] on tr "213902 Seenons Utrecht Undispatched [DATE] 05:00 23:59 Utrecht Collection 0/11 …" at bounding box center [1345, 263] width 2402 height 28
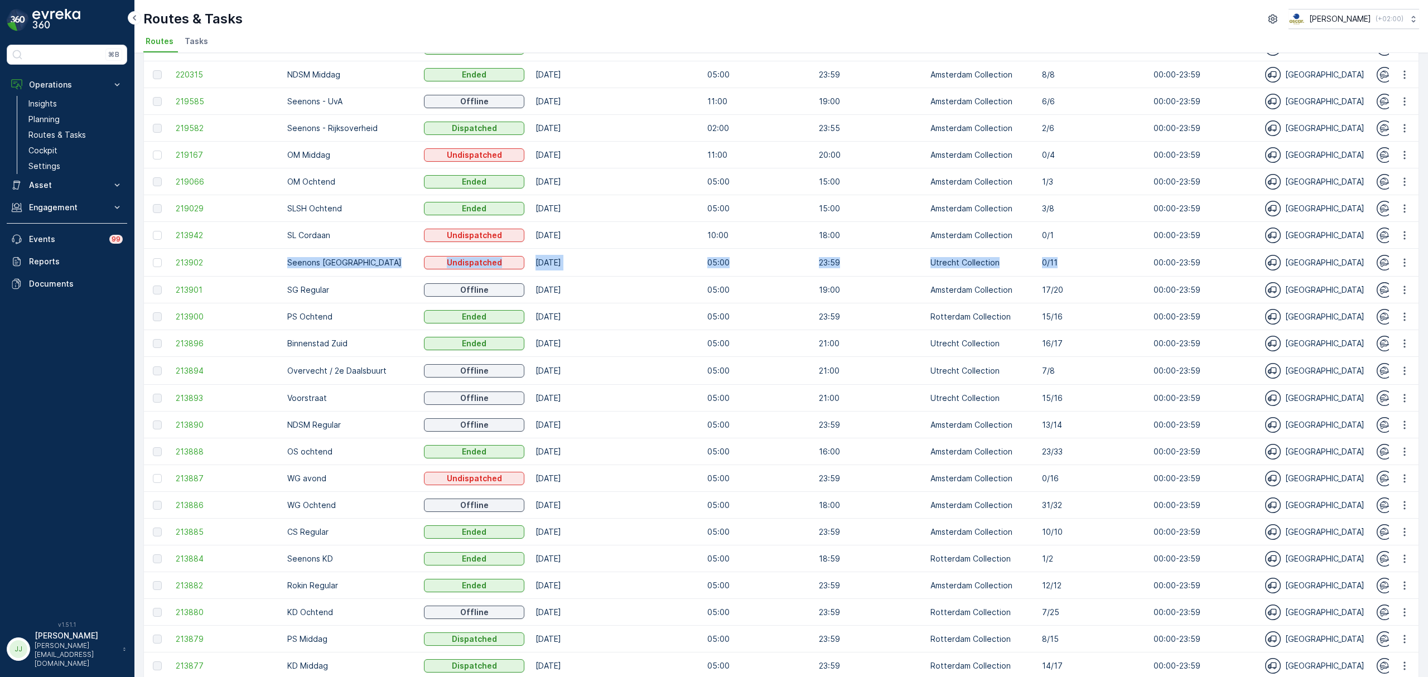
click at [1005, 268] on td "Utrecht Collection" at bounding box center [981, 263] width 112 height 28
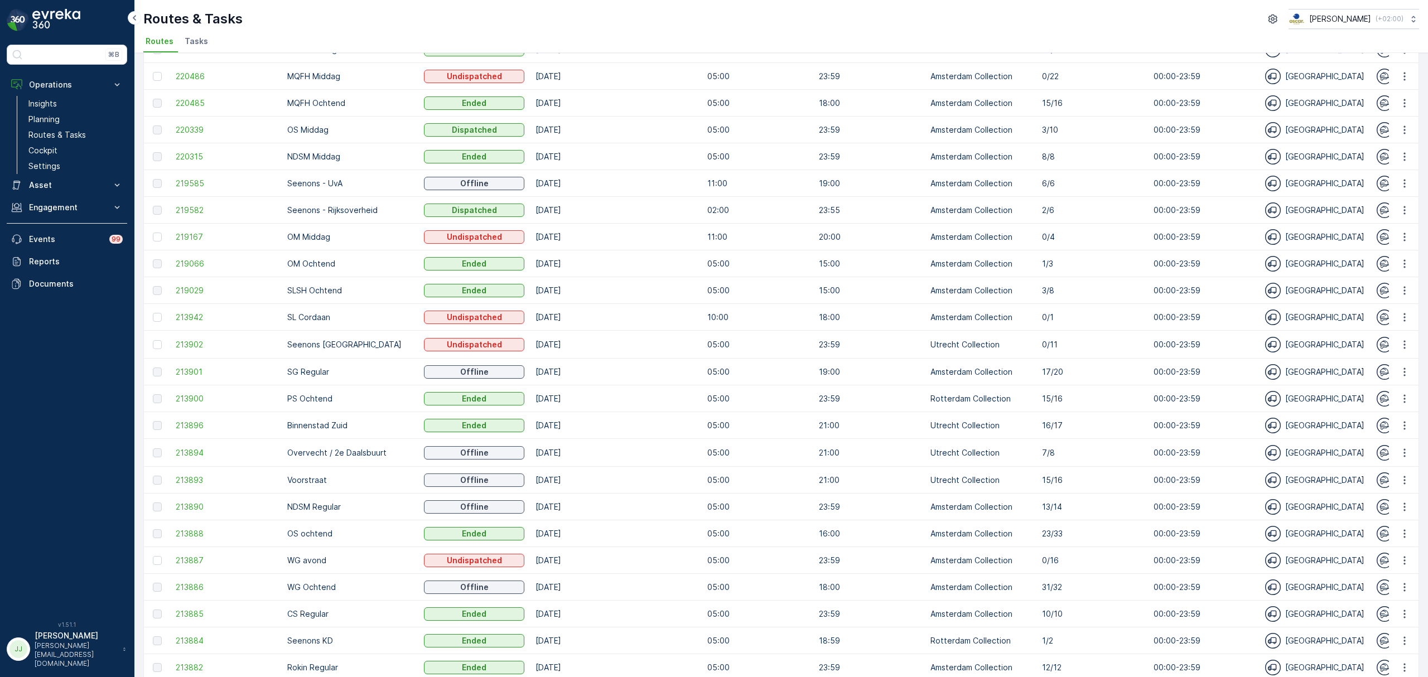
scroll to position [254, 0]
drag, startPoint x: 1036, startPoint y: 235, endPoint x: 1000, endPoint y: 242, distance: 36.8
click at [1000, 242] on tr "219167 OM Middag Undispatched [DATE] 11:00 20:00 Amsterdam Collection 0/4 00:00…" at bounding box center [1345, 237] width 2402 height 27
drag, startPoint x: 864, startPoint y: 239, endPoint x: 818, endPoint y: 245, distance: 46.8
click at [818, 245] on td "20:00" at bounding box center [869, 237] width 112 height 27
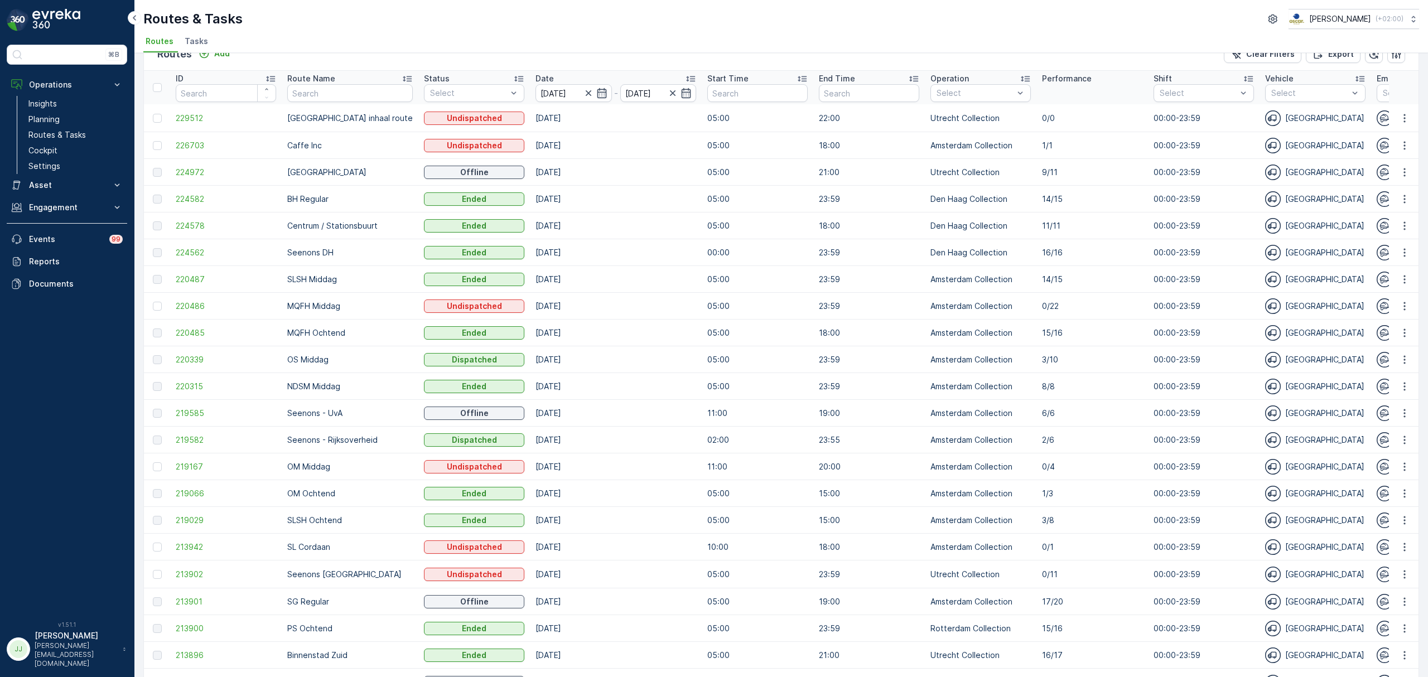
scroll to position [25, 0]
drag, startPoint x: 1013, startPoint y: 293, endPoint x: 1084, endPoint y: 295, distance: 70.9
click at [1084, 295] on td "0/22" at bounding box center [1092, 306] width 112 height 27
click at [1067, 308] on p "0/22" at bounding box center [1092, 306] width 100 height 11
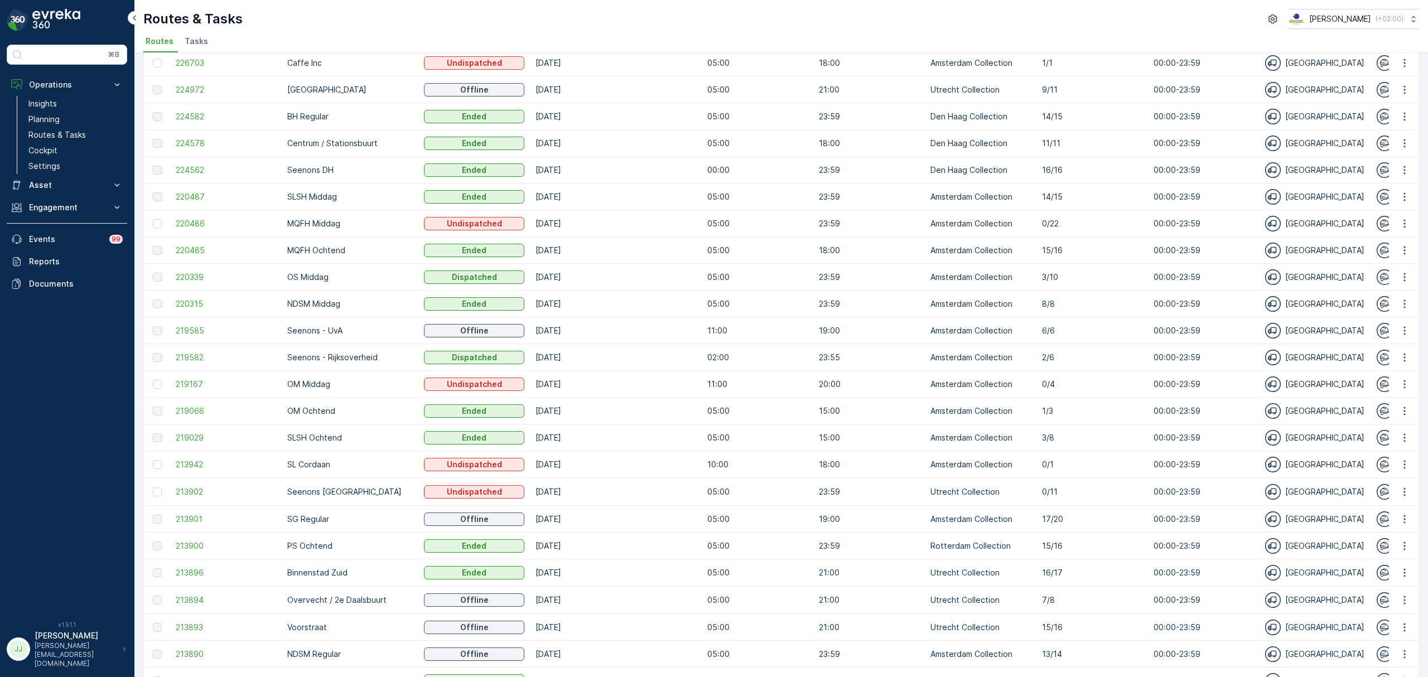
scroll to position [108, 0]
drag, startPoint x: 1045, startPoint y: 485, endPoint x: 964, endPoint y: 489, distance: 81.0
click at [964, 489] on tr "213902 Seenons Utrecht Undispatched [DATE] 05:00 23:59 Utrecht Collection 0/11 …" at bounding box center [1345, 491] width 2402 height 28
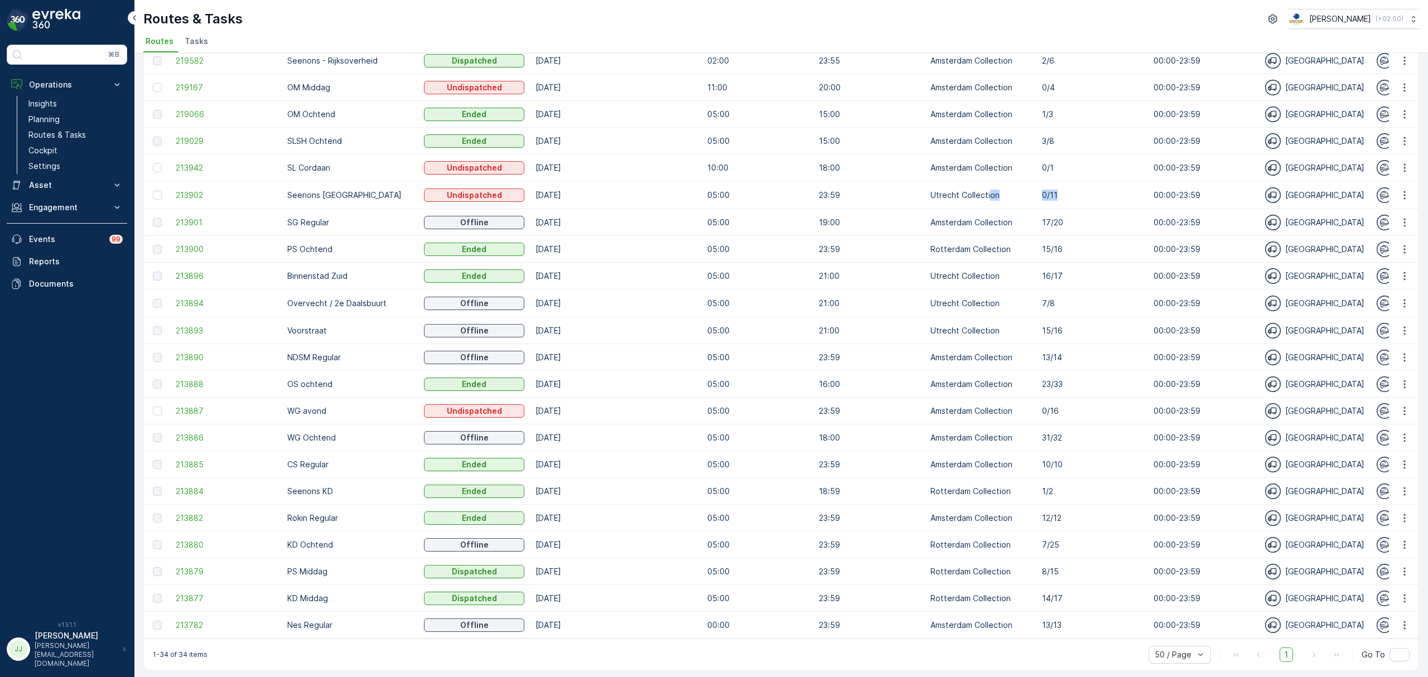
scroll to position [411, 0]
drag, startPoint x: 997, startPoint y: 400, endPoint x: 1062, endPoint y: 391, distance: 65.3
click at [1062, 395] on tr "213887 WG avond Undispatched [DATE] 05:00 23:59 Amsterdam Collection 0/16 00:00…" at bounding box center [1345, 408] width 2402 height 27
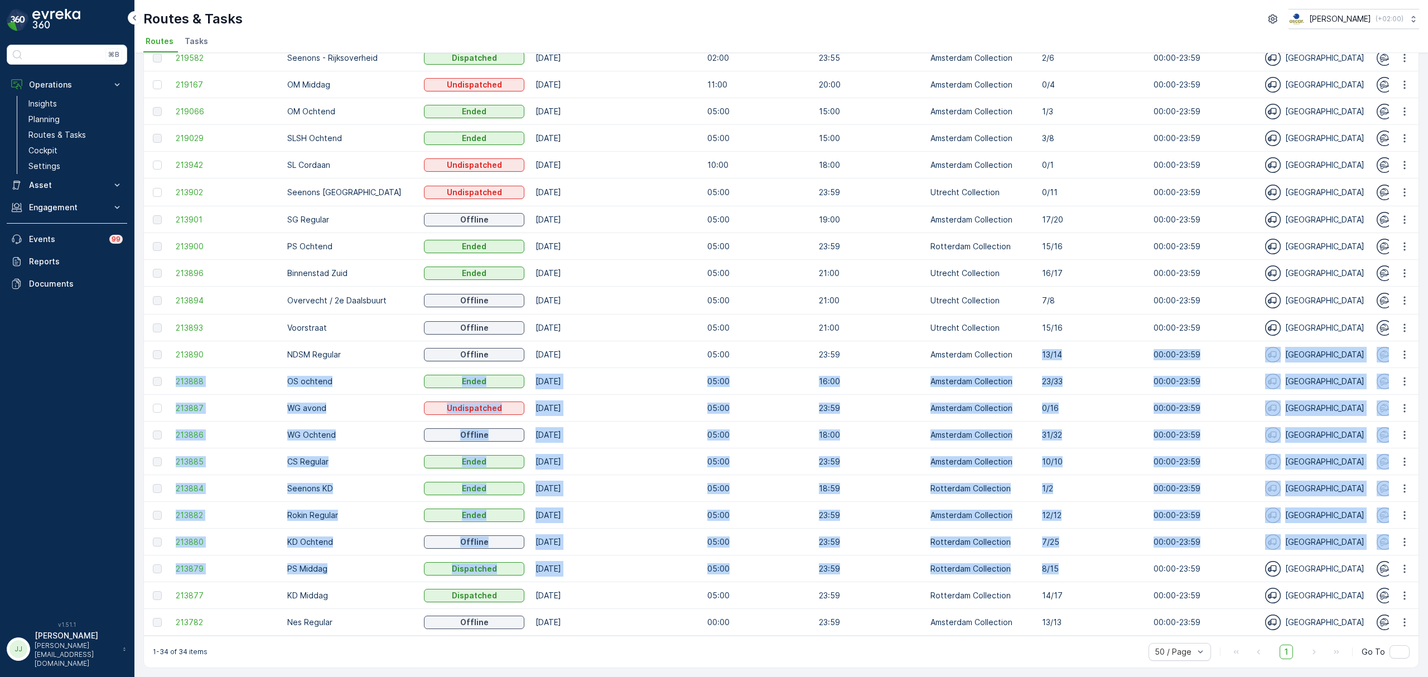
drag, startPoint x: 1036, startPoint y: 563, endPoint x: 1013, endPoint y: 324, distance: 241.0
click at [1013, 324] on tbody "229512 Utrecht inhaal route Undispatched 06.10.2025 05:00 22:00 Utrecht Collect…" at bounding box center [1345, 179] width 2402 height 914
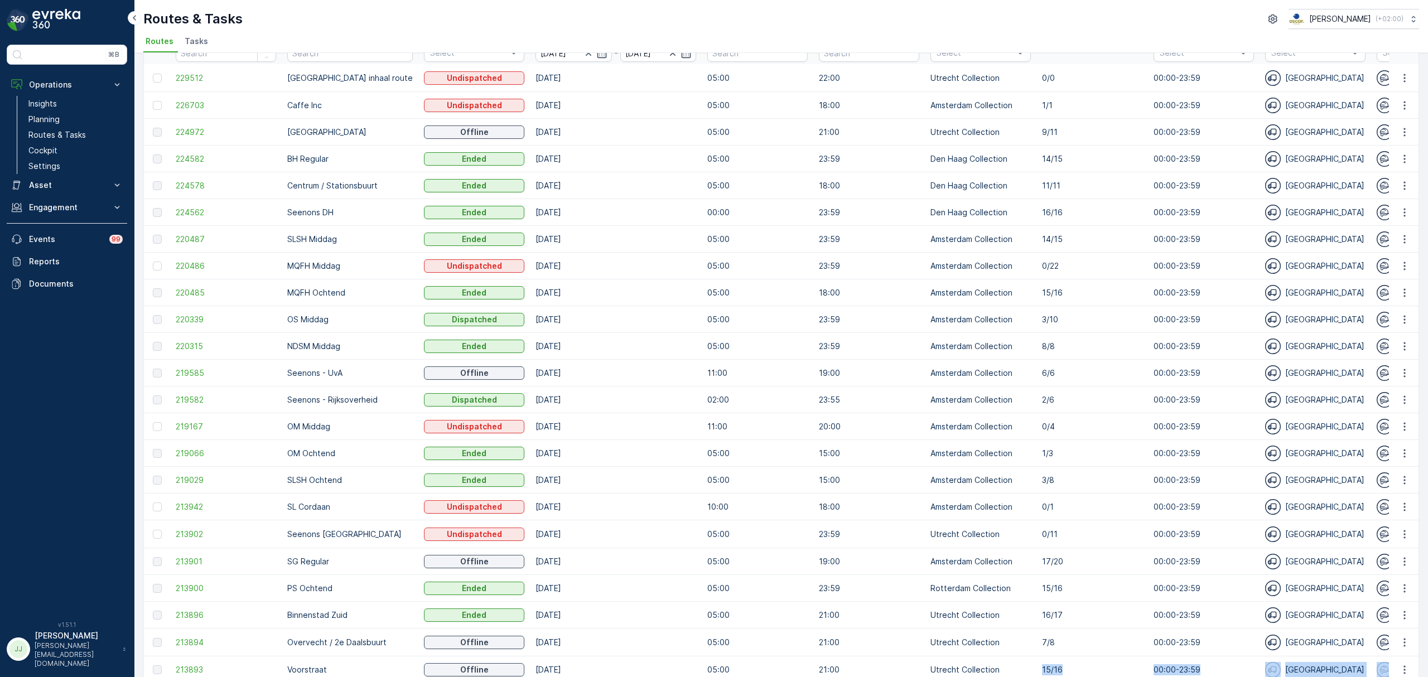
scroll to position [0, 0]
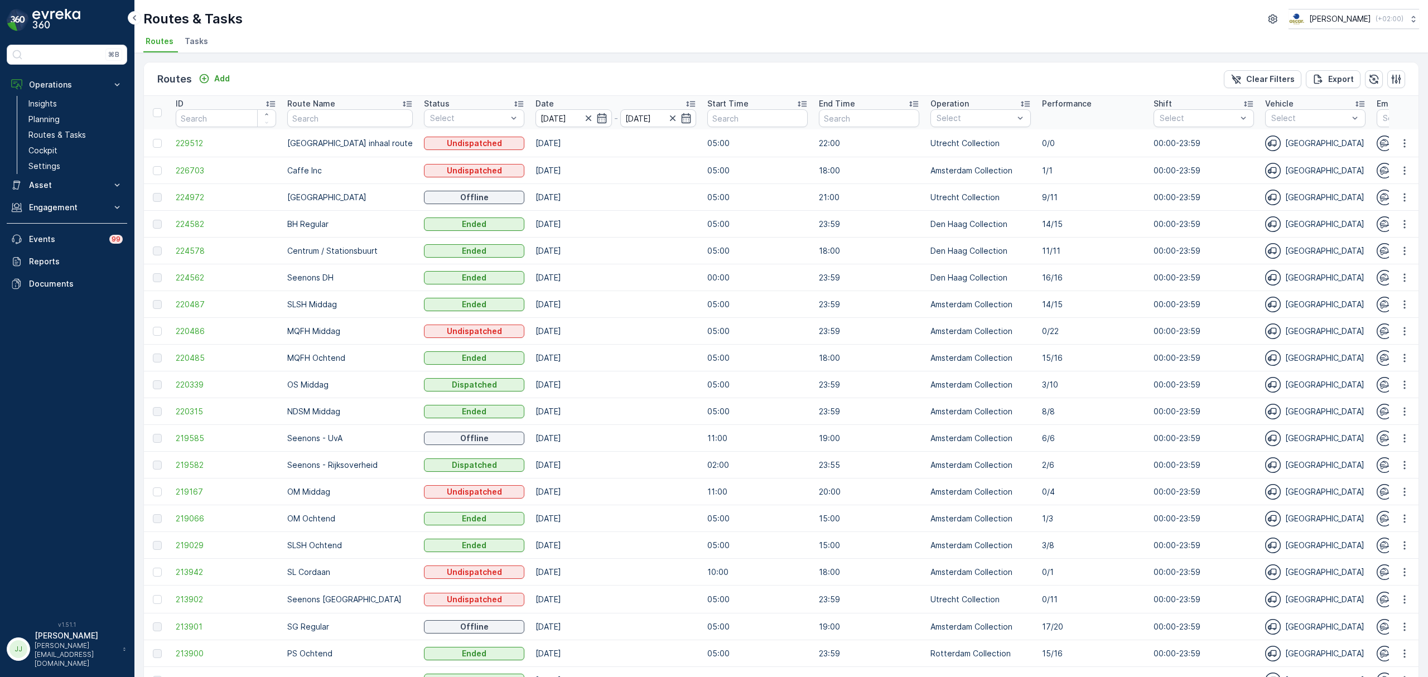
click at [1054, 79] on div "Routes Add Clear Filters Export" at bounding box center [781, 78] width 1275 height 33
click at [831, 331] on p "23:59" at bounding box center [869, 331] width 100 height 11
drag, startPoint x: 1038, startPoint y: 327, endPoint x: 266, endPoint y: 331, distance: 772.0
click at [266, 331] on tr "220486 MQFH Middag Undispatched 06.10.2025 05:00 23:59 Amsterdam Collection 0/2…" at bounding box center [1345, 331] width 2402 height 27
click at [627, 337] on td "[DATE]" at bounding box center [616, 331] width 172 height 27
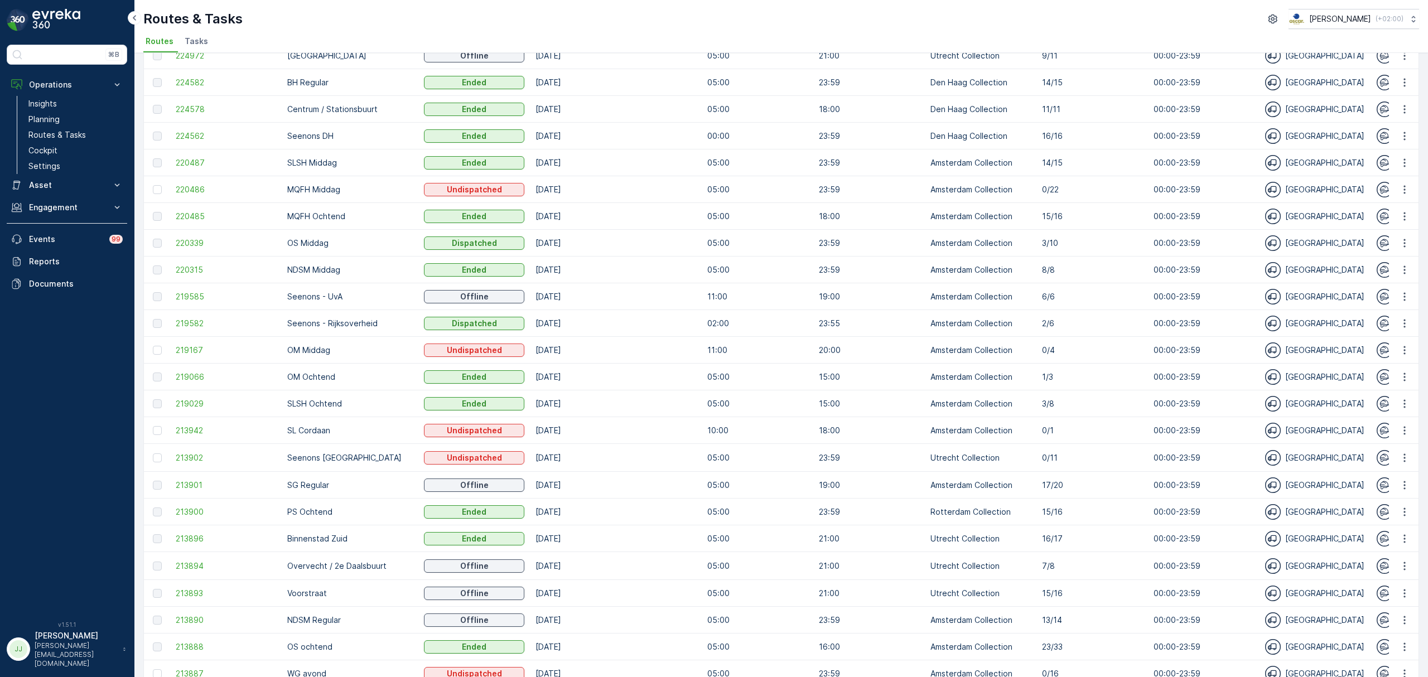
scroll to position [148, 0]
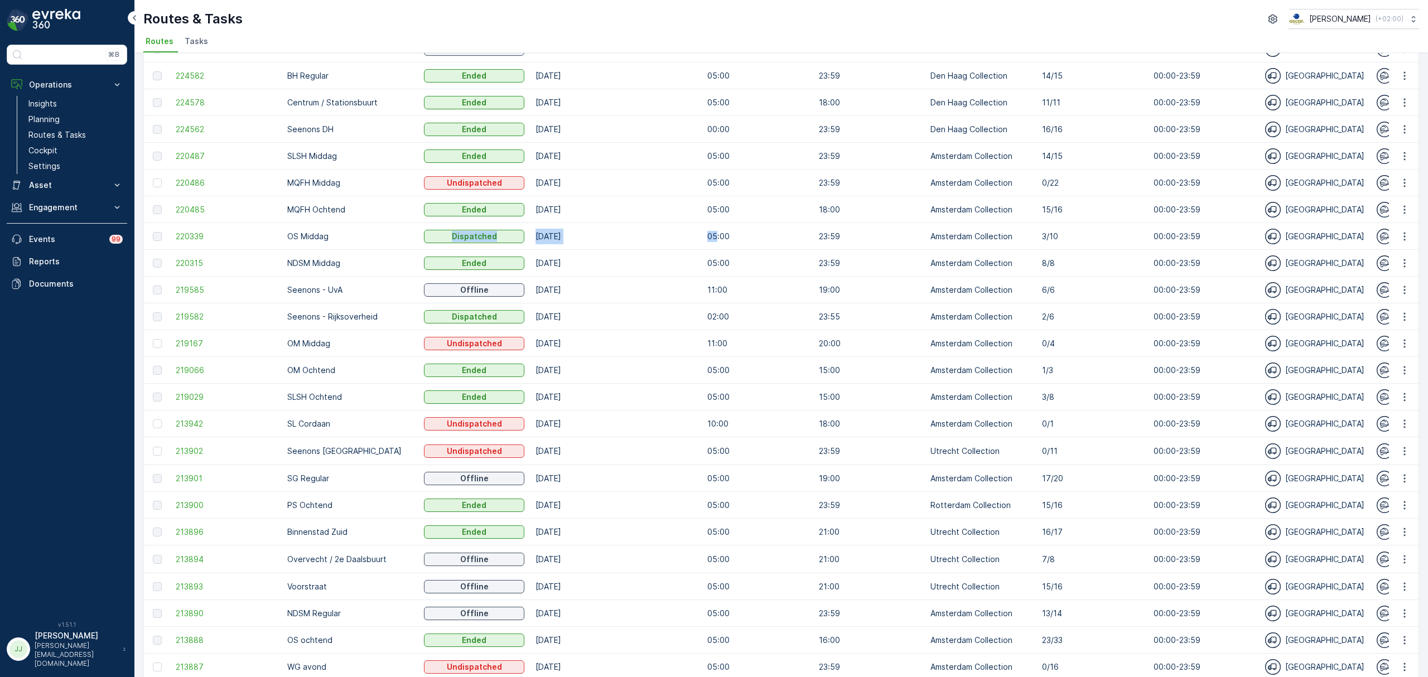
drag, startPoint x: 808, startPoint y: 243, endPoint x: 691, endPoint y: 241, distance: 117.7
click at [691, 241] on tr "220339 OS Middag Dispatched 06.10.2025 05:00 23:59 Amsterdam Collection 3/10 00…" at bounding box center [1345, 236] width 2402 height 27
click at [540, 233] on td "[DATE]" at bounding box center [616, 236] width 172 height 27
drag, startPoint x: 568, startPoint y: 229, endPoint x: 335, endPoint y: 231, distance: 232.6
click at [335, 231] on tr "220339 OS Middag Dispatched 06.10.2025 05:00 23:59 Amsterdam Collection 3/10 00…" at bounding box center [1345, 236] width 2402 height 27
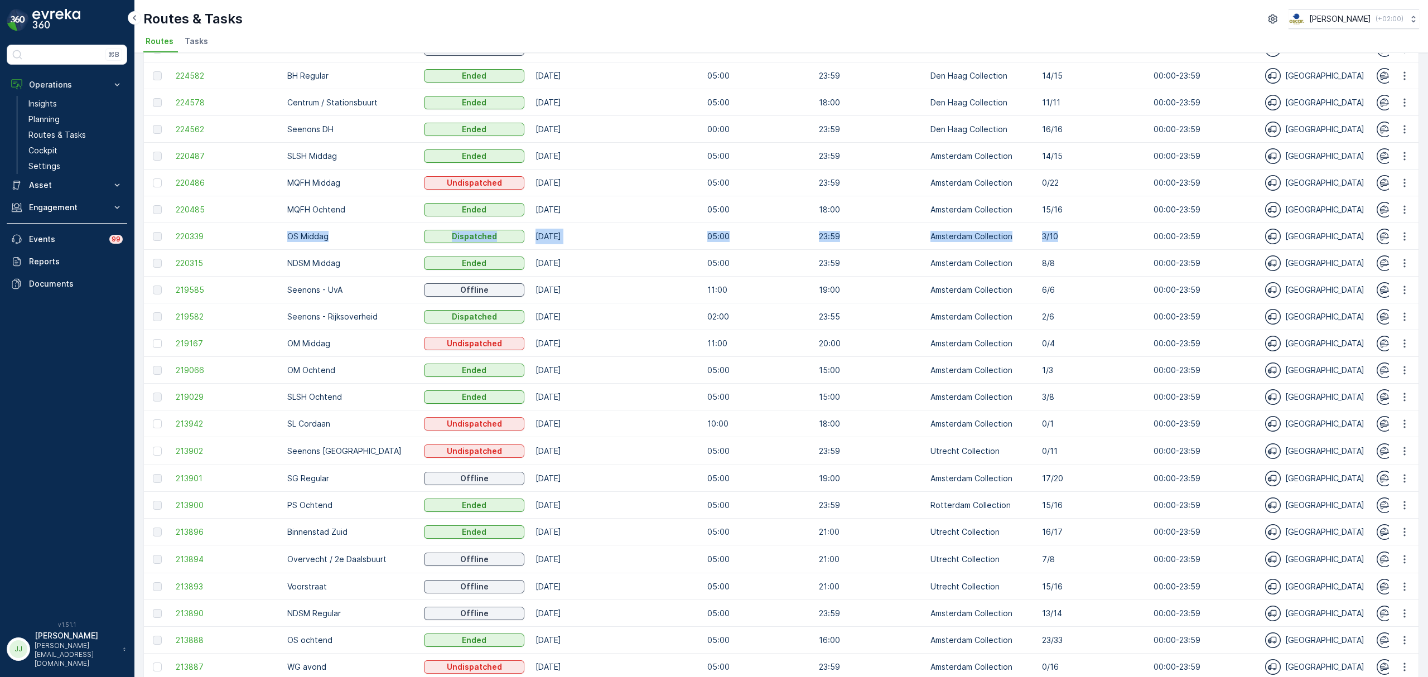
drag, startPoint x: 1122, startPoint y: 233, endPoint x: 239, endPoint y: 228, distance: 883.0
click at [239, 228] on tr "220339 OS Middag Dispatched 06.10.2025 05:00 23:59 Amsterdam Collection 3/10 00…" at bounding box center [1345, 236] width 2402 height 27
click at [599, 242] on td "[DATE]" at bounding box center [616, 236] width 172 height 27
click at [1036, 264] on td "8/8" at bounding box center [1092, 263] width 112 height 27
drag, startPoint x: 1049, startPoint y: 238, endPoint x: 596, endPoint y: 234, distance: 453.5
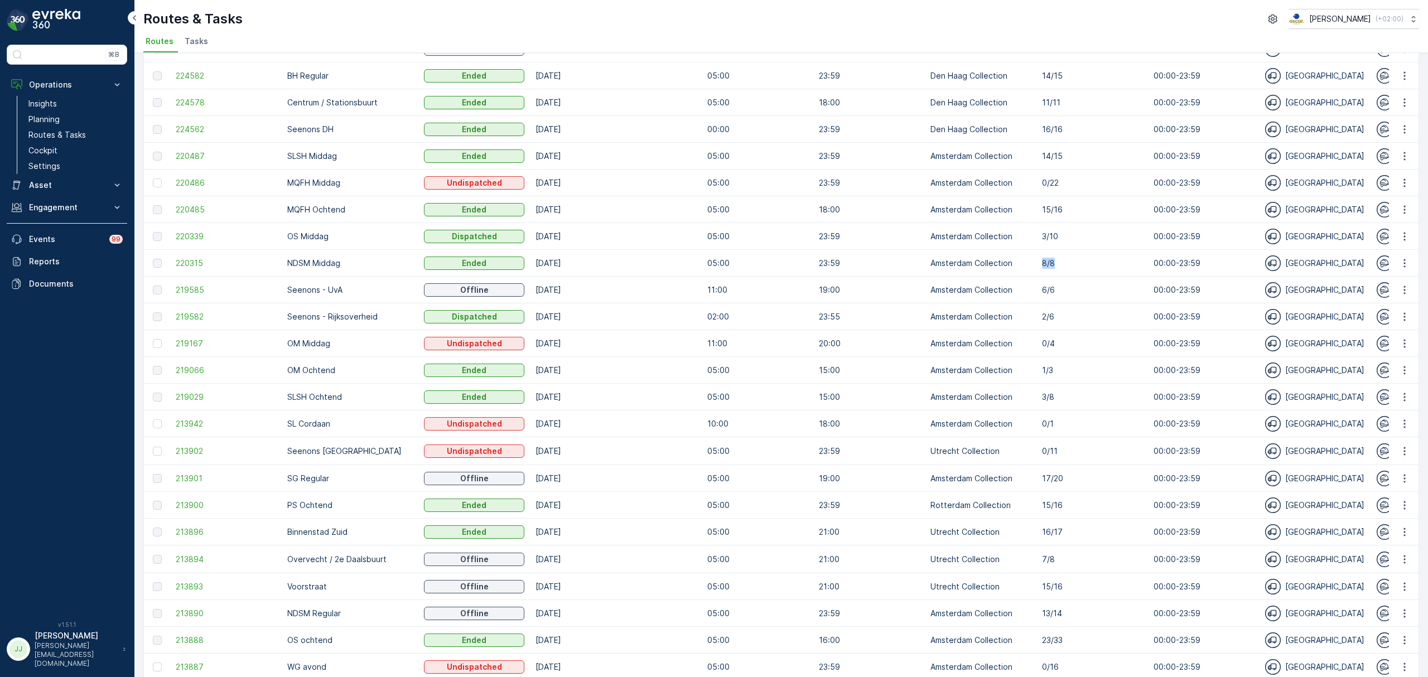
click at [596, 234] on tr "220339 OS Middag Dispatched 06.10.2025 05:00 23:59 Amsterdam Collection 3/10 00…" at bounding box center [1345, 236] width 2402 height 27
click at [596, 234] on td "[DATE]" at bounding box center [616, 236] width 172 height 27
drag, startPoint x: 1040, startPoint y: 235, endPoint x: 674, endPoint y: 231, distance: 365.9
click at [674, 231] on tr "220339 OS Middag Dispatched 06.10.2025 05:00 23:59 Amsterdam Collection 3/10 00…" at bounding box center [1345, 236] width 2402 height 27
click at [1036, 250] on td "8/8" at bounding box center [1092, 263] width 112 height 27
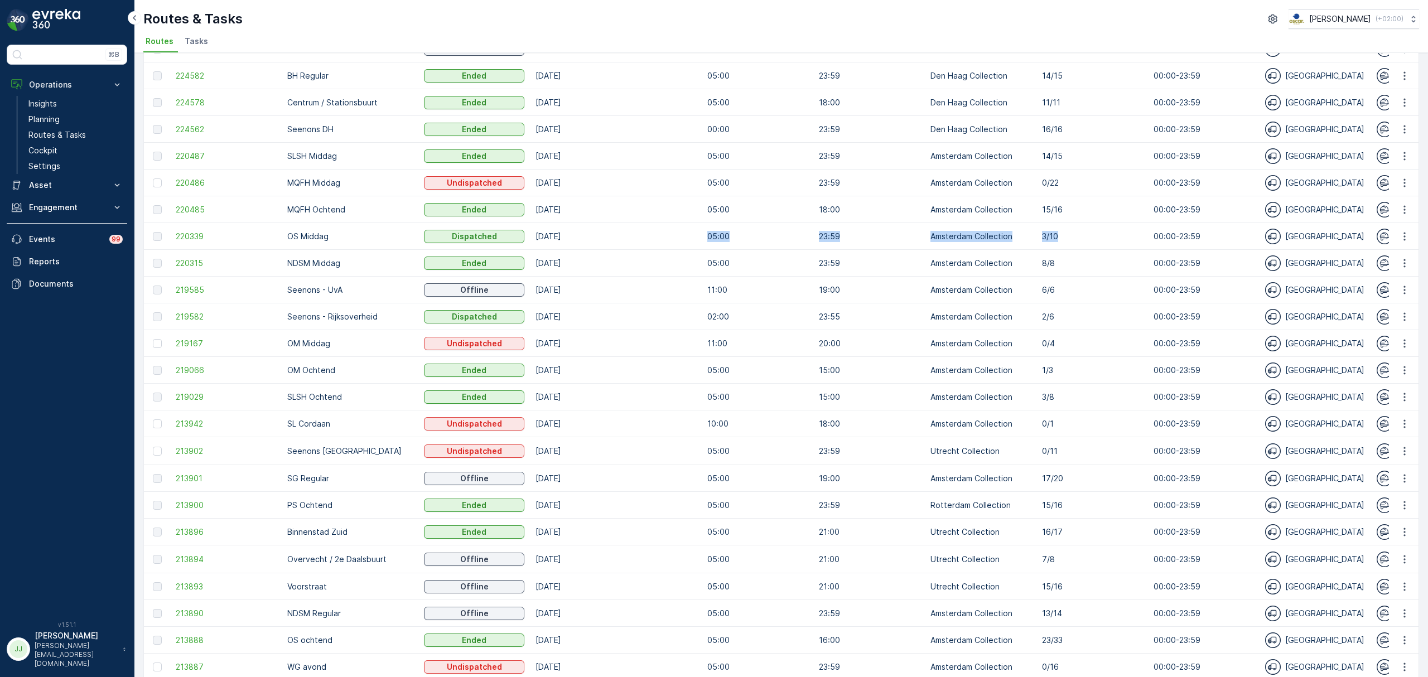
drag, startPoint x: 1044, startPoint y: 239, endPoint x: 682, endPoint y: 234, distance: 362.6
click at [682, 234] on tr "220339 OS Middag Dispatched 06.10.2025 05:00 23:59 Amsterdam Collection 3/10 00…" at bounding box center [1345, 236] width 2402 height 27
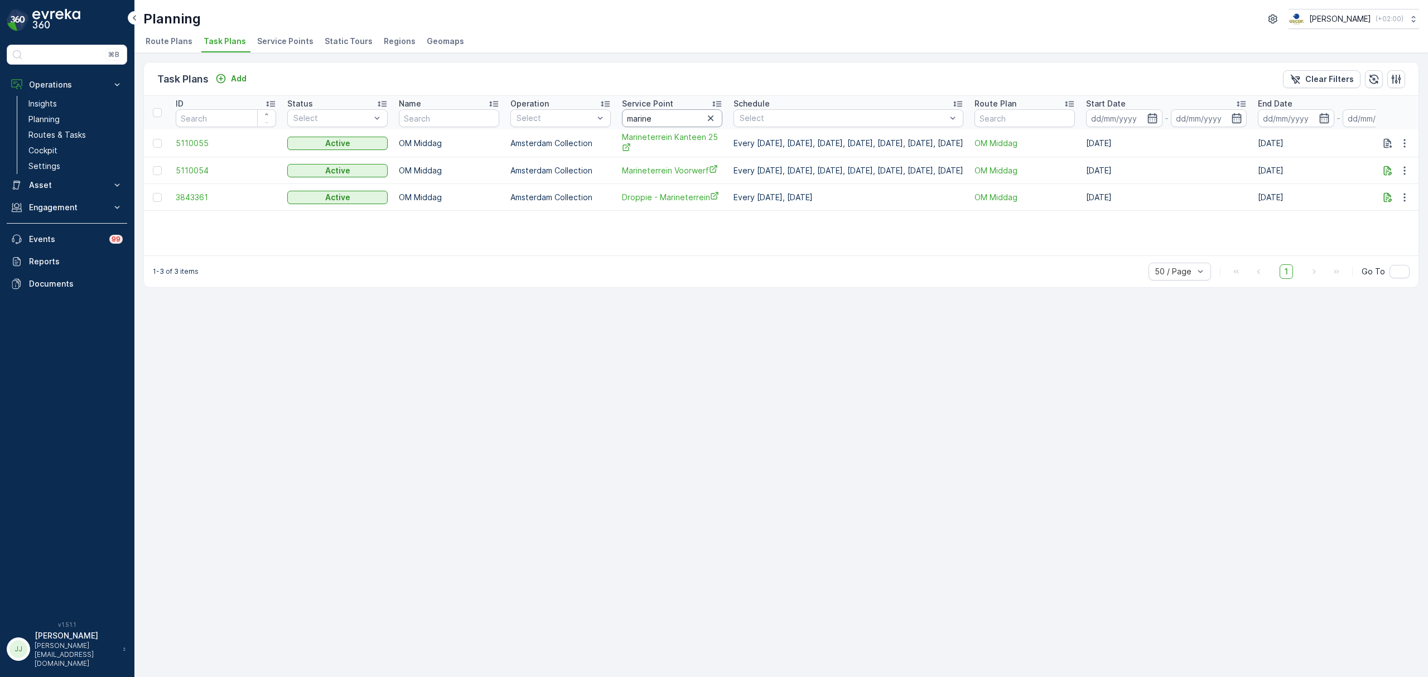
scroll to position [0, 70]
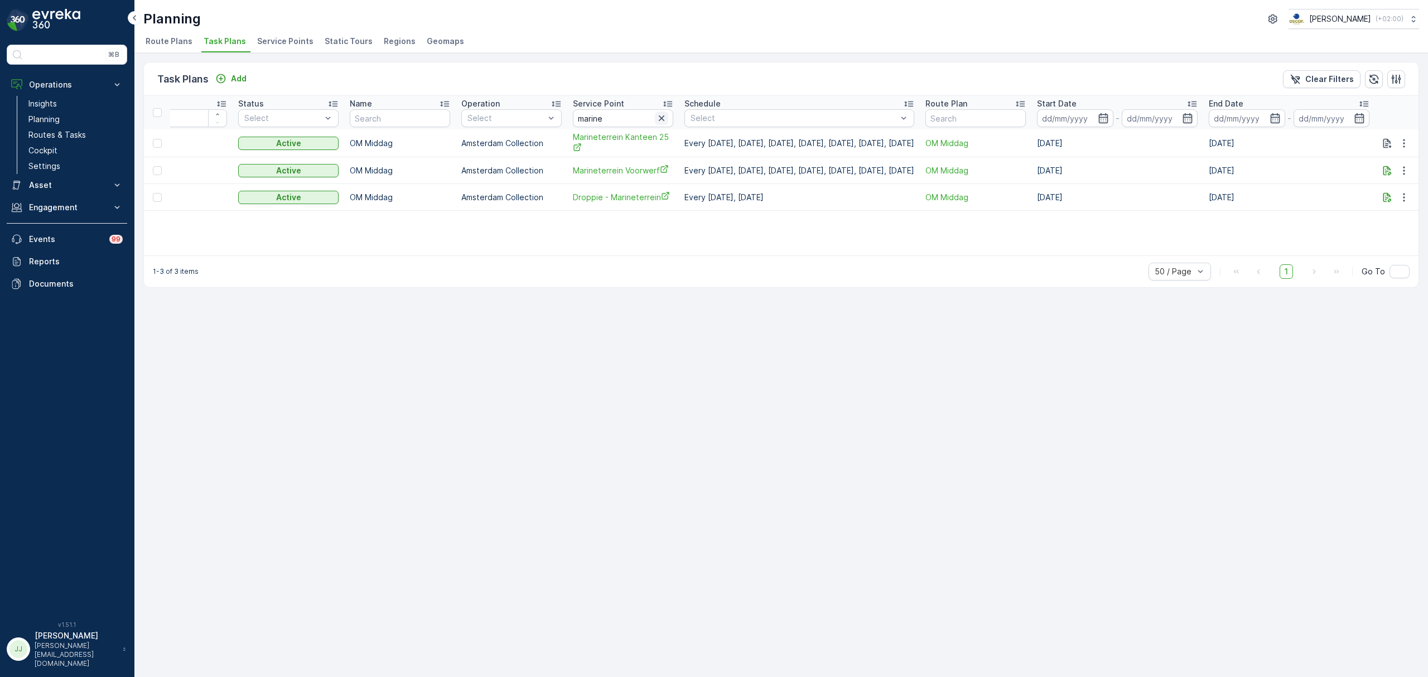
click at [656, 117] on icon "button" at bounding box center [661, 118] width 11 height 11
